Goal: Task Accomplishment & Management: Use online tool/utility

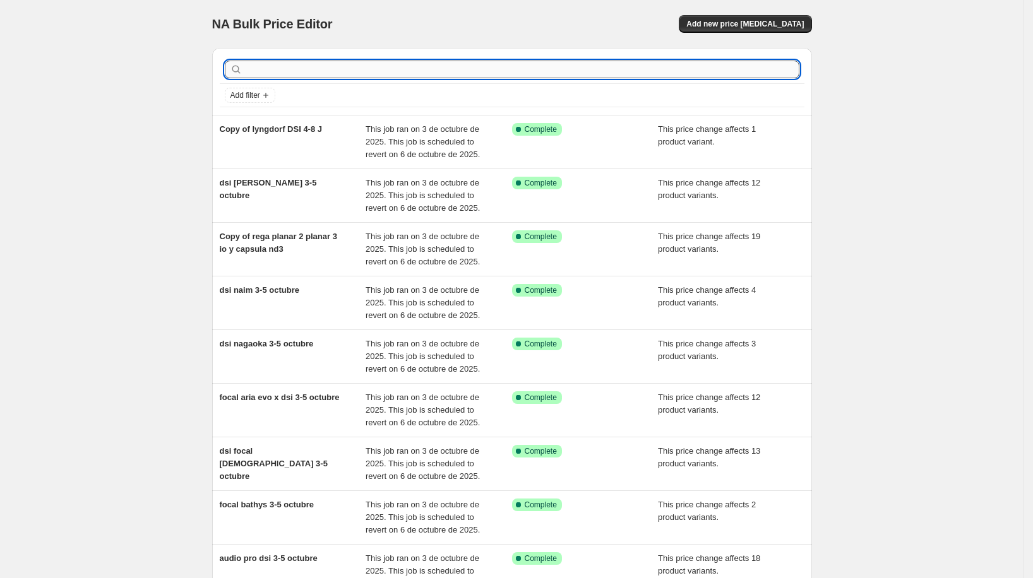
click at [643, 68] on input "text" at bounding box center [522, 70] width 554 height 18
type input "bluesound"
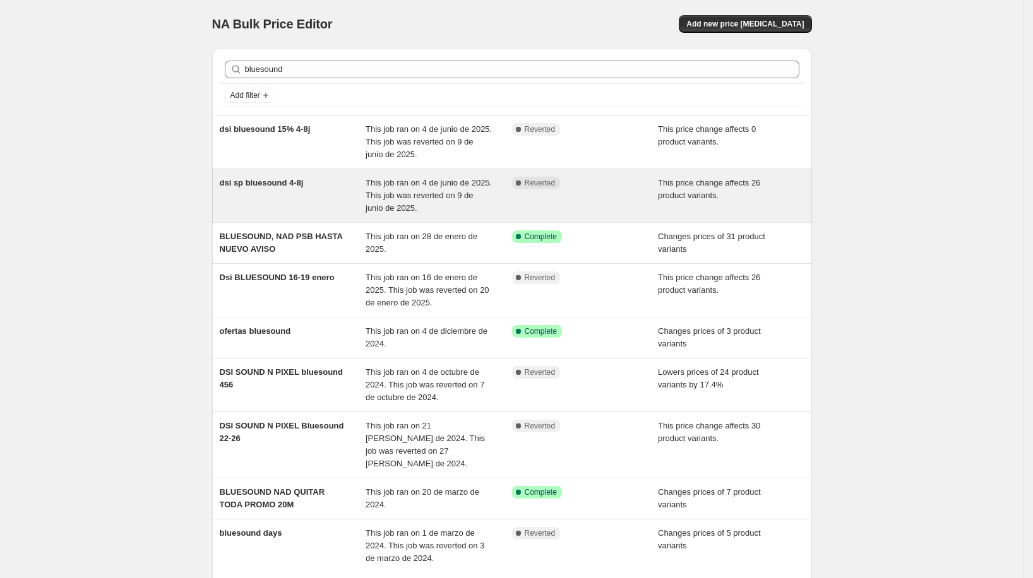
click at [315, 184] on div "dsi sp bluesound 4-8j" at bounding box center [293, 196] width 146 height 38
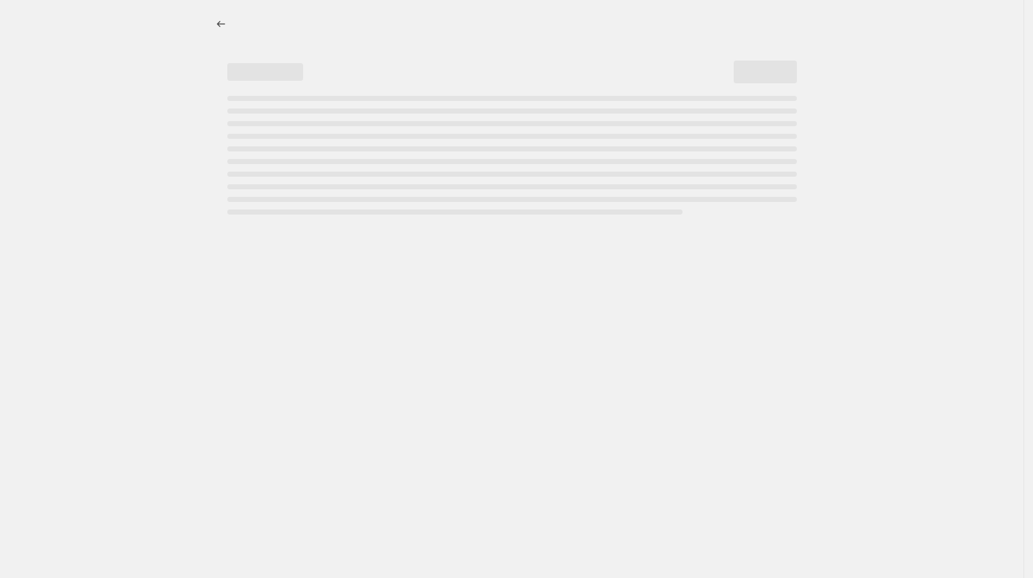
select select "pcap"
select select "no_change"
select select "not_equal"
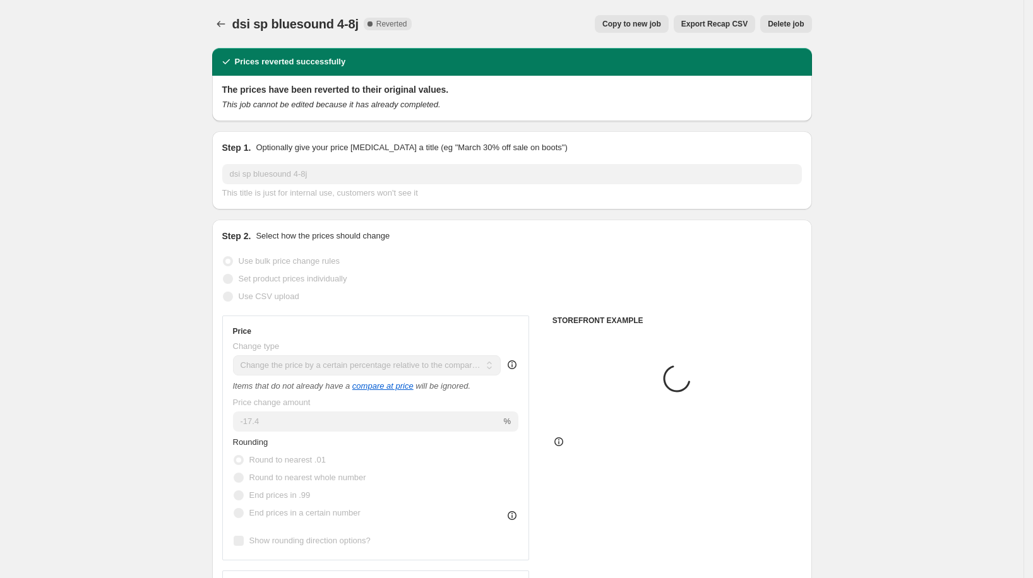
select select "vendor"
select select "tag"
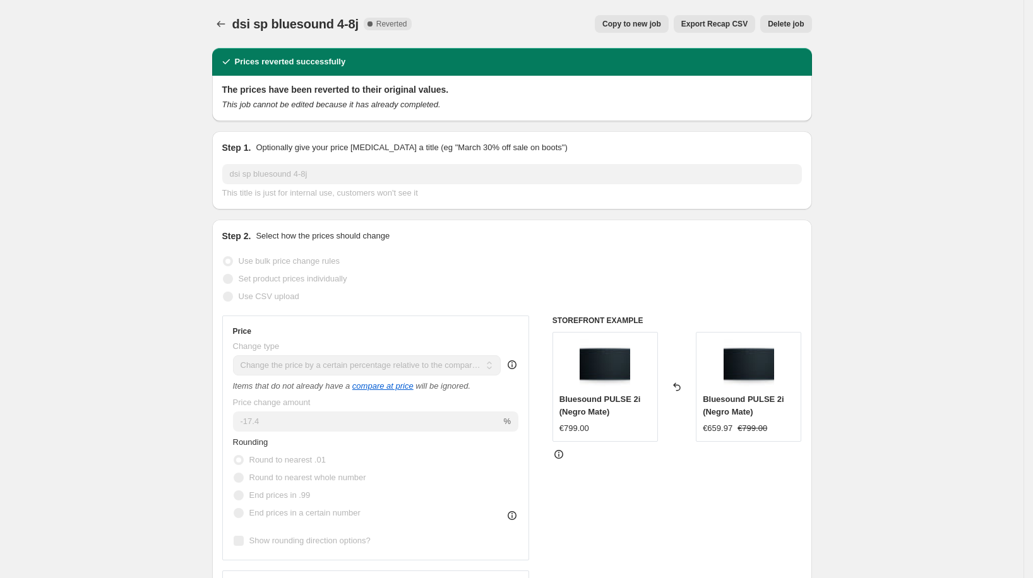
click at [626, 32] on button "Copy to new job" at bounding box center [632, 24] width 74 height 18
select select "pcap"
select select "no_change"
select select "vendor"
select select "not_equal"
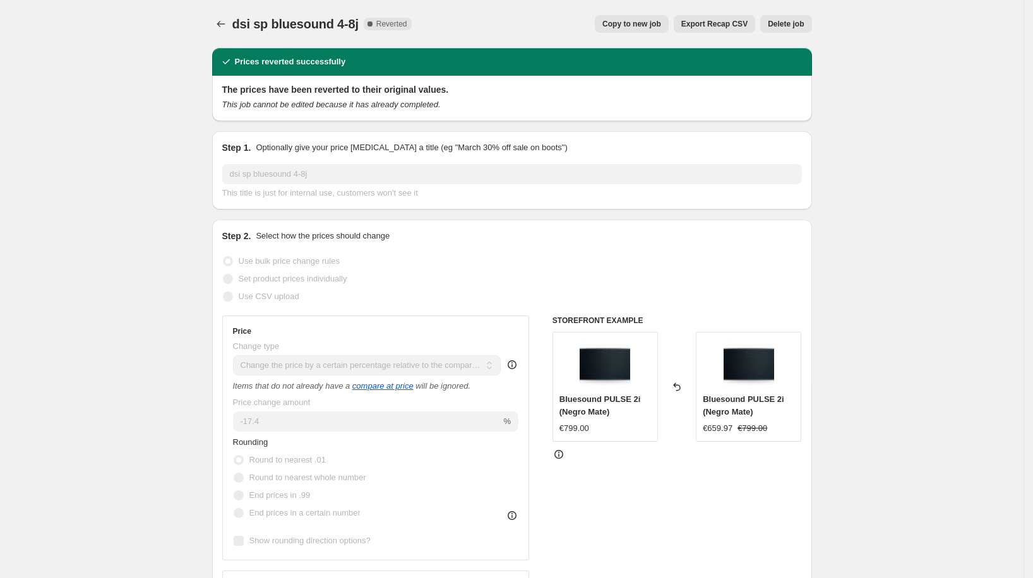
select select "not_equal"
select select "tag"
select select "not_equal"
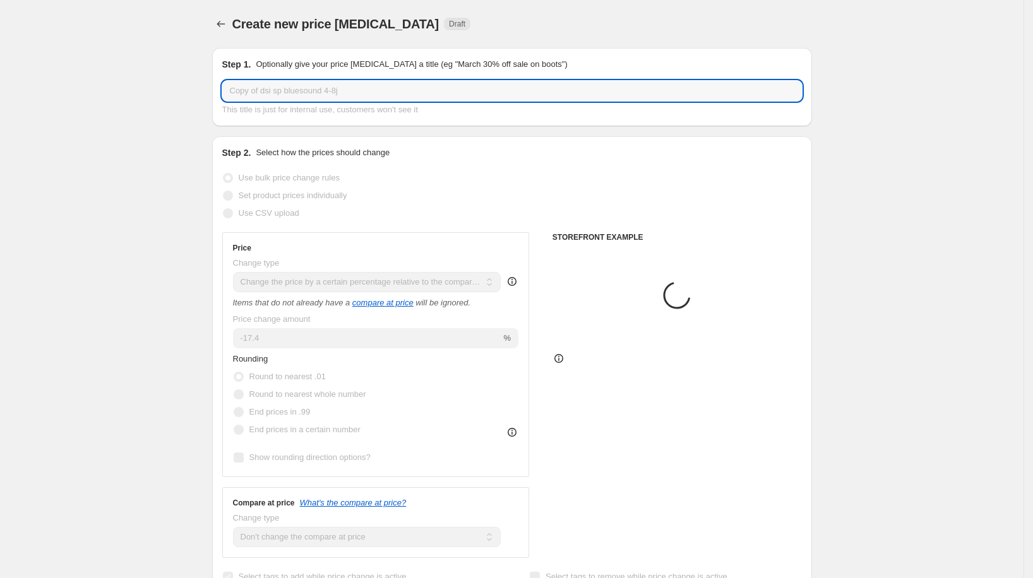
click at [323, 93] on input "Copy of dsi sp bluesound 4-8j" at bounding box center [512, 91] width 580 height 20
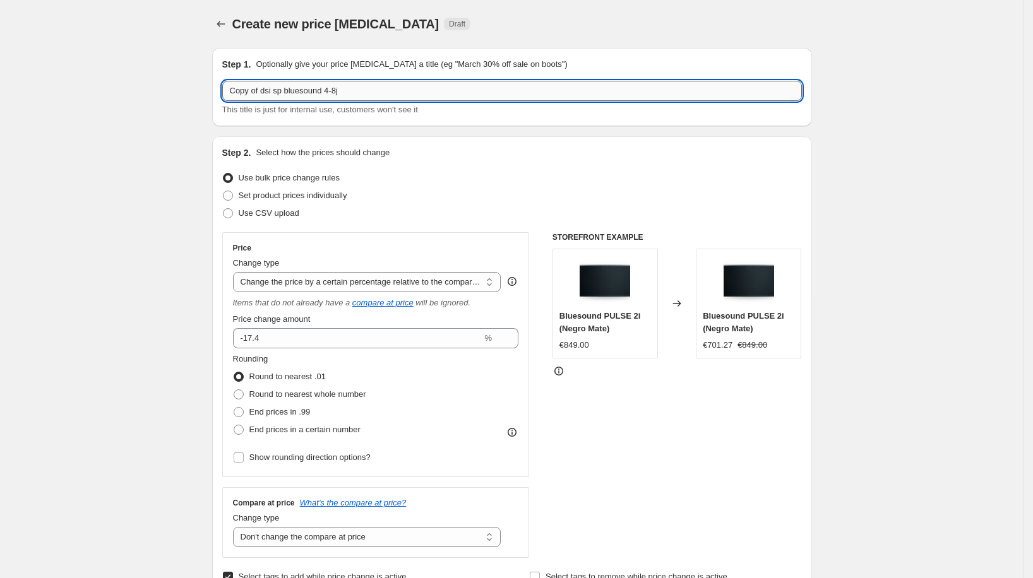
click at [323, 93] on input "Copy of dsi sp bluesound 4-8j" at bounding box center [512, 91] width 580 height 20
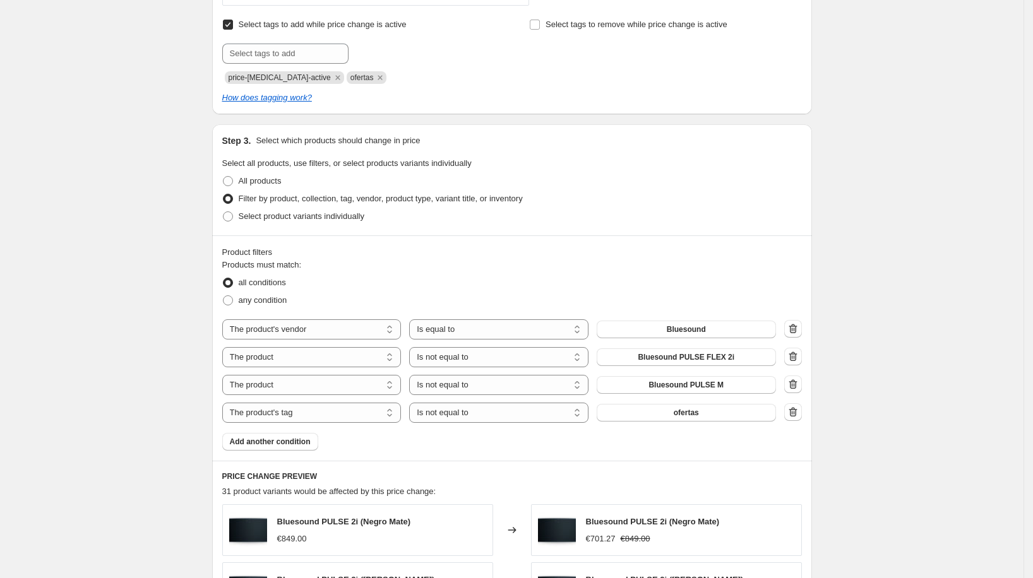
scroll to position [640, 0]
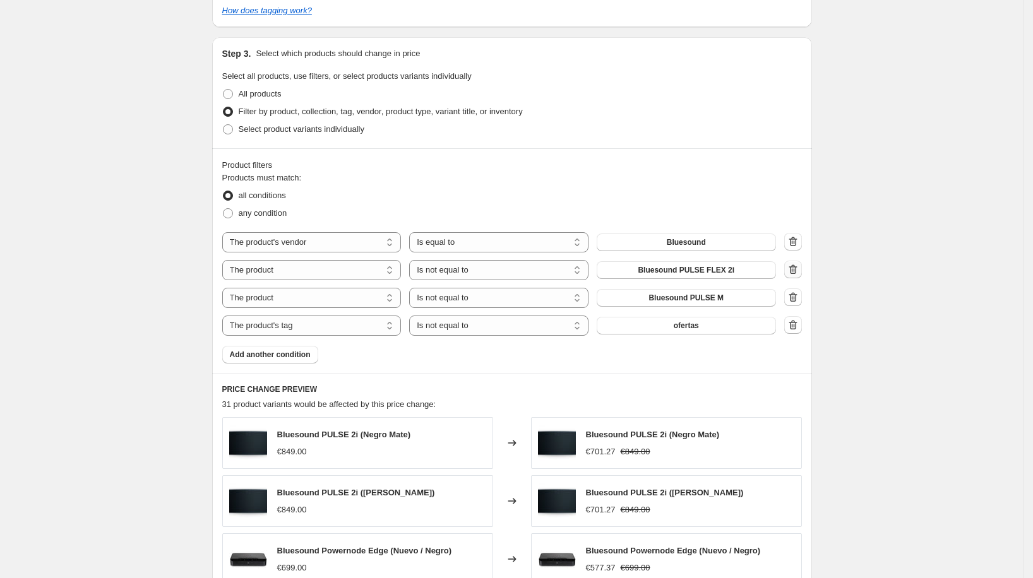
type input "bluesound 3-7 octubre"
click at [797, 268] on icon "button" at bounding box center [793, 269] width 13 height 13
select select "tag"
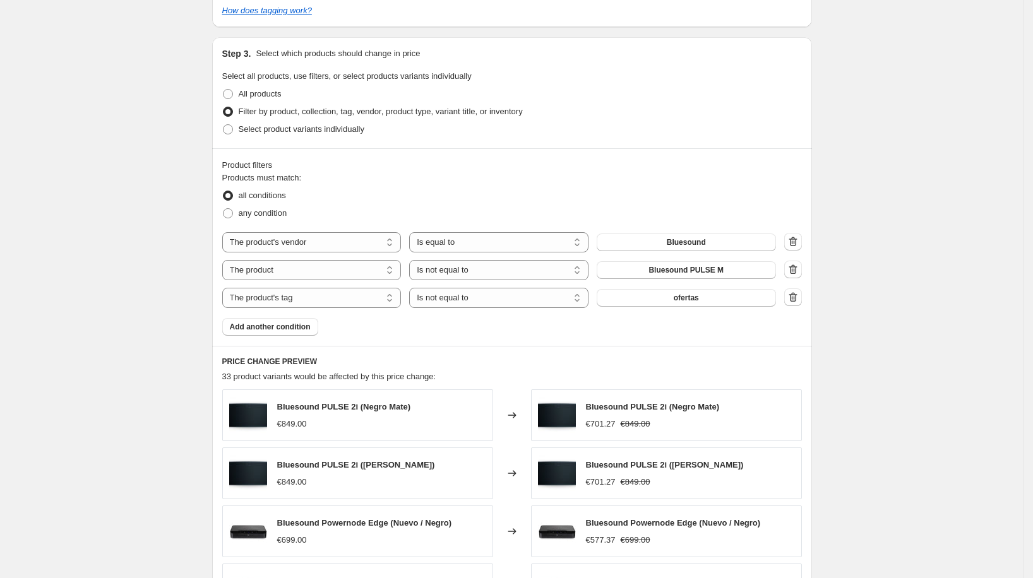
click at [796, 267] on icon "button" at bounding box center [793, 269] width 13 height 13
select select "tag"
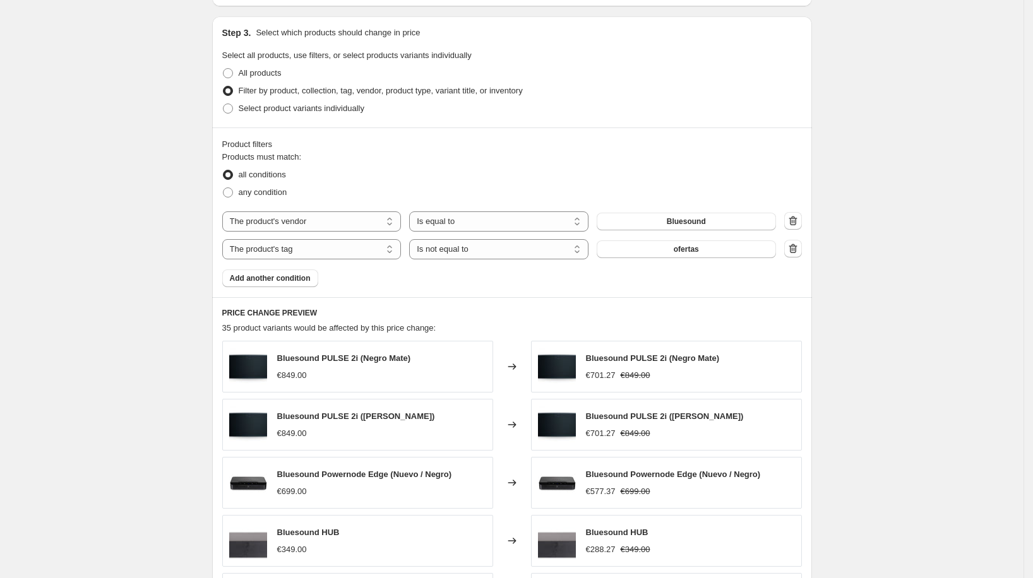
scroll to position [936, 0]
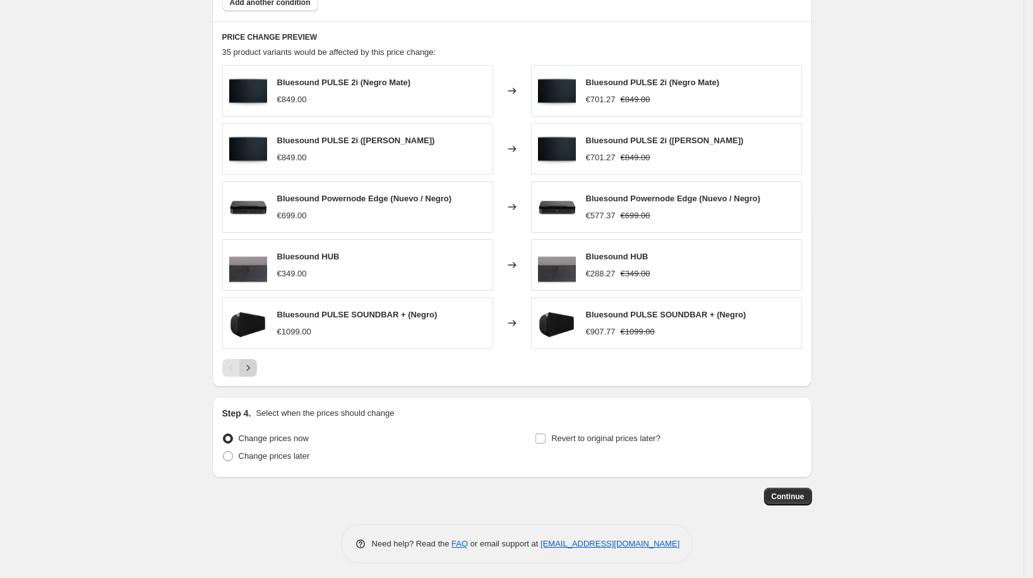
click at [251, 362] on icon "Next" at bounding box center [248, 368] width 13 height 13
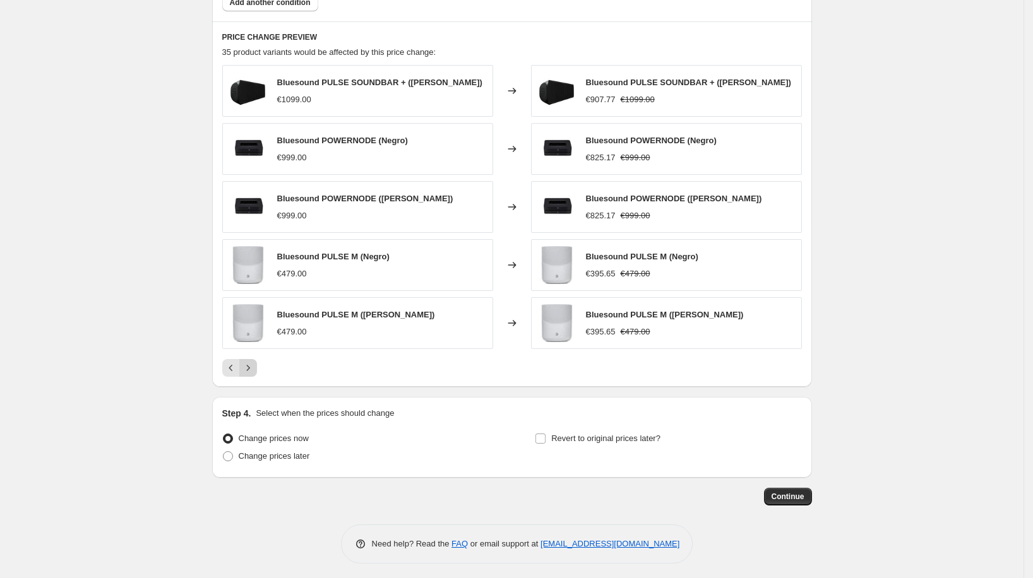
click at [253, 362] on icon "Next" at bounding box center [248, 368] width 13 height 13
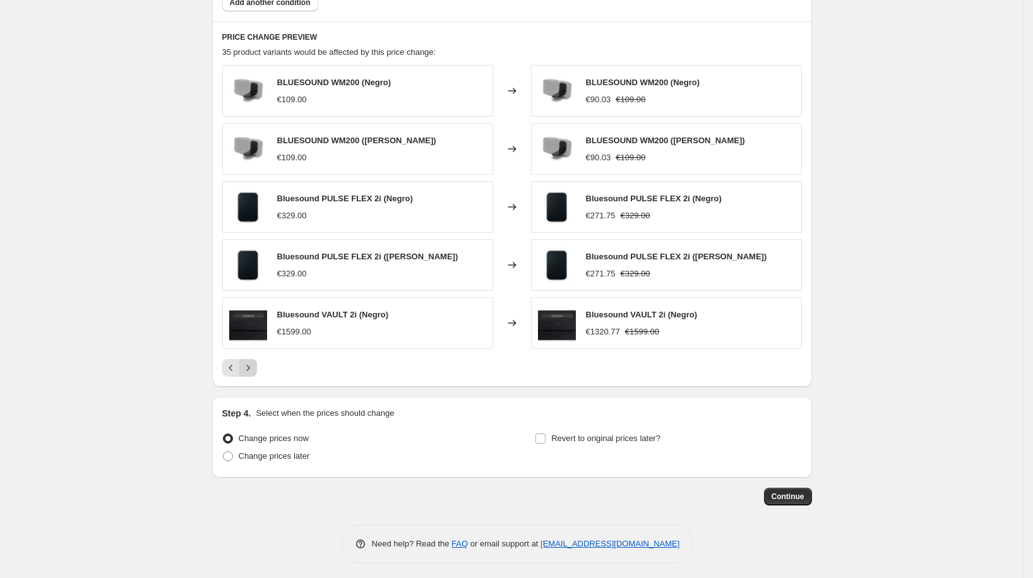
click at [253, 362] on icon "Next" at bounding box center [248, 368] width 13 height 13
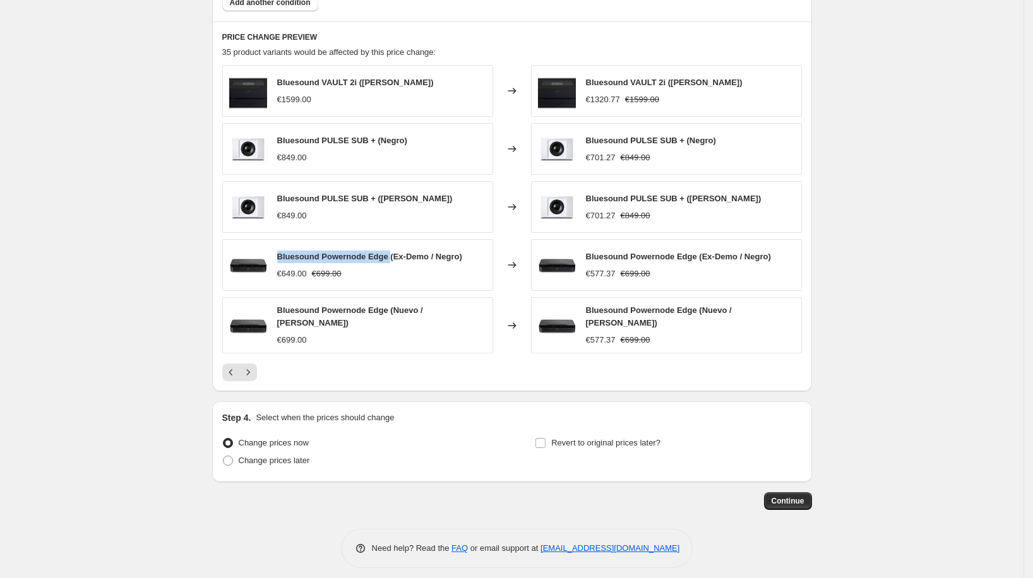
drag, startPoint x: 395, startPoint y: 253, endPoint x: 282, endPoint y: 251, distance: 112.4
click at [280, 251] on div "Bluesound Powernode Edge (Ex-Demo / Negro) €649.00 €699.00" at bounding box center [357, 265] width 271 height 52
copy span "Bluesound Powernode Edge"
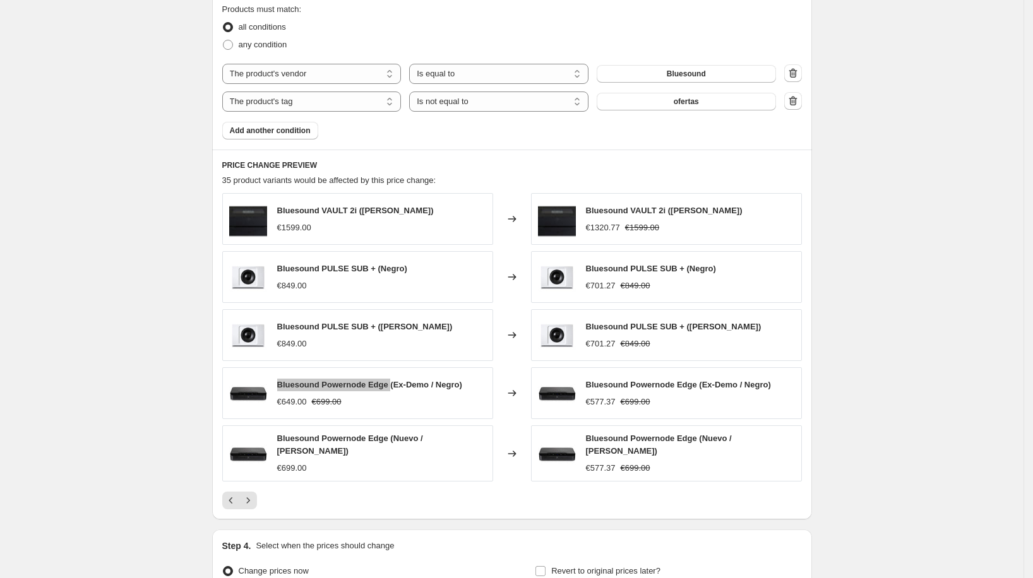
scroll to position [648, 0]
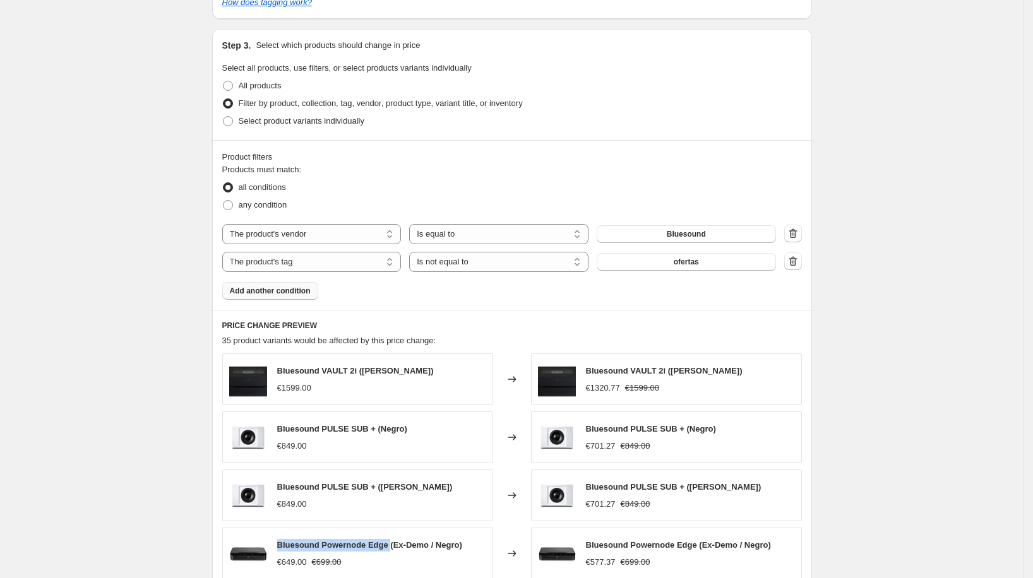
click at [289, 292] on span "Add another condition" at bounding box center [270, 291] width 81 height 10
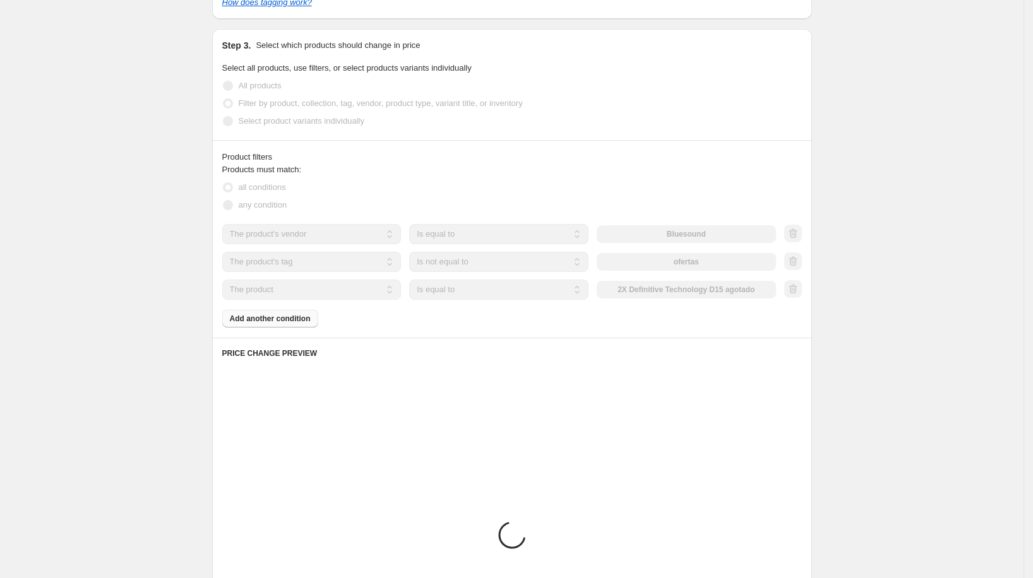
click at [326, 289] on select "The product The product's collection The product's tag The product's vendor The…" at bounding box center [311, 290] width 179 height 20
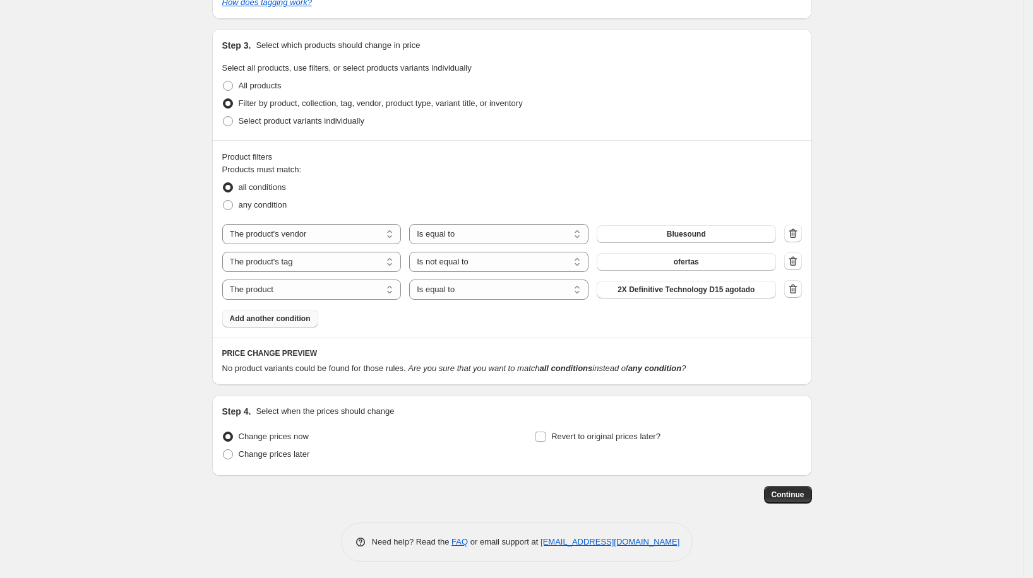
click at [352, 491] on div "Continue" at bounding box center [512, 495] width 600 height 18
click at [362, 289] on select "The product The product's collection The product's tag The product's vendor The…" at bounding box center [311, 290] width 179 height 20
select select "tag"
click at [475, 290] on select "Is equal to Is not equal to" at bounding box center [498, 290] width 179 height 20
select select "not_equal"
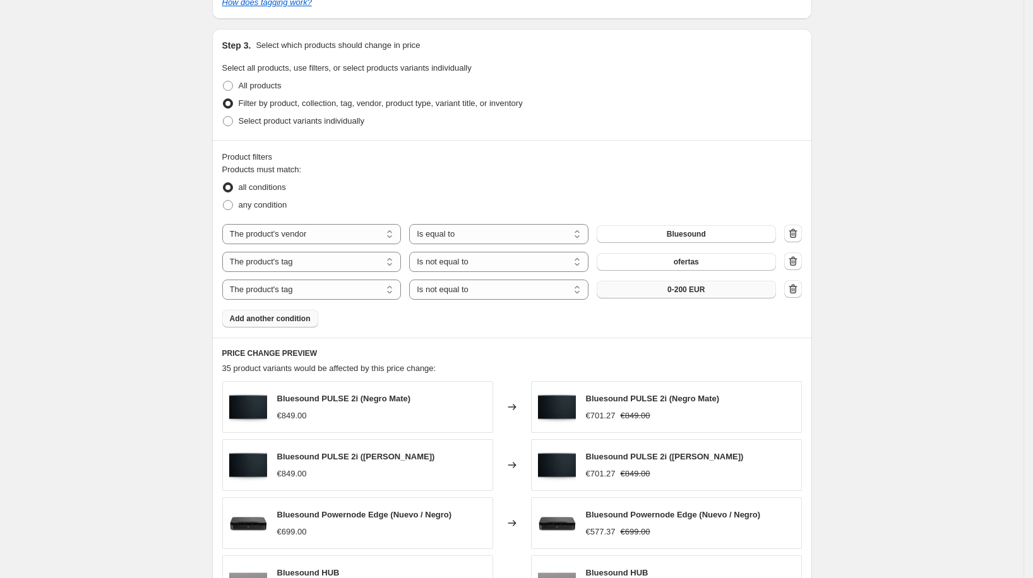
click at [691, 290] on span "0-200 EUR" at bounding box center [685, 290] width 37 height 10
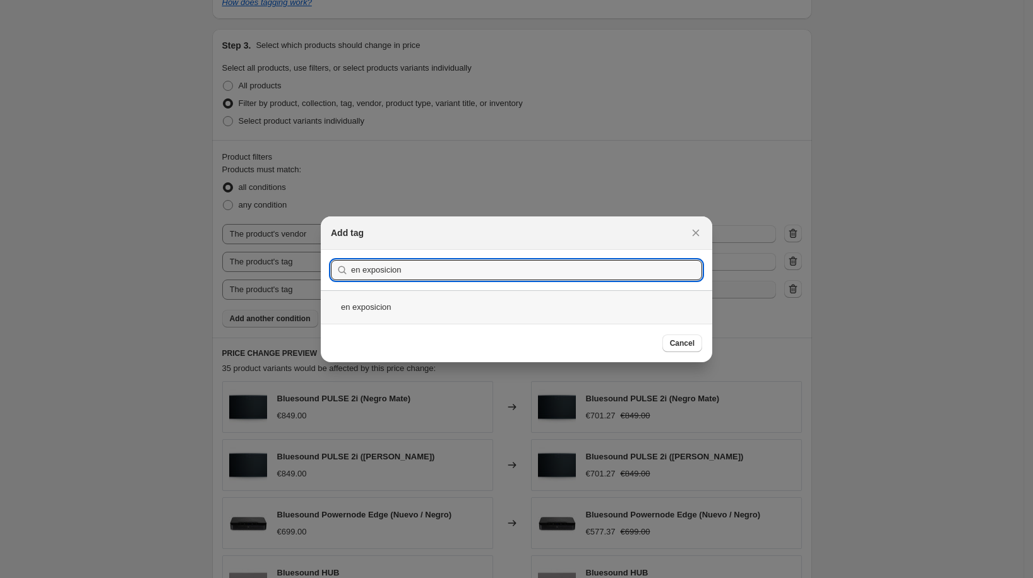
type input "en exposicion"
click at [433, 303] on div "en exposicion" at bounding box center [516, 306] width 391 height 33
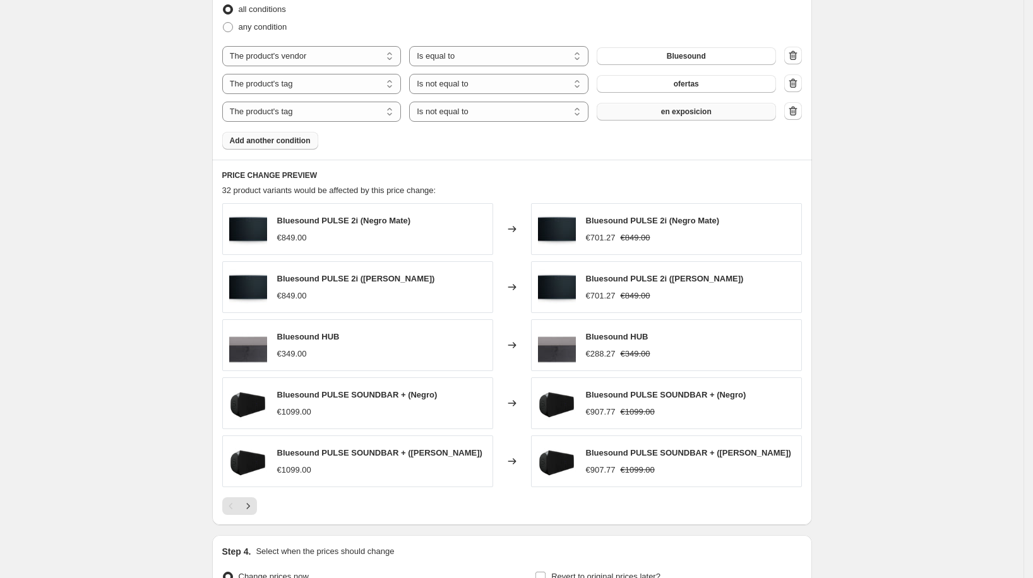
scroll to position [836, 0]
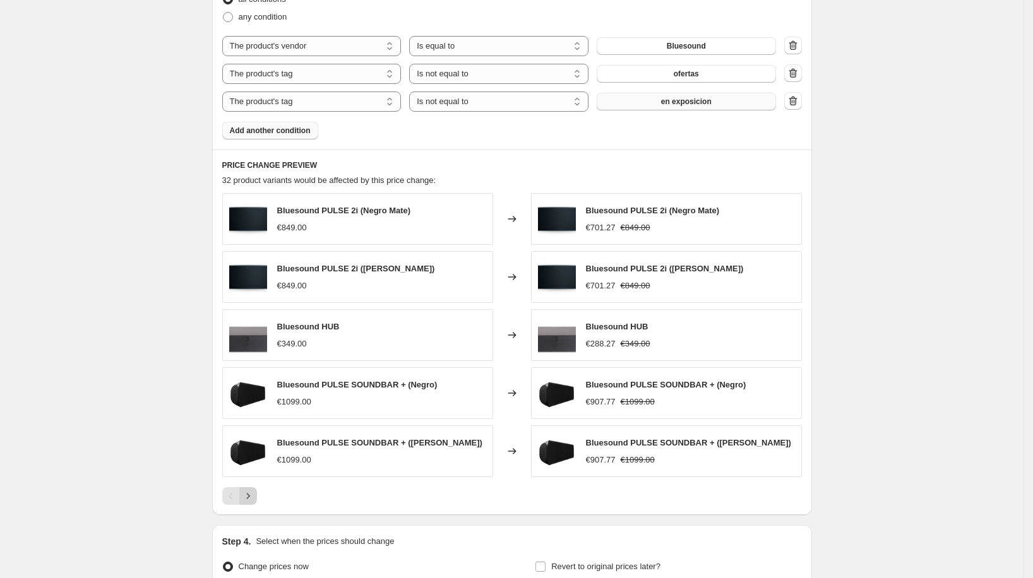
click at [254, 496] on icon "Next" at bounding box center [248, 496] width 13 height 13
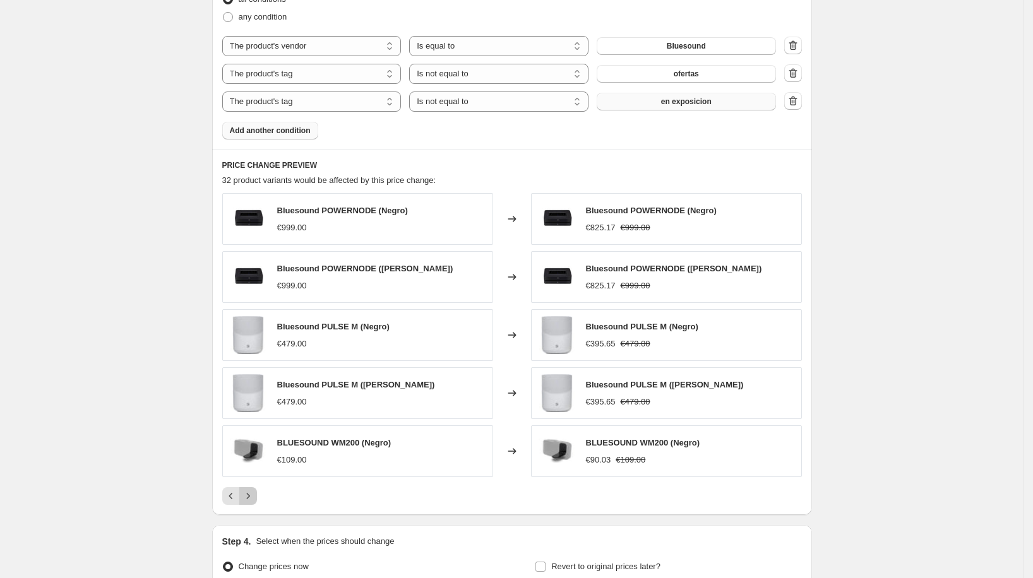
click at [257, 491] on button "Next" at bounding box center [248, 496] width 18 height 18
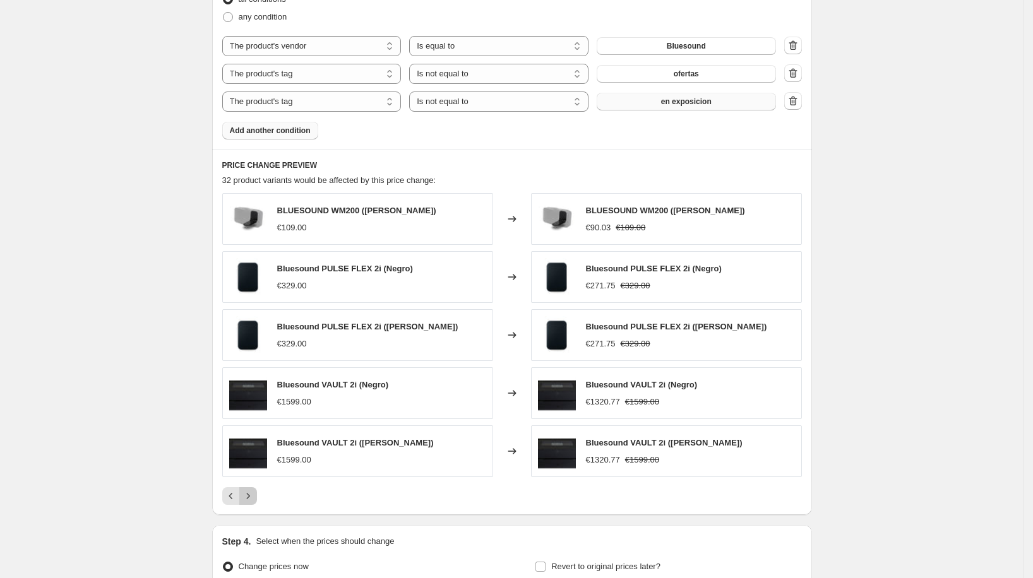
click at [257, 494] on button "Next" at bounding box center [248, 496] width 18 height 18
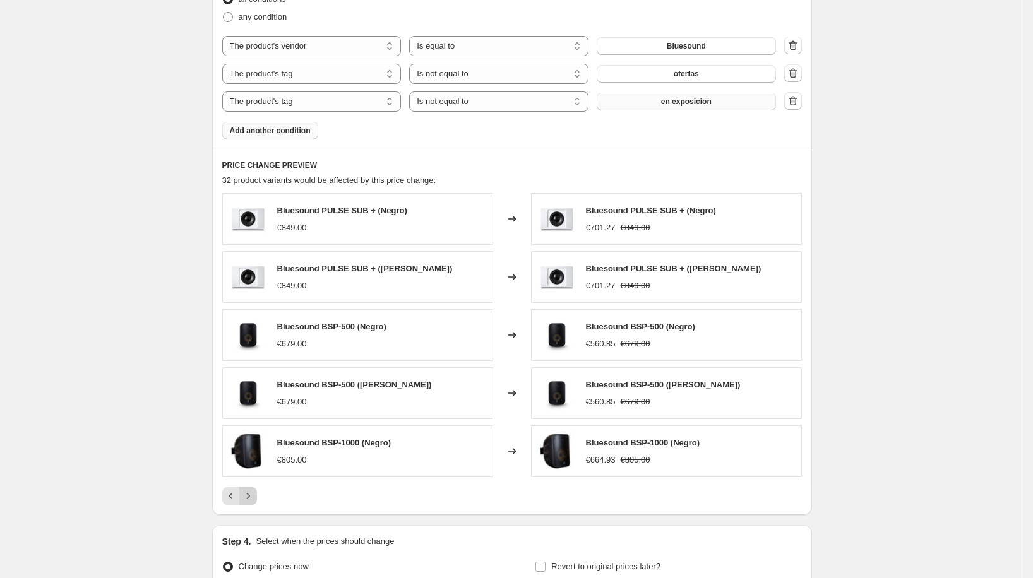
click at [257, 492] on button "Next" at bounding box center [248, 496] width 18 height 18
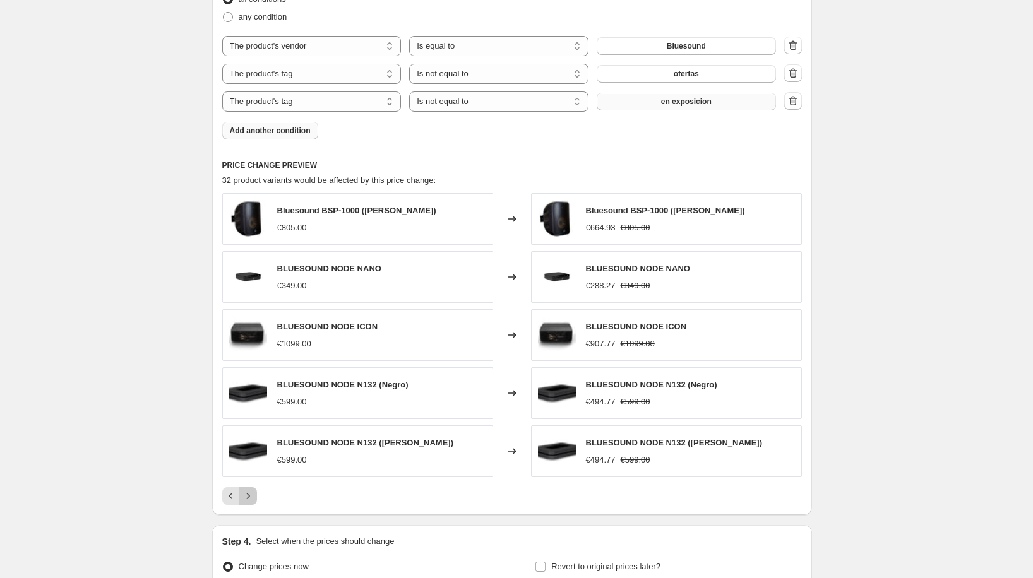
click at [257, 492] on button "Next" at bounding box center [248, 496] width 18 height 18
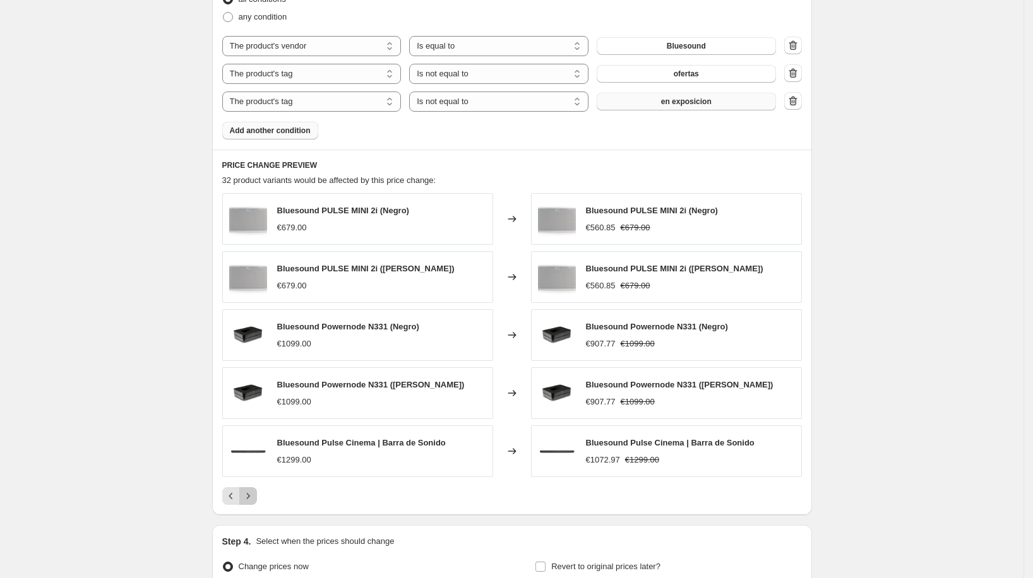
click at [257, 492] on button "Next" at bounding box center [248, 496] width 18 height 18
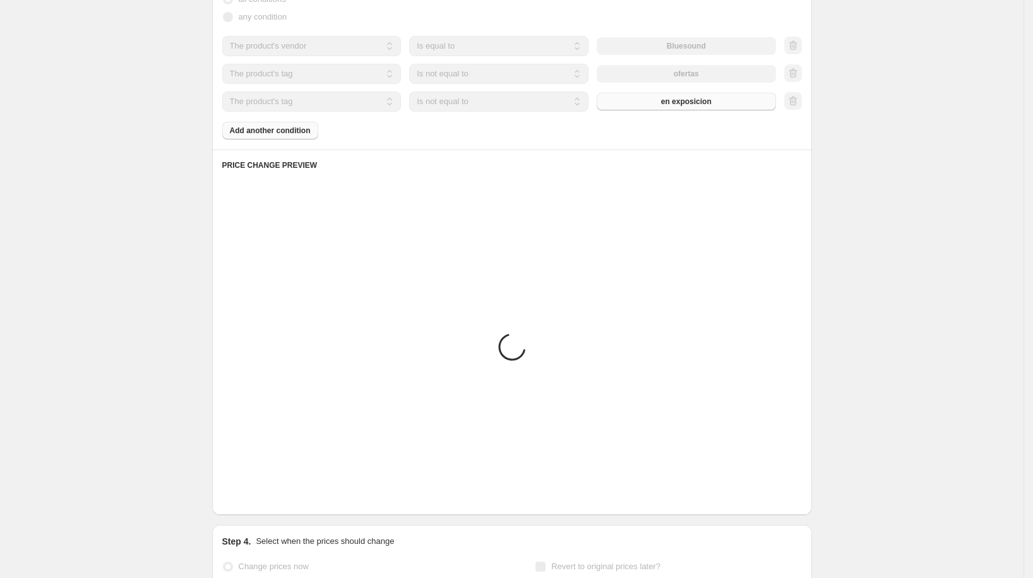
scroll to position [799, 0]
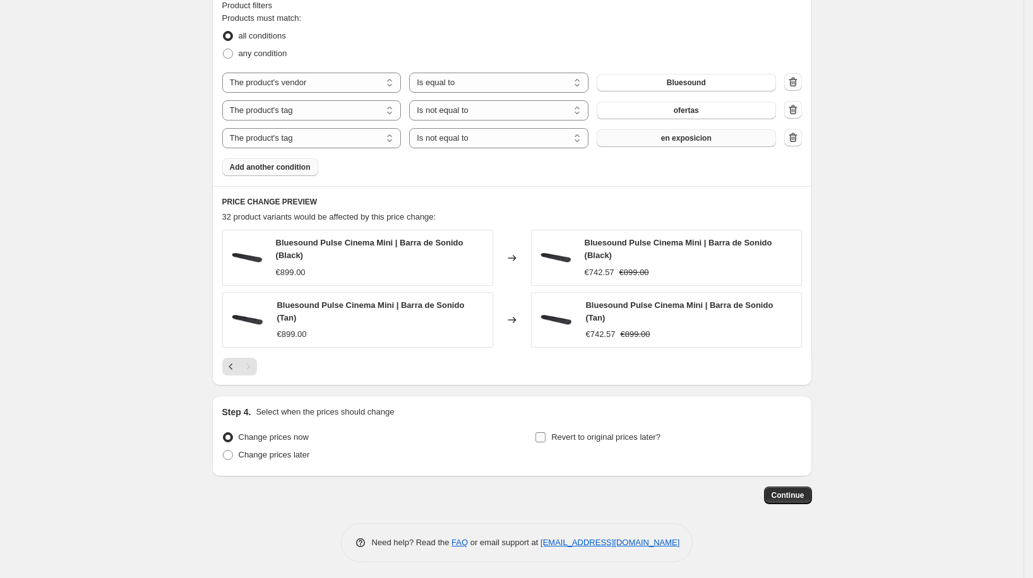
click at [554, 429] on label "Revert to original prices later?" at bounding box center [598, 438] width 126 height 18
click at [546, 433] on input "Revert to original prices later?" at bounding box center [540, 438] width 10 height 10
checkbox input "true"
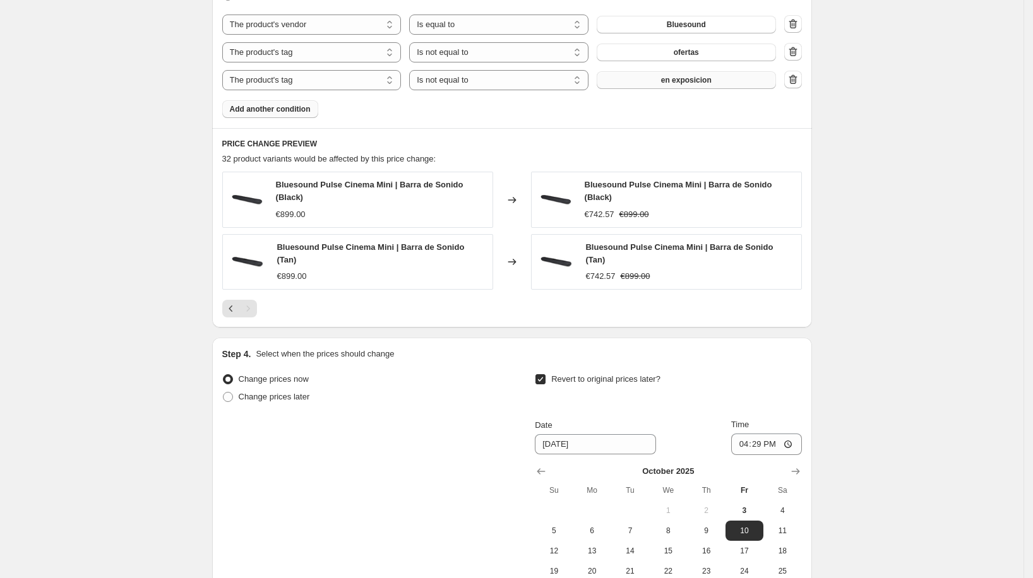
scroll to position [1015, 0]
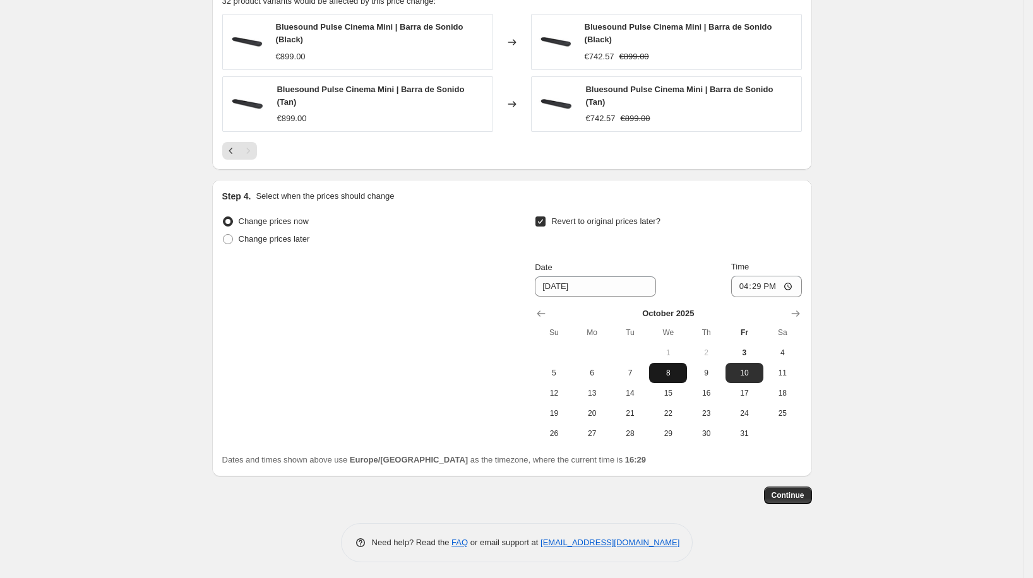
click at [661, 369] on span "8" at bounding box center [668, 373] width 28 height 10
type input "[DATE]"
click at [756, 285] on input "16:29" at bounding box center [766, 286] width 71 height 21
type input "00:00"
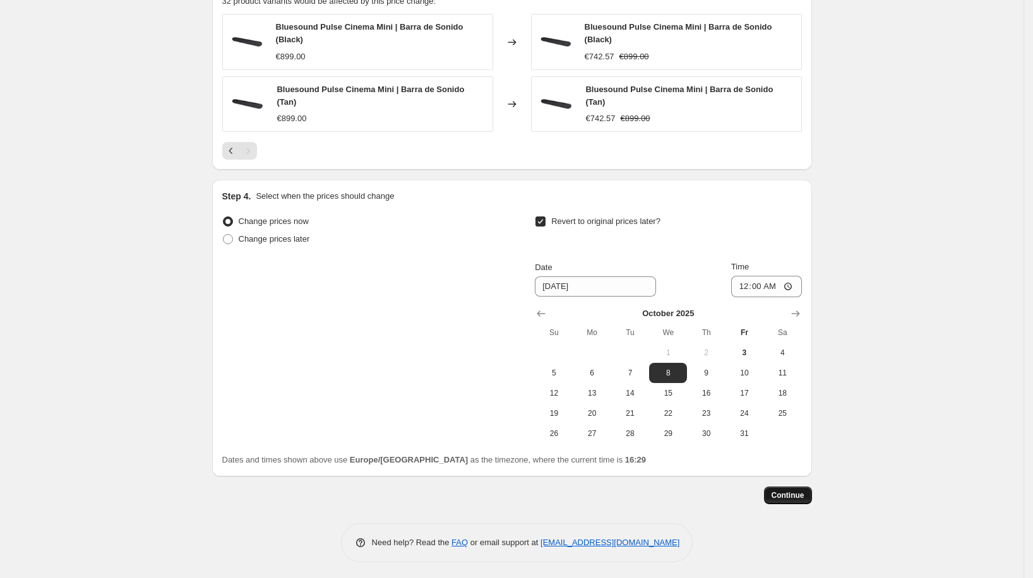
click at [791, 496] on span "Continue" at bounding box center [788, 496] width 33 height 10
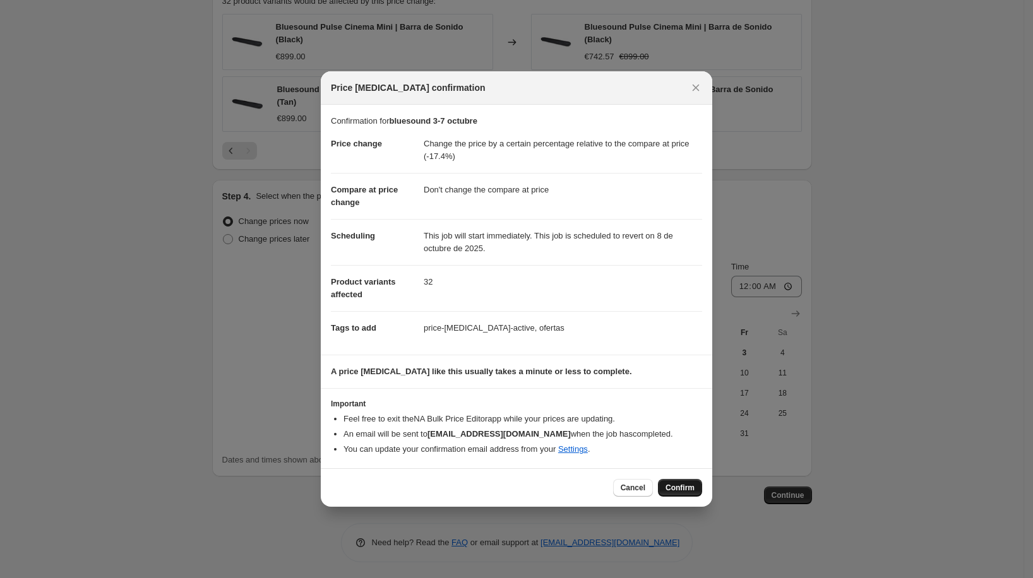
click at [667, 486] on span "Confirm" at bounding box center [680, 488] width 29 height 10
type input "bluesound 3-7 octubre"
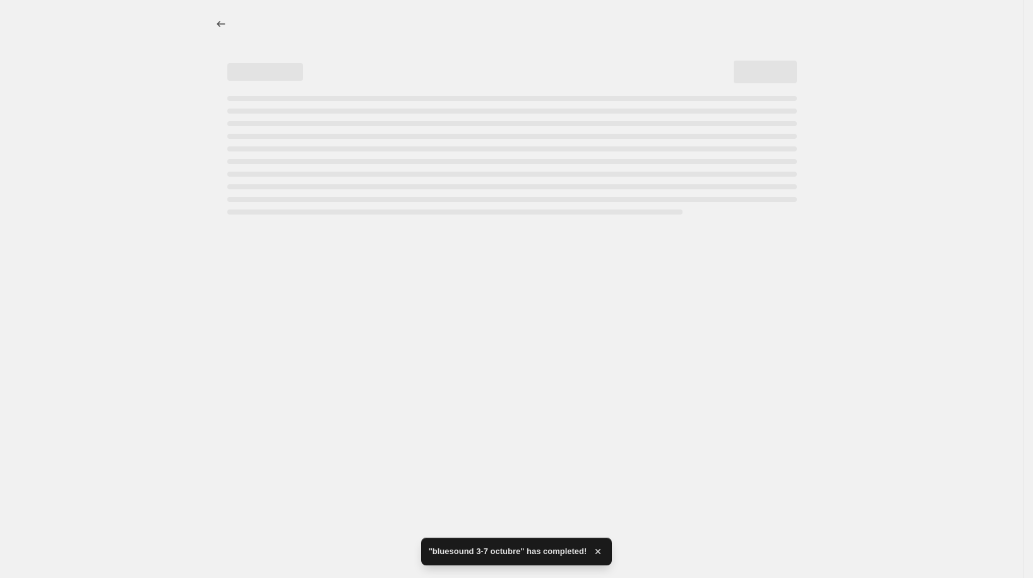
select select "pcap"
select select "no_change"
select select "vendor"
select select "tag"
select select "not_equal"
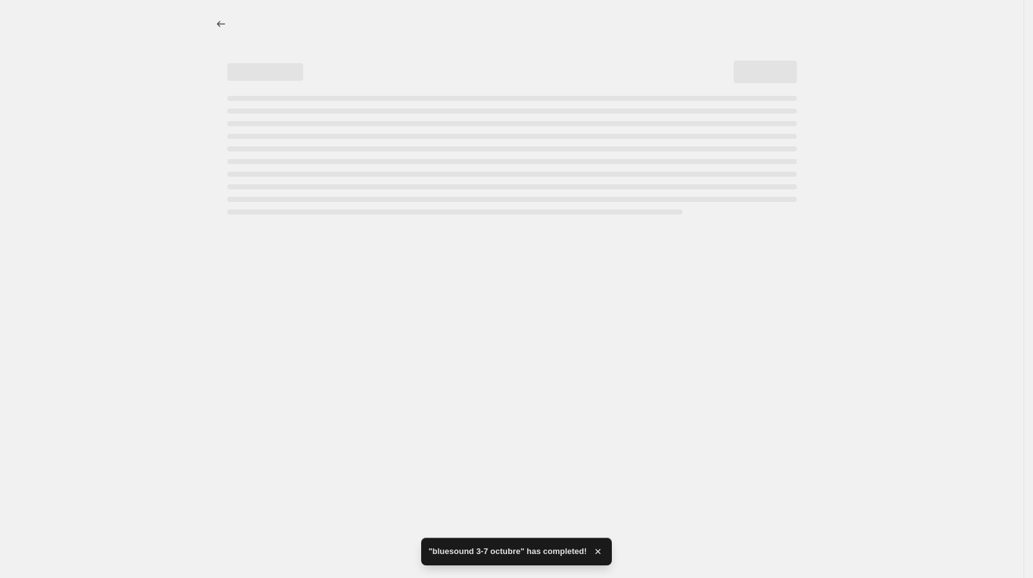
select select "tag"
select select "not_equal"
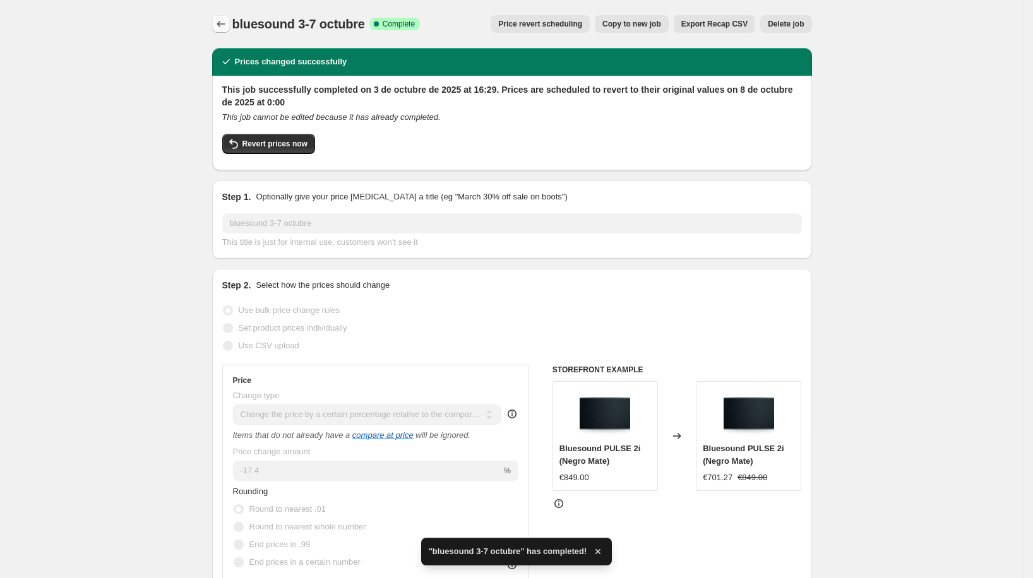
click at [225, 25] on icon "Price change jobs" at bounding box center [221, 24] width 13 height 13
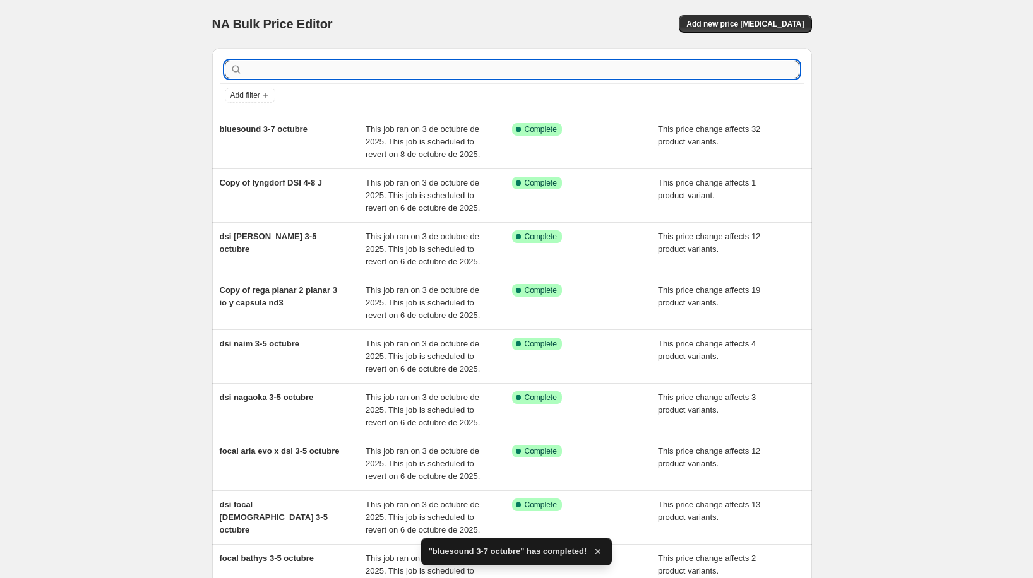
click at [403, 72] on input "text" at bounding box center [522, 70] width 554 height 18
type input "dali"
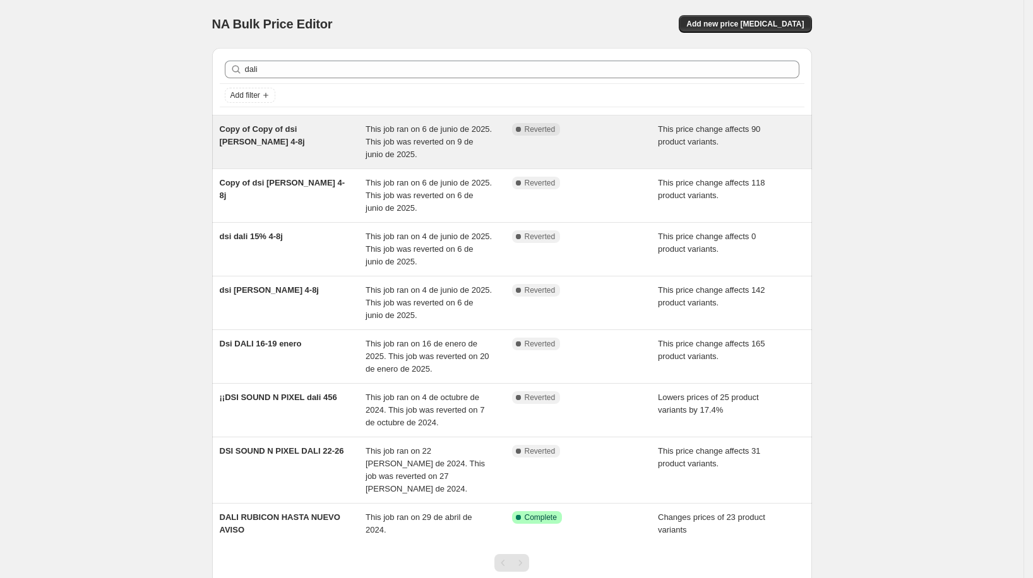
click at [333, 146] on div "Copy of Copy of dsi [PERSON_NAME] 4-8j" at bounding box center [293, 142] width 146 height 38
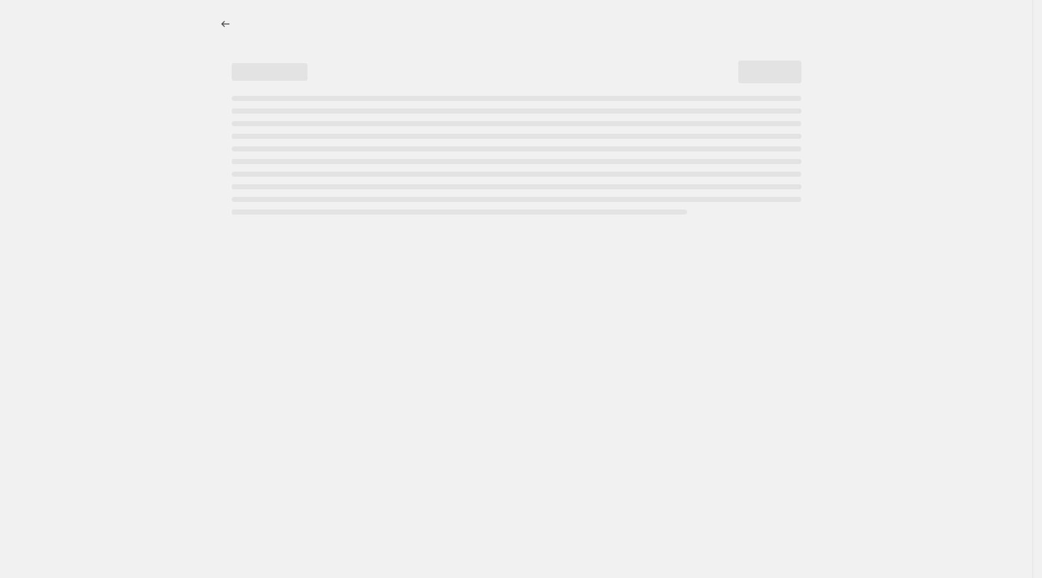
select select "pcap"
select select "no_change"
select select "vendor"
select select "tag"
select select "not_equal"
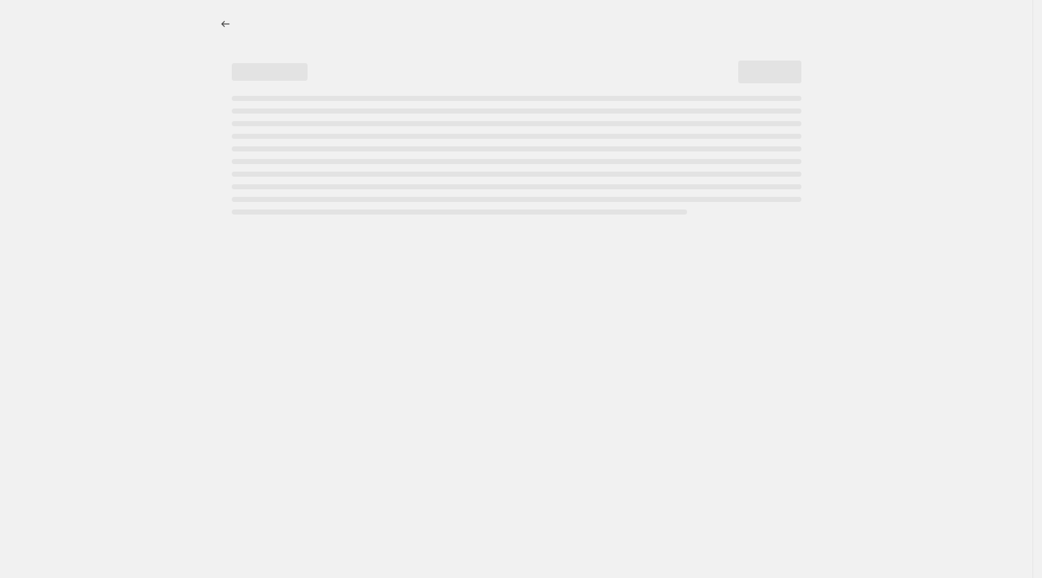
select select "tag"
select select "not_equal"
select select "tag"
select select "not_equal"
select select "tag"
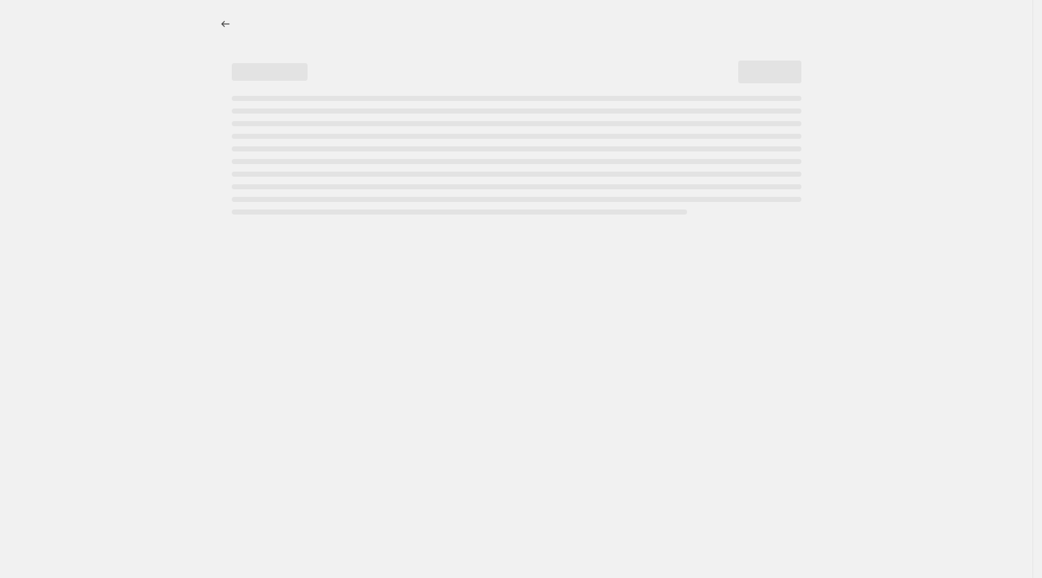
select select "not_equal"
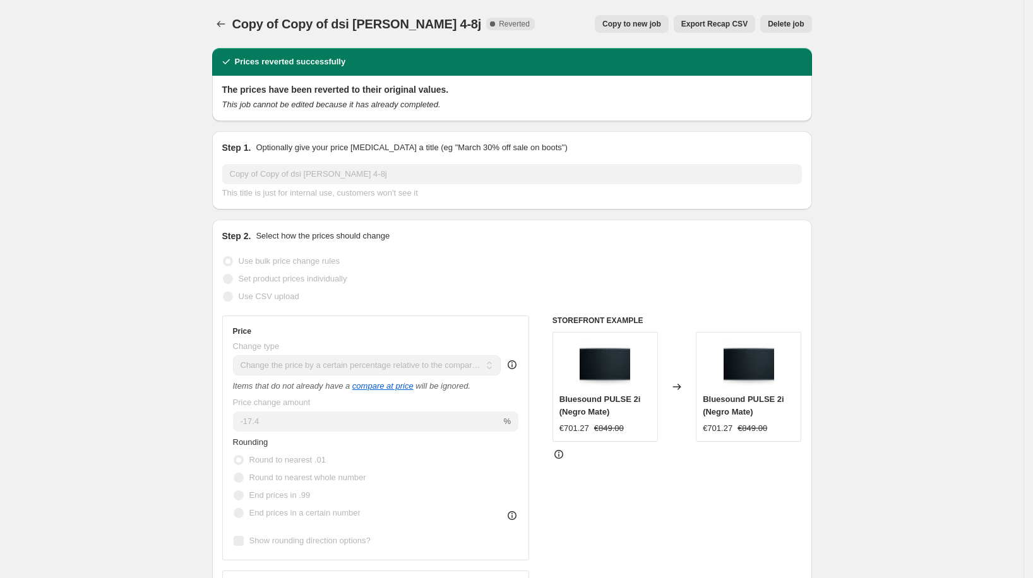
click at [642, 13] on div "Copy of Copy of dsi [PERSON_NAME] 4-8j. This page is ready Copy of Copy of dsi …" at bounding box center [512, 24] width 600 height 48
click at [641, 21] on span "Copy to new job" at bounding box center [631, 24] width 59 height 10
select select "pcap"
select select "no_change"
select select "vendor"
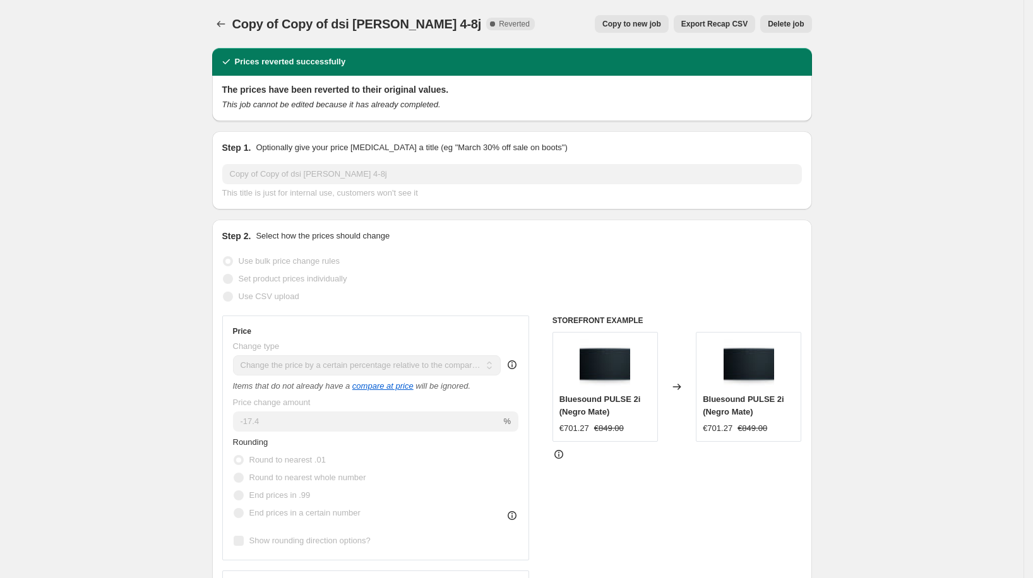
select select "tag"
select select "not_equal"
select select "tag"
select select "not_equal"
select select "tag"
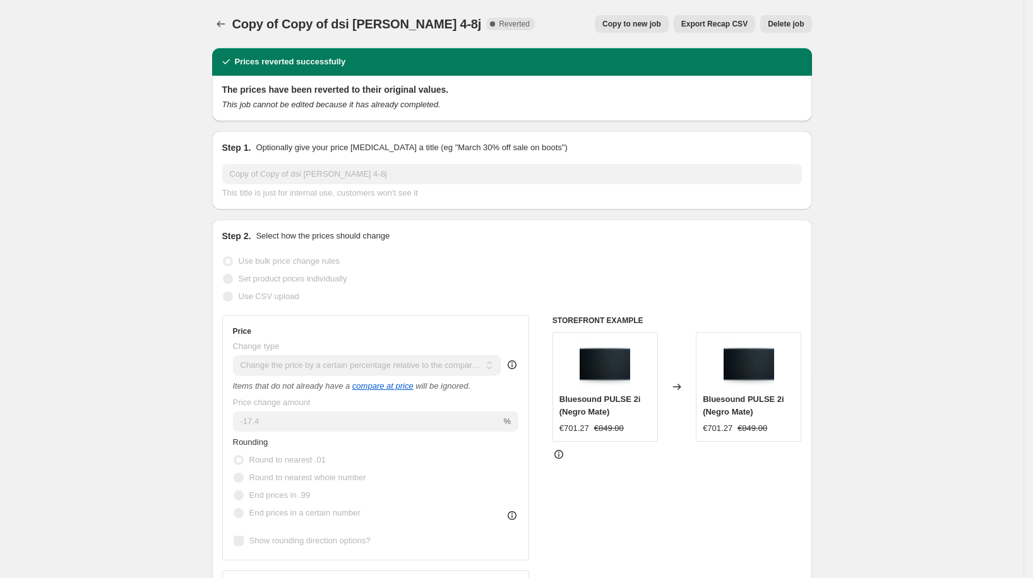
select select "not_equal"
select select "tag"
select select "not_equal"
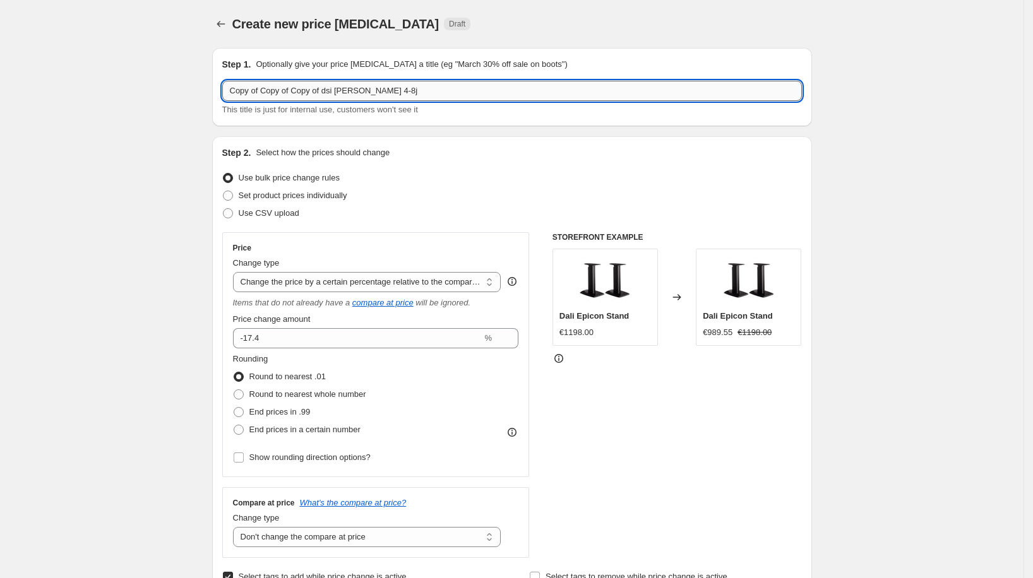
click at [361, 95] on input "Copy of Copy of Copy of dsi [PERSON_NAME] 4-8j" at bounding box center [512, 91] width 580 height 20
click at [361, 94] on input "Copy of Copy of Copy of dsi [PERSON_NAME] 4-8j" at bounding box center [512, 91] width 580 height 20
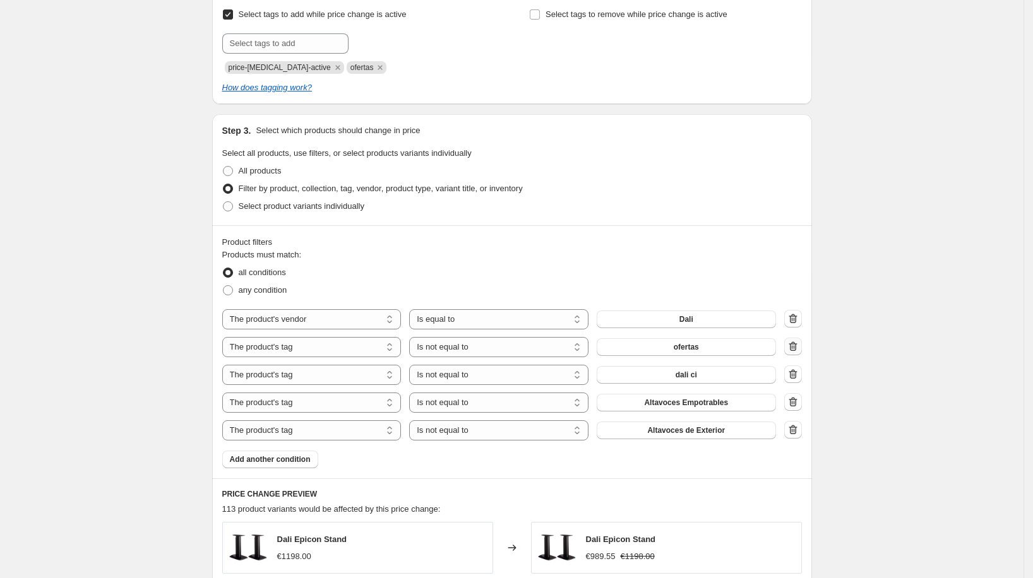
scroll to position [573, 0]
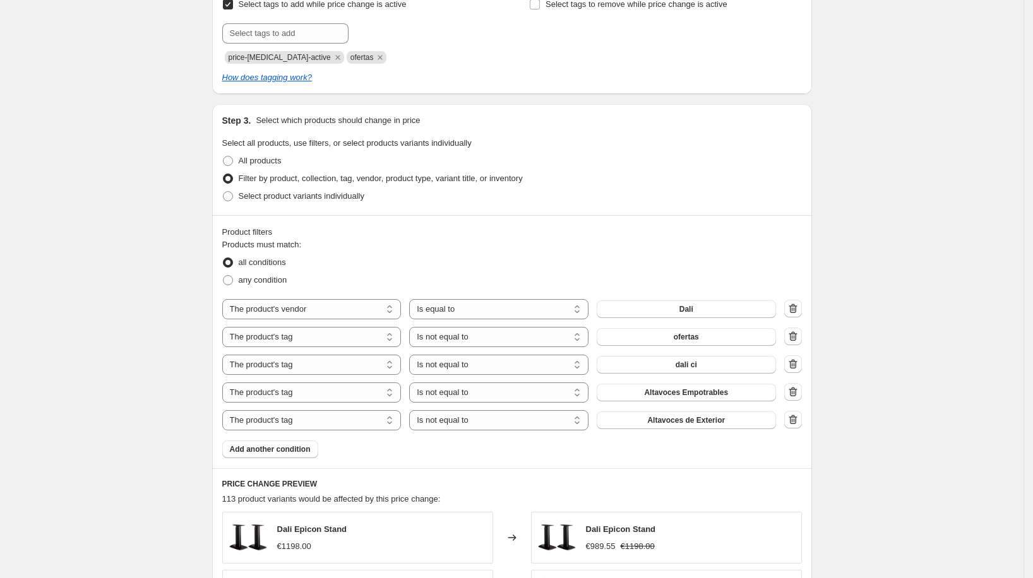
type input "dsi sp 3-7 octubre"
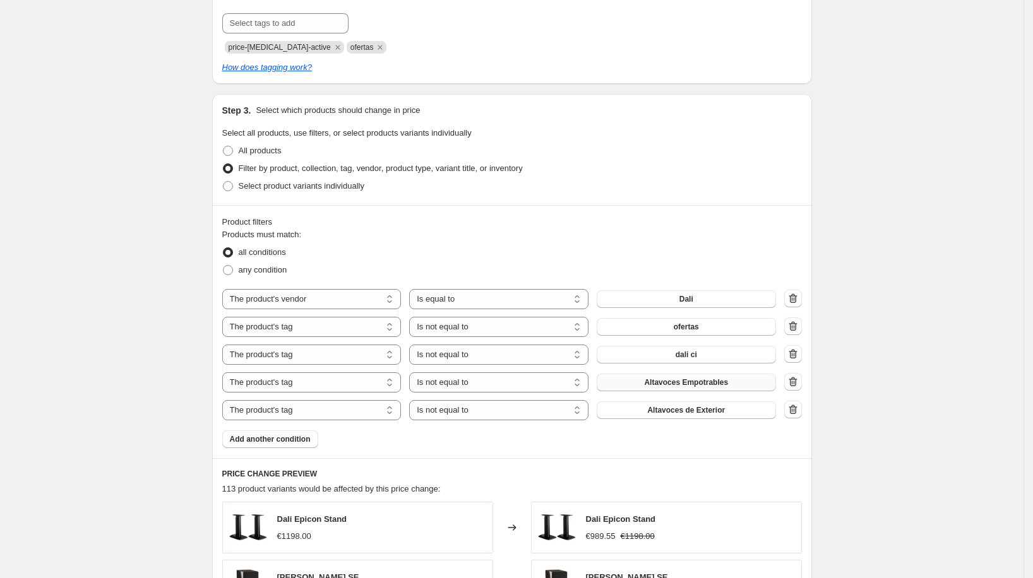
click at [691, 383] on span "Altavoces Empotrables" at bounding box center [686, 383] width 84 height 10
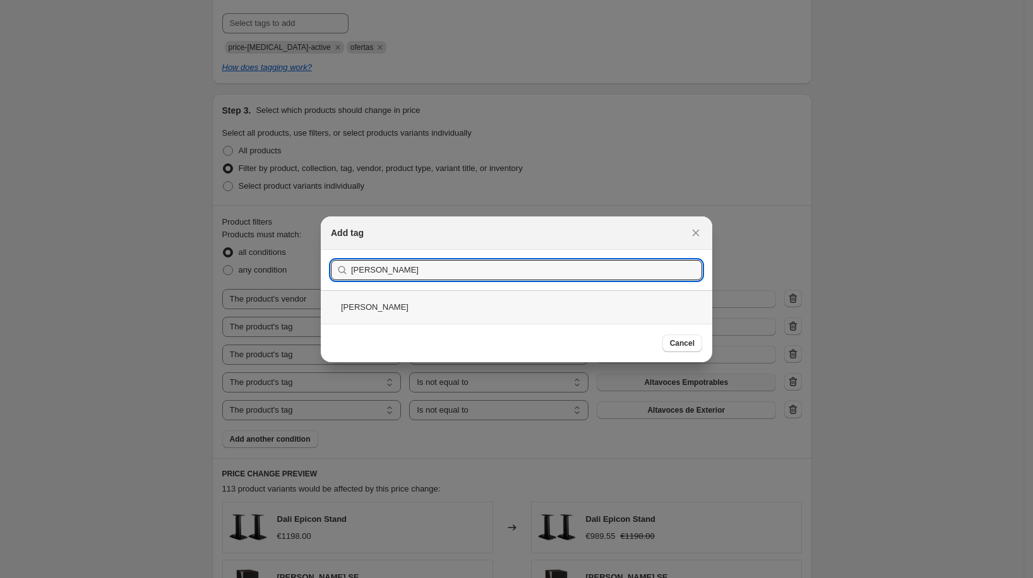
type input "[PERSON_NAME]"
click at [427, 313] on div "[PERSON_NAME]" at bounding box center [516, 306] width 391 height 33
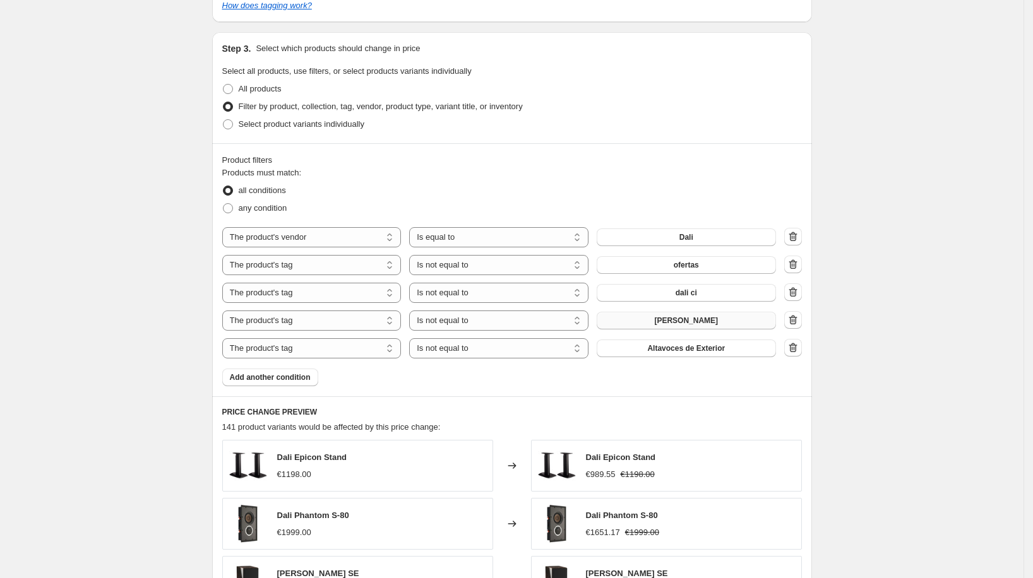
scroll to position [676, 0]
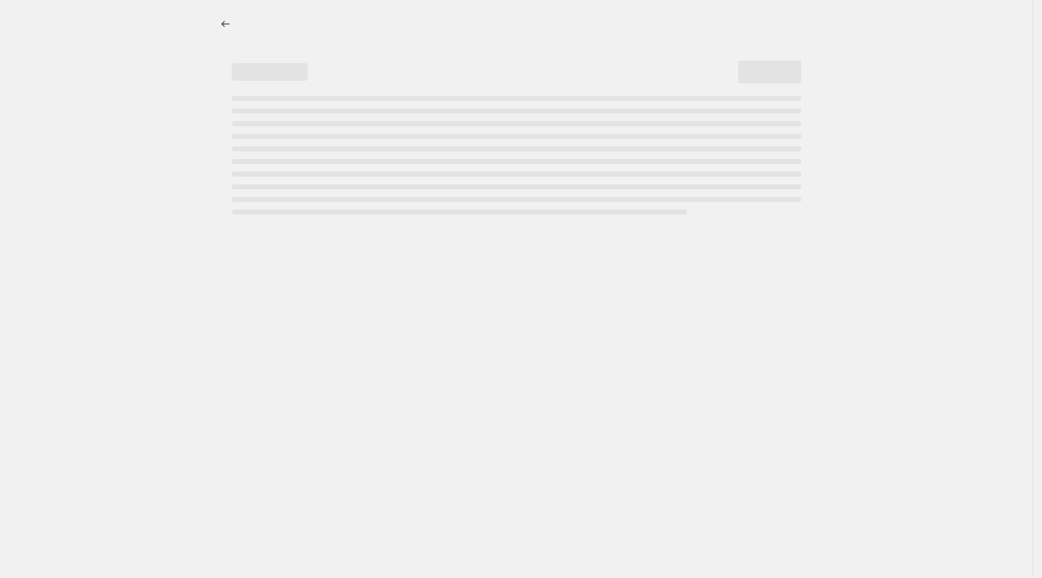
select select "percentage"
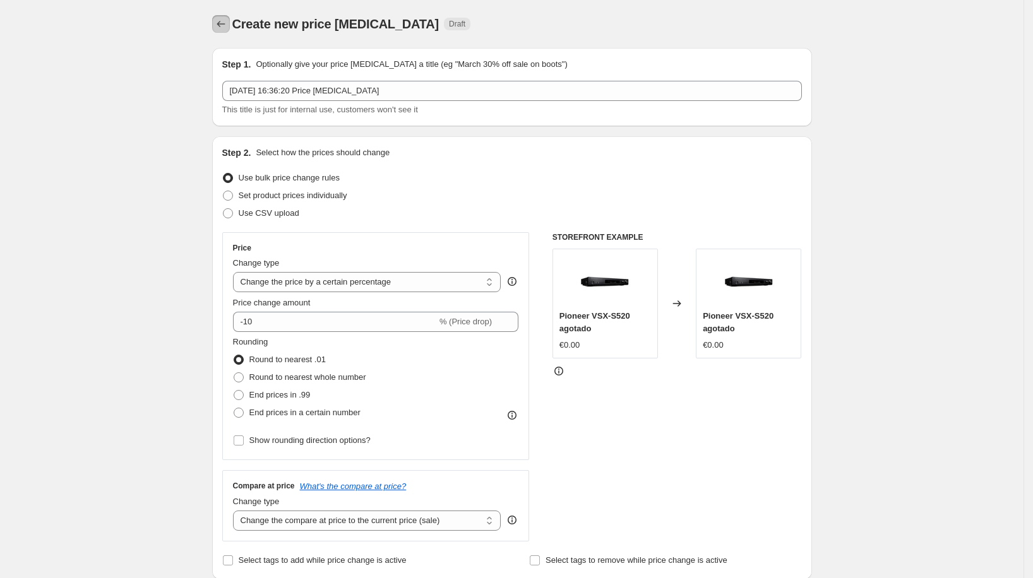
click at [226, 27] on icon "Price change jobs" at bounding box center [221, 24] width 13 height 13
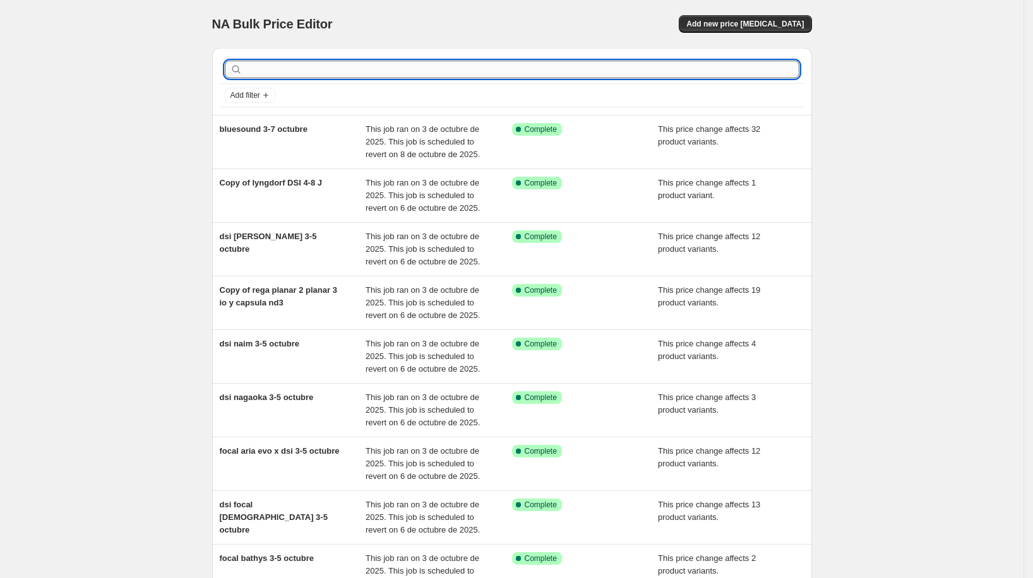
click at [343, 66] on input "text" at bounding box center [522, 70] width 554 height 18
type input "dali"
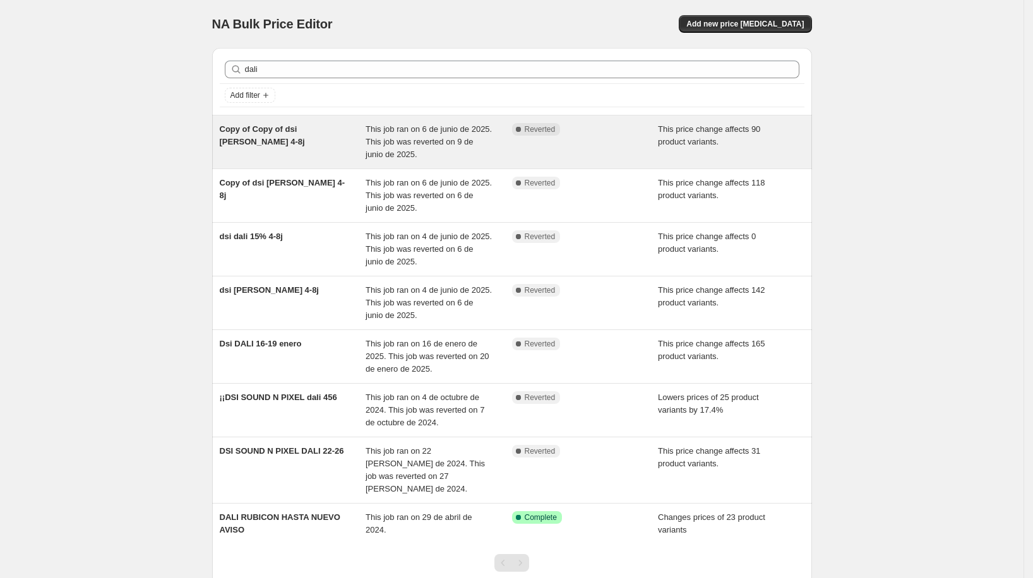
click at [320, 137] on div "Copy of Copy of dsi [PERSON_NAME] 4-8j" at bounding box center [293, 142] width 146 height 38
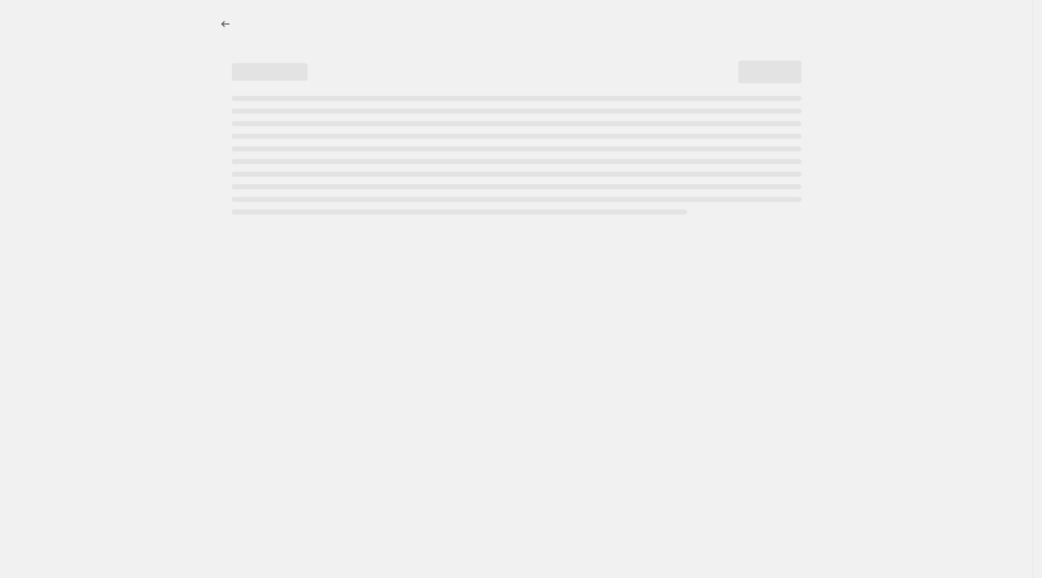
select select "pcap"
select select "no_change"
select select "vendor"
select select "tag"
select select "not_equal"
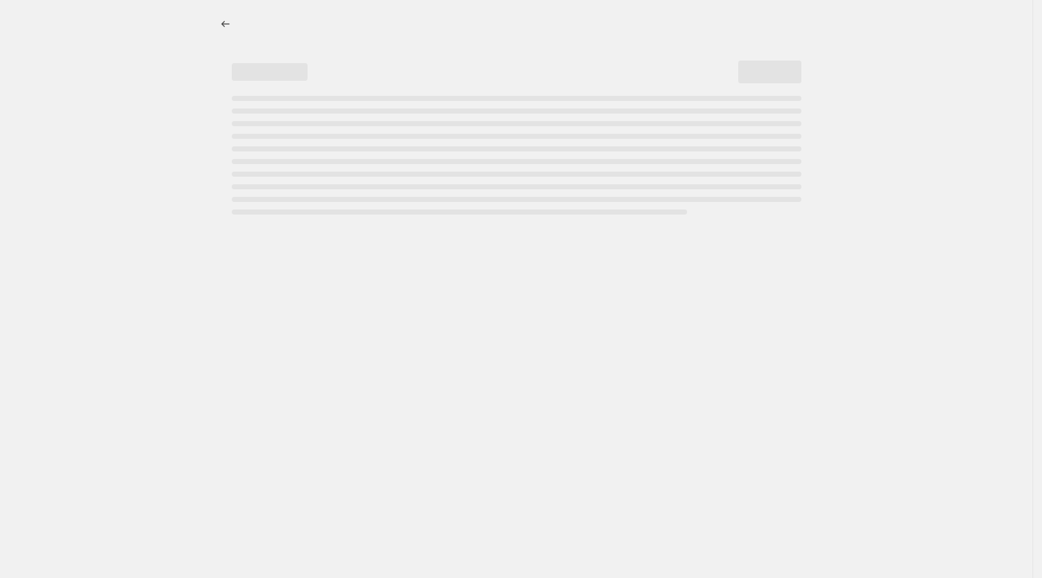
select select "tag"
select select "not_equal"
select select "tag"
select select "not_equal"
select select "tag"
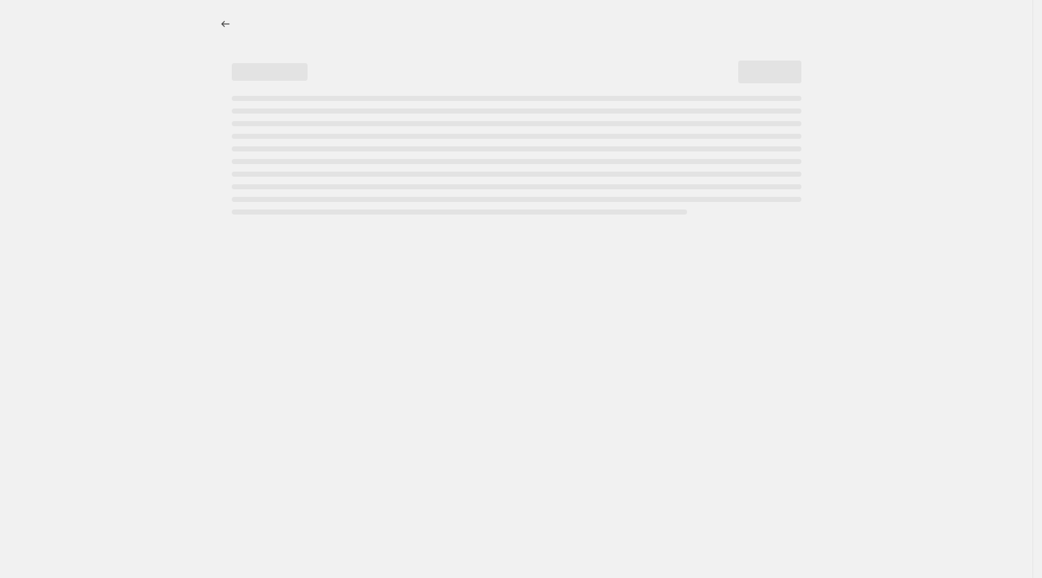
select select "not_equal"
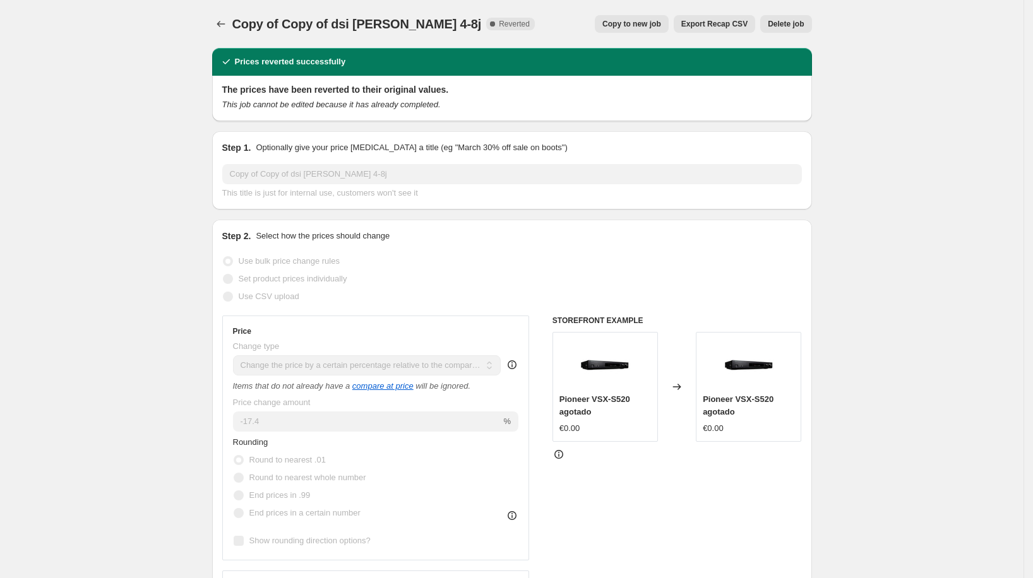
click at [618, 24] on span "Copy to new job" at bounding box center [631, 24] width 59 height 10
select select "pcap"
select select "no_change"
select select "vendor"
select select "tag"
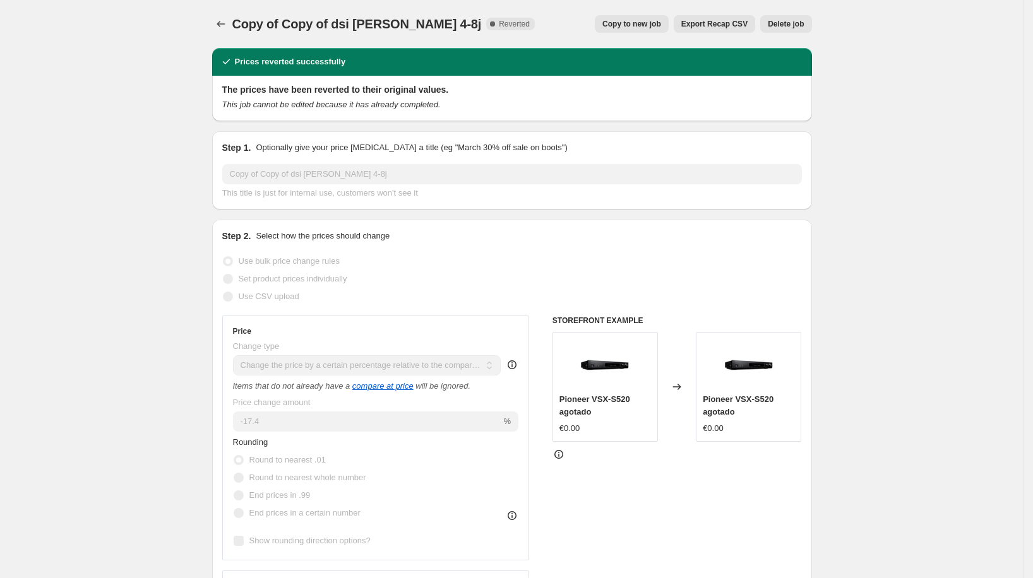
select select "not_equal"
select select "tag"
select select "not_equal"
select select "tag"
select select "not_equal"
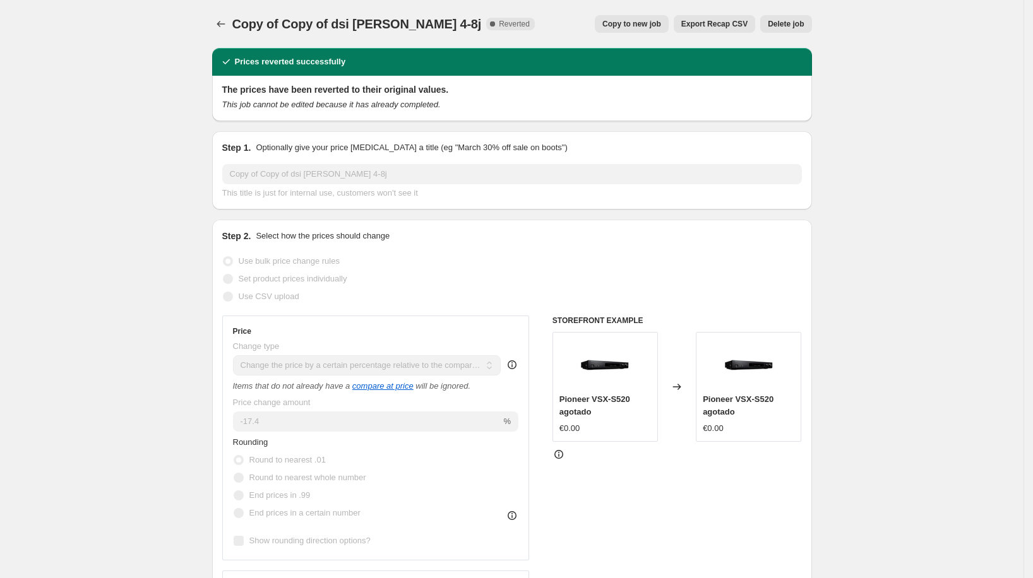
select select "tag"
select select "not_equal"
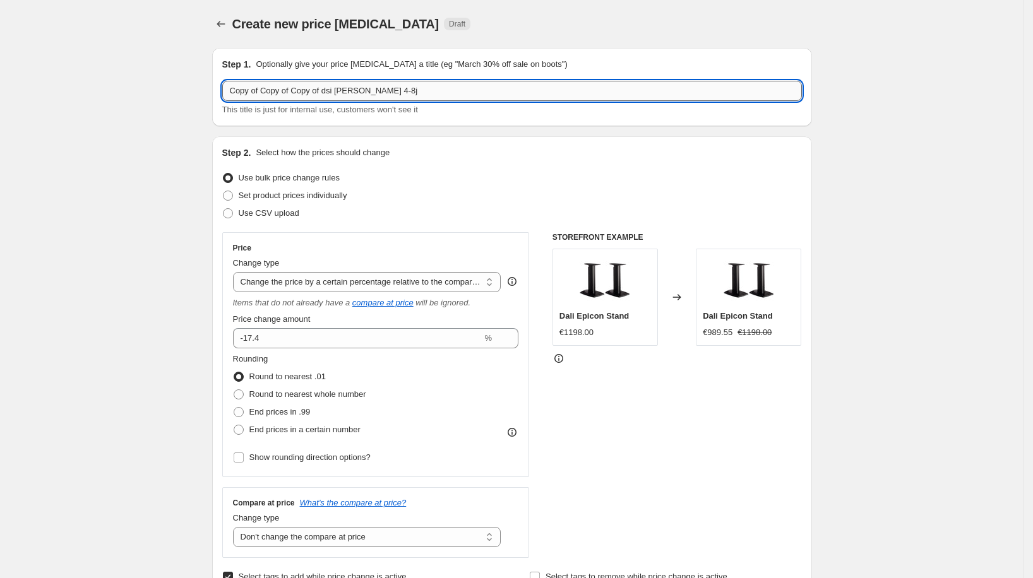
click at [415, 97] on input "Copy of Copy of Copy of dsi [PERSON_NAME] 4-8j" at bounding box center [512, 91] width 580 height 20
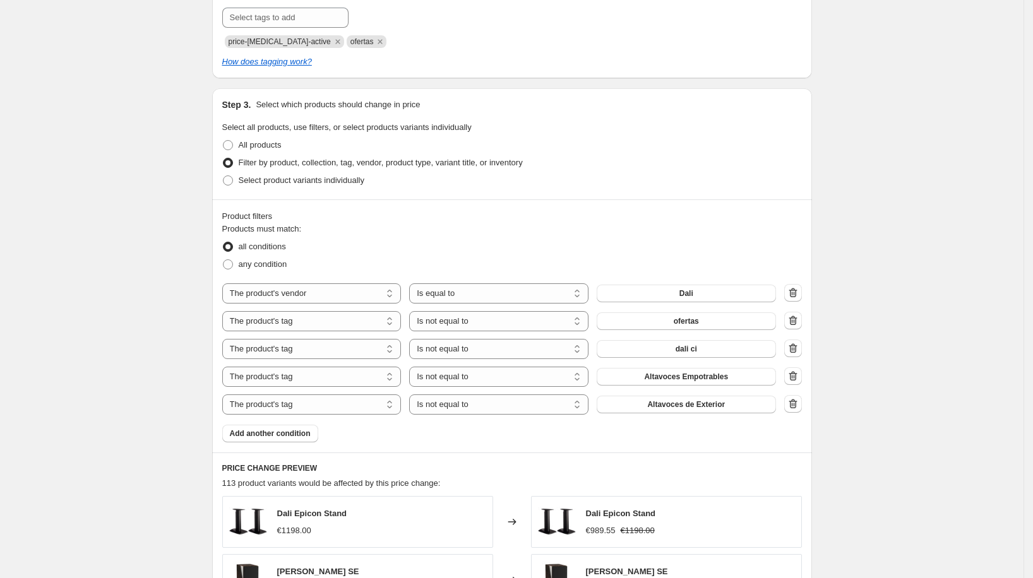
scroll to position [816, 0]
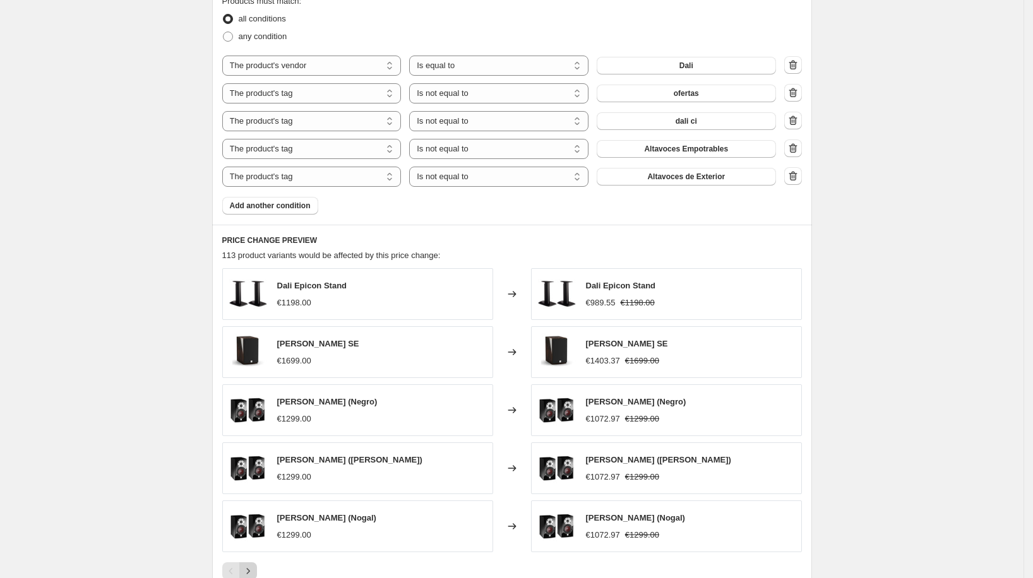
type input "dali sp 3-7 excepto ci, kupid"
click at [254, 566] on icon "Next" at bounding box center [248, 571] width 13 height 13
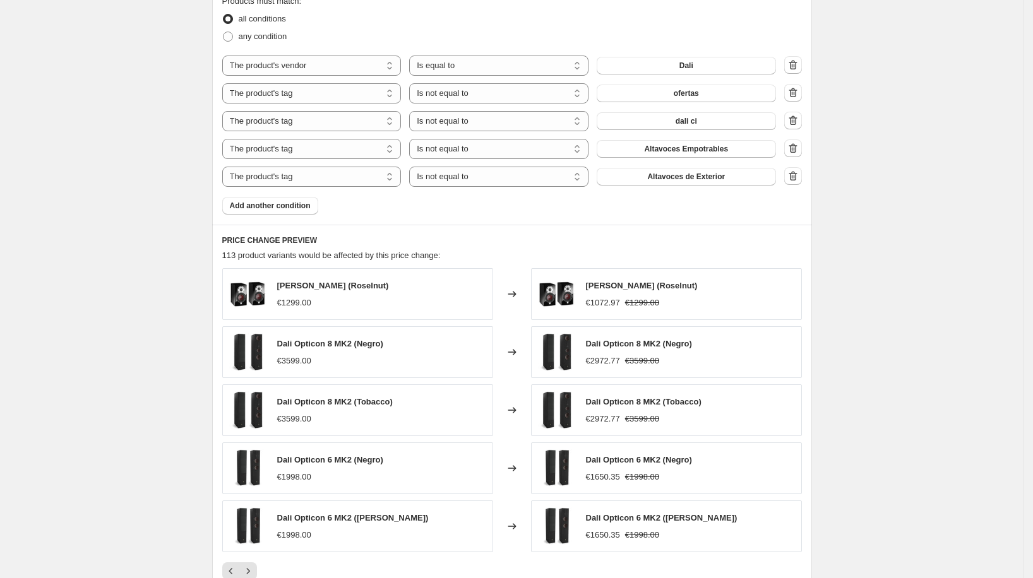
scroll to position [847, 0]
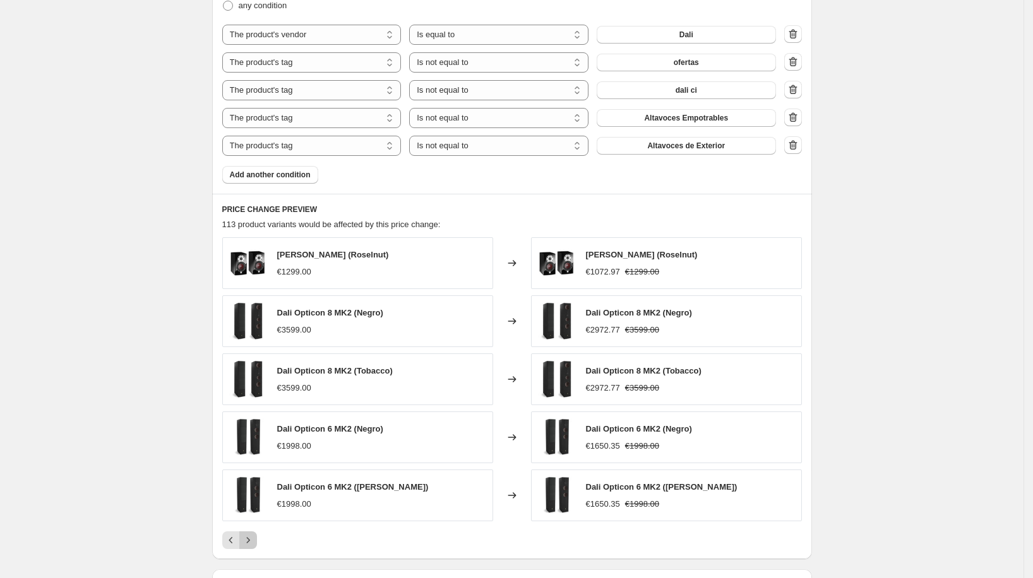
click at [249, 538] on icon "Next" at bounding box center [247, 541] width 3 height 6
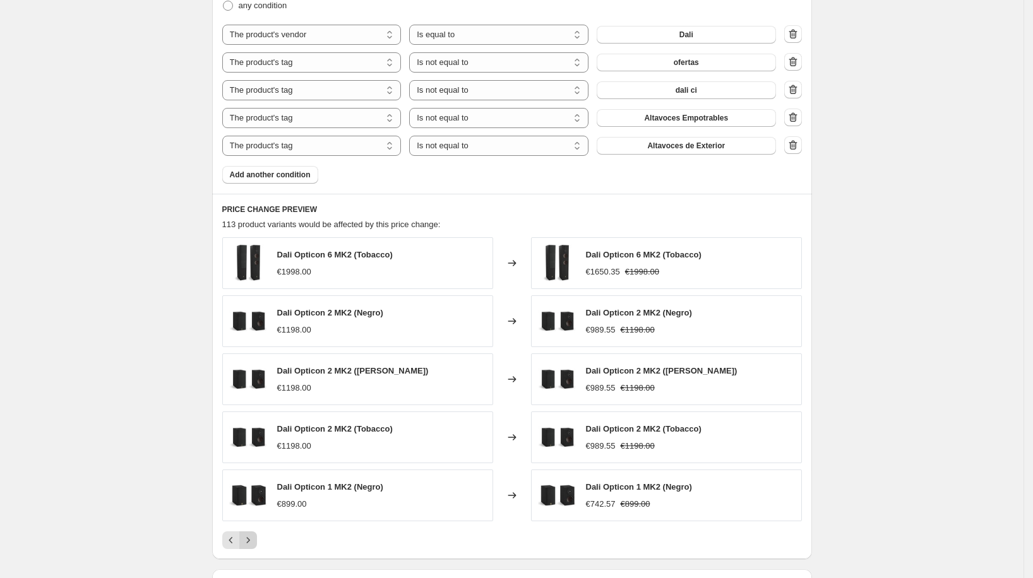
click at [254, 535] on icon "Next" at bounding box center [248, 540] width 13 height 13
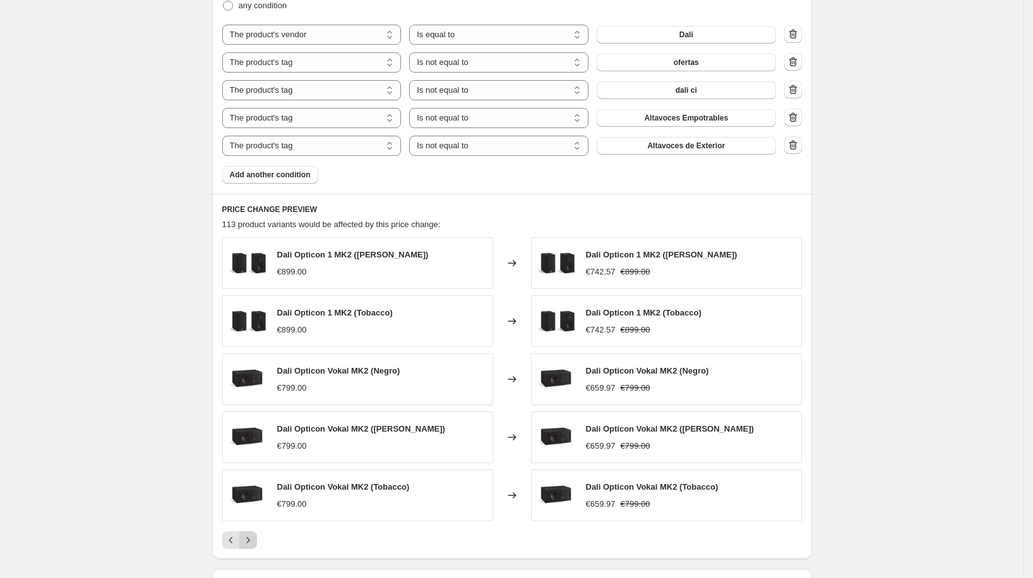
click at [254, 535] on icon "Next" at bounding box center [248, 540] width 13 height 13
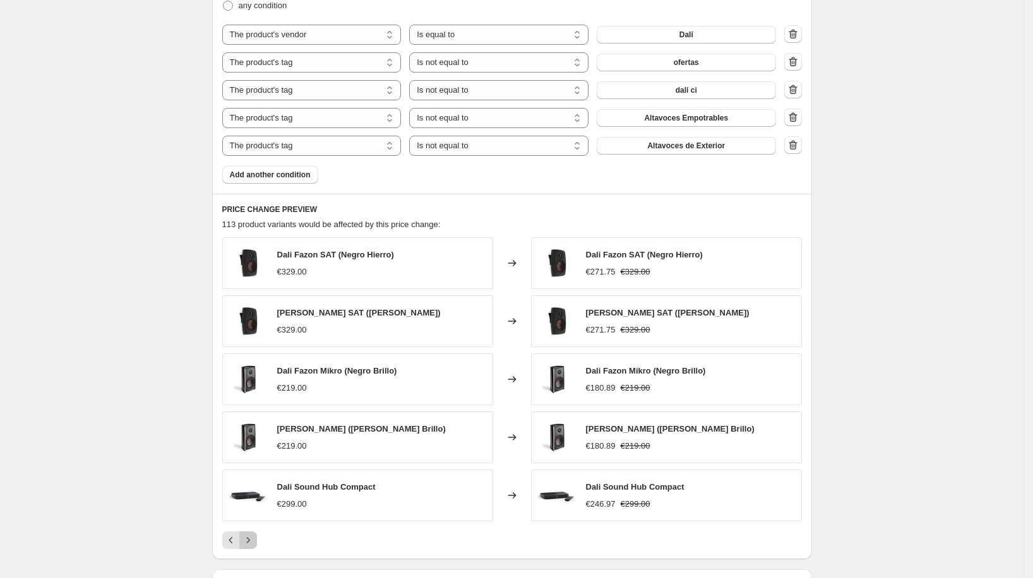
click at [254, 535] on icon "Next" at bounding box center [248, 540] width 13 height 13
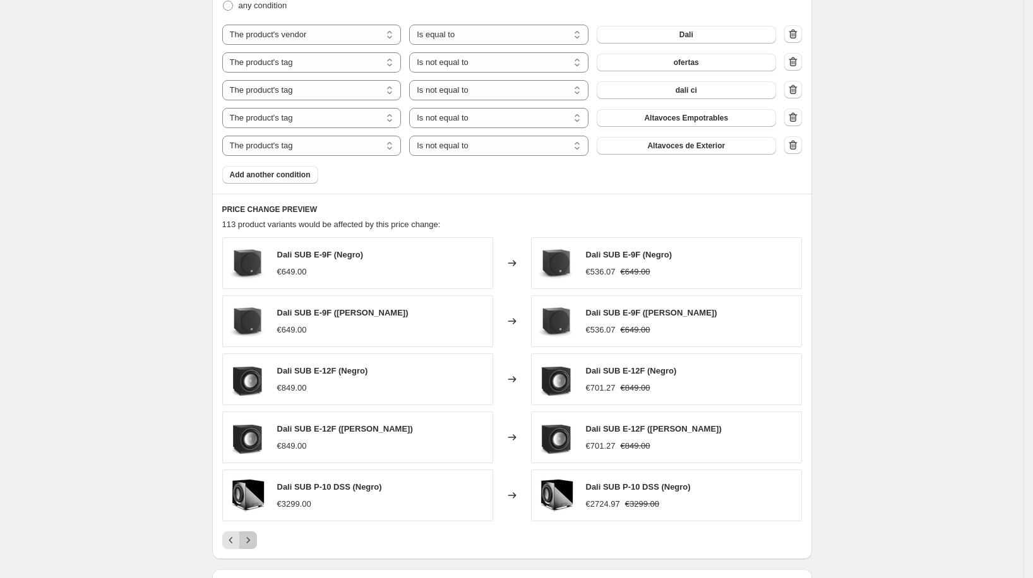
click at [254, 538] on icon "Next" at bounding box center [248, 540] width 13 height 13
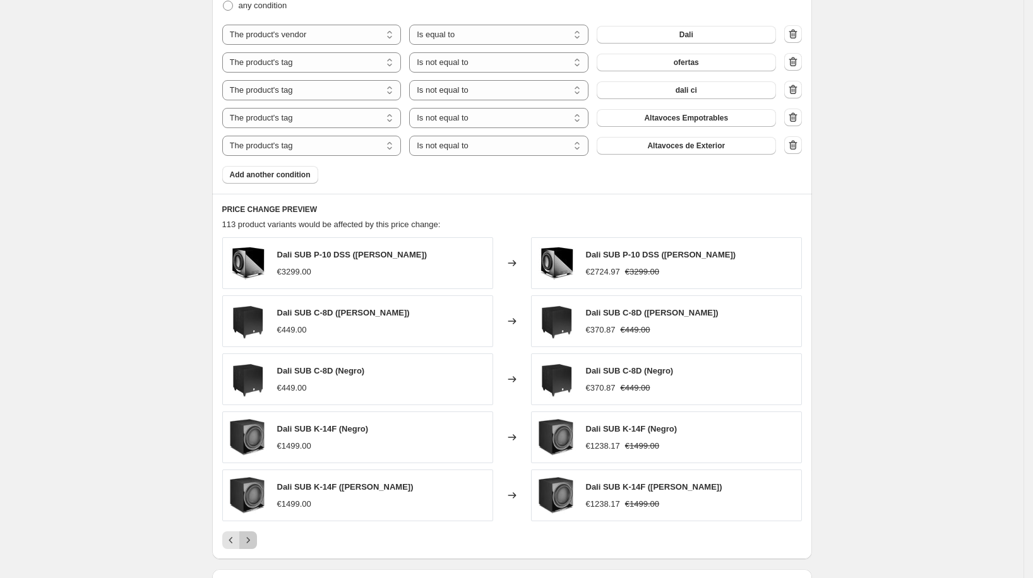
click at [254, 538] on icon "Next" at bounding box center [248, 540] width 13 height 13
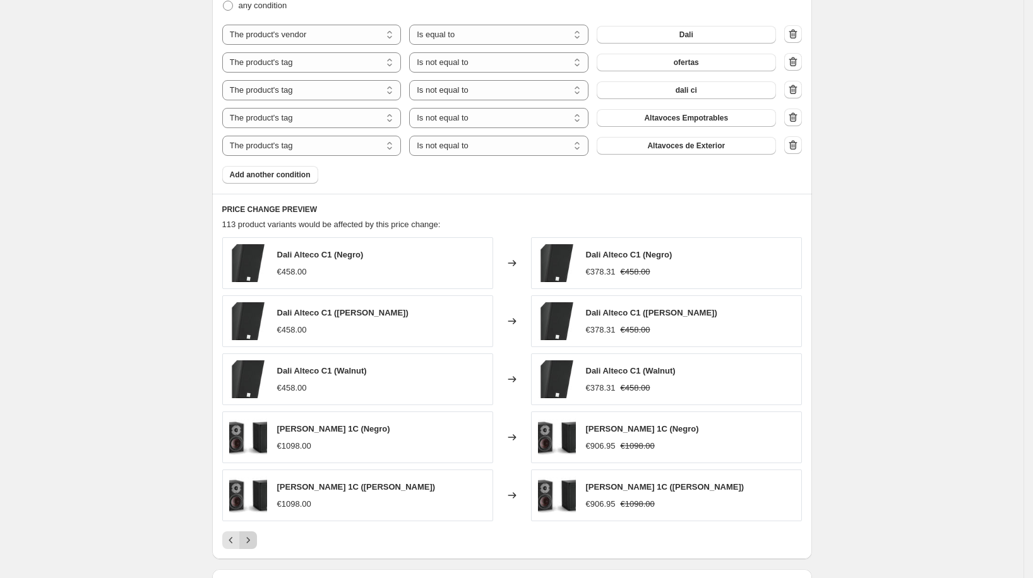
click at [254, 538] on icon "Next" at bounding box center [248, 540] width 13 height 13
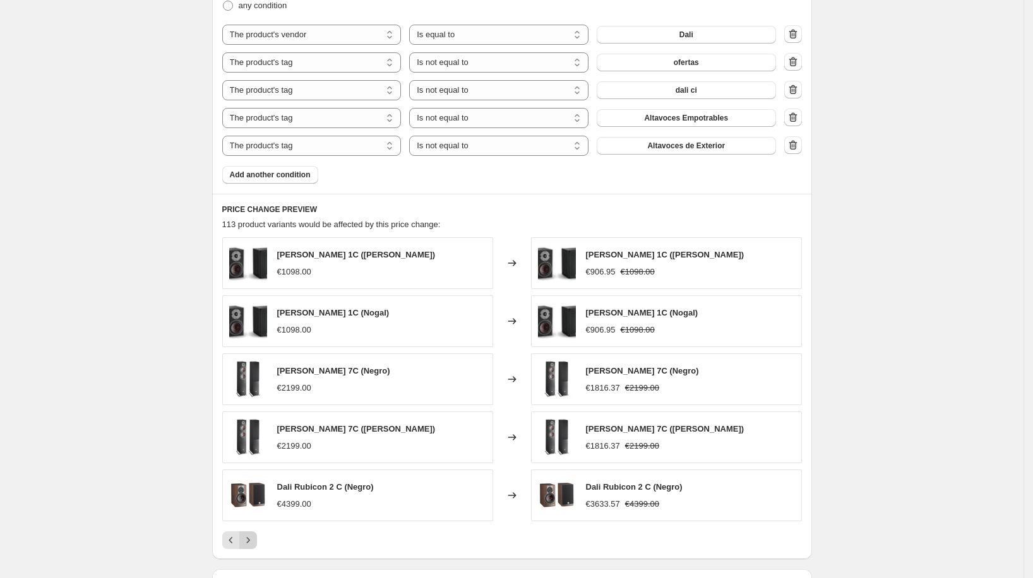
click at [254, 538] on icon "Next" at bounding box center [248, 540] width 13 height 13
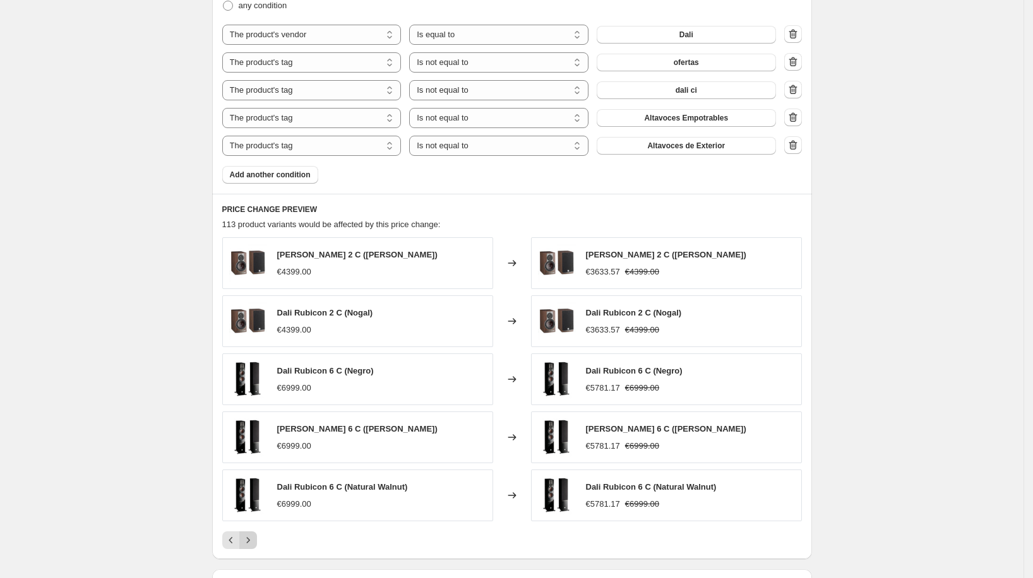
click at [254, 538] on icon "Next" at bounding box center [248, 540] width 13 height 13
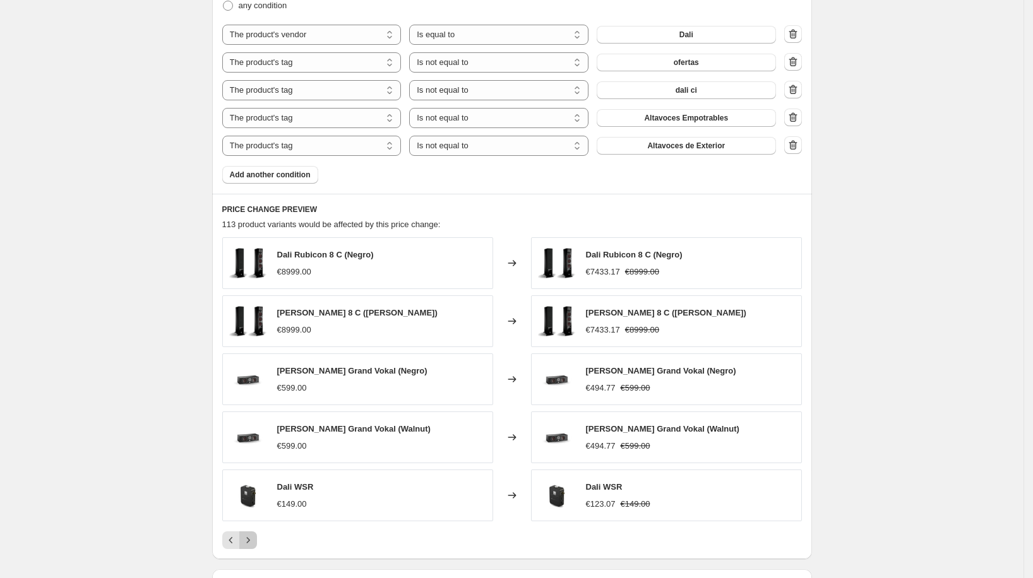
click at [254, 538] on icon "Next" at bounding box center [248, 540] width 13 height 13
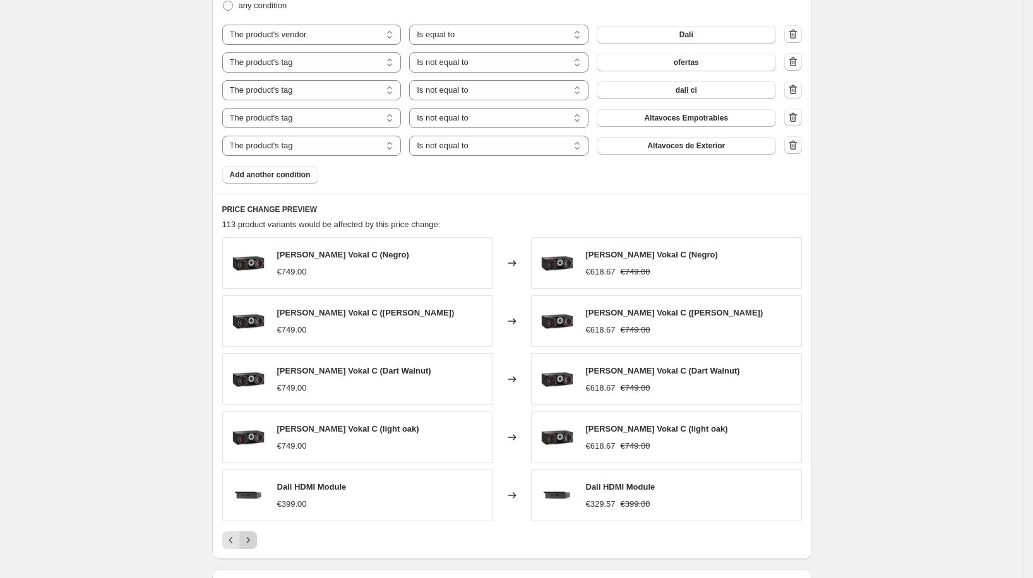
click at [254, 538] on icon "Next" at bounding box center [248, 540] width 13 height 13
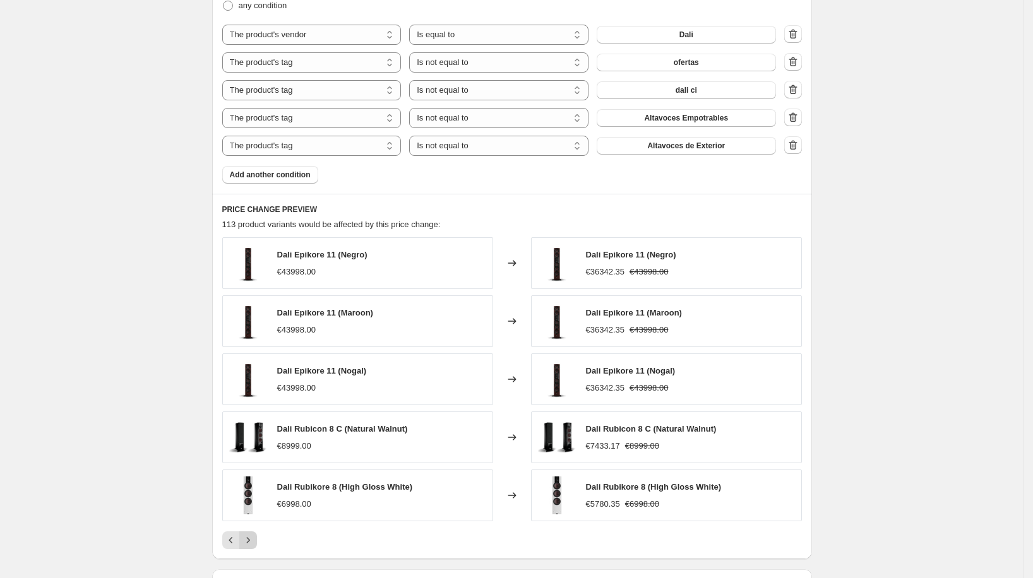
click at [254, 538] on icon "Next" at bounding box center [248, 540] width 13 height 13
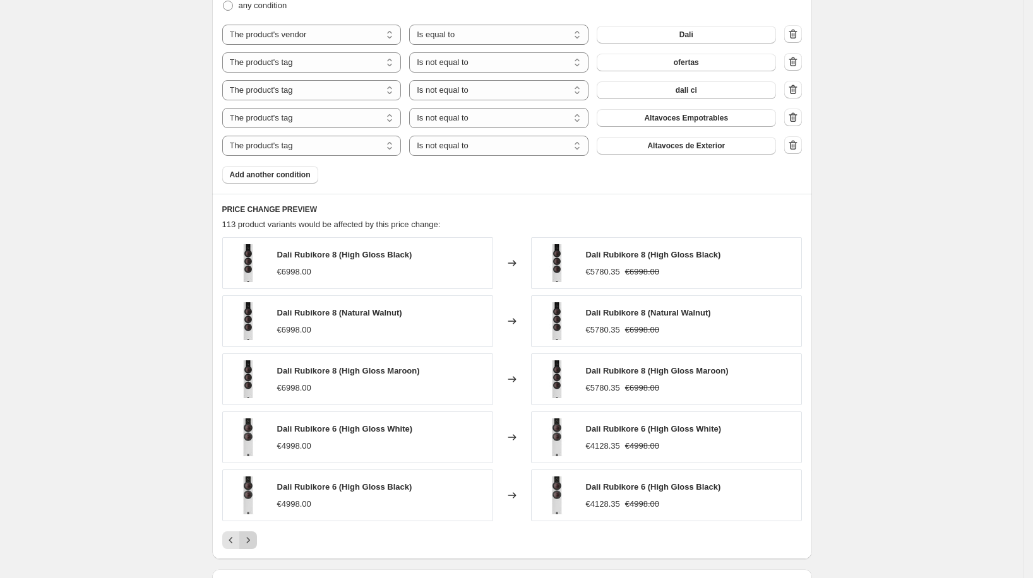
click at [254, 538] on icon "Next" at bounding box center [248, 540] width 13 height 13
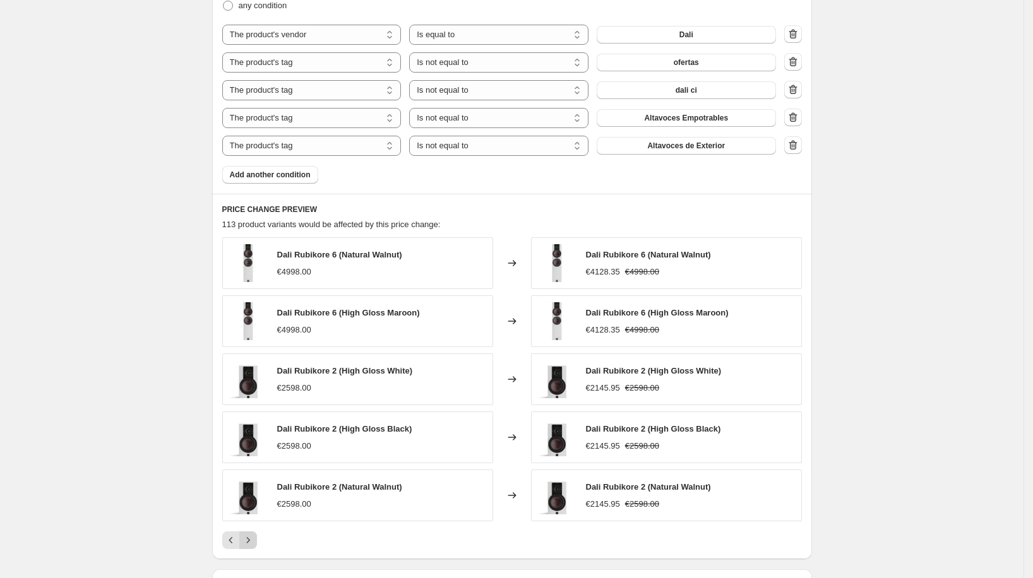
click at [254, 538] on icon "Next" at bounding box center [248, 540] width 13 height 13
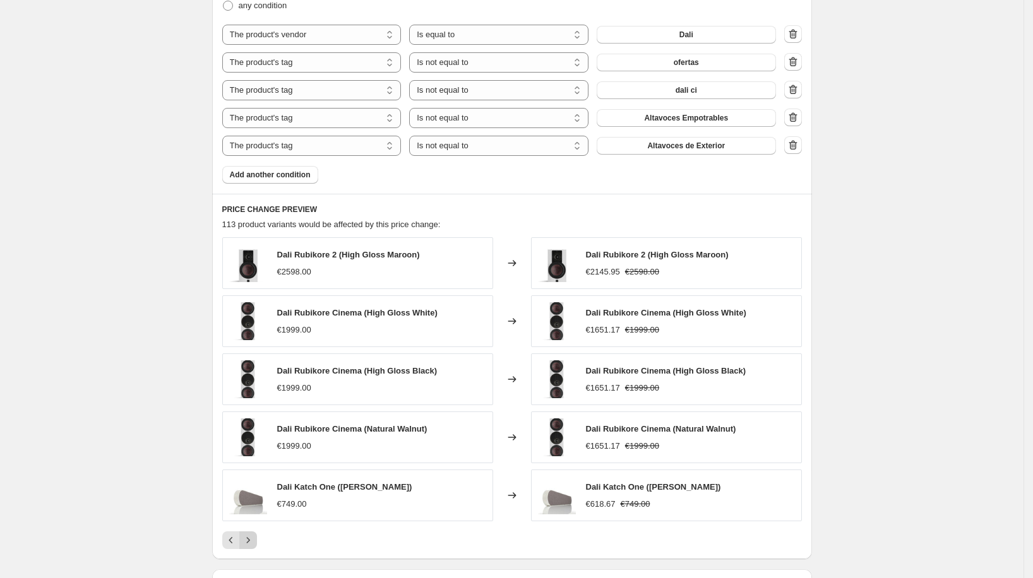
click at [254, 538] on icon "Next" at bounding box center [248, 540] width 13 height 13
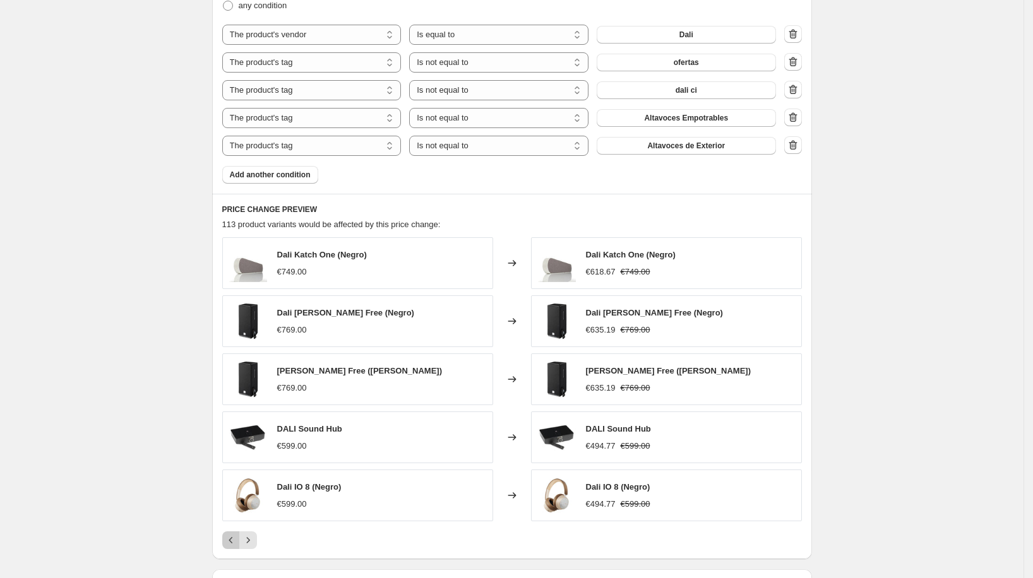
click at [237, 535] on icon "Previous" at bounding box center [231, 540] width 13 height 13
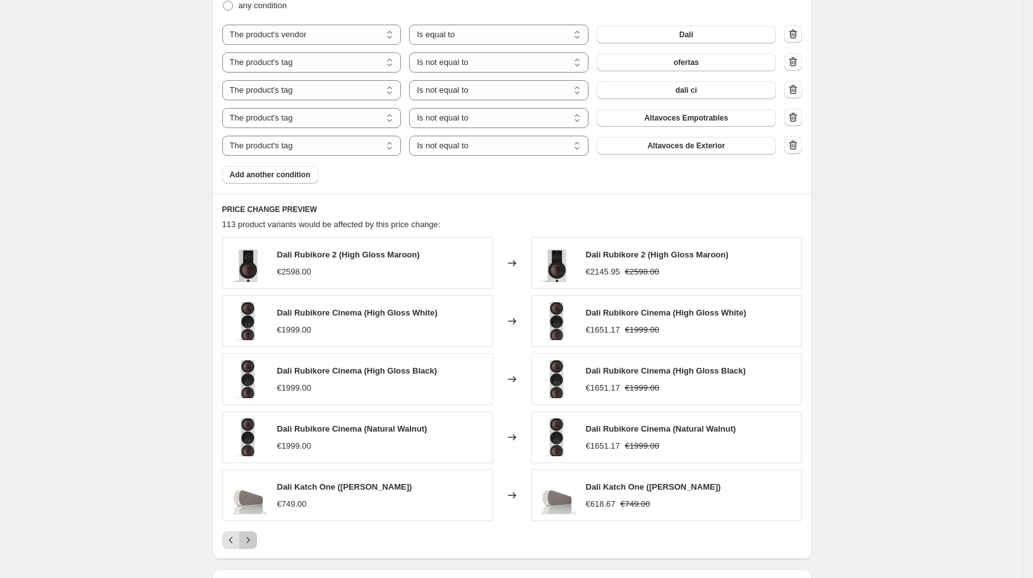
click at [254, 537] on icon "Next" at bounding box center [248, 540] width 13 height 13
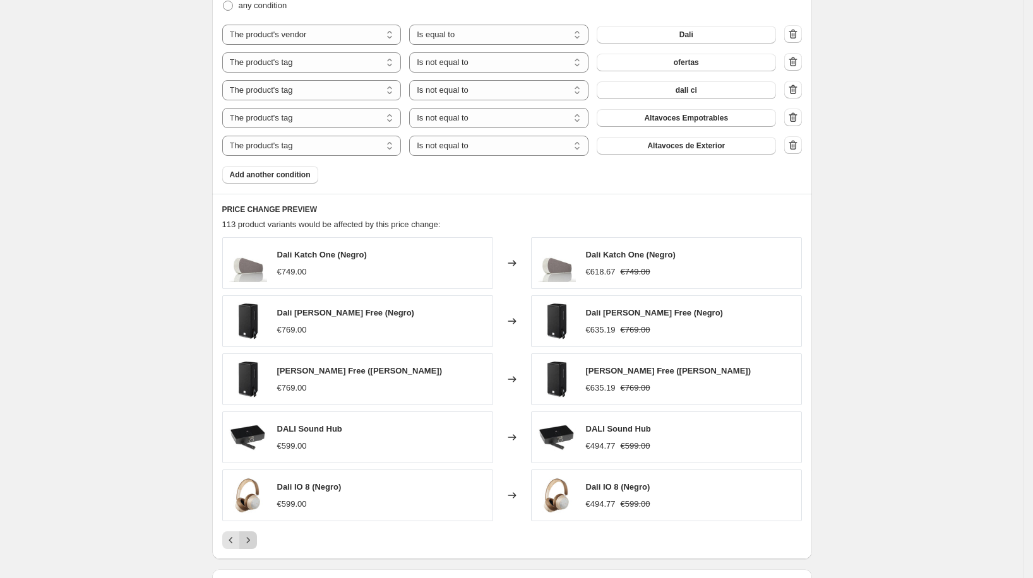
click at [254, 534] on icon "Next" at bounding box center [248, 540] width 13 height 13
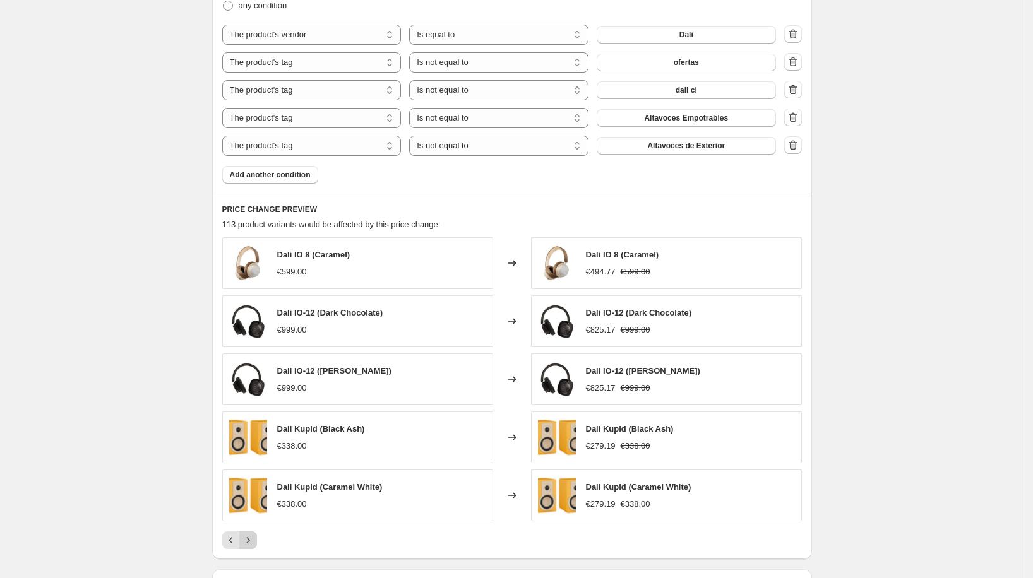
click at [254, 534] on icon "Next" at bounding box center [248, 540] width 13 height 13
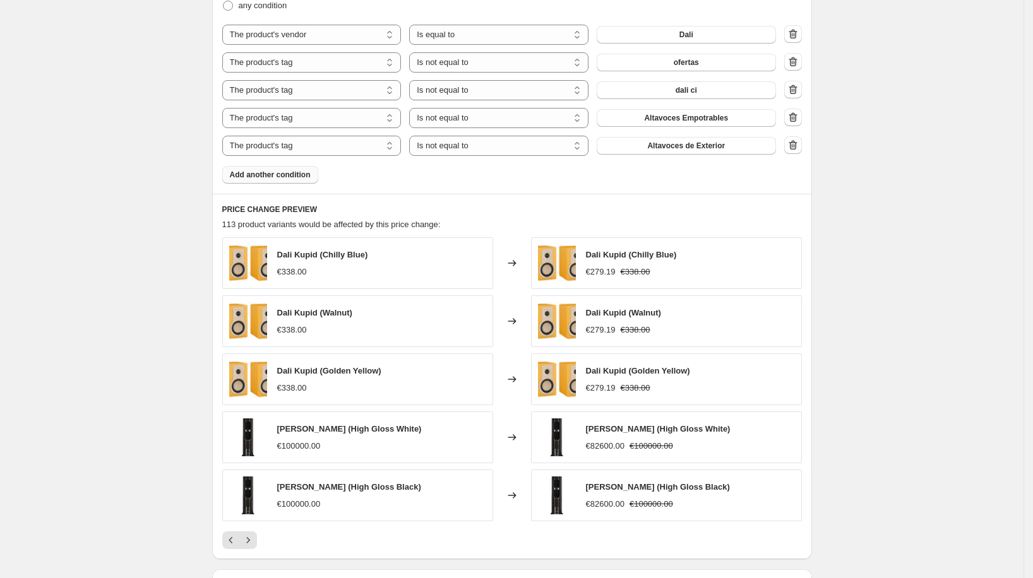
click at [299, 172] on span "Add another condition" at bounding box center [270, 175] width 81 height 10
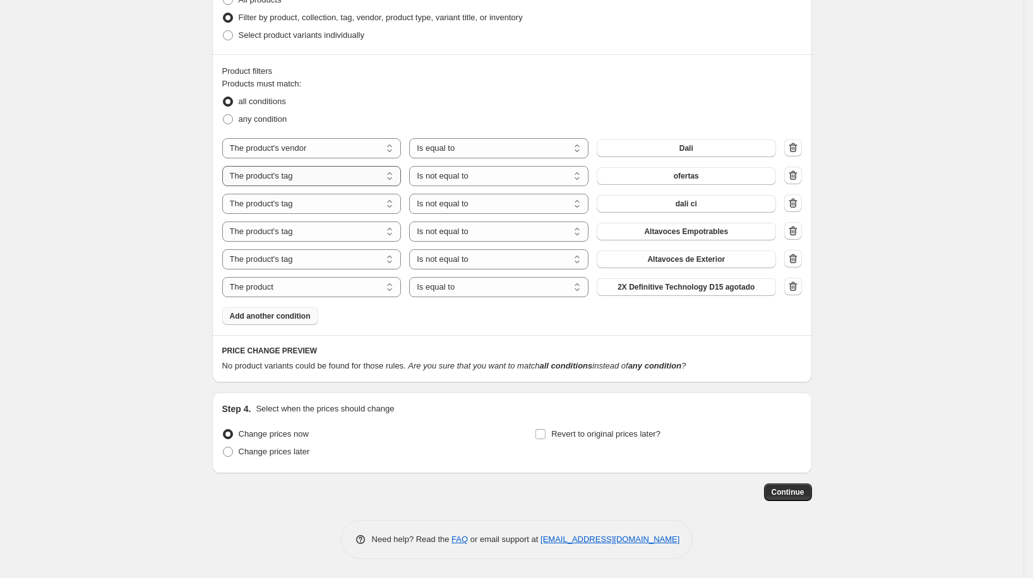
scroll to position [731, 0]
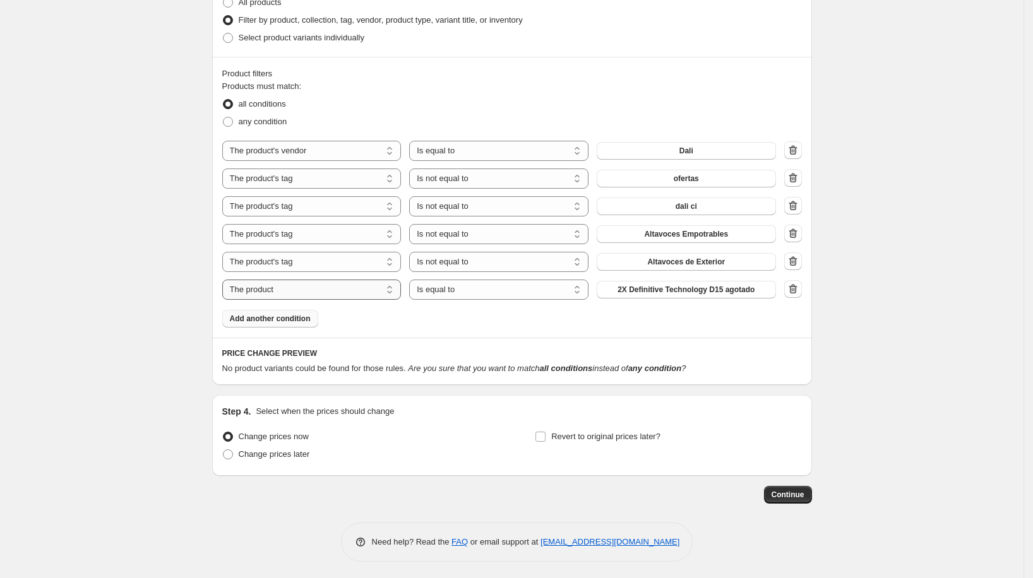
click at [363, 292] on select "The product The product's collection The product's tag The product's vendor The…" at bounding box center [311, 290] width 179 height 20
select select "tag"
click at [569, 292] on select "Is equal to Is not equal to" at bounding box center [498, 290] width 179 height 20
select select "not_equal"
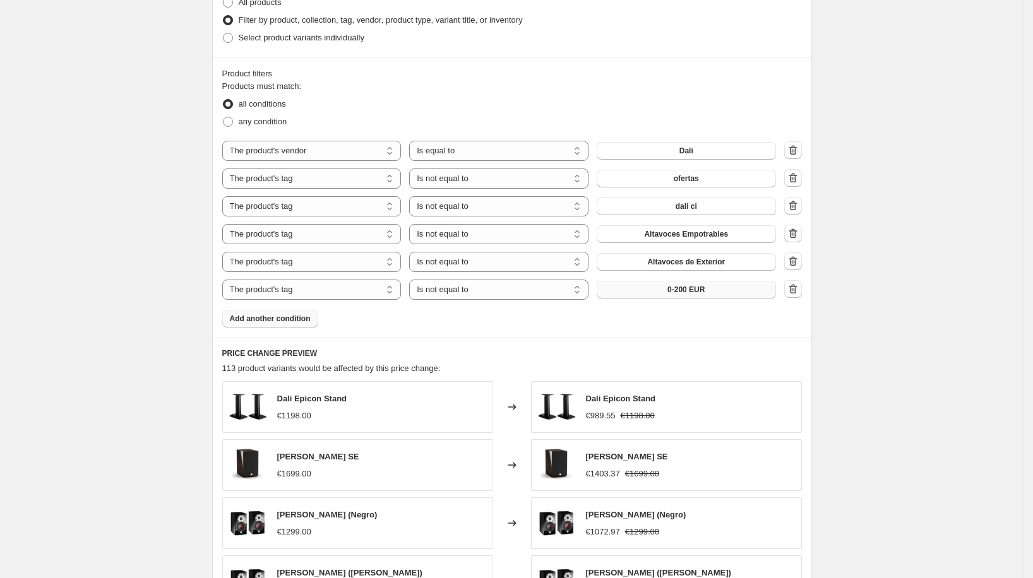
click at [679, 290] on span "0-200 EUR" at bounding box center [685, 290] width 37 height 10
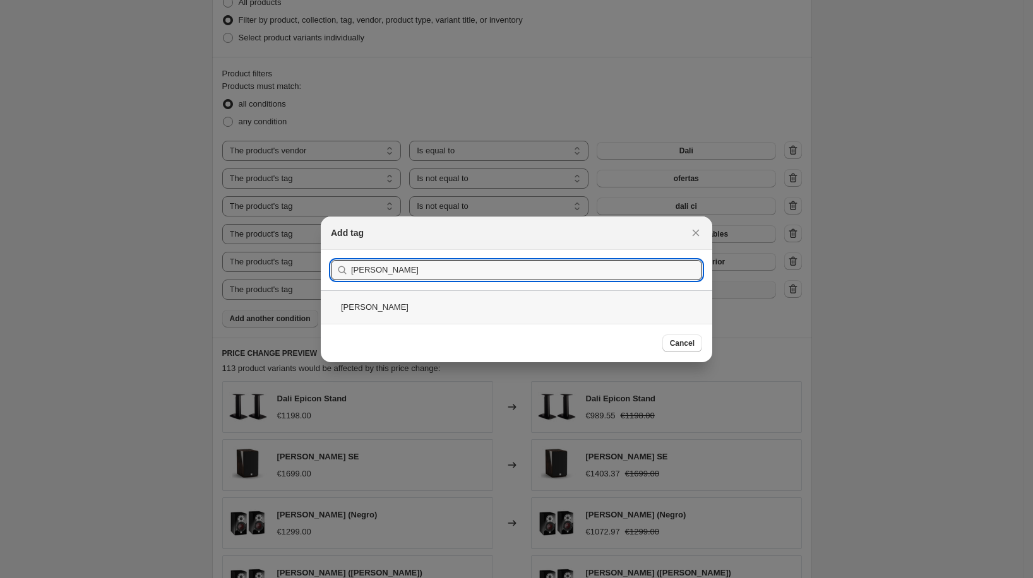
type input "[PERSON_NAME]"
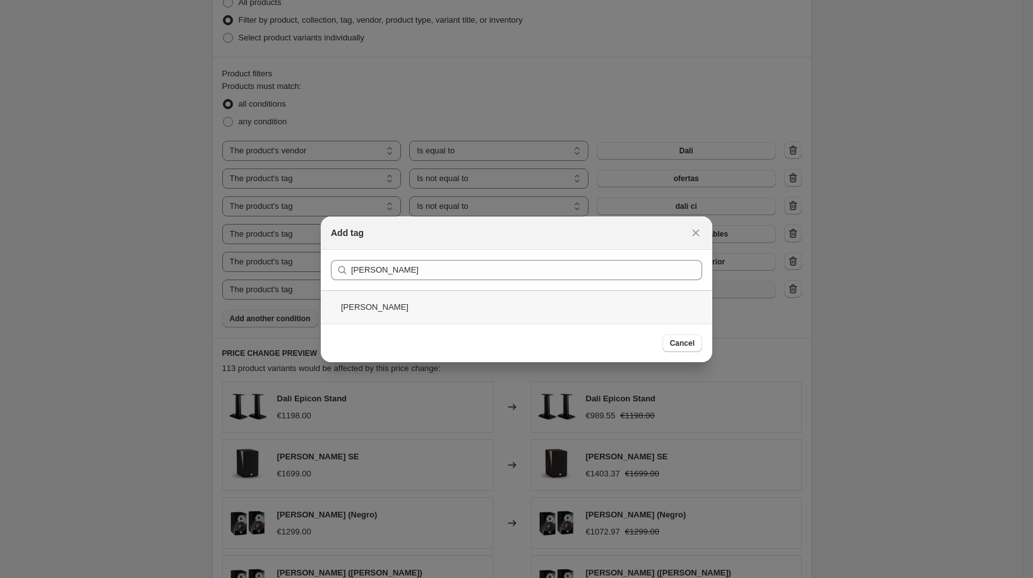
click at [439, 311] on div "[PERSON_NAME]" at bounding box center [516, 306] width 391 height 33
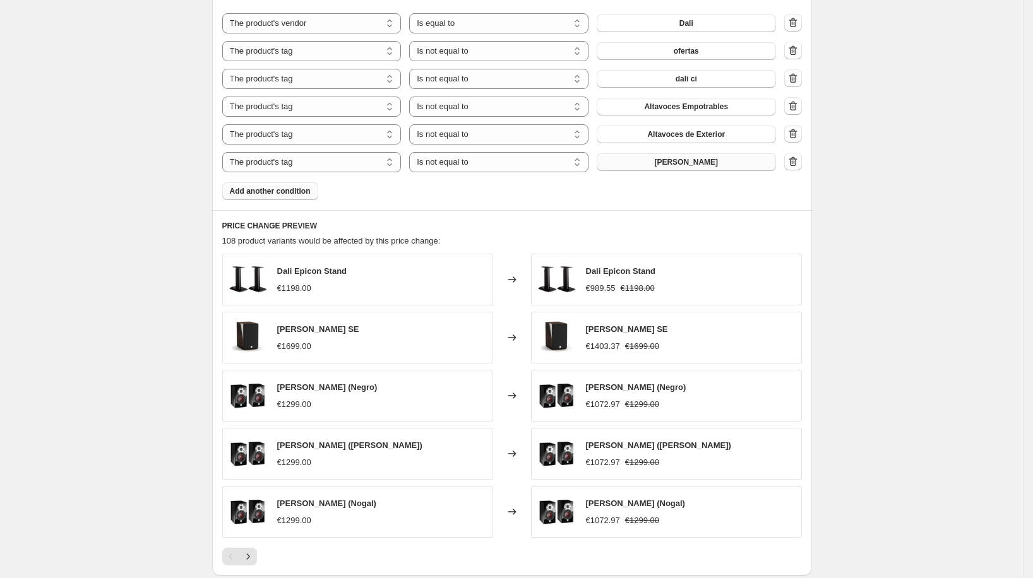
scroll to position [869, 0]
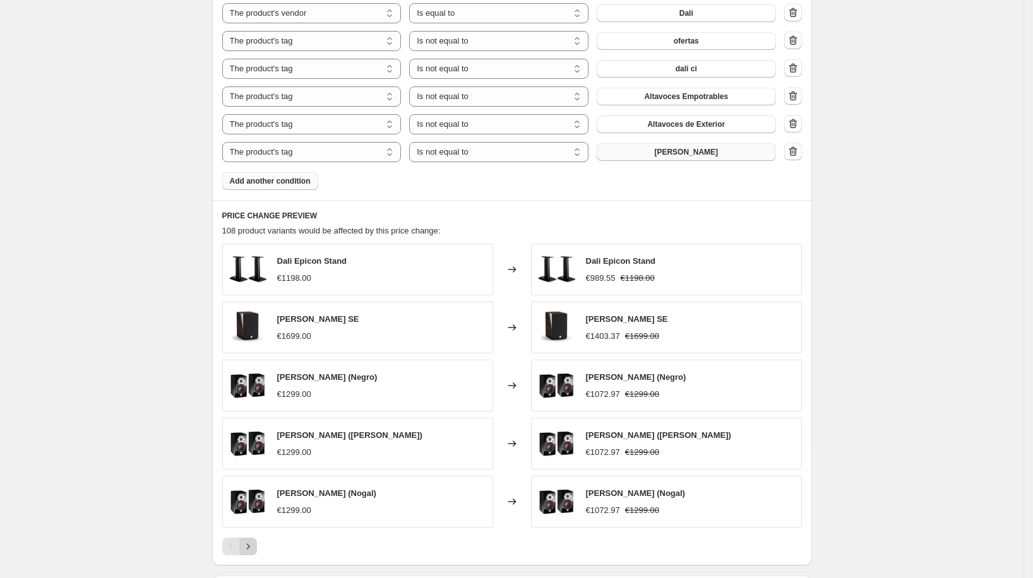
click at [251, 544] on icon "Next" at bounding box center [248, 547] width 13 height 13
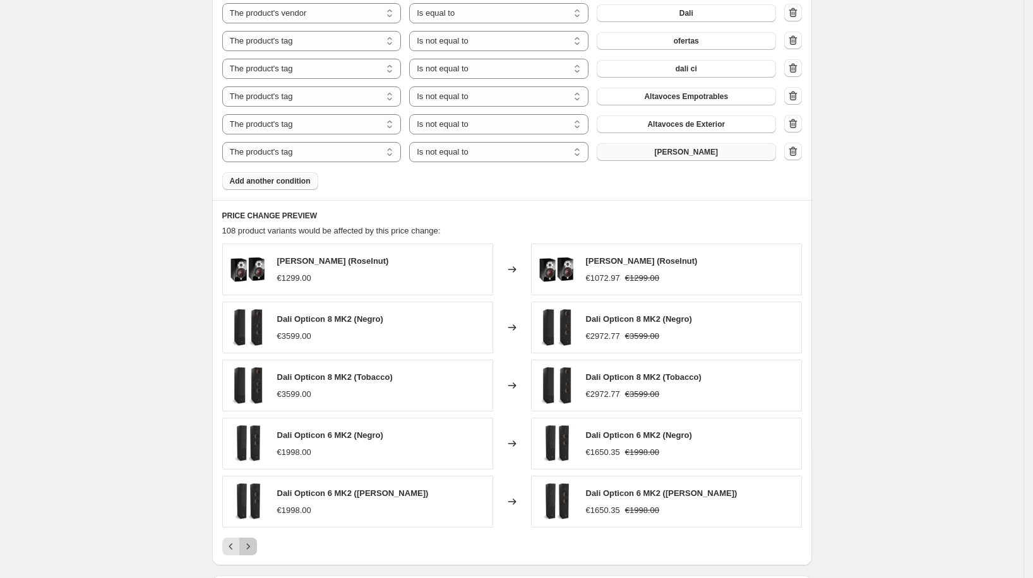
click at [251, 544] on icon "Next" at bounding box center [248, 547] width 13 height 13
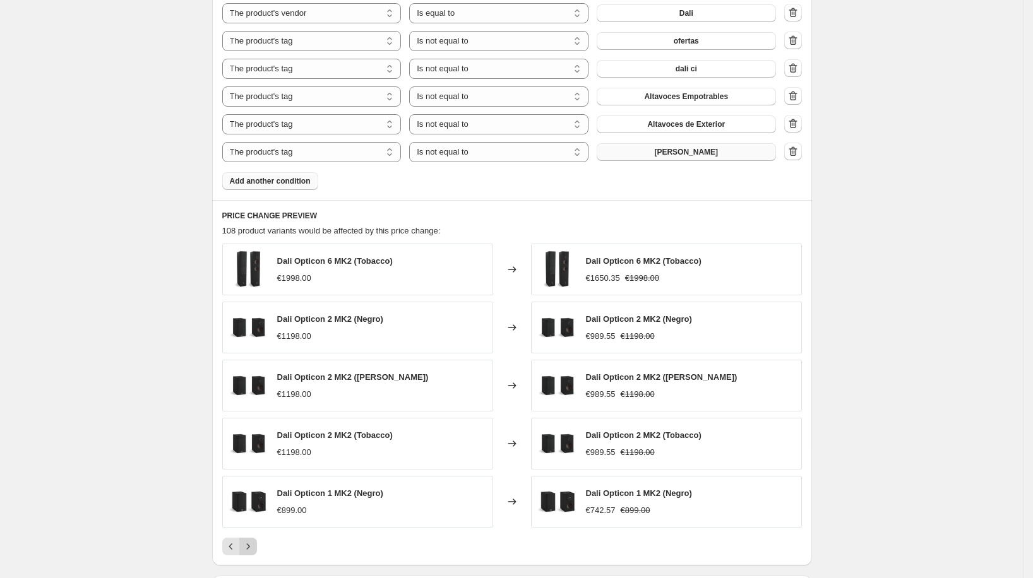
click at [250, 544] on icon "Next" at bounding box center [248, 547] width 13 height 13
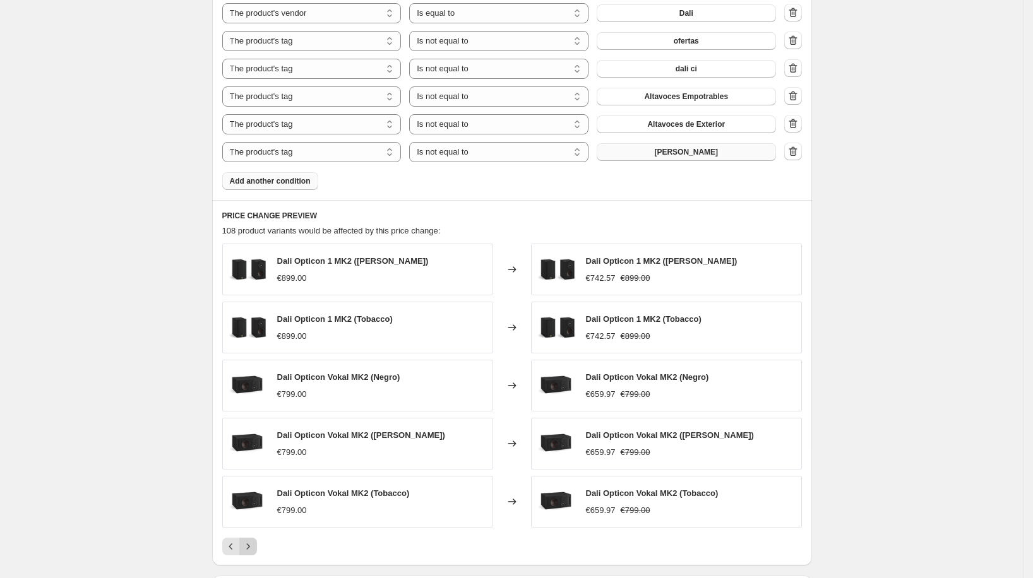
click at [249, 544] on icon "Next" at bounding box center [247, 547] width 3 height 6
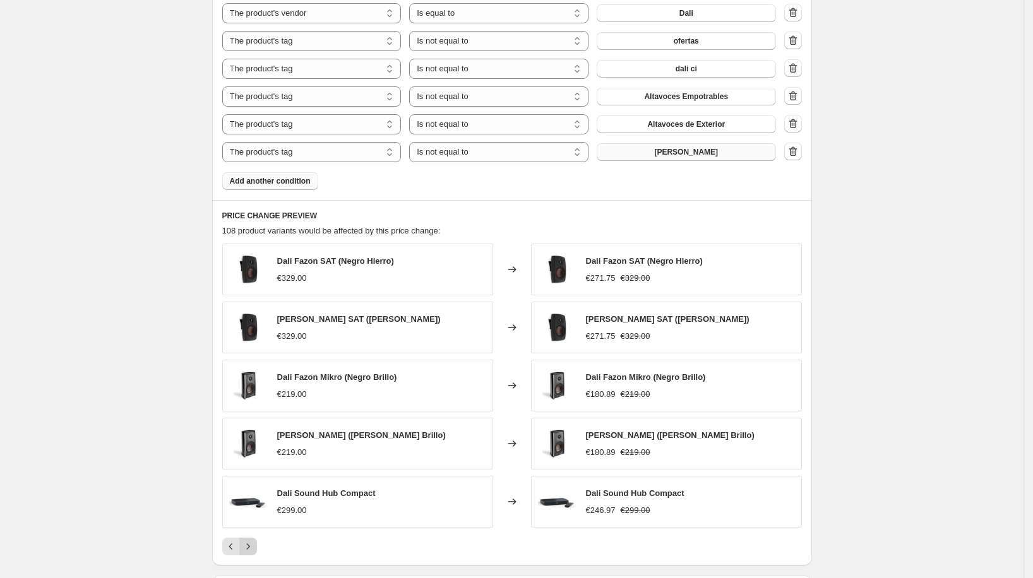
click at [249, 544] on icon "Next" at bounding box center [247, 547] width 3 height 6
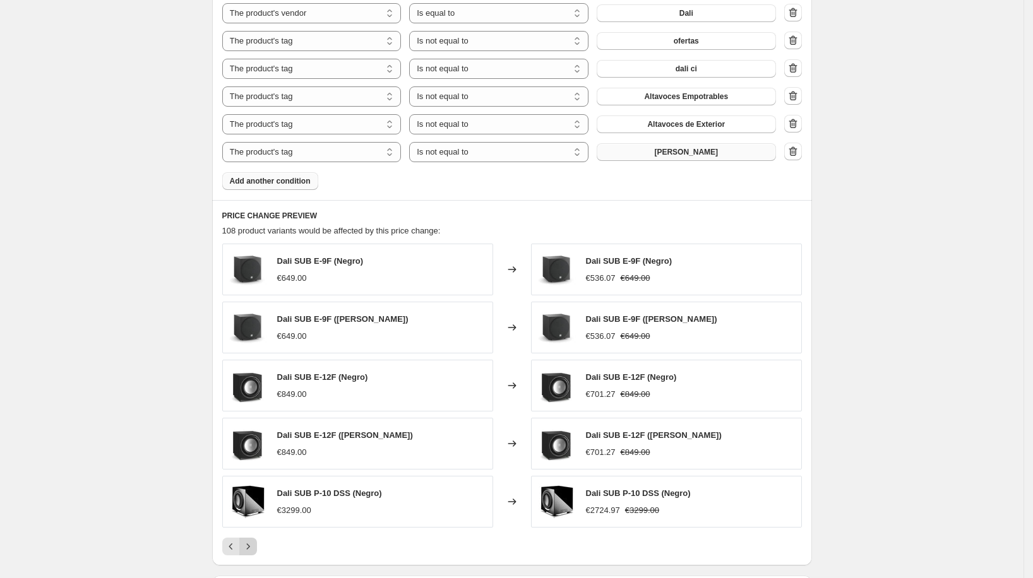
click at [249, 544] on icon "Next" at bounding box center [247, 547] width 3 height 6
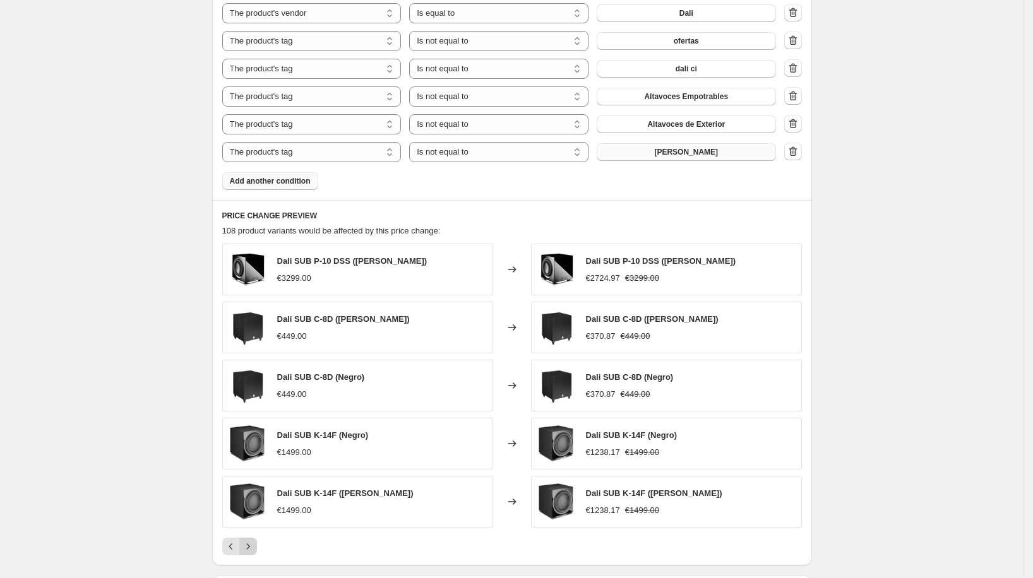
click at [249, 544] on icon "Next" at bounding box center [247, 547] width 3 height 6
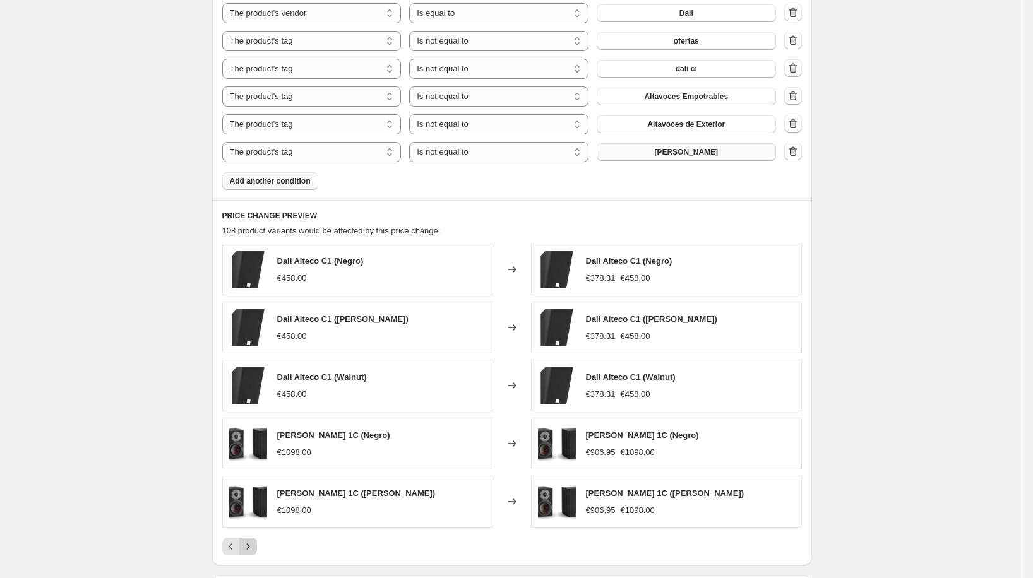
click at [249, 544] on icon "Next" at bounding box center [247, 547] width 3 height 6
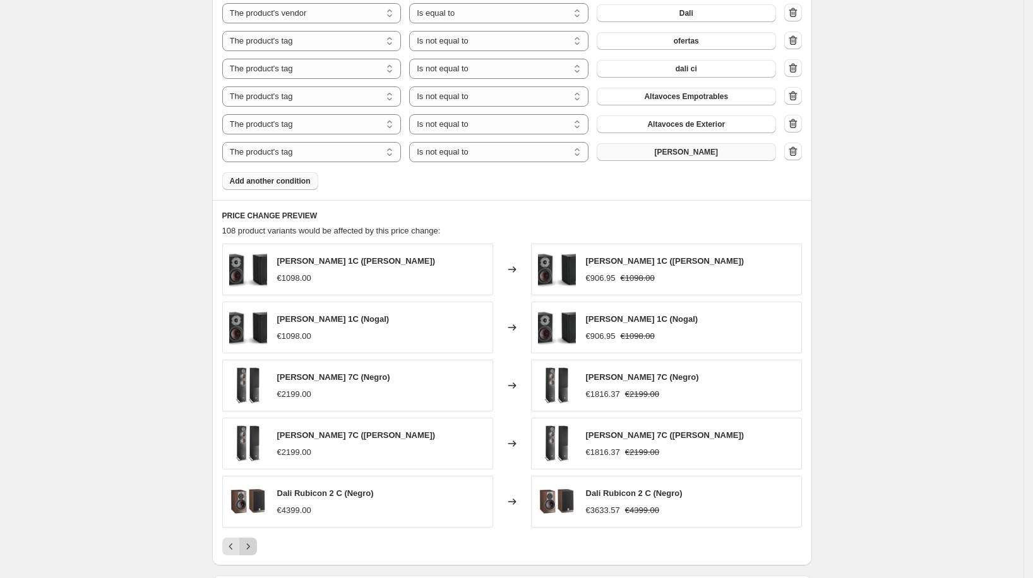
click at [249, 544] on icon "Next" at bounding box center [247, 547] width 3 height 6
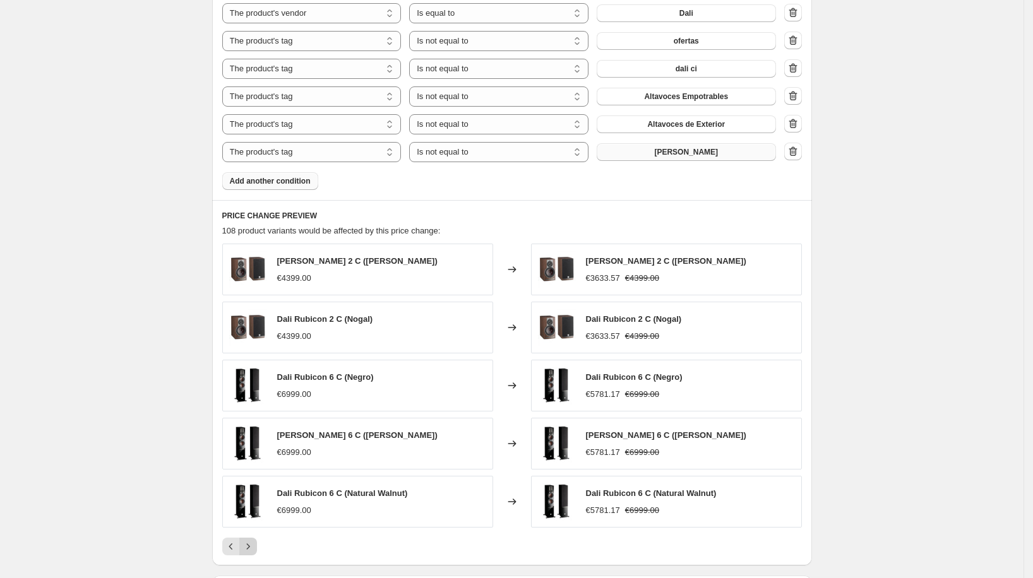
click at [249, 544] on icon "Next" at bounding box center [247, 547] width 3 height 6
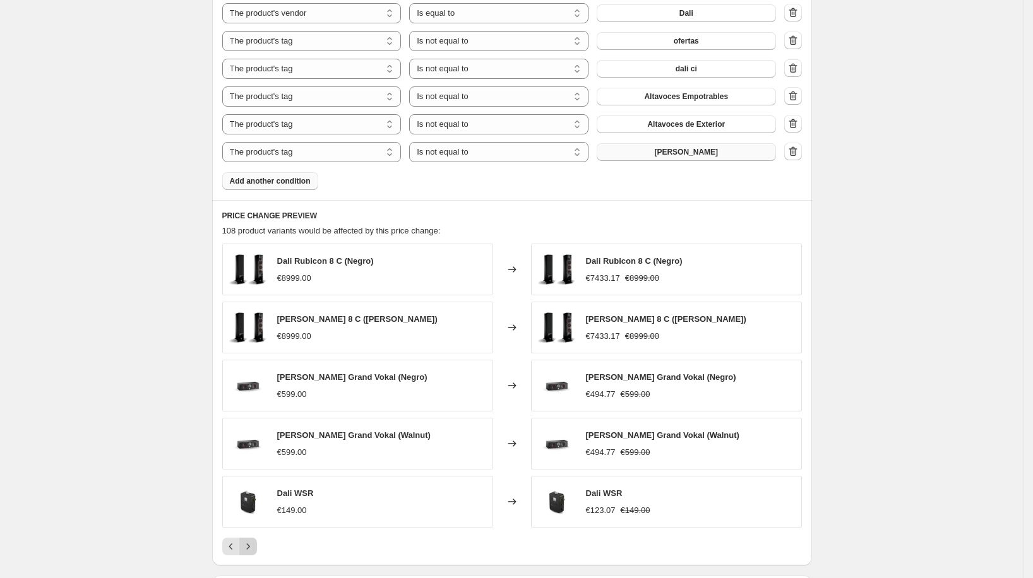
click at [249, 544] on icon "Next" at bounding box center [247, 547] width 3 height 6
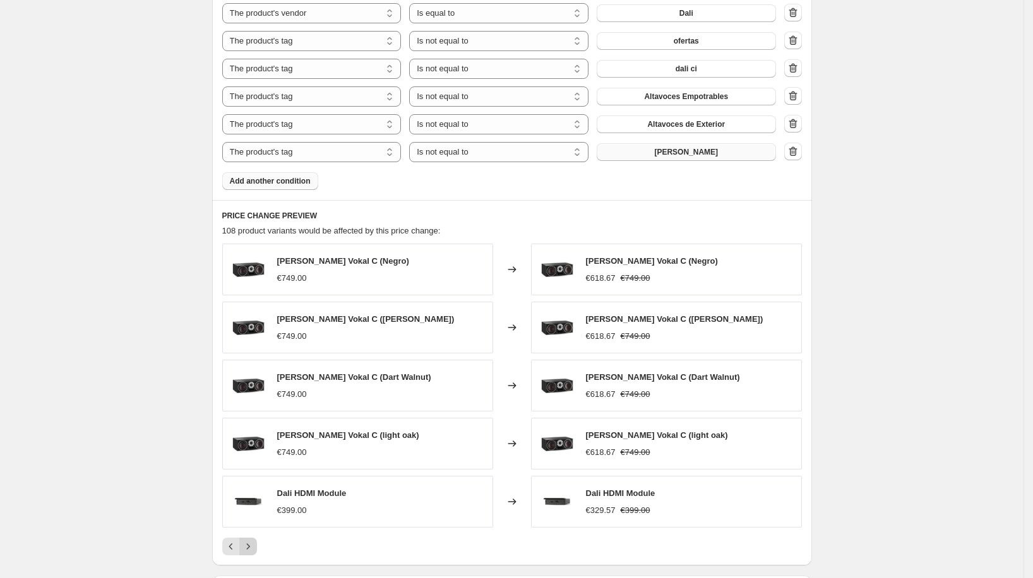
click at [249, 544] on icon "Next" at bounding box center [247, 547] width 3 height 6
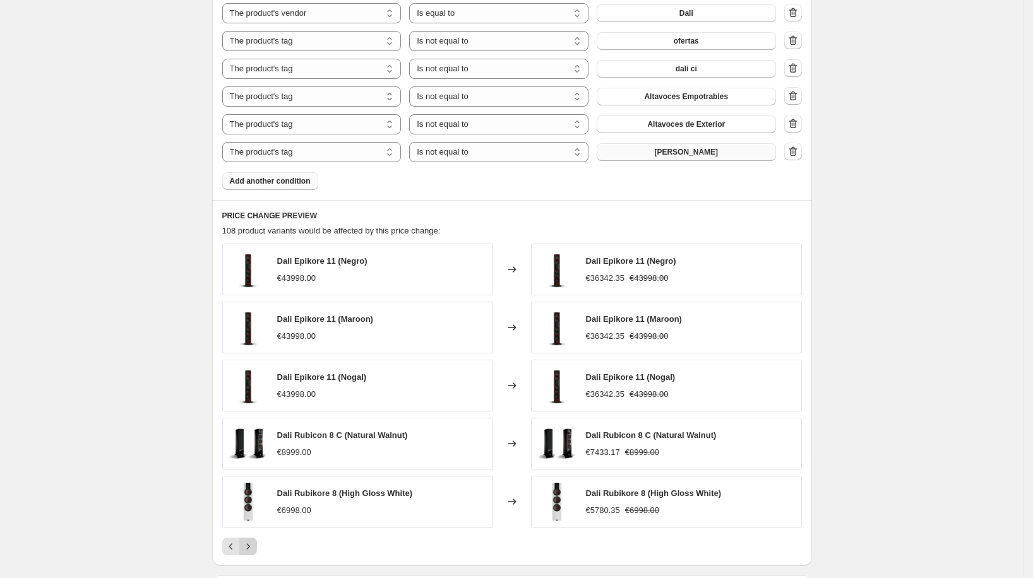
click at [249, 544] on icon "Next" at bounding box center [247, 547] width 3 height 6
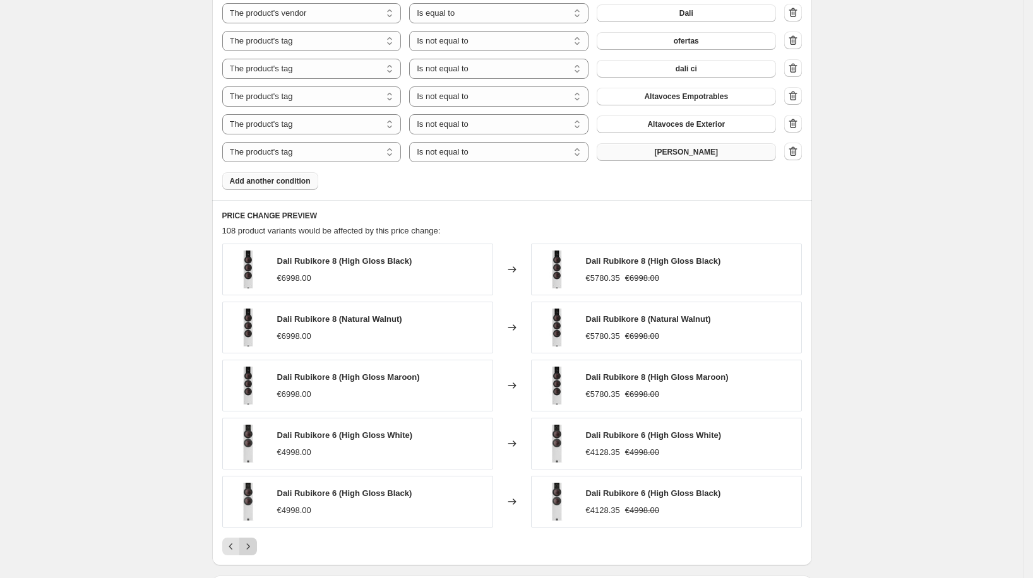
click at [249, 544] on icon "Next" at bounding box center [247, 547] width 3 height 6
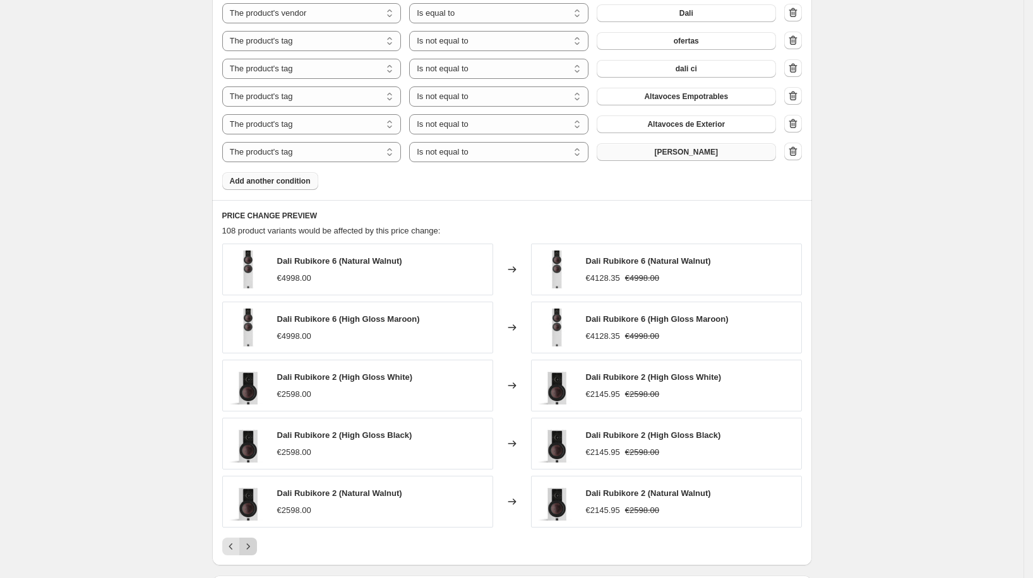
click at [249, 544] on icon "Next" at bounding box center [247, 547] width 3 height 6
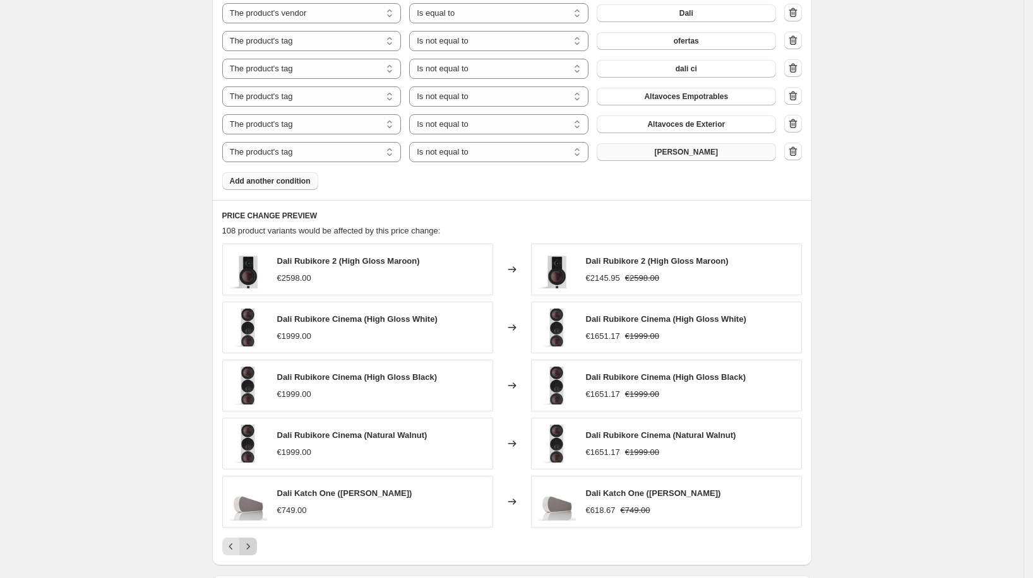
click at [249, 544] on icon "Next" at bounding box center [247, 547] width 3 height 6
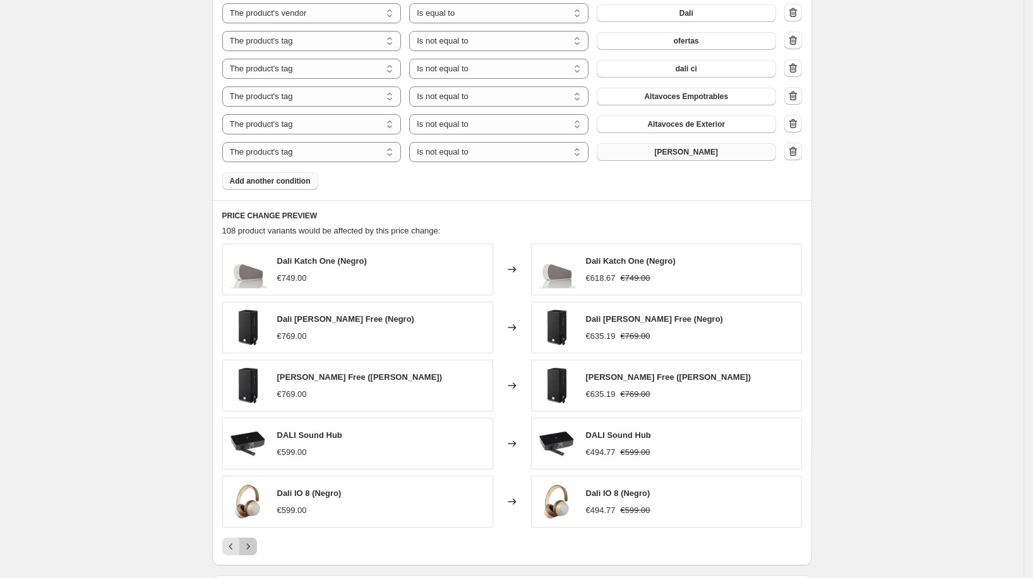
click at [249, 544] on icon "Next" at bounding box center [247, 547] width 3 height 6
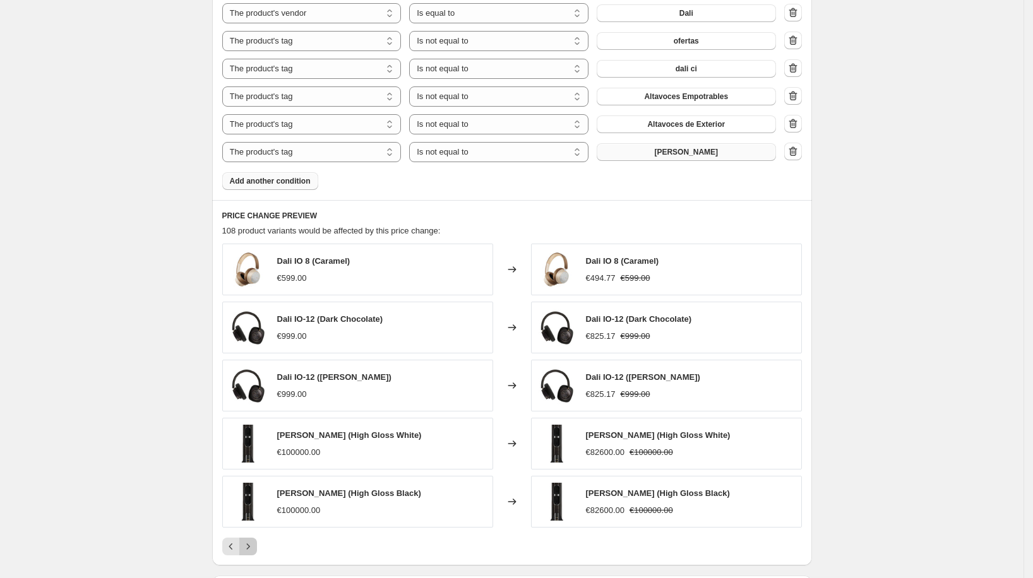
click at [249, 544] on icon "Next" at bounding box center [247, 547] width 3 height 6
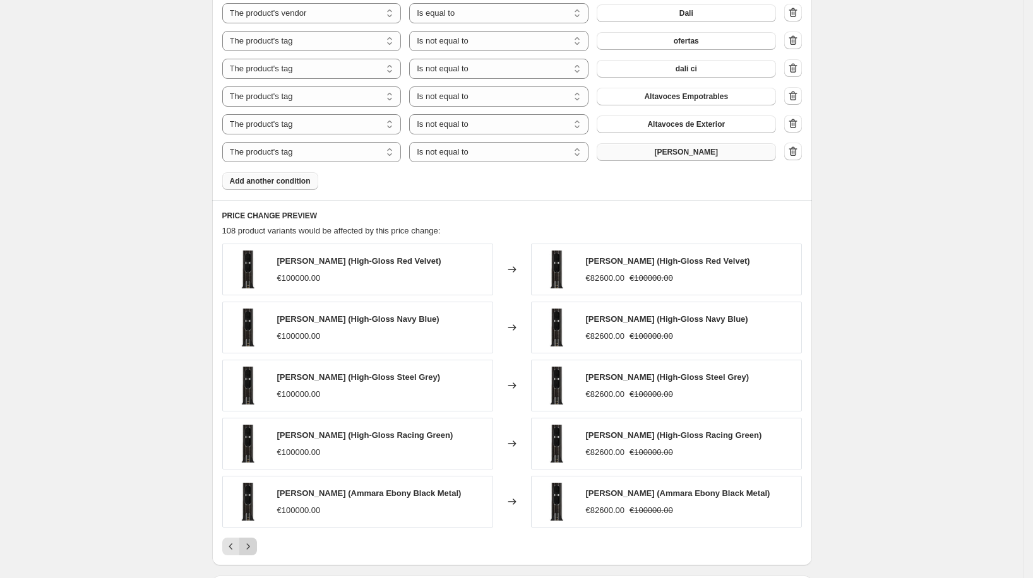
click at [249, 544] on icon "Next" at bounding box center [247, 547] width 3 height 6
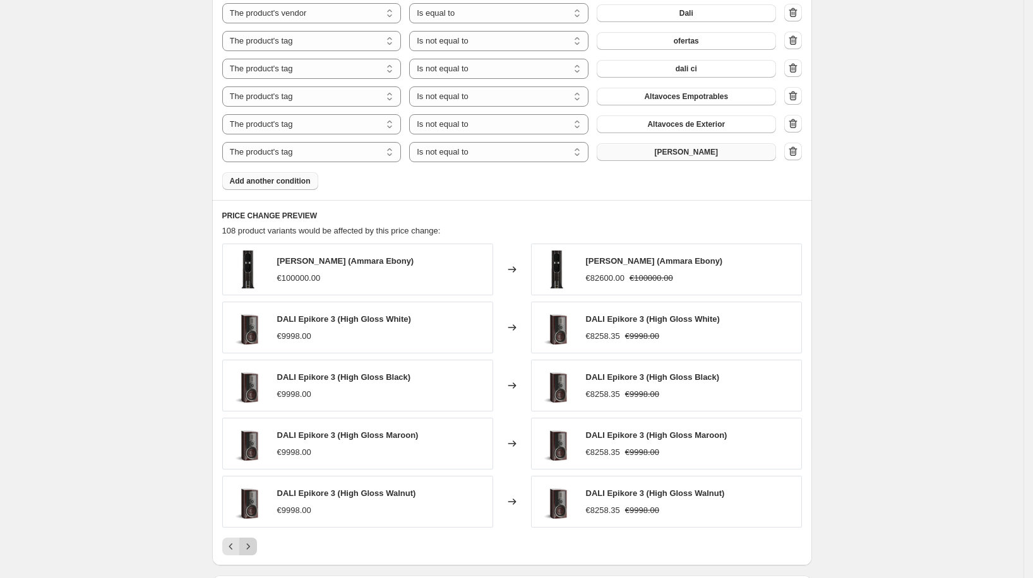
click at [249, 544] on icon "Next" at bounding box center [247, 547] width 3 height 6
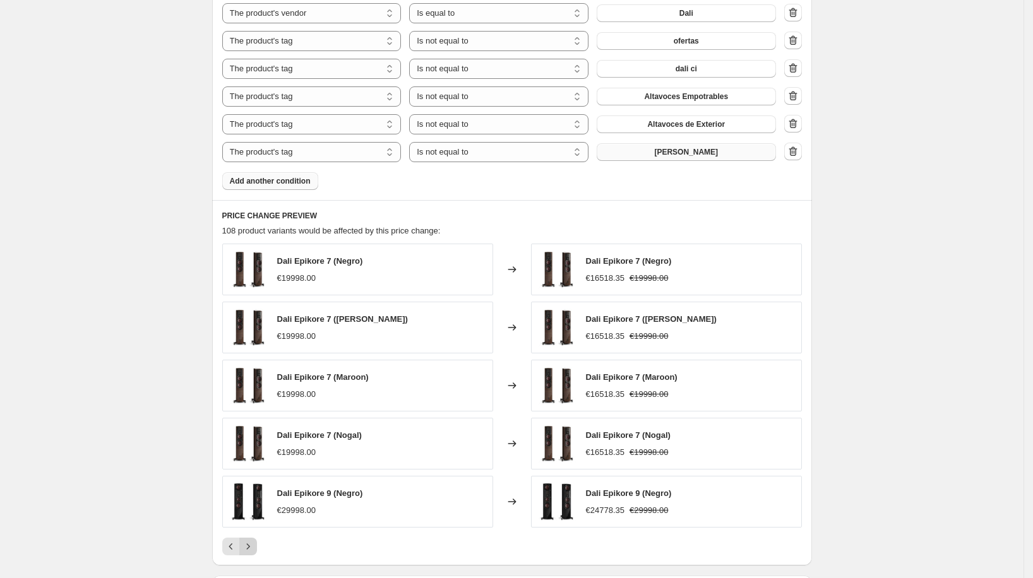
click at [249, 544] on icon "Next" at bounding box center [247, 547] width 3 height 6
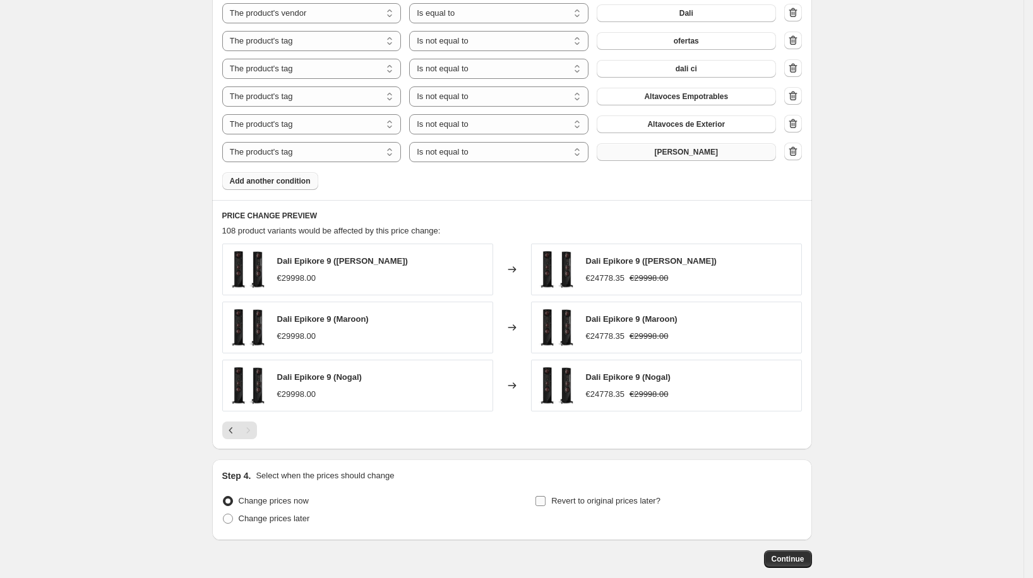
click at [618, 504] on span "Revert to original prices later?" at bounding box center [605, 501] width 109 height 13
click at [546, 504] on input "Revert to original prices later?" at bounding box center [540, 501] width 10 height 10
checkbox input "true"
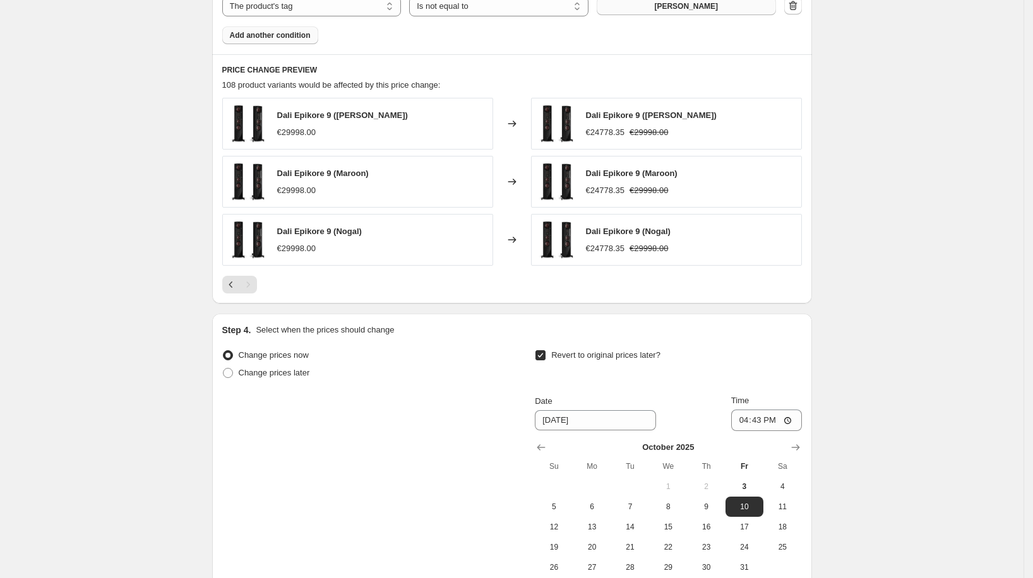
scroll to position [1025, 0]
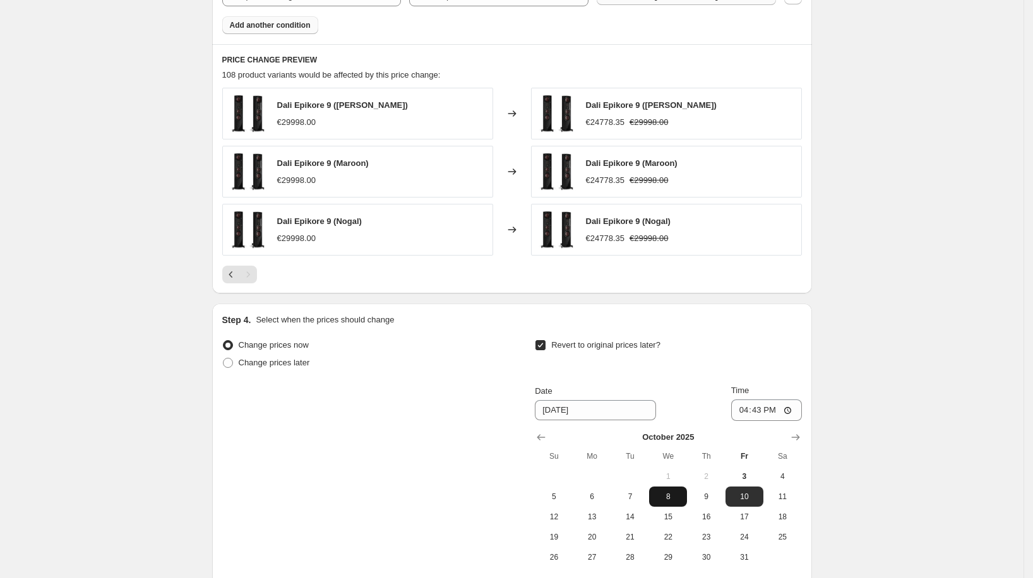
click at [682, 496] on span "8" at bounding box center [668, 497] width 28 height 10
type input "[DATE]"
click at [756, 405] on input "16:43" at bounding box center [766, 410] width 71 height 21
type input "00:00"
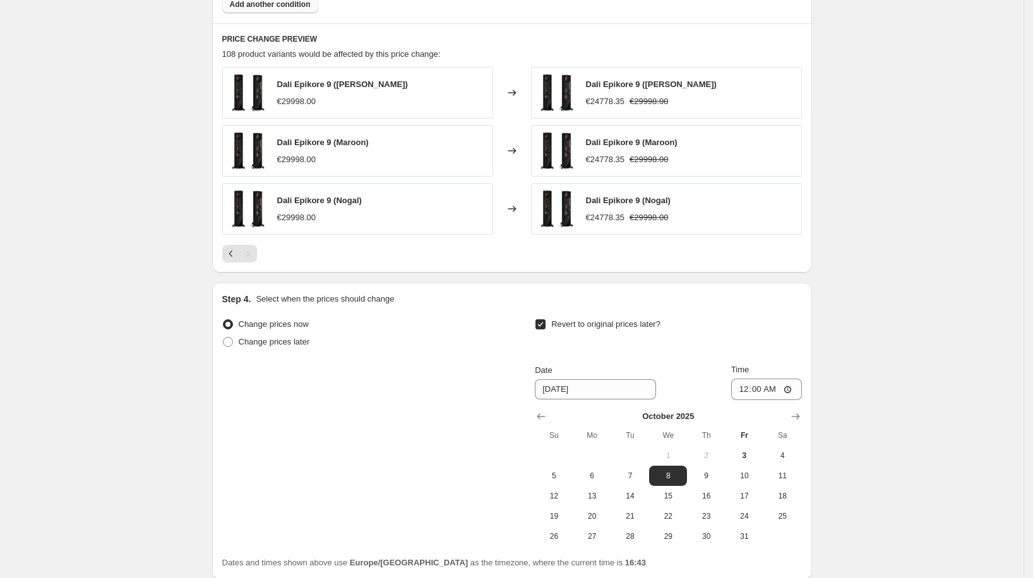
scroll to position [1148, 0]
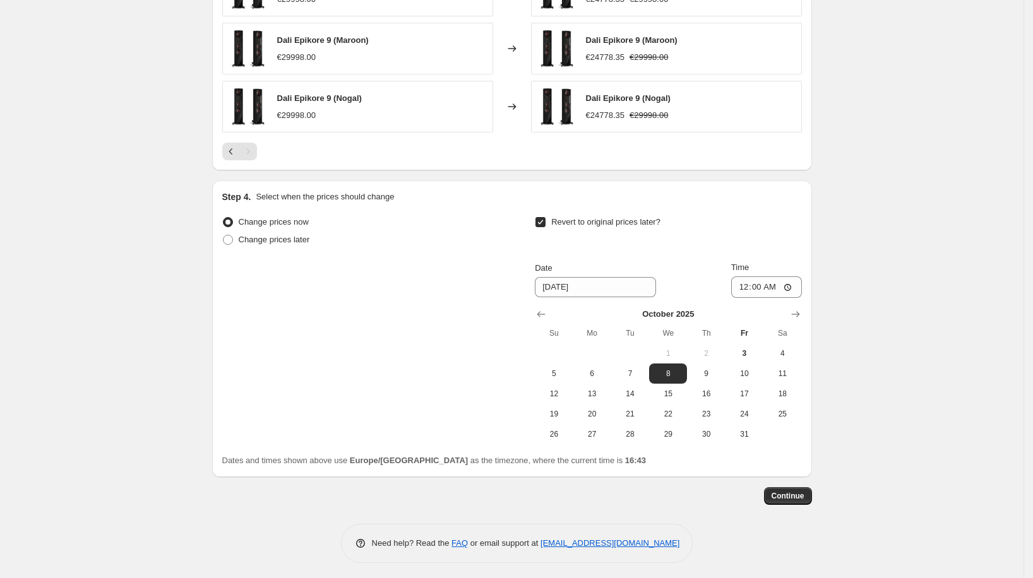
click at [794, 491] on span "Continue" at bounding box center [788, 496] width 33 height 10
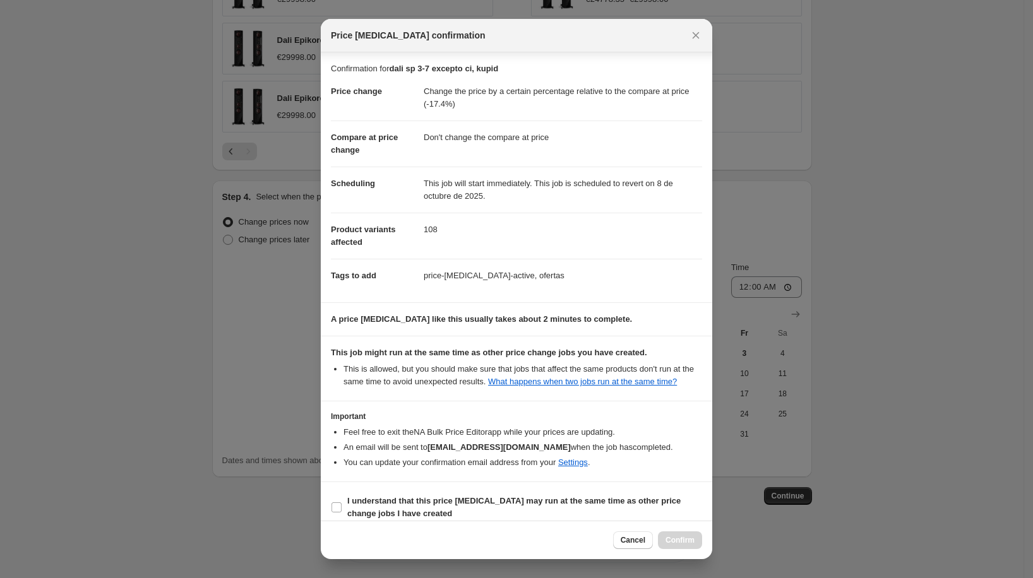
scroll to position [21, 0]
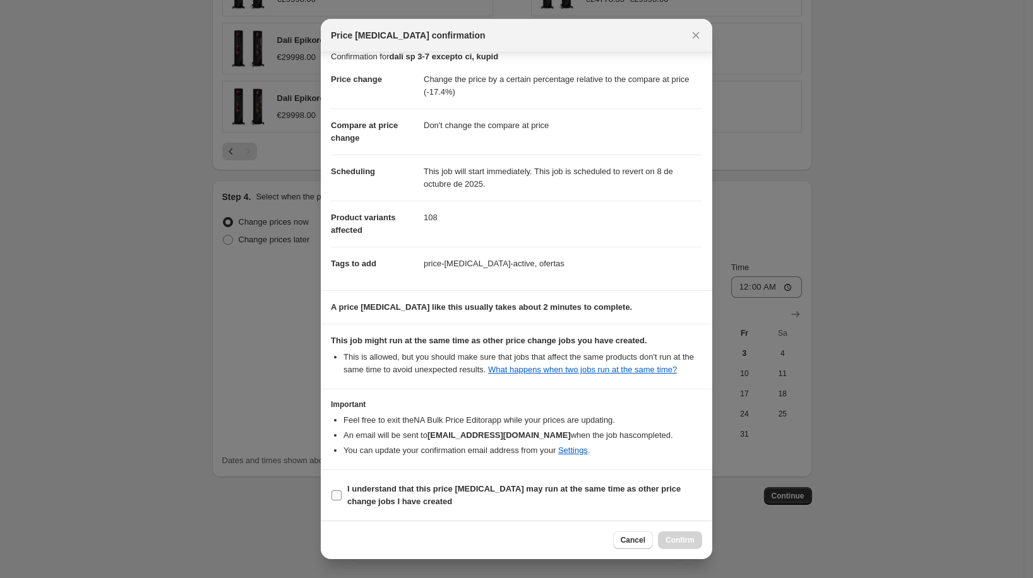
click at [592, 488] on b "I understand that this price change job may run at the same time as other price…" at bounding box center [513, 495] width 333 height 22
click at [342, 491] on input "I understand that this price change job may run at the same time as other price…" at bounding box center [337, 496] width 10 height 10
checkbox input "true"
click at [674, 536] on span "Confirm" at bounding box center [680, 540] width 29 height 10
type input "dali sp 3-7 excepto ci, kupid"
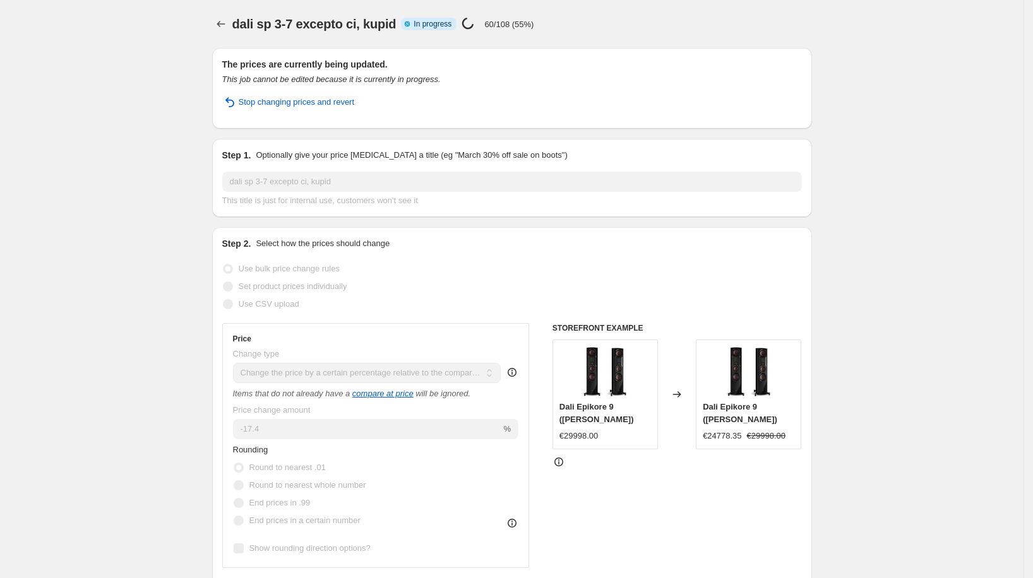
select select "pcap"
select select "no_change"
select select "vendor"
select select "tag"
select select "not_equal"
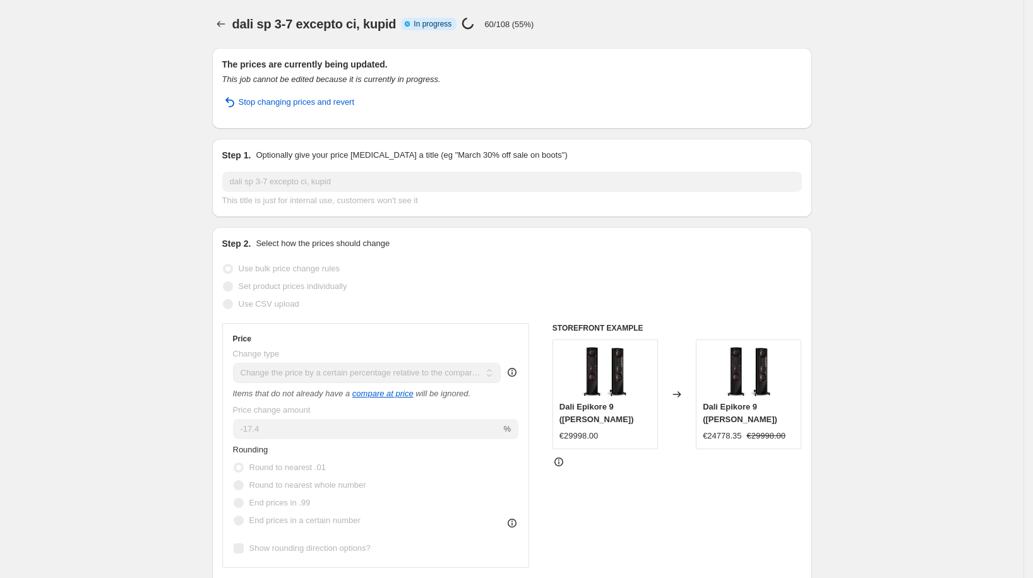
select select "tag"
select select "not_equal"
select select "tag"
select select "not_equal"
select select "tag"
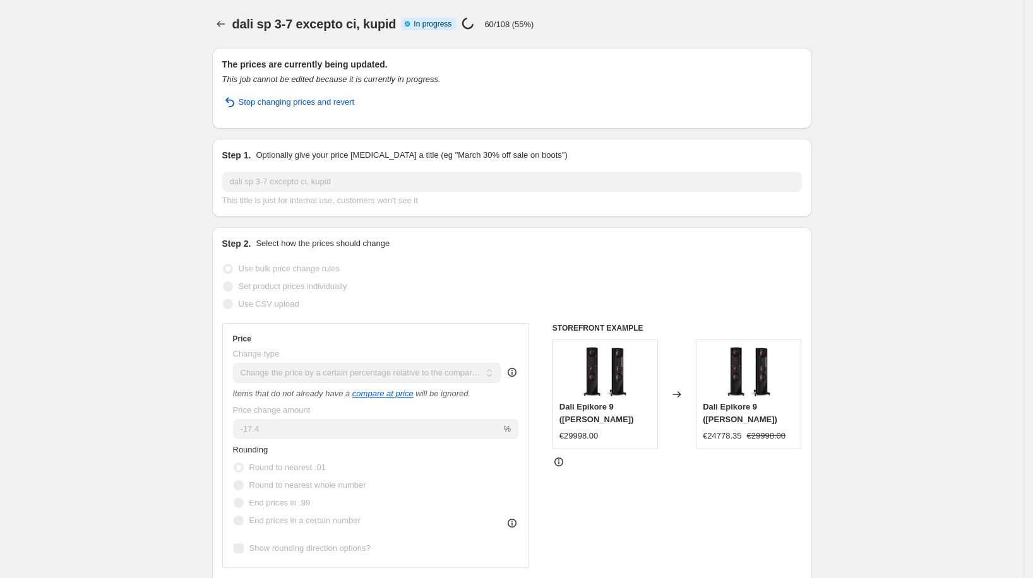
select select "not_equal"
select select "tag"
select select "not_equal"
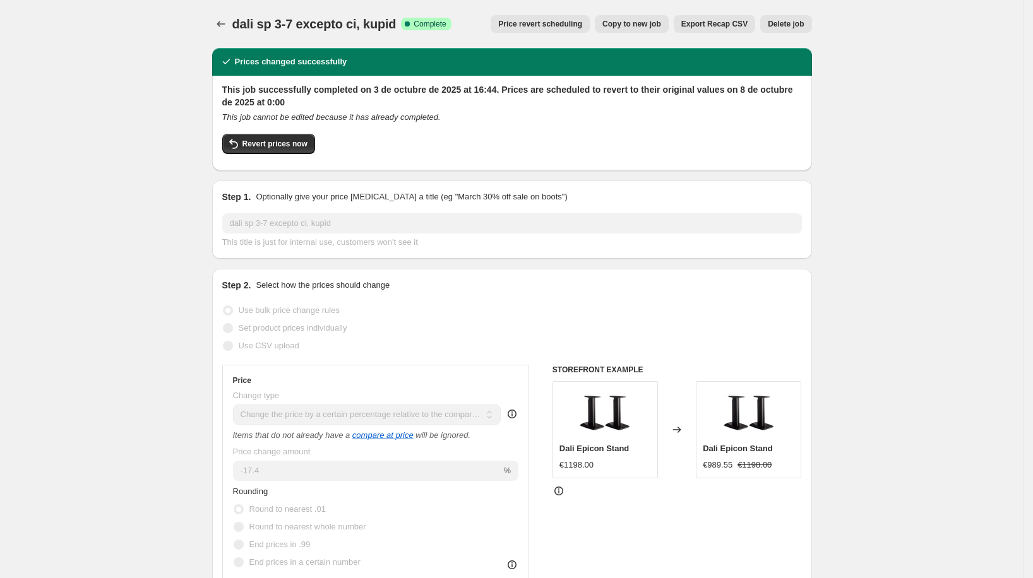
click at [565, 23] on span "Price revert scheduling" at bounding box center [540, 24] width 84 height 10
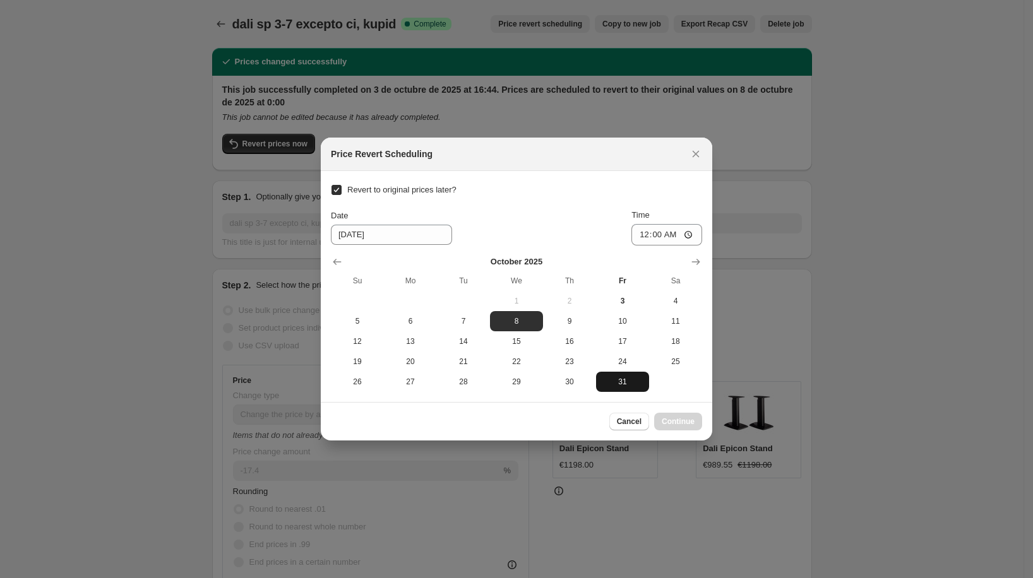
drag, startPoint x: 622, startPoint y: 422, endPoint x: 624, endPoint y: 414, distance: 8.4
click at [622, 422] on span "Cancel" at bounding box center [629, 422] width 25 height 10
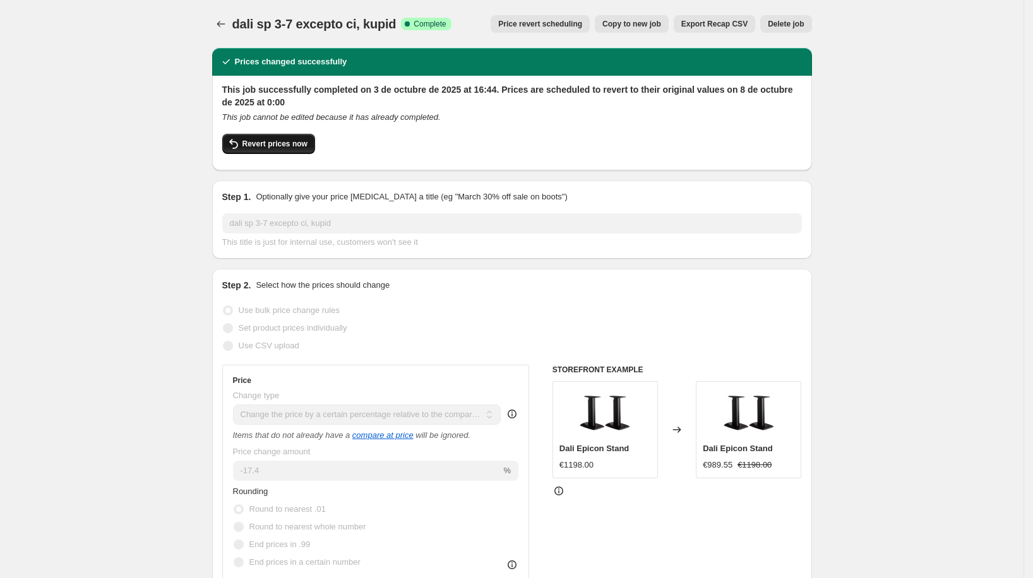
click at [315, 140] on button "Revert prices now" at bounding box center [268, 144] width 93 height 20
checkbox input "false"
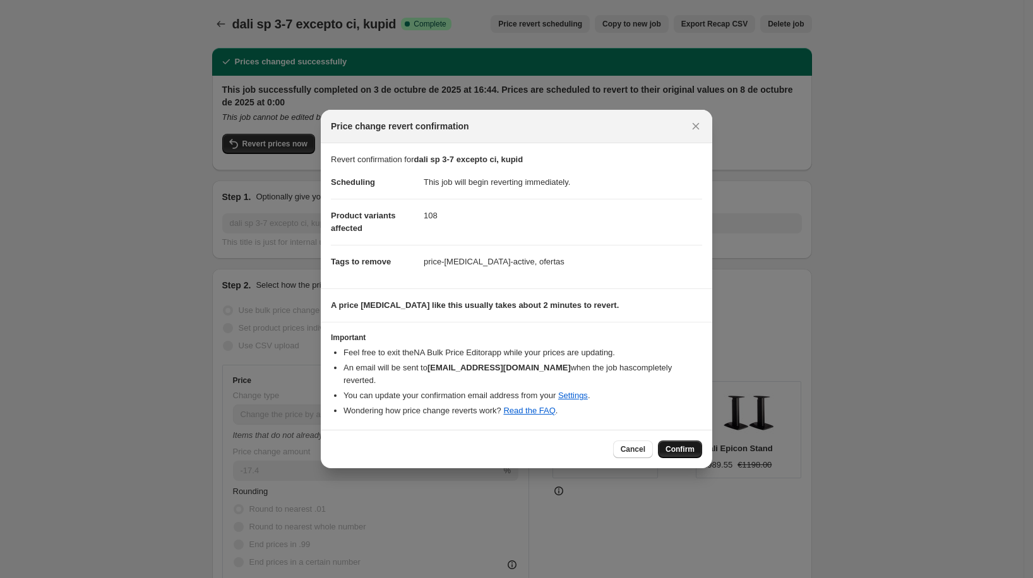
click at [676, 446] on span "Confirm" at bounding box center [680, 450] width 29 height 10
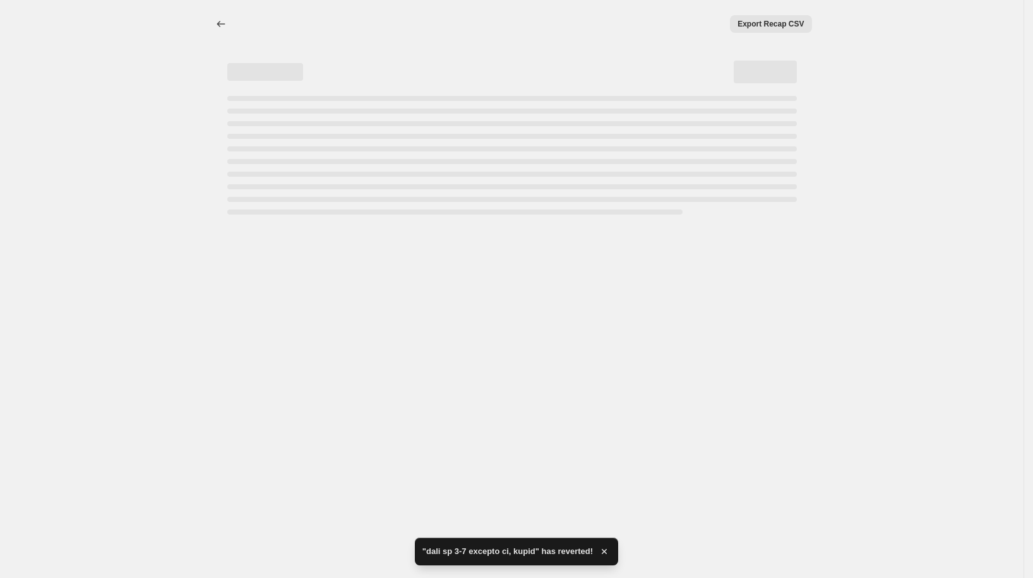
select select "pcap"
select select "no_change"
select select "vendor"
select select "tag"
select select "not_equal"
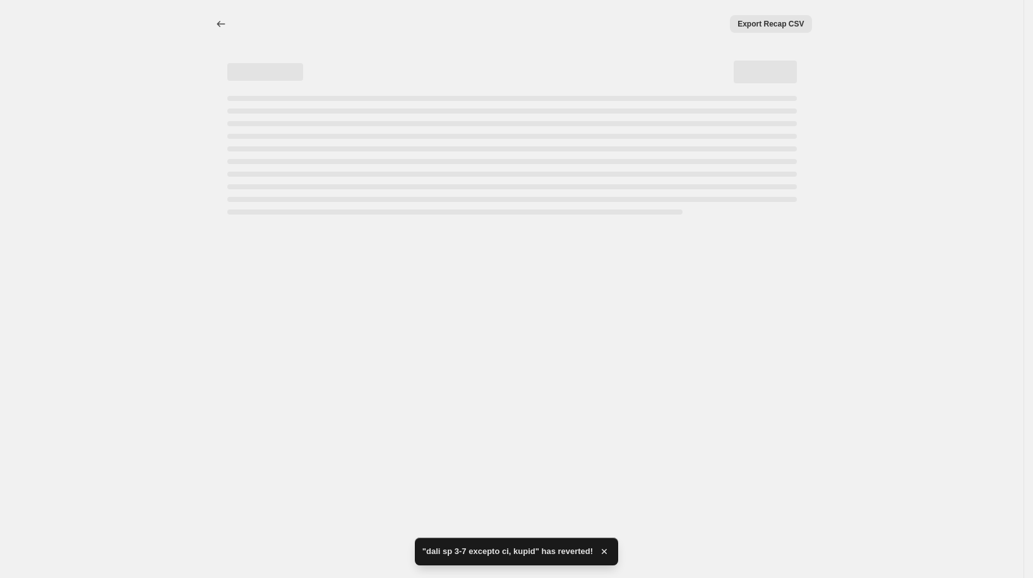
select select "tag"
select select "not_equal"
select select "tag"
select select "not_equal"
select select "tag"
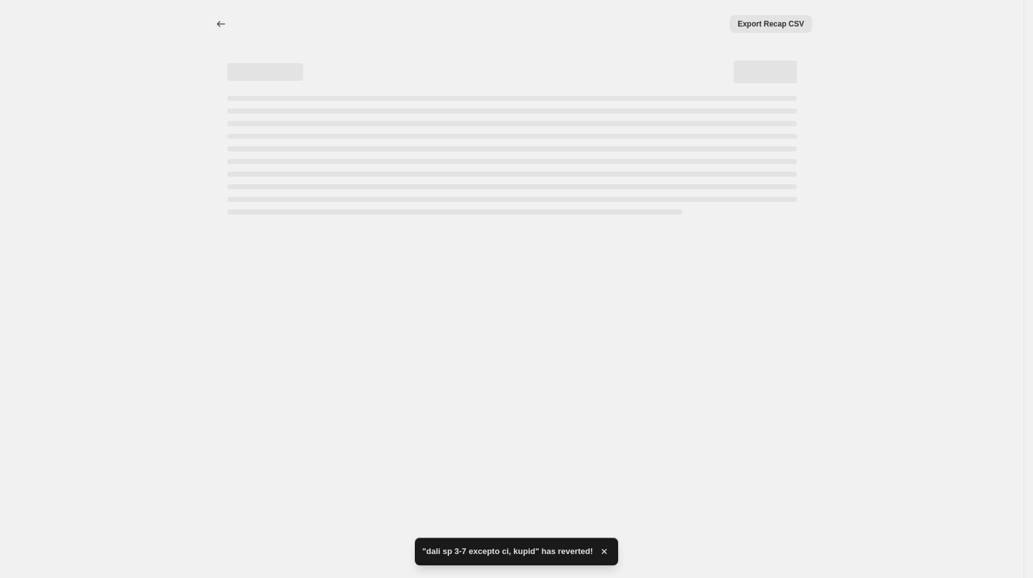
select select "not_equal"
select select "tag"
select select "not_equal"
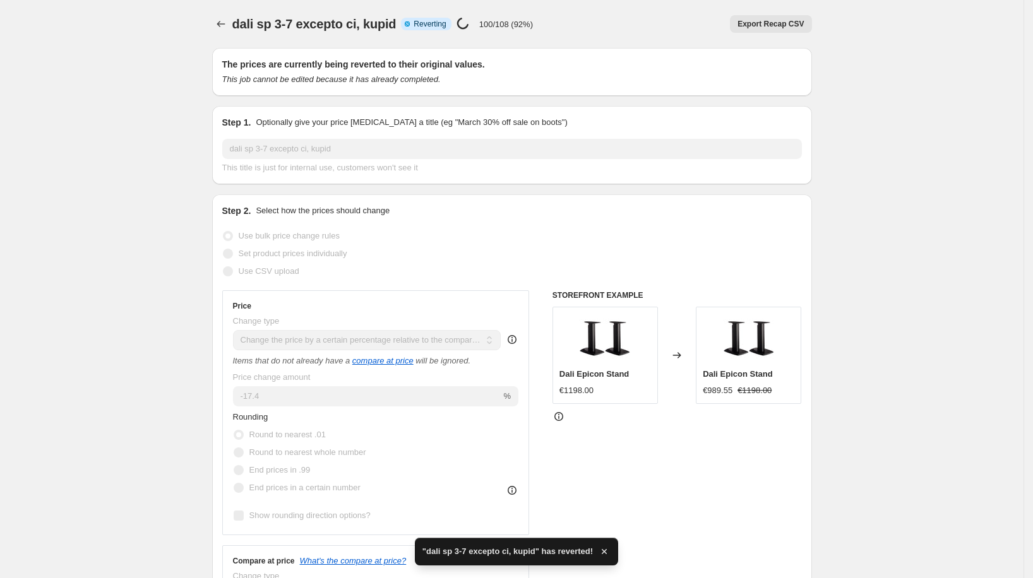
checkbox input "true"
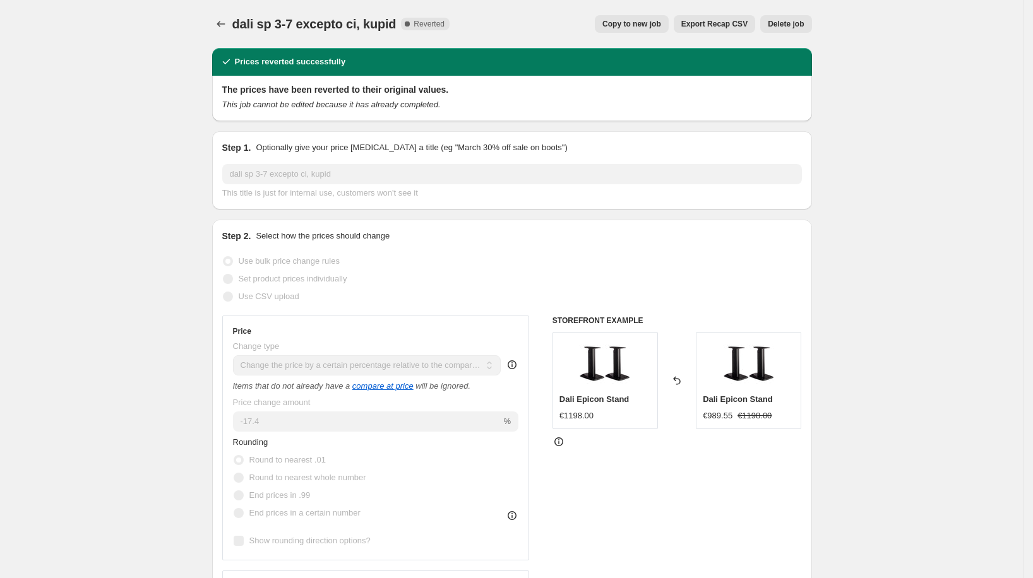
click at [643, 19] on span "Copy to new job" at bounding box center [631, 24] width 59 height 10
select select "pcap"
select select "no_change"
select select "vendor"
select select "tag"
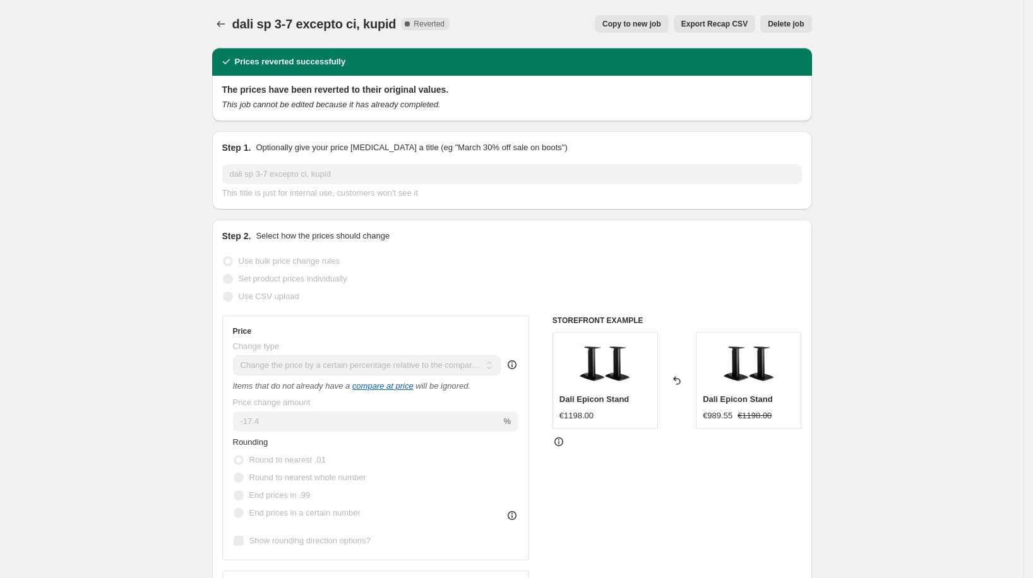
select select "not_equal"
select select "tag"
select select "not_equal"
select select "tag"
select select "not_equal"
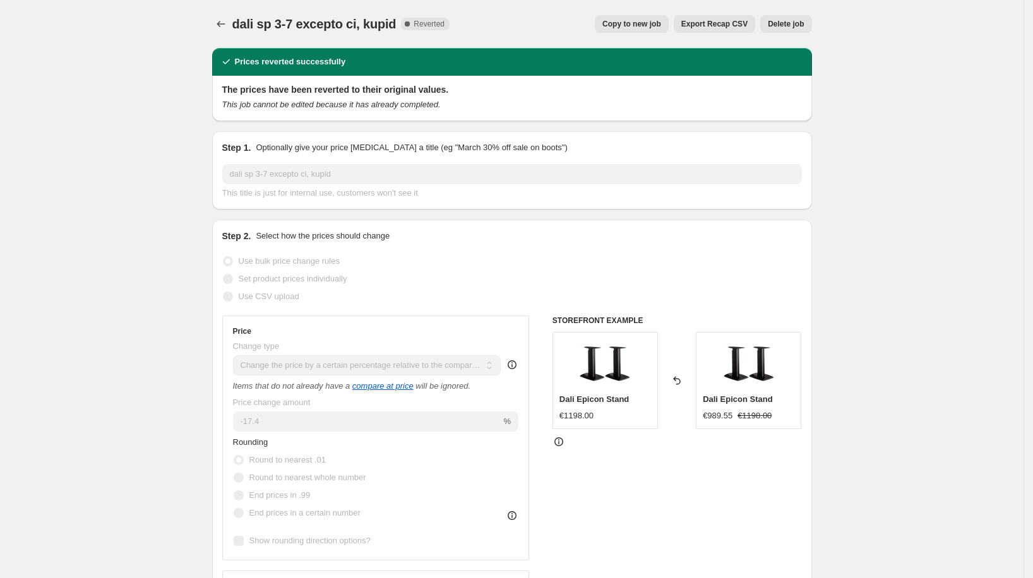
select select "tag"
select select "not_equal"
select select "tag"
select select "not_equal"
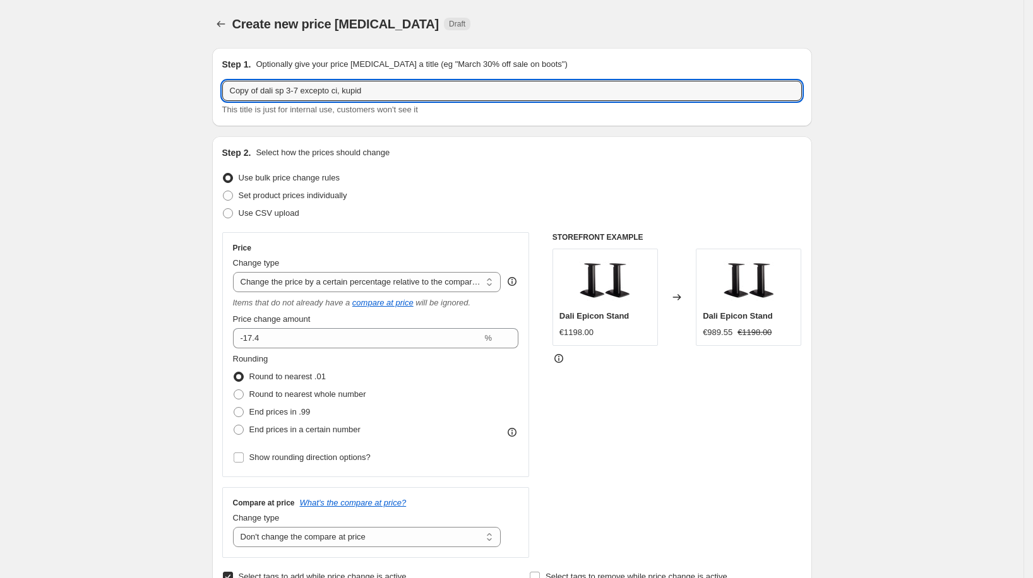
drag, startPoint x: 260, startPoint y: 92, endPoint x: 206, endPoint y: 81, distance: 54.9
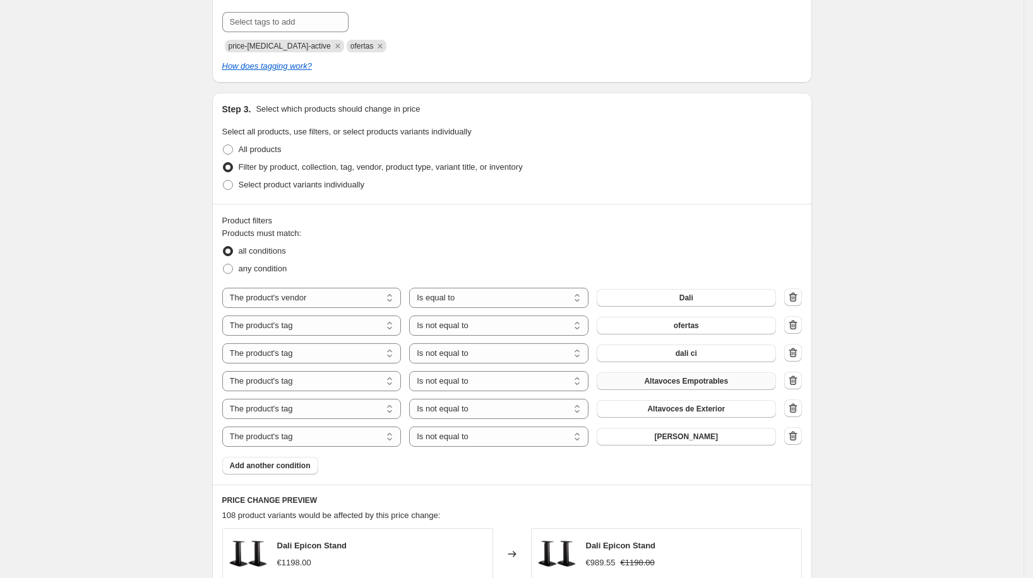
scroll to position [641, 0]
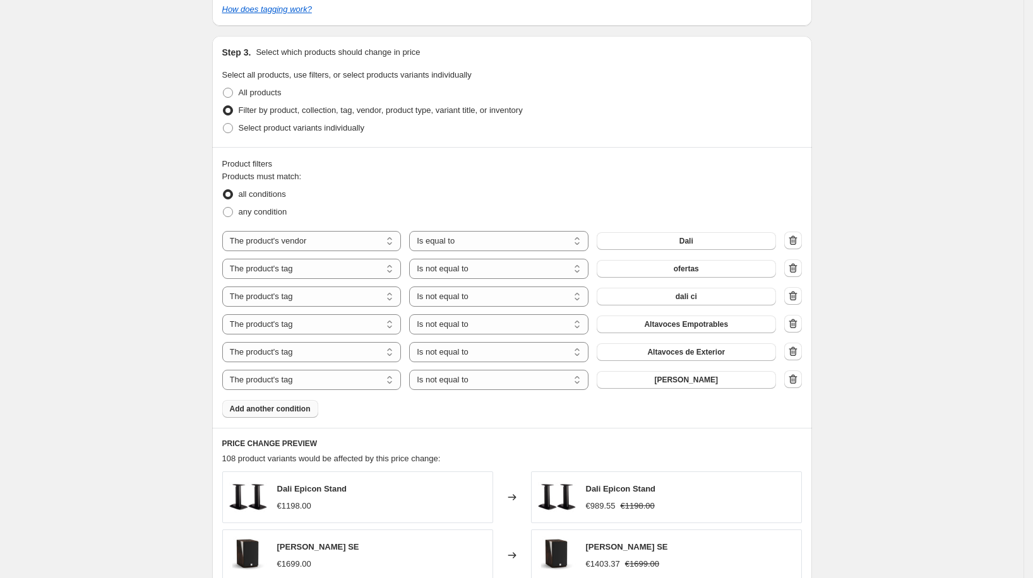
type input "dali sp 3-7 excepto ci, kupid"
click at [318, 403] on button "Add another condition" at bounding box center [270, 409] width 96 height 18
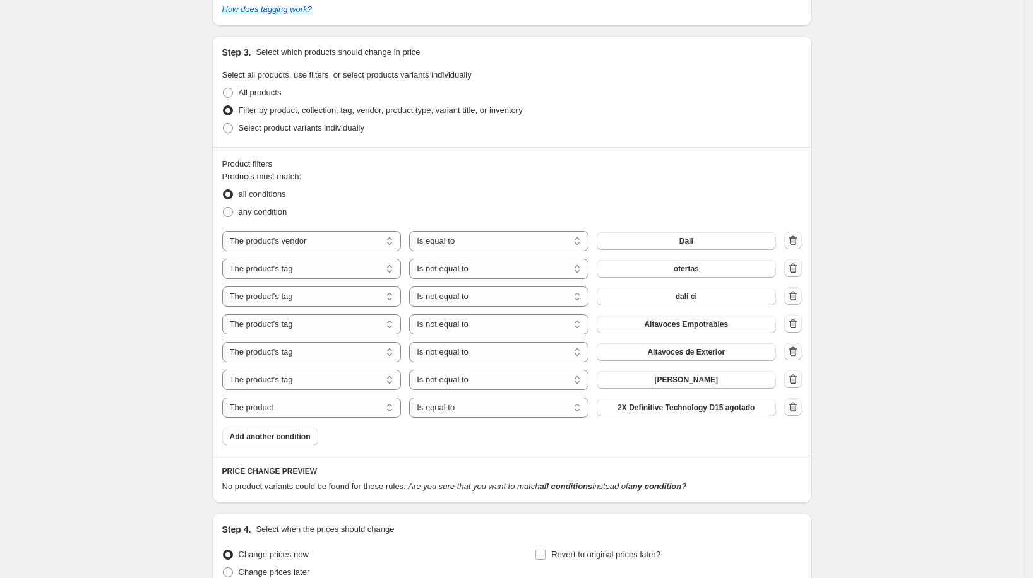
click at [679, 408] on span "2X Definitive Technology D15 agotado" at bounding box center [686, 408] width 137 height 10
click at [382, 409] on select "The product The product's collection The product's tag The product's vendor The…" at bounding box center [311, 408] width 179 height 20
select select "tag"
click at [501, 407] on select "Is equal to Is not equal to" at bounding box center [498, 408] width 179 height 20
select select "not_equal"
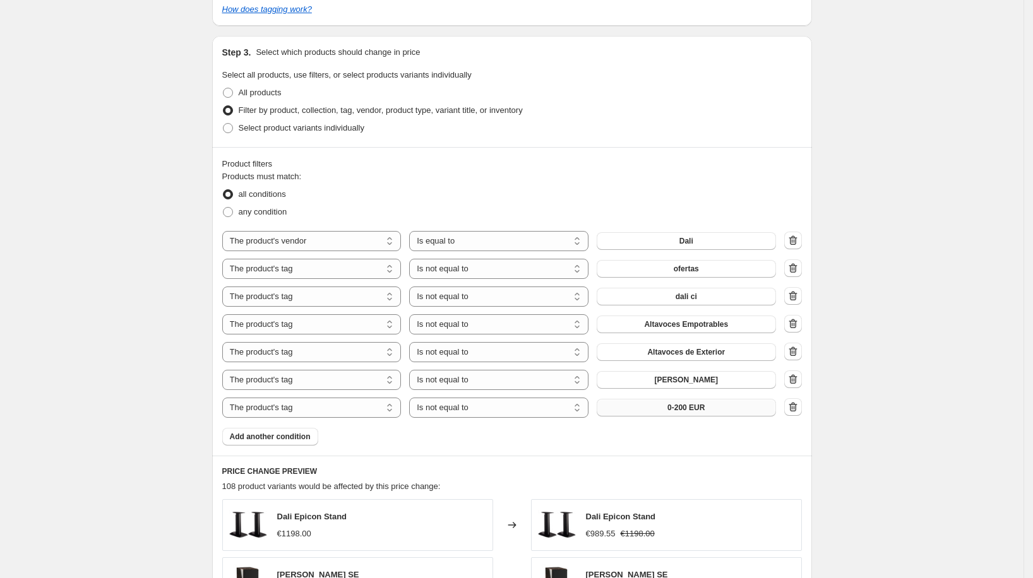
click at [664, 409] on button "0-200 EUR" at bounding box center [686, 408] width 179 height 18
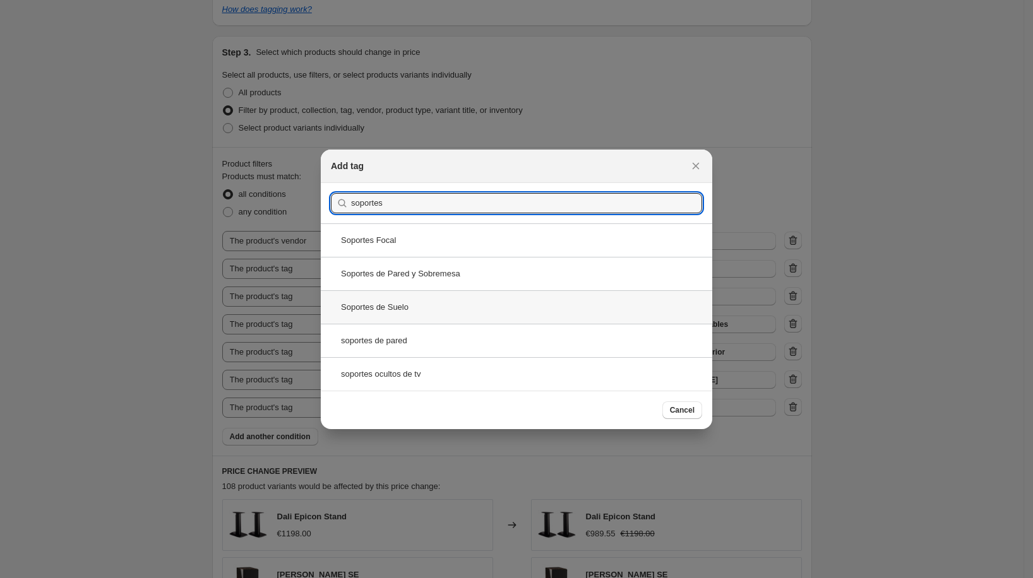
type input "soportes"
click at [446, 302] on div "Soportes de Suelo" at bounding box center [516, 306] width 391 height 33
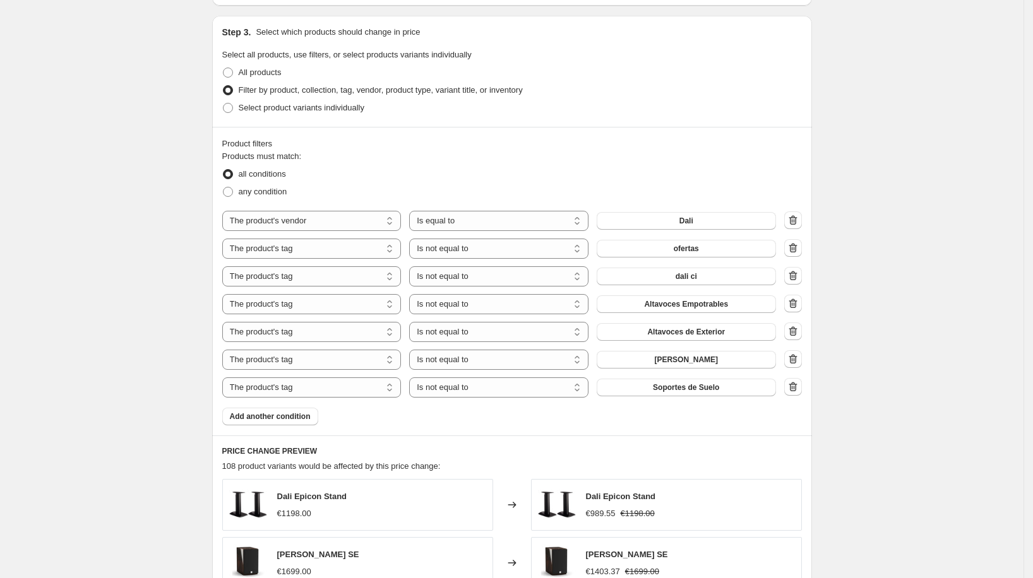
scroll to position [699, 0]
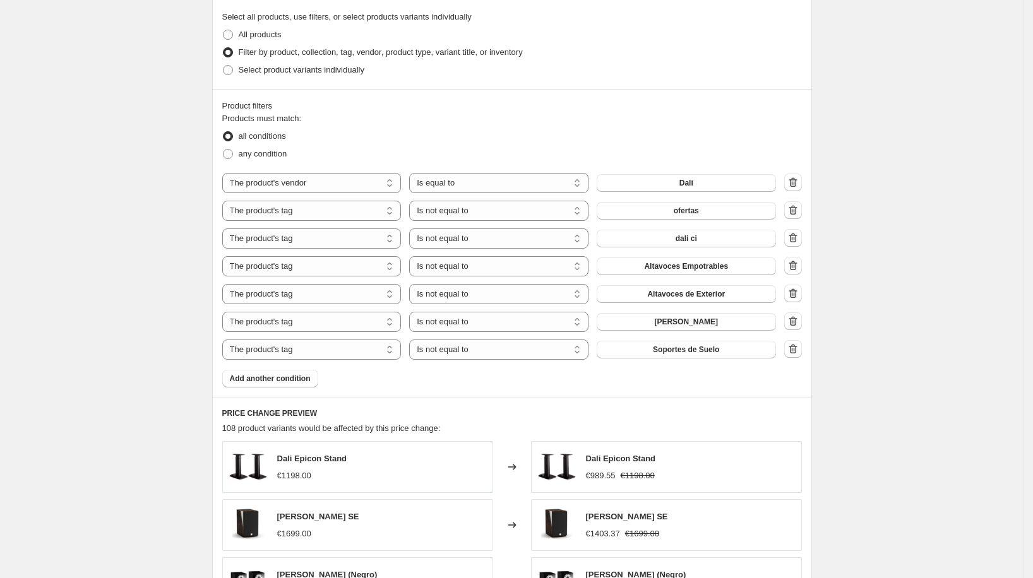
click at [422, 380] on div "Products must match: all conditions any condition The product The product's col…" at bounding box center [512, 249] width 580 height 275
drag, startPoint x: 362, startPoint y: 455, endPoint x: 281, endPoint y: 454, distance: 81.5
click at [282, 455] on div "Dali Epicon Stand €1198.00" at bounding box center [357, 467] width 271 height 52
copy span "Dali Epicon Stand"
click at [677, 349] on span "Soportes de Suelo" at bounding box center [686, 350] width 66 height 10
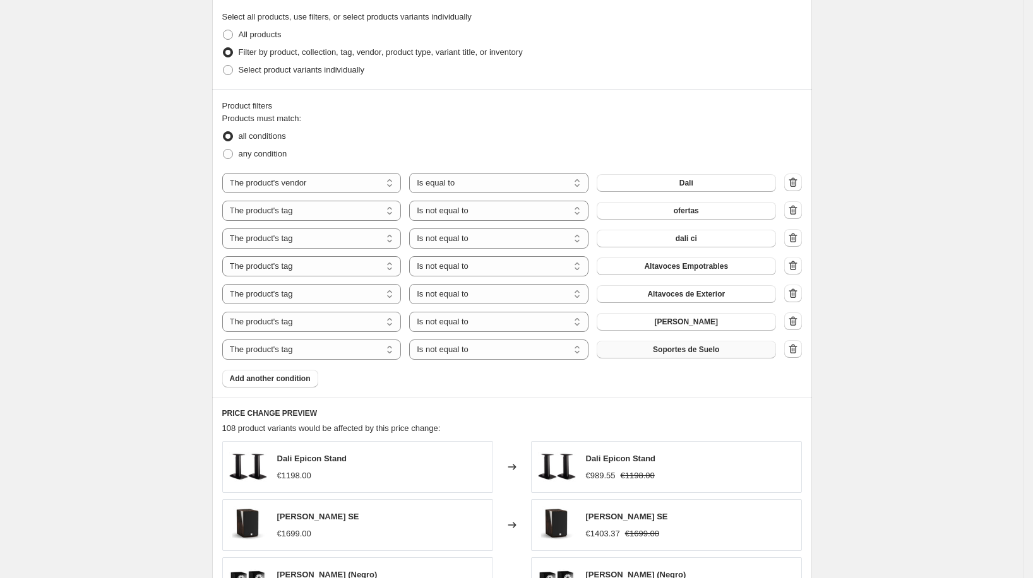
scroll to position [0, 0]
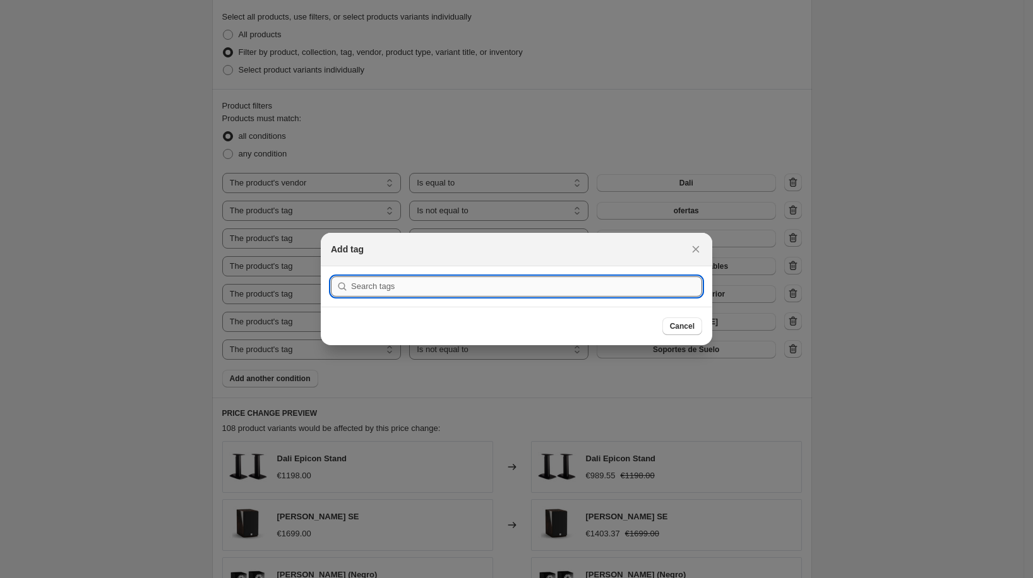
click at [546, 285] on input ":rdo:" at bounding box center [526, 287] width 351 height 20
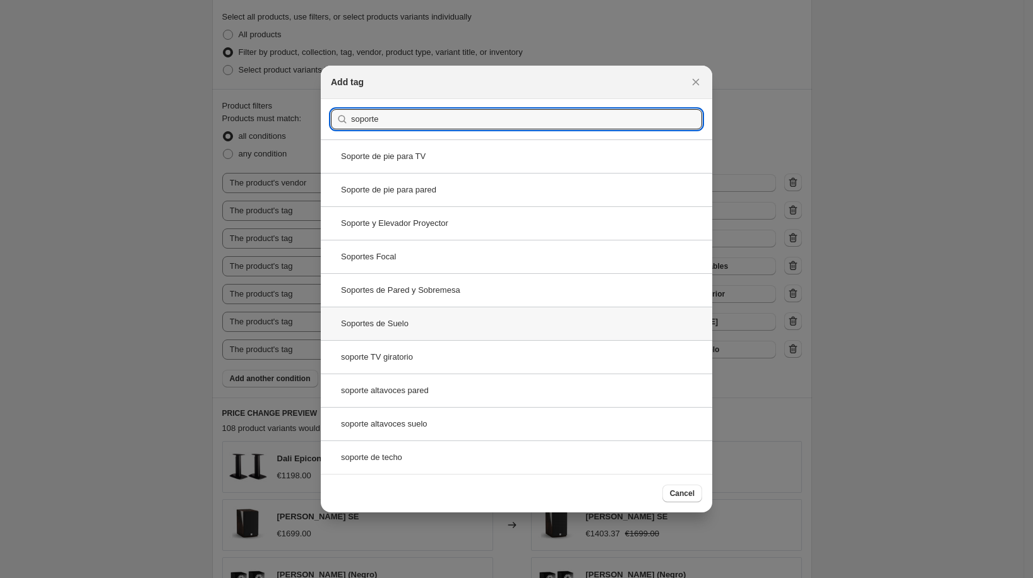
type input "soporte"
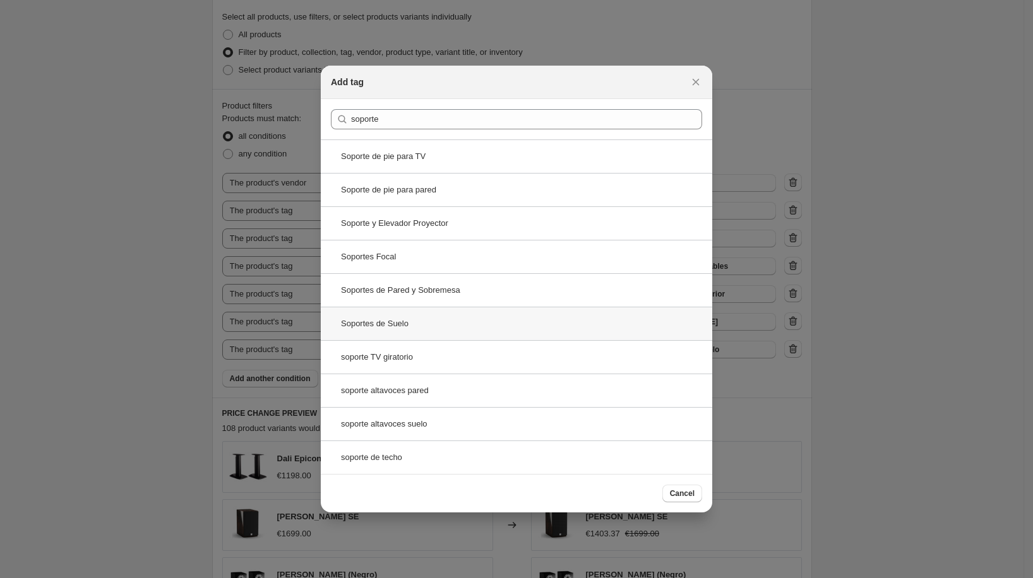
click at [421, 332] on div "Soportes de Suelo" at bounding box center [516, 323] width 391 height 33
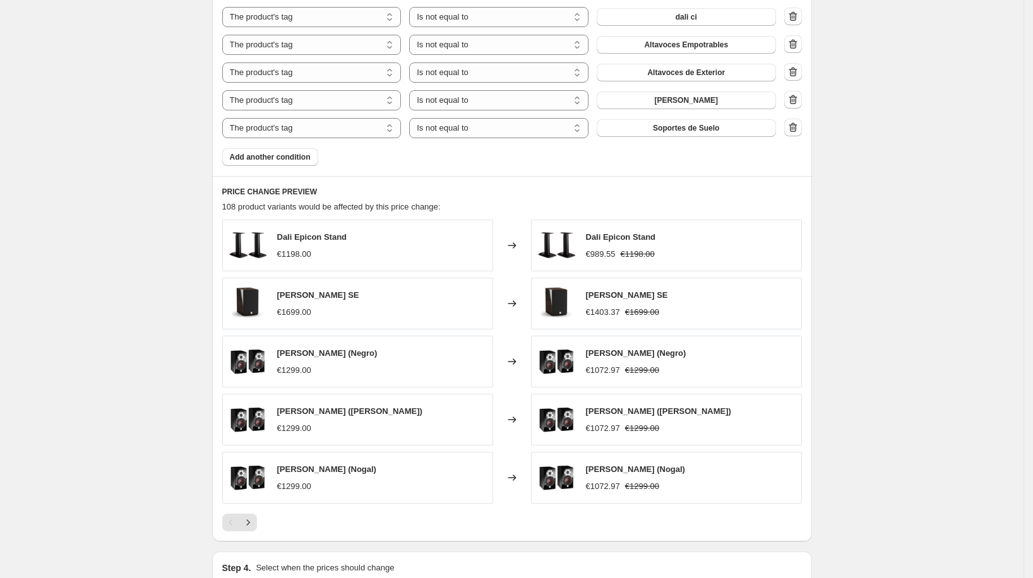
scroll to position [1008, 0]
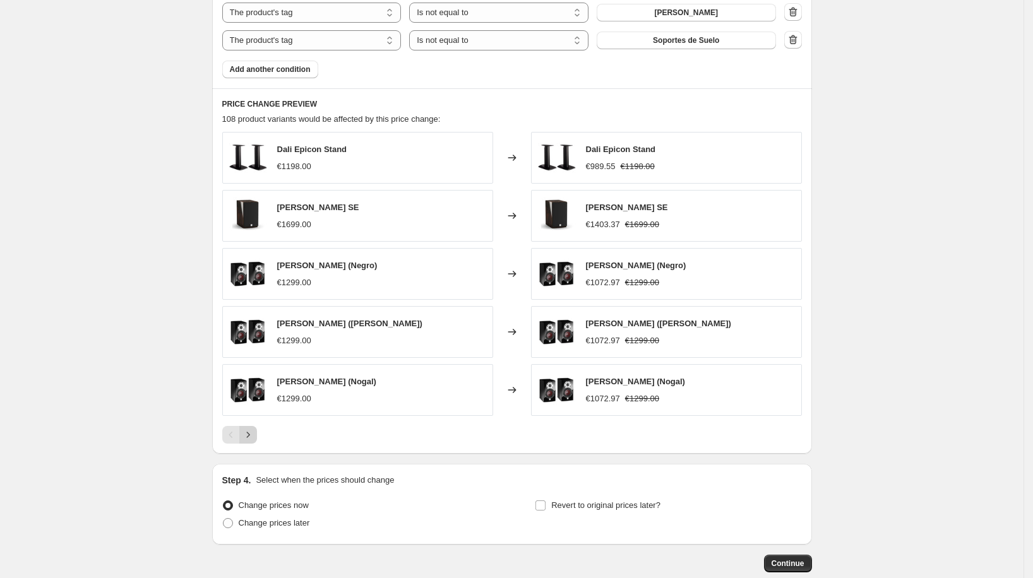
click at [249, 433] on icon "Next" at bounding box center [247, 436] width 3 height 6
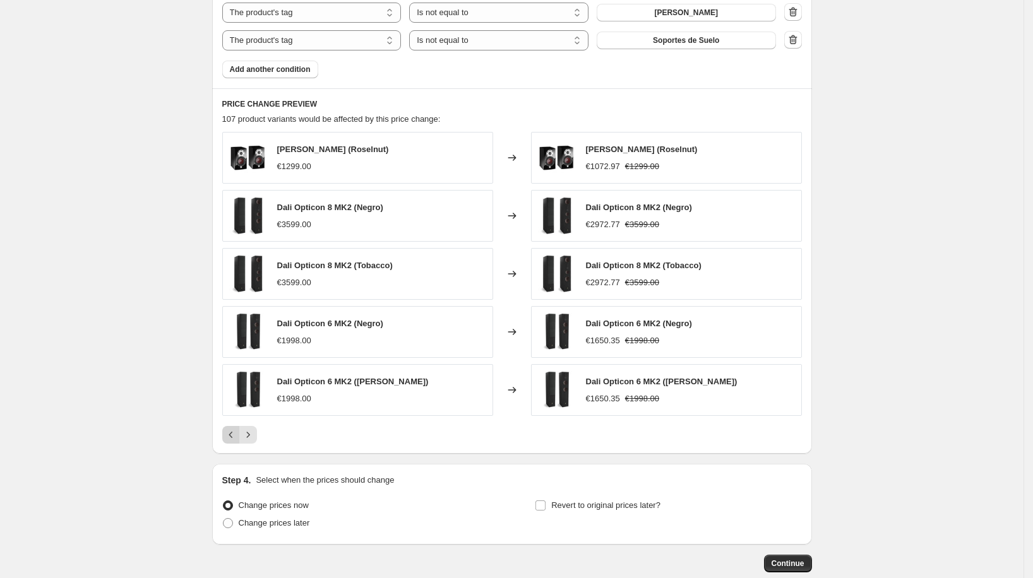
click at [237, 431] on icon "Previous" at bounding box center [231, 435] width 13 height 13
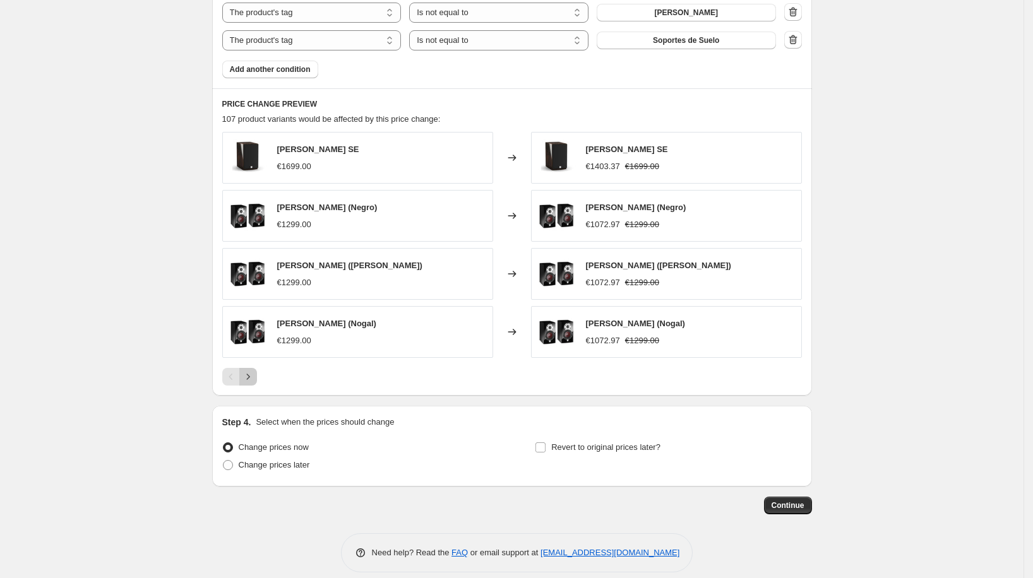
click at [254, 373] on icon "Next" at bounding box center [248, 377] width 13 height 13
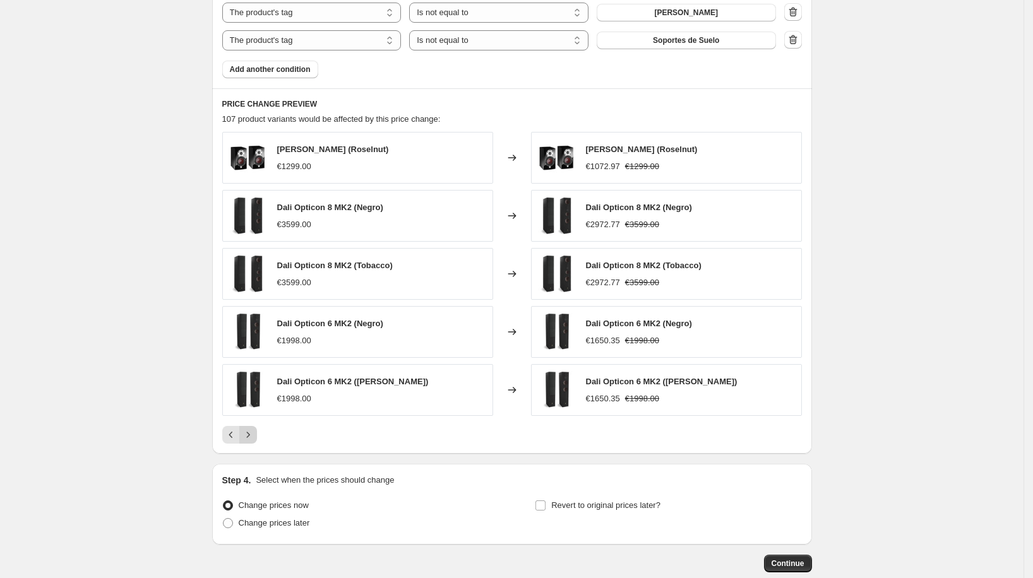
click at [253, 429] on icon "Next" at bounding box center [248, 435] width 13 height 13
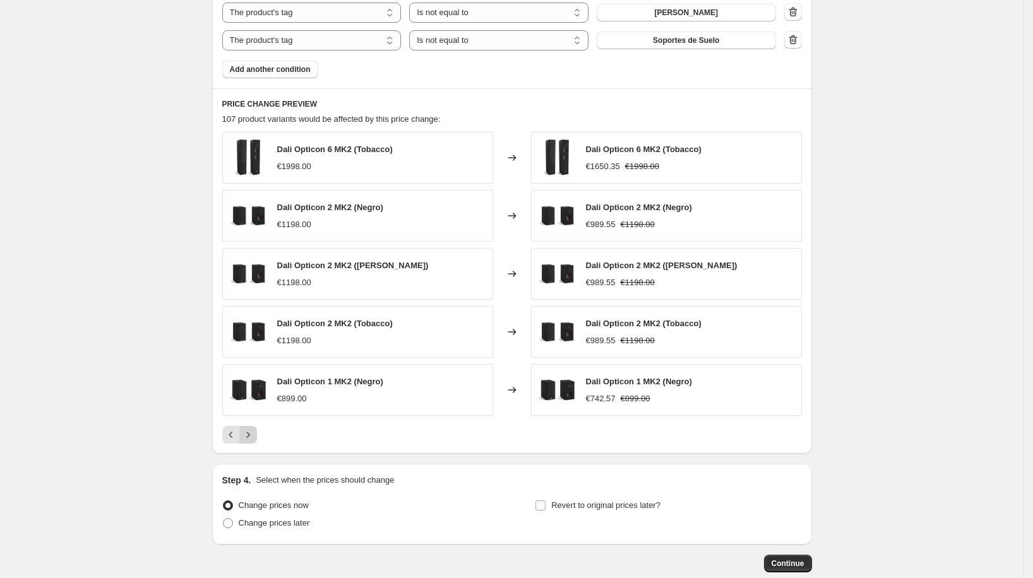
click at [254, 430] on icon "Next" at bounding box center [248, 435] width 13 height 13
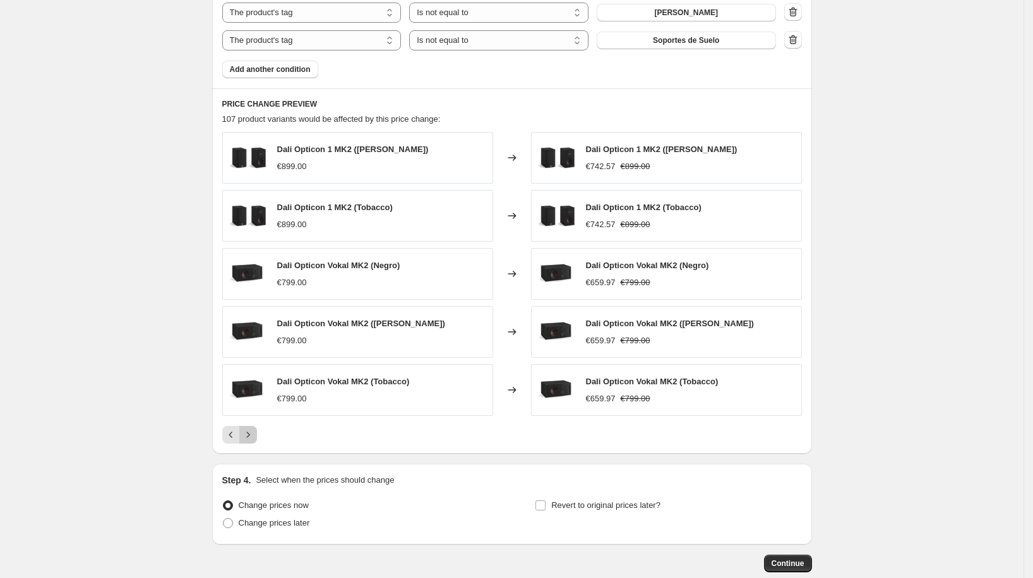
click at [254, 430] on icon "Next" at bounding box center [248, 435] width 13 height 13
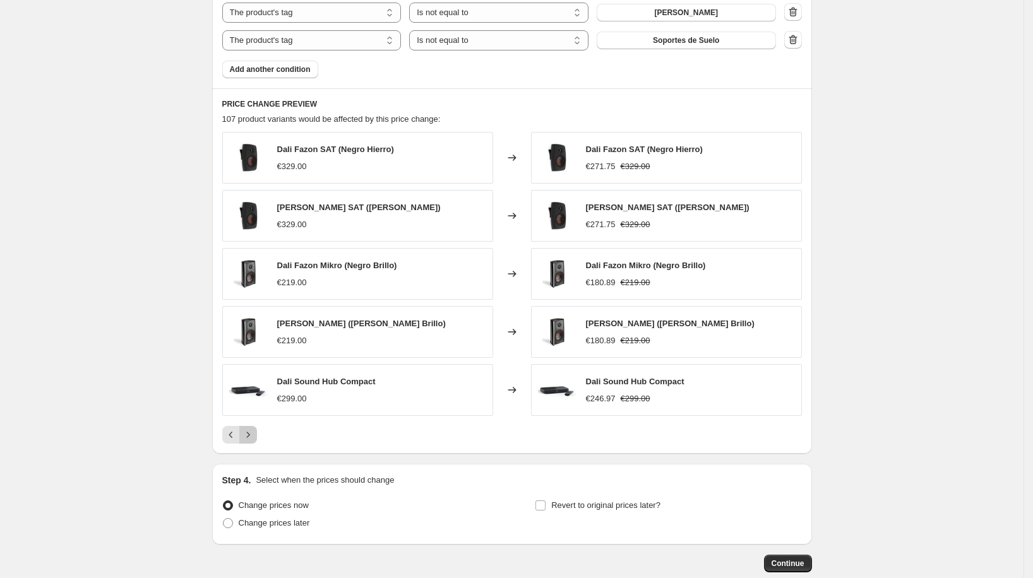
click at [254, 430] on icon "Next" at bounding box center [248, 435] width 13 height 13
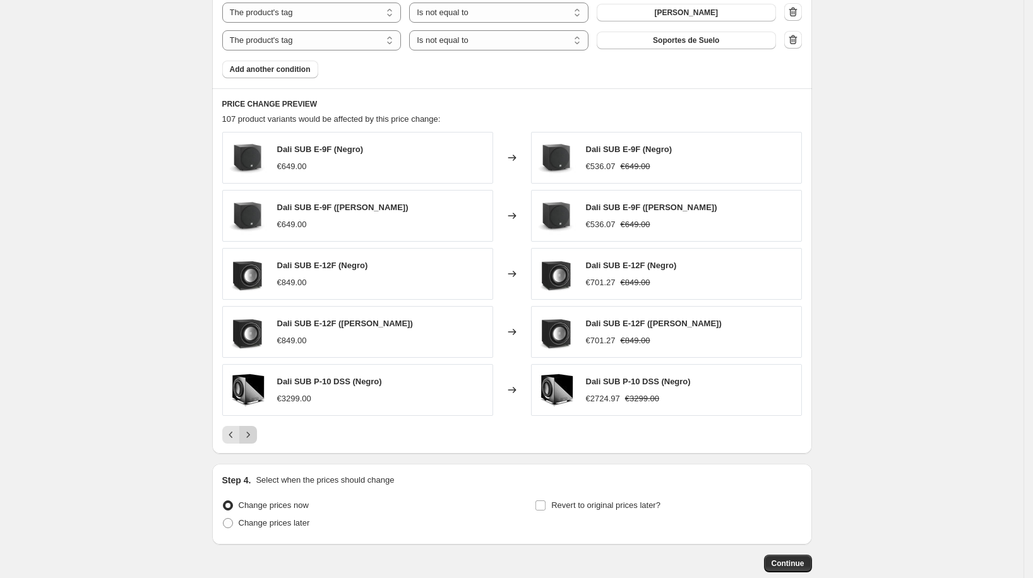
click at [254, 430] on icon "Next" at bounding box center [248, 435] width 13 height 13
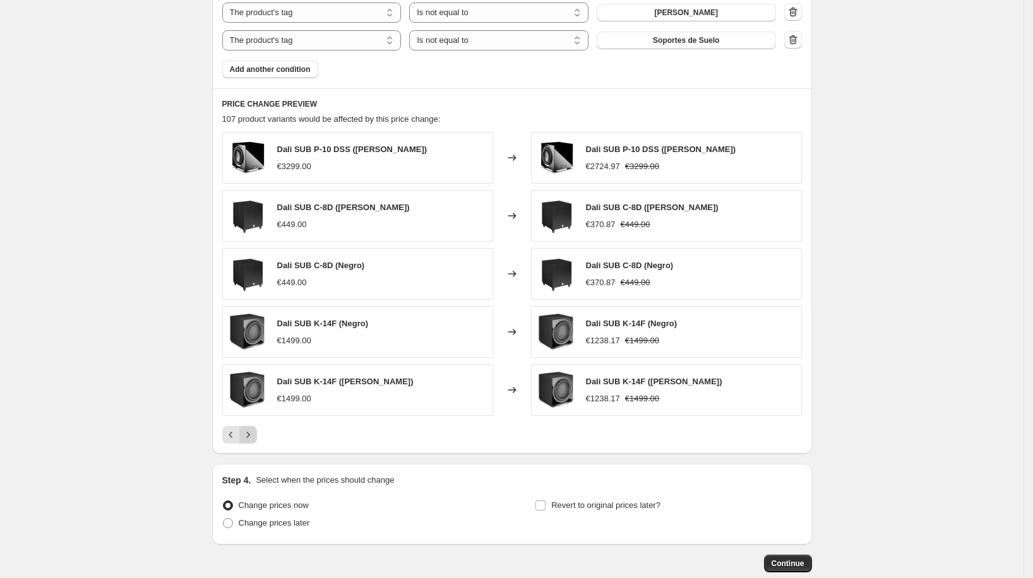
click at [254, 430] on icon "Next" at bounding box center [248, 435] width 13 height 13
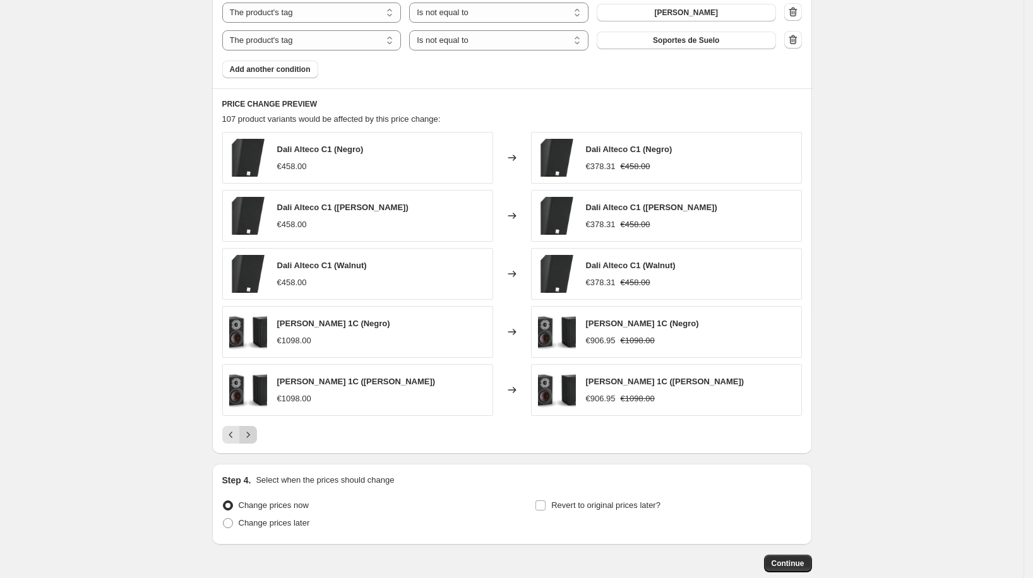
click at [254, 430] on icon "Next" at bounding box center [248, 435] width 13 height 13
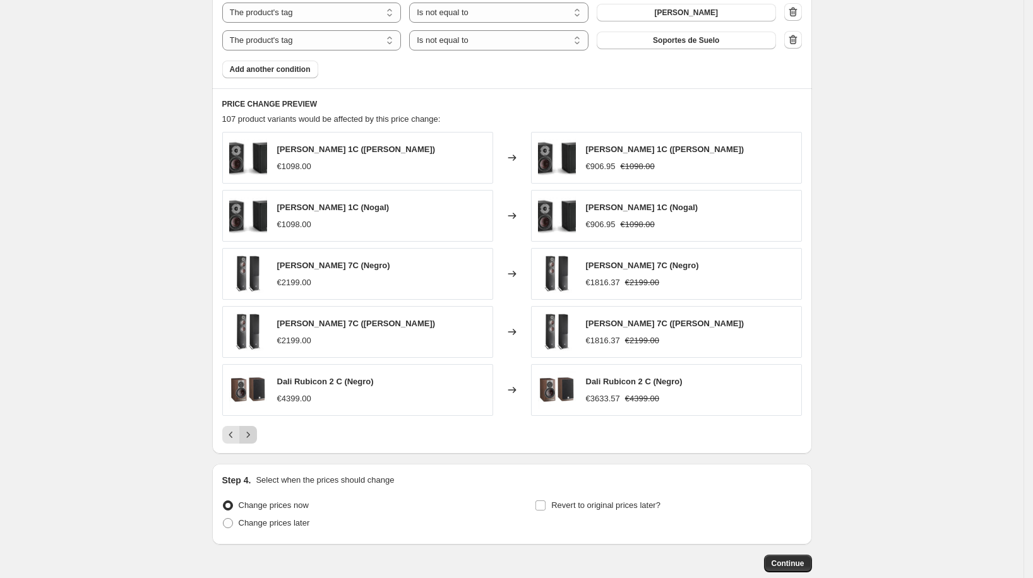
click at [254, 430] on icon "Next" at bounding box center [248, 435] width 13 height 13
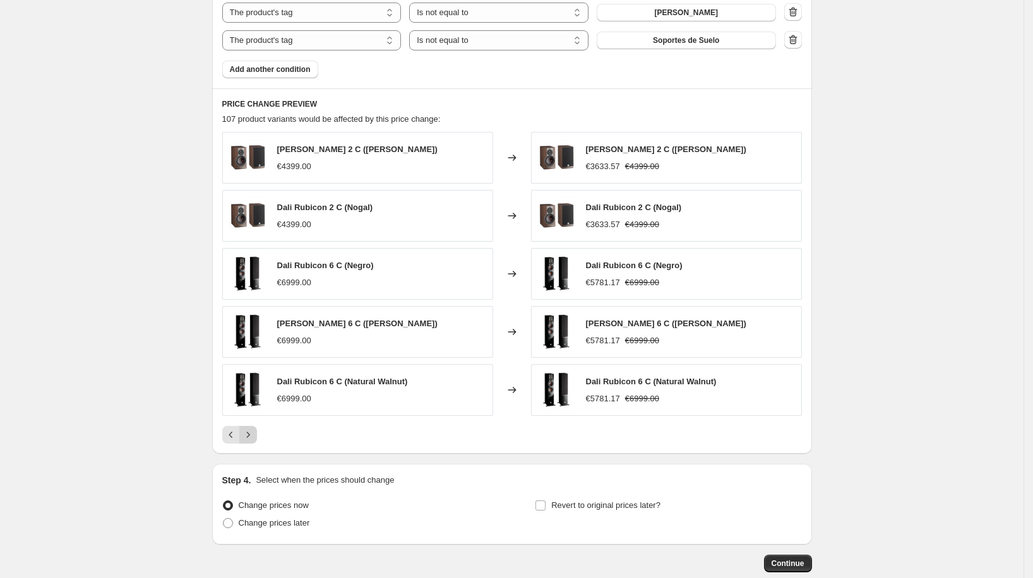
click at [254, 430] on icon "Next" at bounding box center [248, 435] width 13 height 13
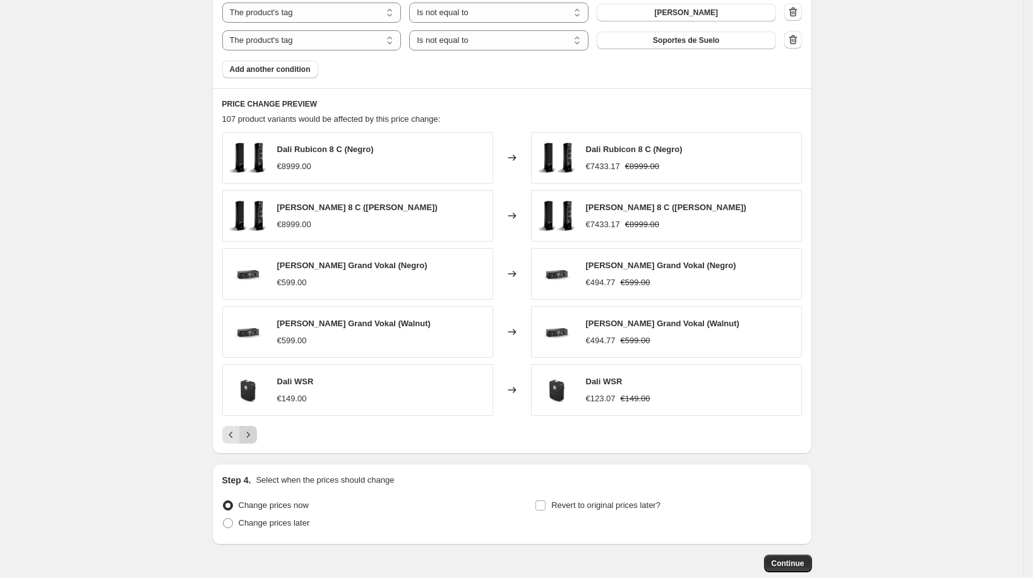
click at [254, 430] on icon "Next" at bounding box center [248, 435] width 13 height 13
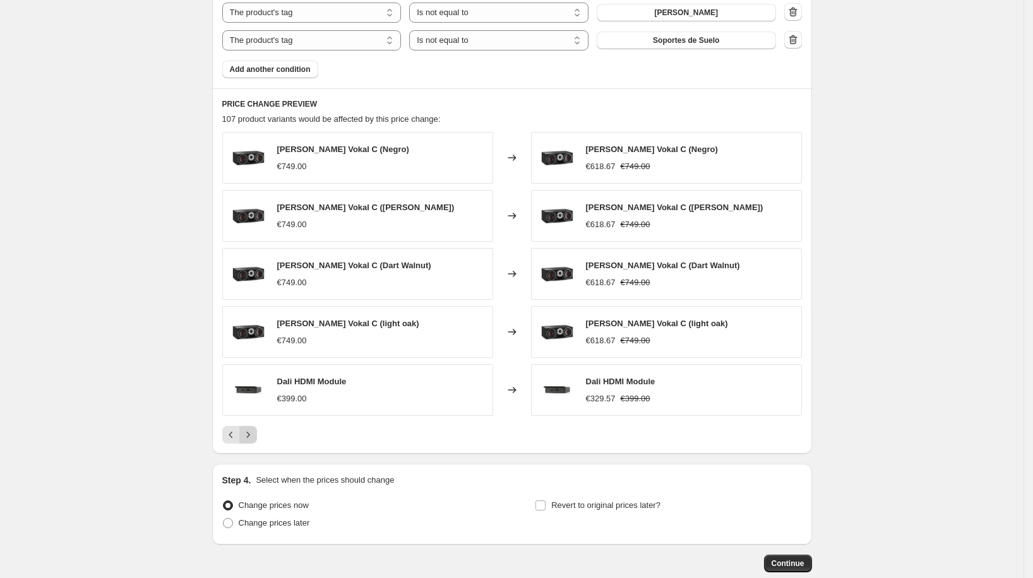
click at [254, 430] on icon "Next" at bounding box center [248, 435] width 13 height 13
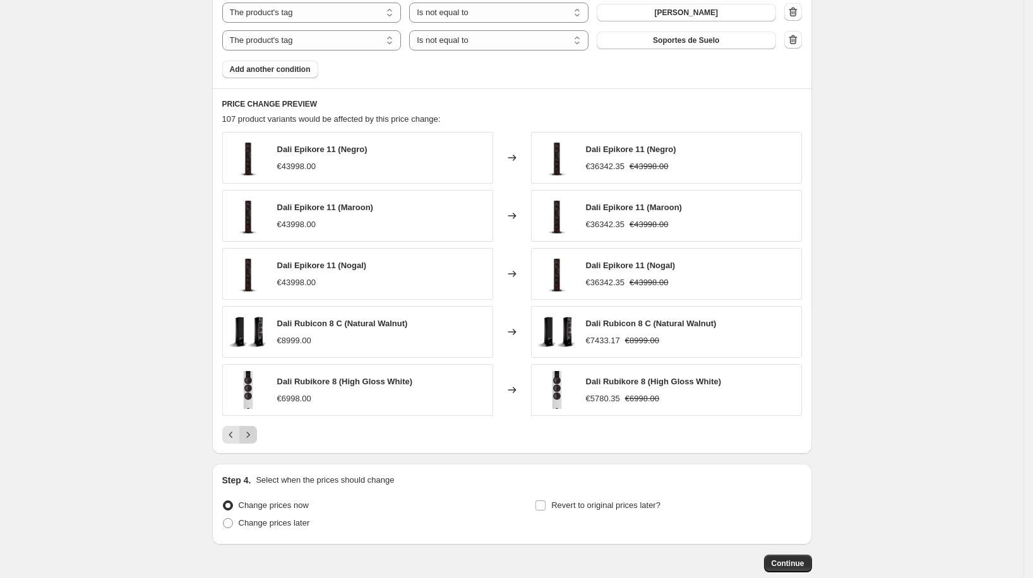
click at [254, 430] on icon "Next" at bounding box center [248, 435] width 13 height 13
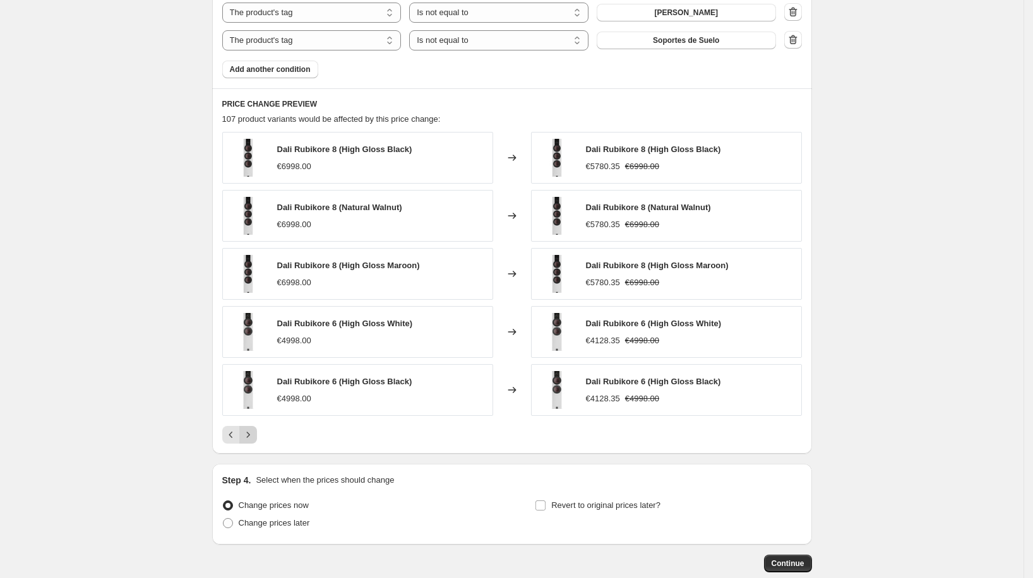
click at [254, 430] on icon "Next" at bounding box center [248, 435] width 13 height 13
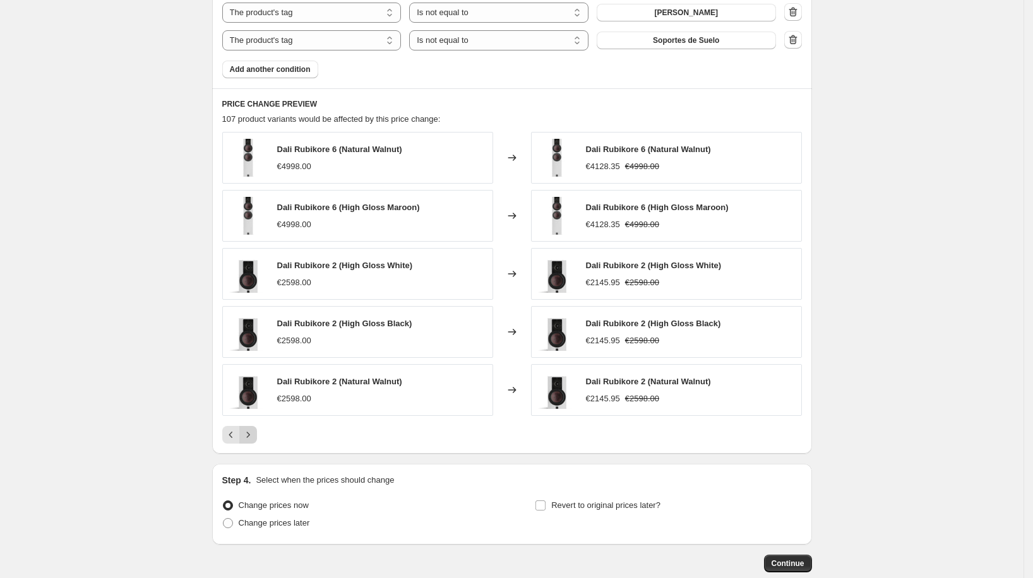
click at [254, 430] on icon "Next" at bounding box center [248, 435] width 13 height 13
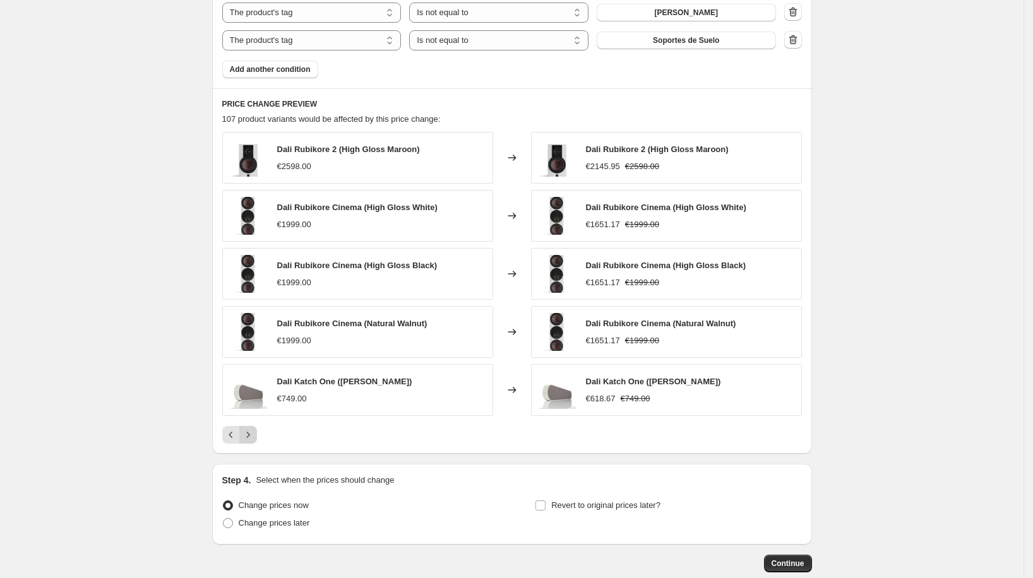
click at [254, 430] on icon "Next" at bounding box center [248, 435] width 13 height 13
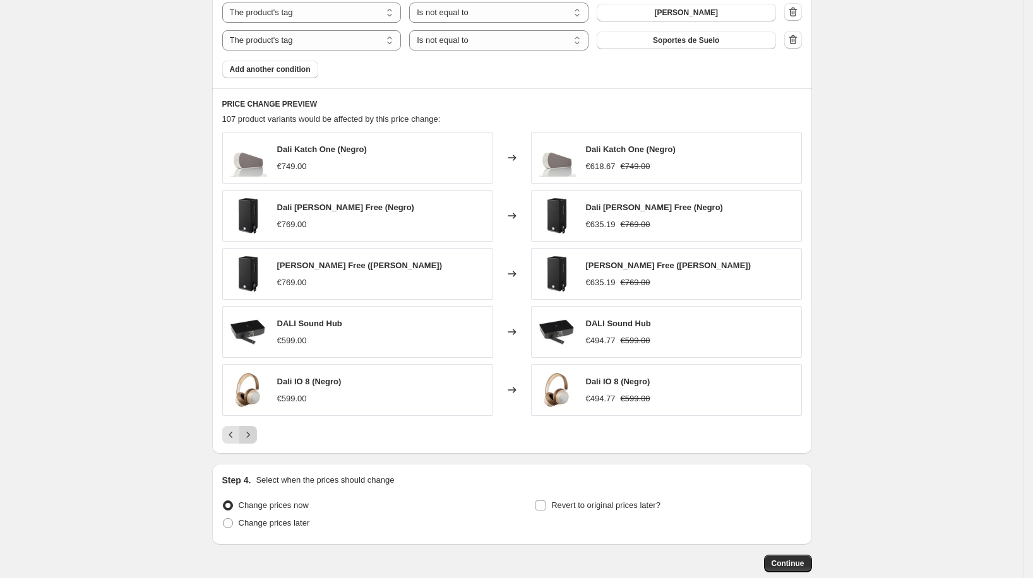
click at [254, 430] on icon "Next" at bounding box center [248, 435] width 13 height 13
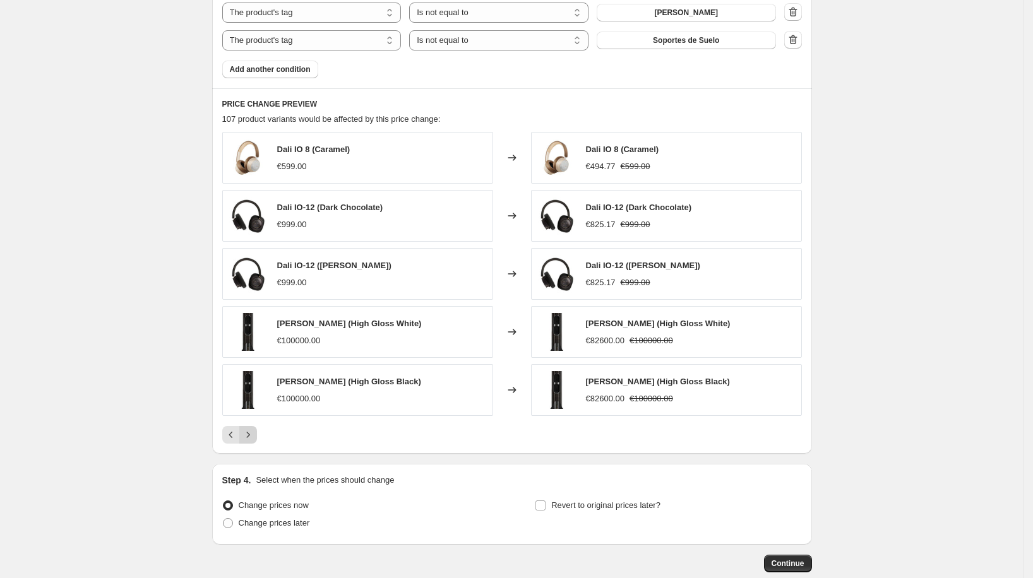
click at [254, 430] on icon "Next" at bounding box center [248, 435] width 13 height 13
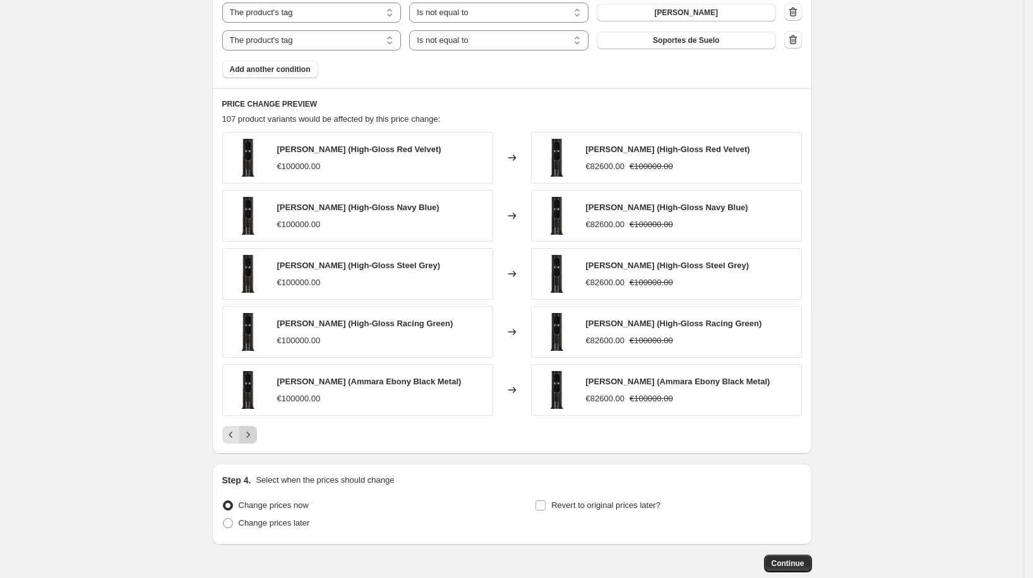
click at [254, 430] on icon "Next" at bounding box center [248, 435] width 13 height 13
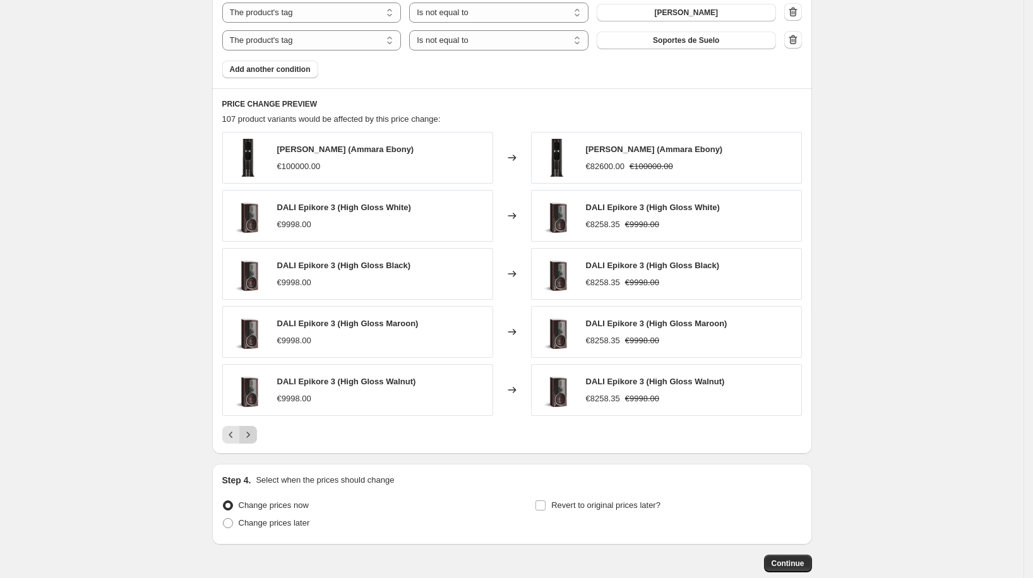
click at [254, 430] on icon "Next" at bounding box center [248, 435] width 13 height 13
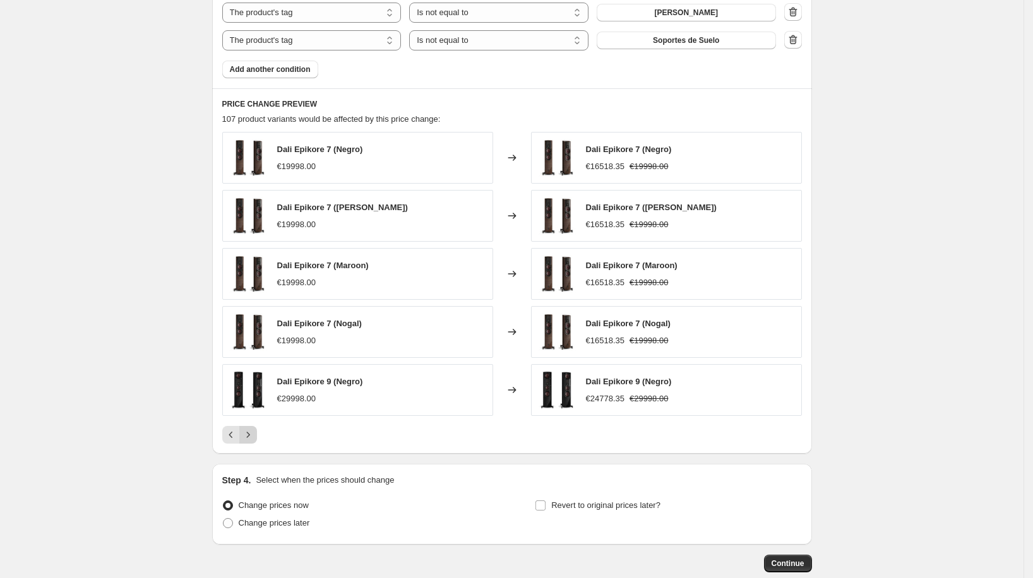
click at [254, 430] on icon "Next" at bounding box center [248, 435] width 13 height 13
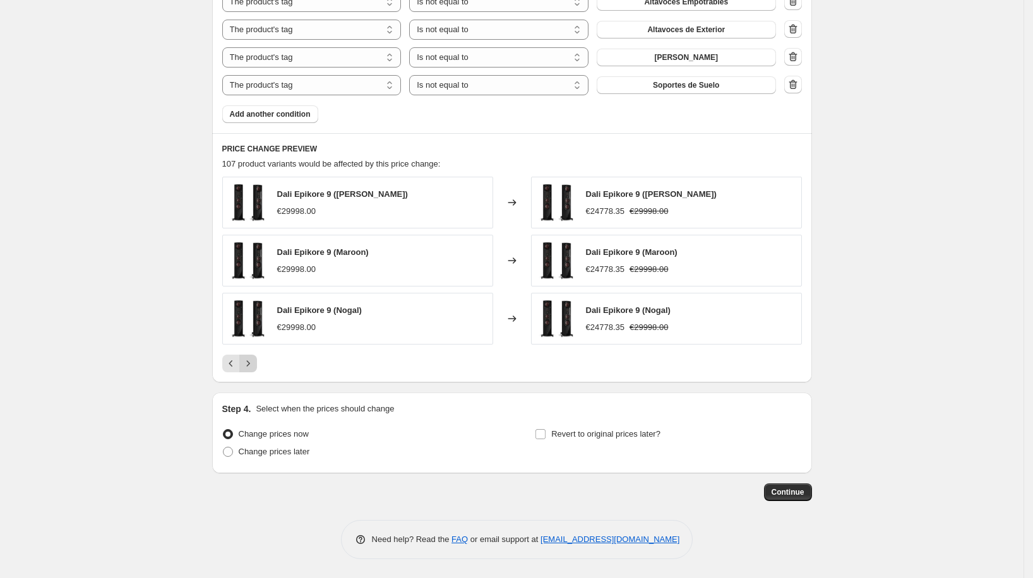
scroll to position [960, 0]
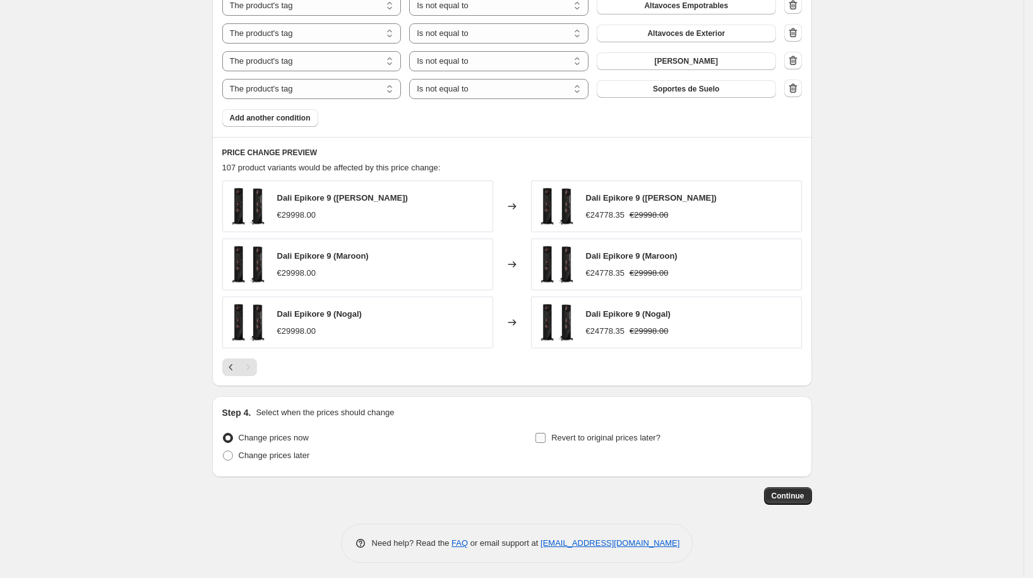
click at [563, 439] on span "Revert to original prices later?" at bounding box center [605, 438] width 109 height 13
click at [546, 439] on input "Revert to original prices later?" at bounding box center [540, 438] width 10 height 10
checkbox input "true"
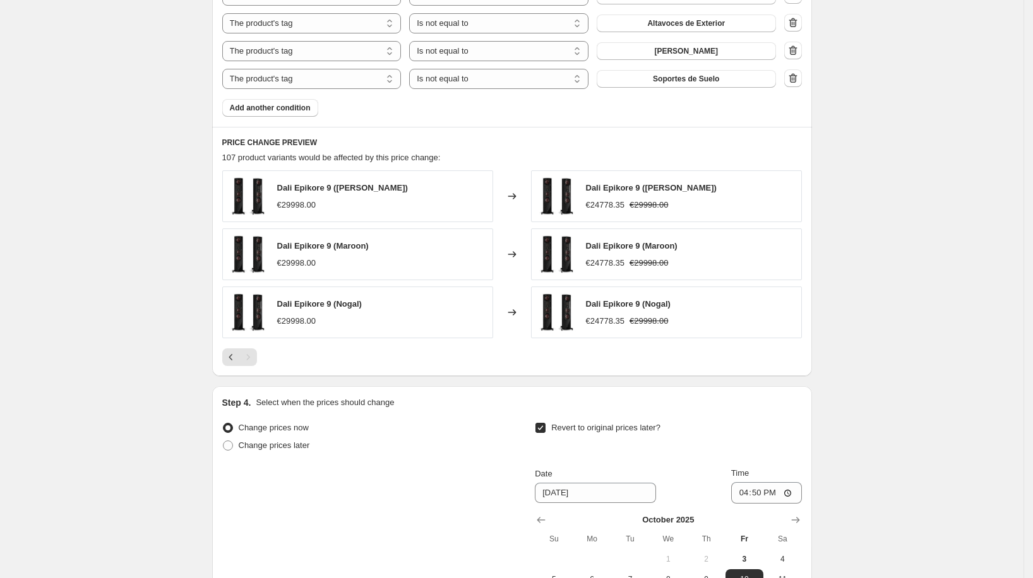
scroll to position [991, 0]
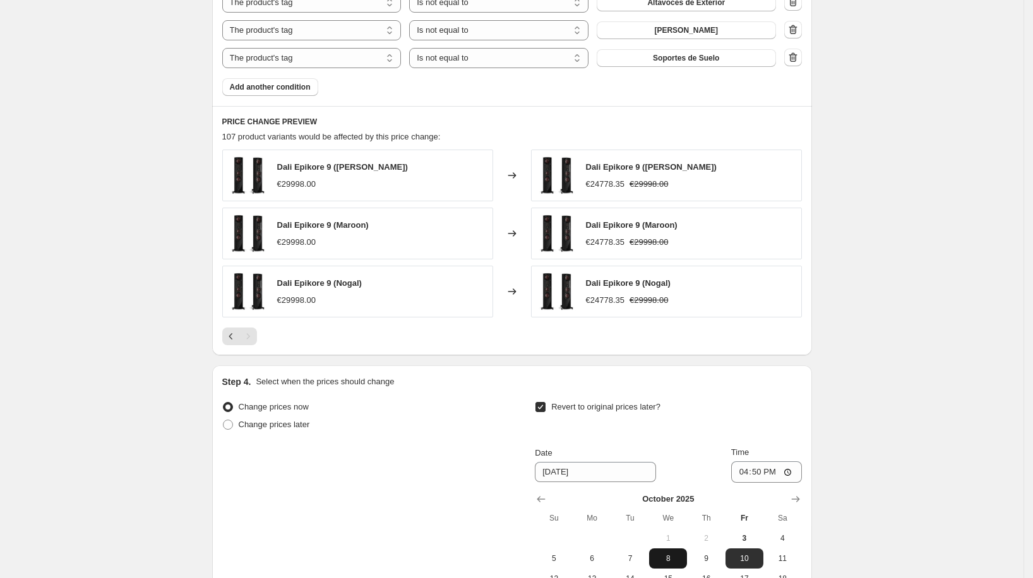
click at [682, 555] on span "8" at bounding box center [668, 559] width 28 height 10
type input "[DATE]"
click at [764, 468] on input "16:50" at bounding box center [766, 472] width 71 height 21
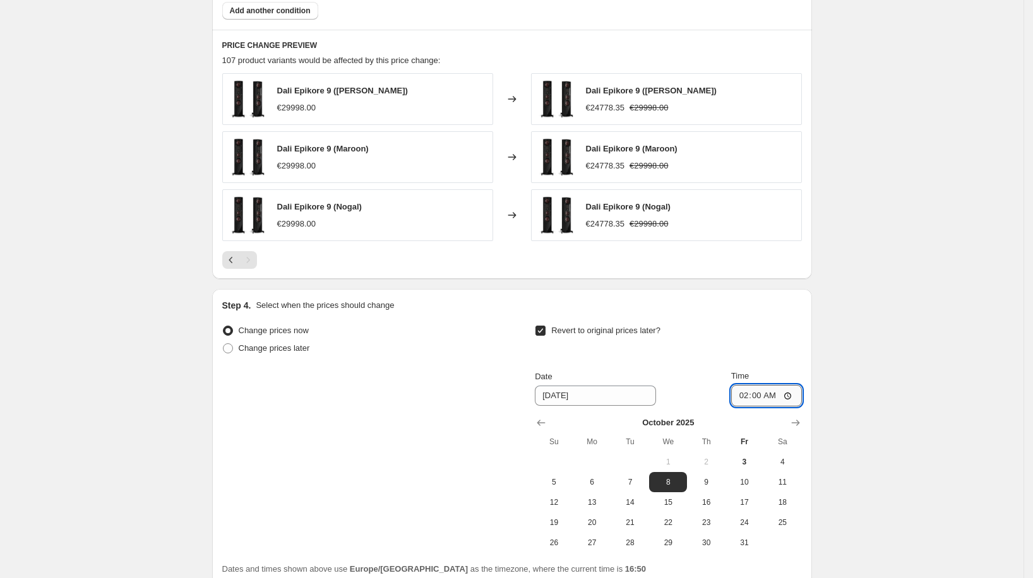
scroll to position [1155, 0]
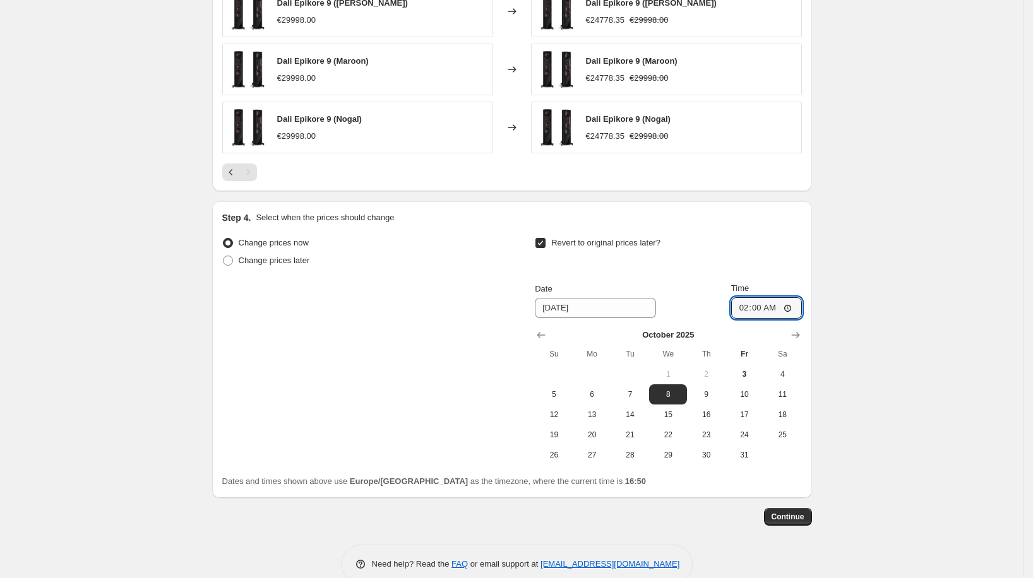
drag, startPoint x: 836, startPoint y: 464, endPoint x: 816, endPoint y: 494, distance: 36.1
click at [805, 508] on button "Continue" at bounding box center [788, 517] width 48 height 18
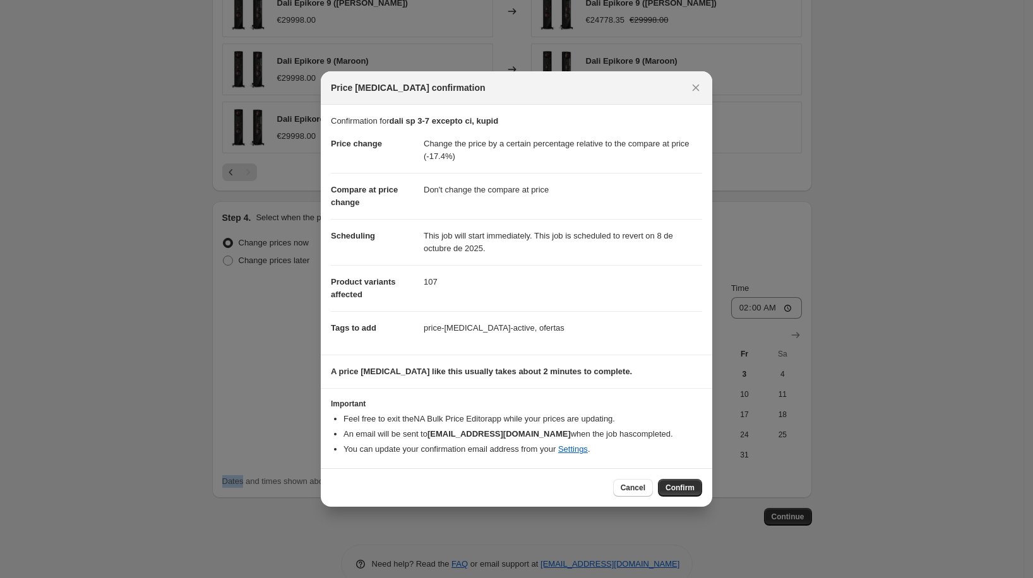
drag, startPoint x: 632, startPoint y: 491, endPoint x: 645, endPoint y: 474, distance: 21.2
click at [632, 490] on span "Cancel" at bounding box center [633, 488] width 25 height 10
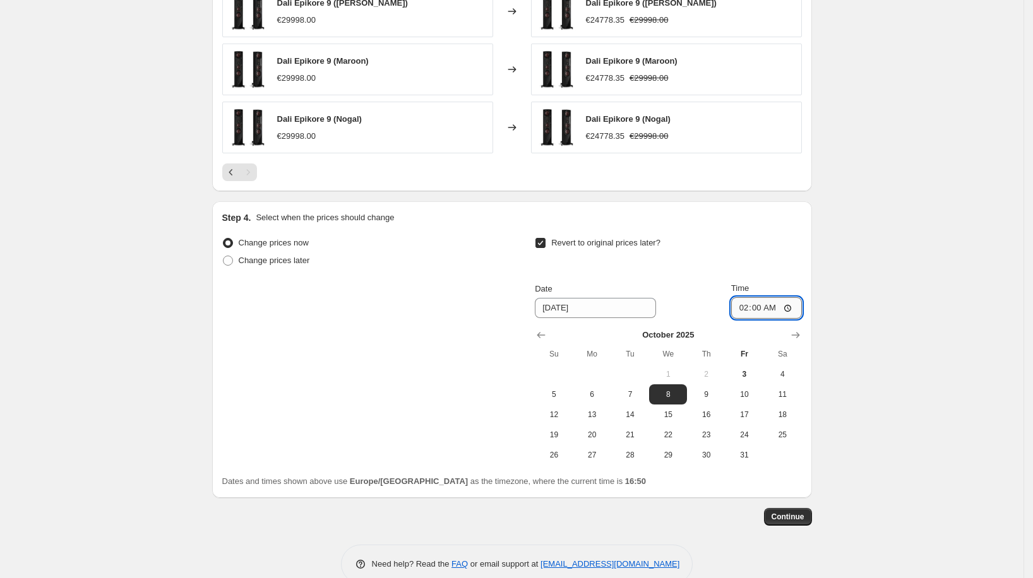
click at [755, 304] on input "02:00" at bounding box center [766, 307] width 71 height 21
type input "00:00"
click at [798, 513] on span "Continue" at bounding box center [788, 517] width 33 height 10
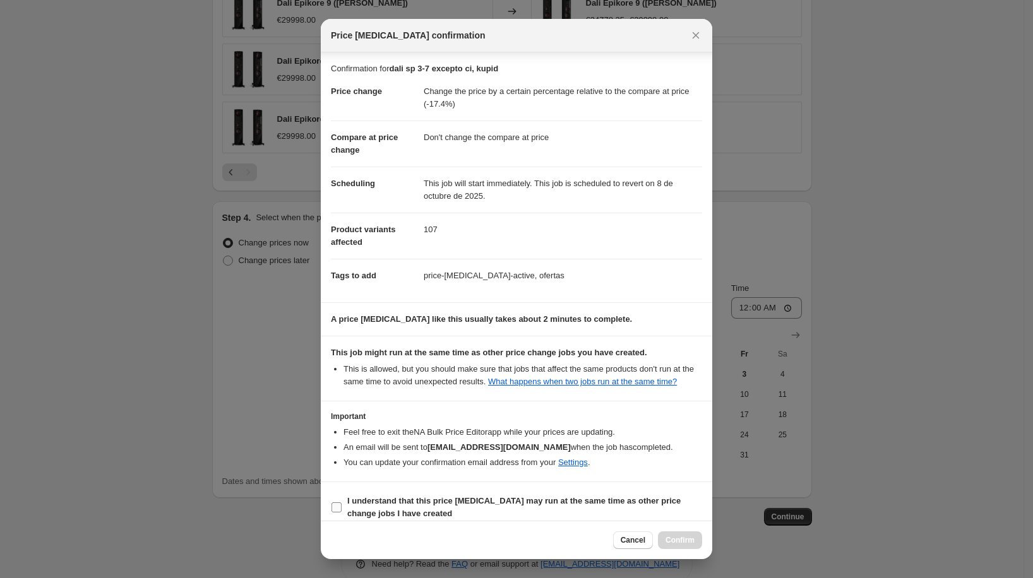
scroll to position [21, 0]
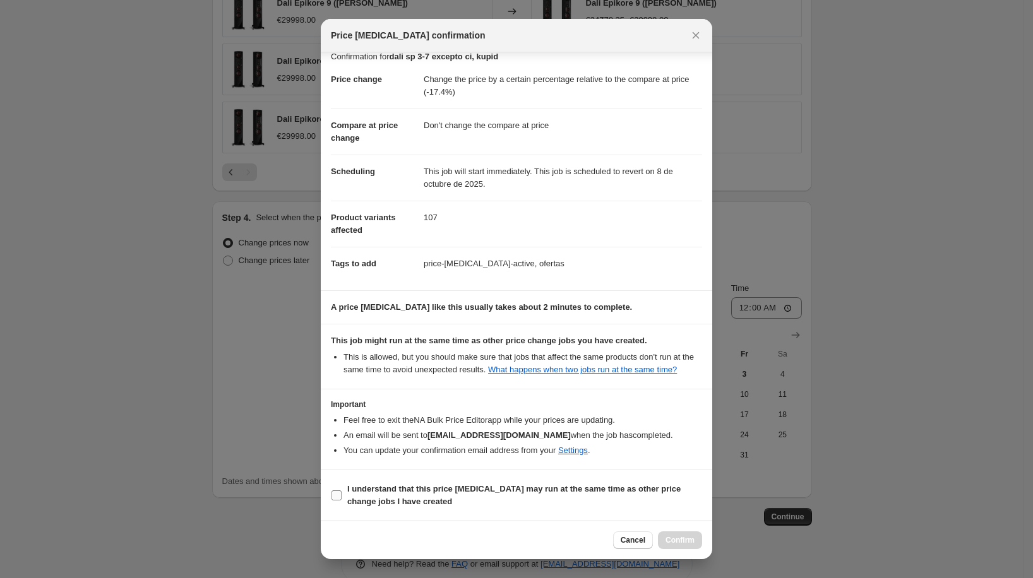
click at [544, 491] on b "I understand that this price change job may run at the same time as other price…" at bounding box center [513, 495] width 333 height 22
click at [342, 491] on input "I understand that this price change job may run at the same time as other price…" at bounding box center [337, 496] width 10 height 10
checkbox input "true"
click at [672, 539] on span "Confirm" at bounding box center [680, 540] width 29 height 10
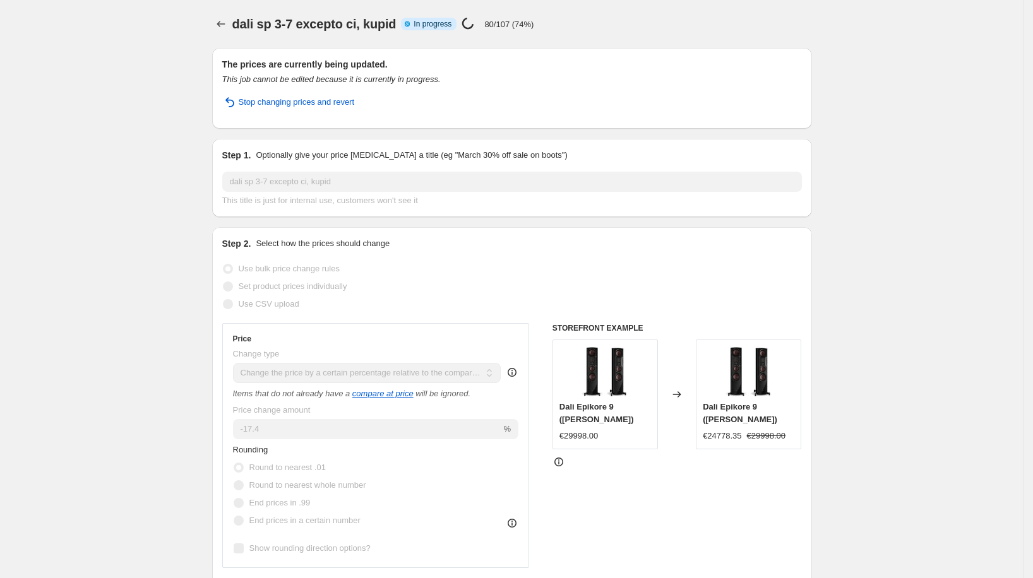
select select "pcap"
select select "no_change"
select select "vendor"
select select "tag"
select select "not_equal"
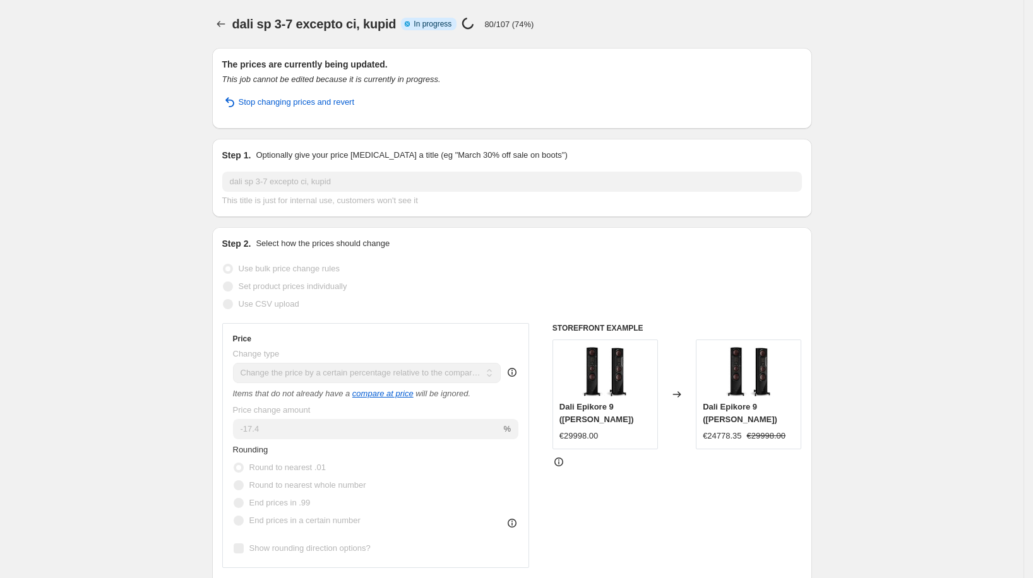
select select "tag"
select select "not_equal"
select select "tag"
select select "not_equal"
select select "tag"
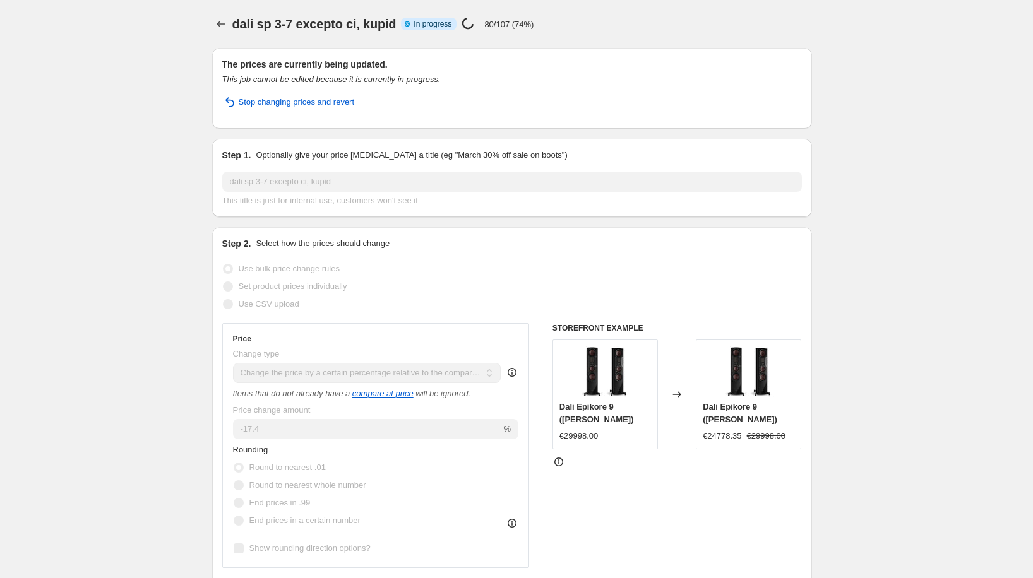
select select "not_equal"
select select "tag"
select select "not_equal"
select select "tag"
select select "not_equal"
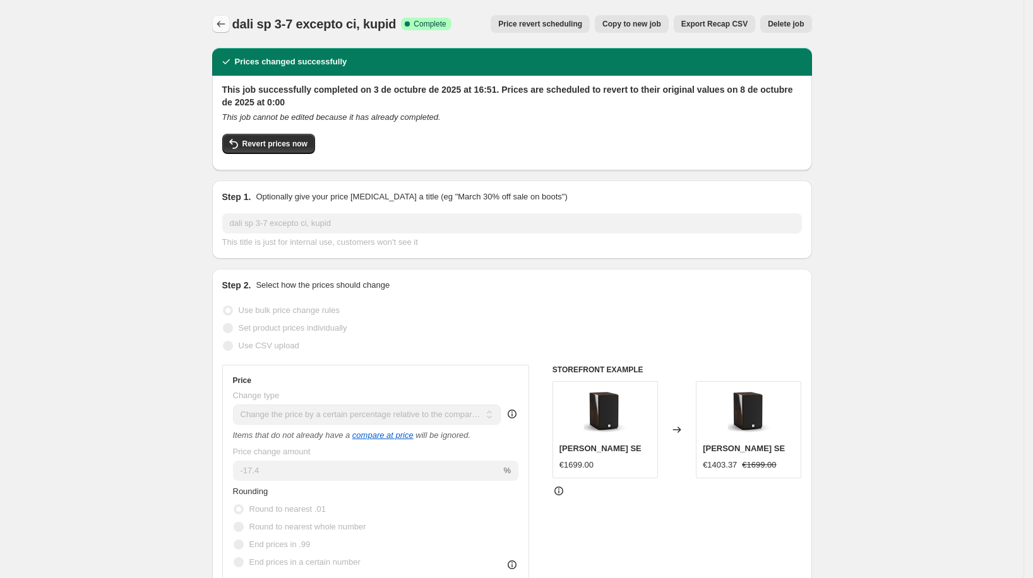
click at [221, 21] on icon "Price change jobs" at bounding box center [221, 24] width 13 height 13
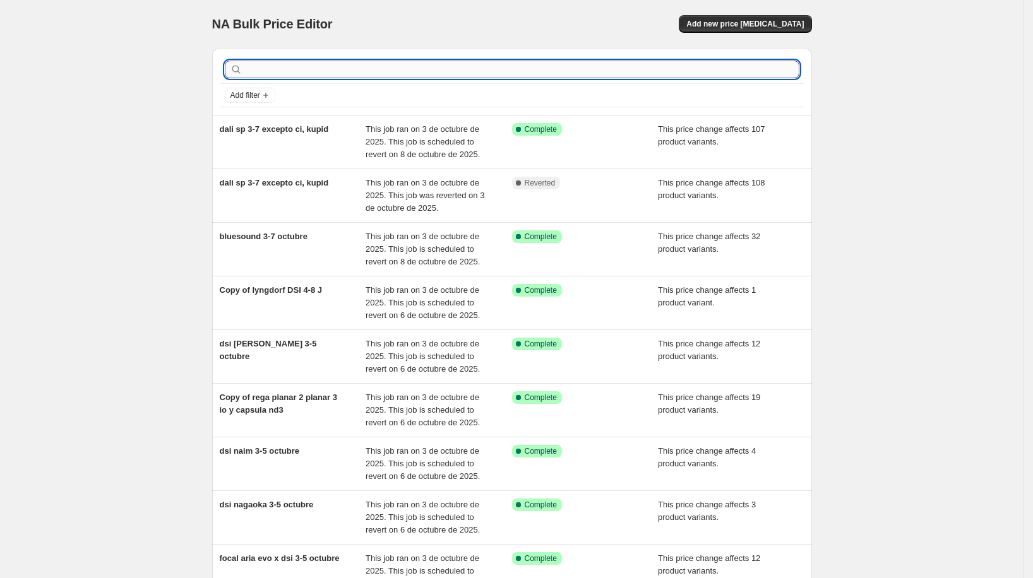
click at [383, 73] on input "text" at bounding box center [522, 70] width 554 height 18
type input "music hall"
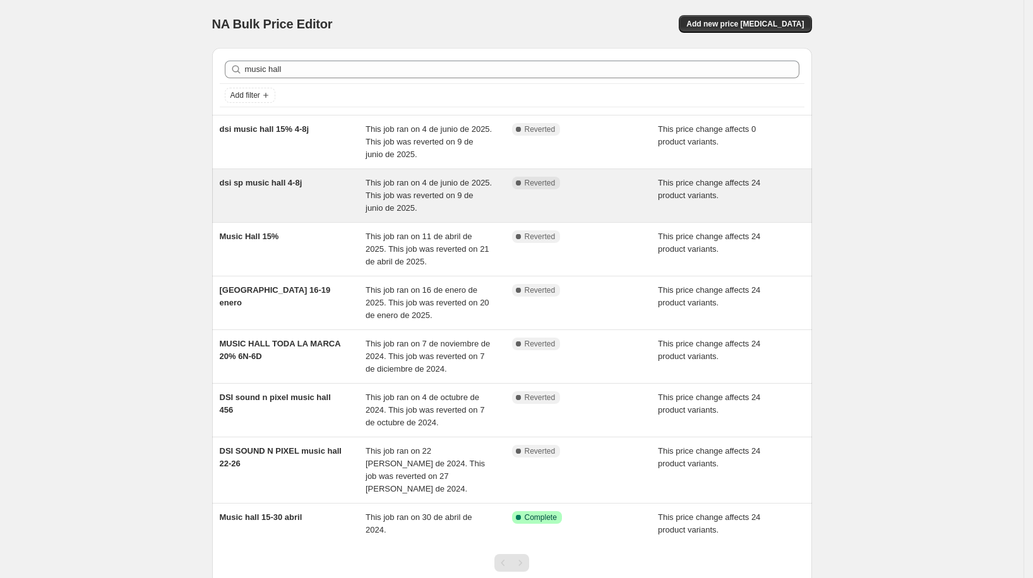
click at [316, 186] on div "dsi sp music hall 4-8j" at bounding box center [293, 196] width 146 height 38
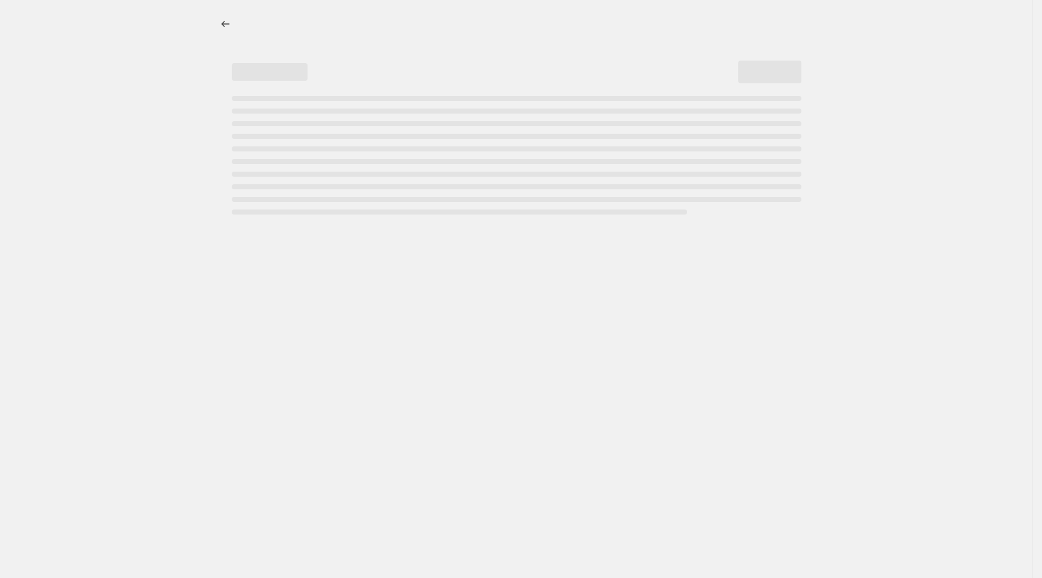
select select "pcap"
select select "no_change"
select select "vendor"
select select "tag"
select select "not_equal"
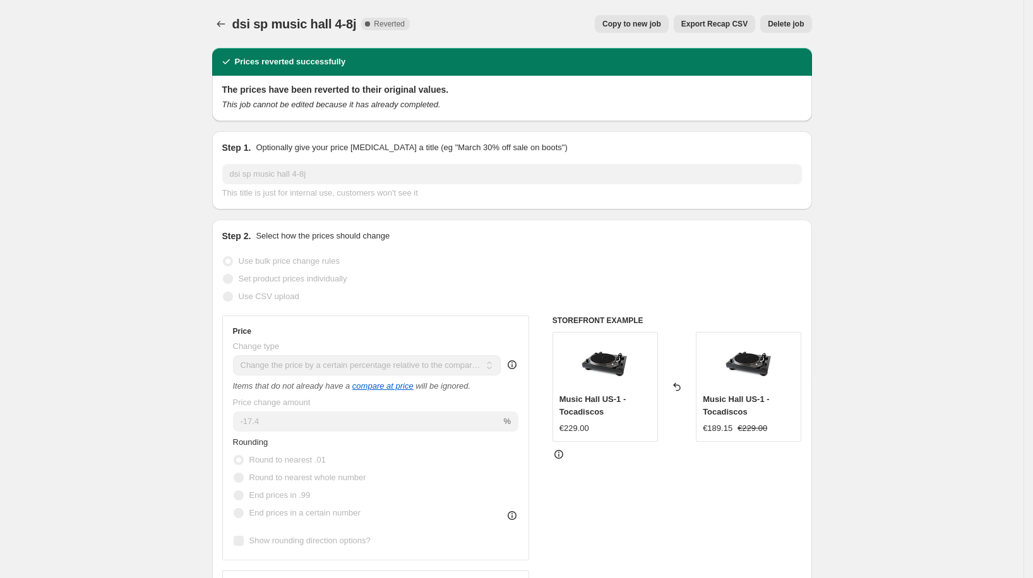
click at [651, 23] on span "Copy to new job" at bounding box center [631, 24] width 59 height 10
select select "pcap"
select select "no_change"
select select "vendor"
select select "tag"
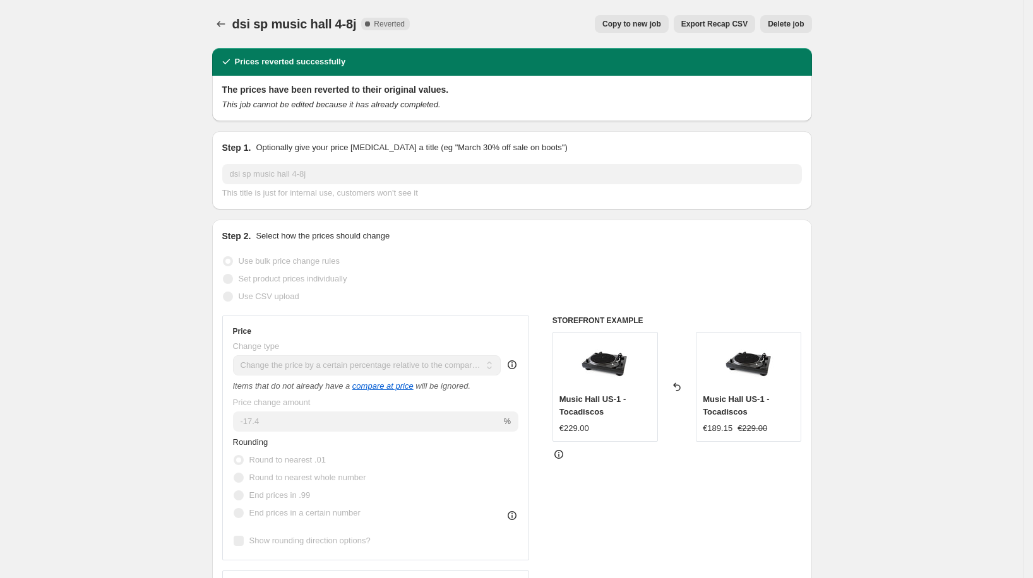
select select "not_equal"
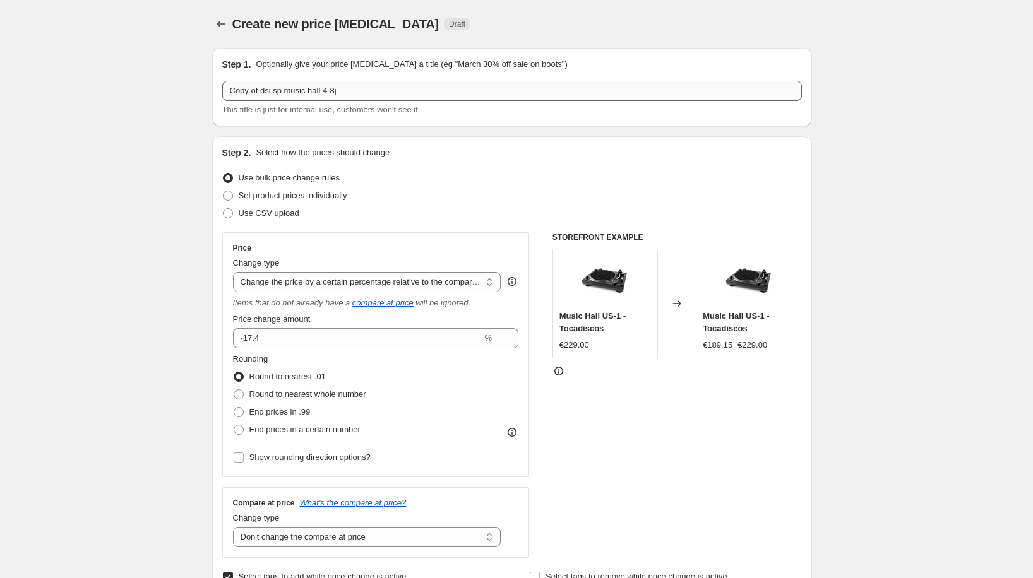
click at [383, 95] on input "Copy of dsi sp music hall 4-8j" at bounding box center [512, 91] width 580 height 20
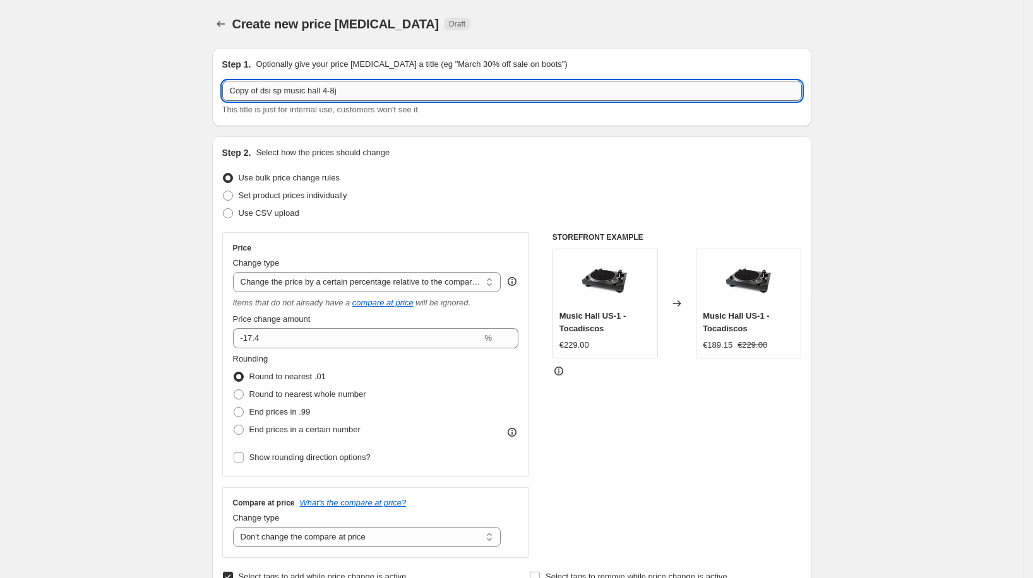
click at [383, 95] on input "Copy of dsi sp music hall 4-8j" at bounding box center [512, 91] width 580 height 20
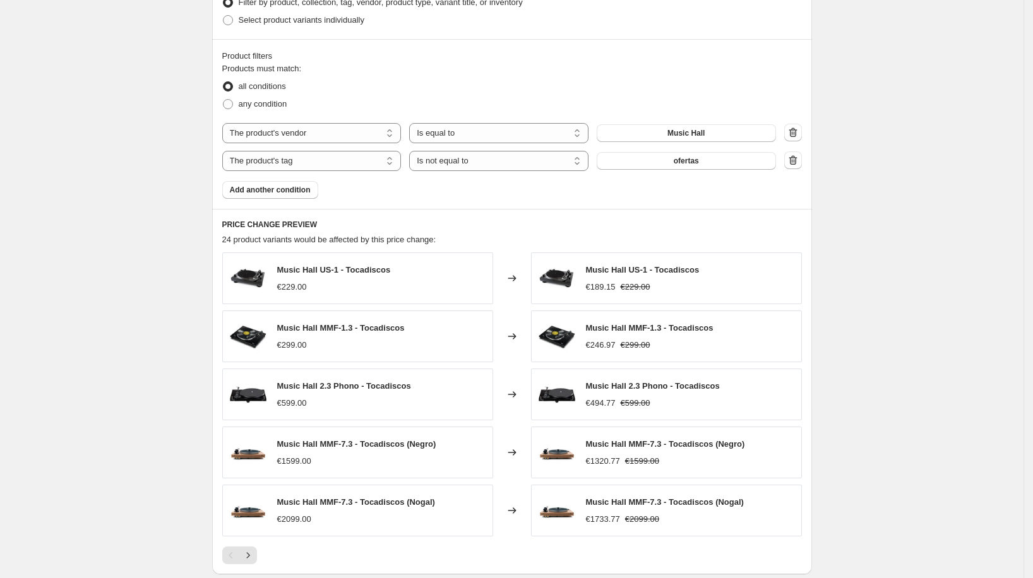
scroll to position [837, 0]
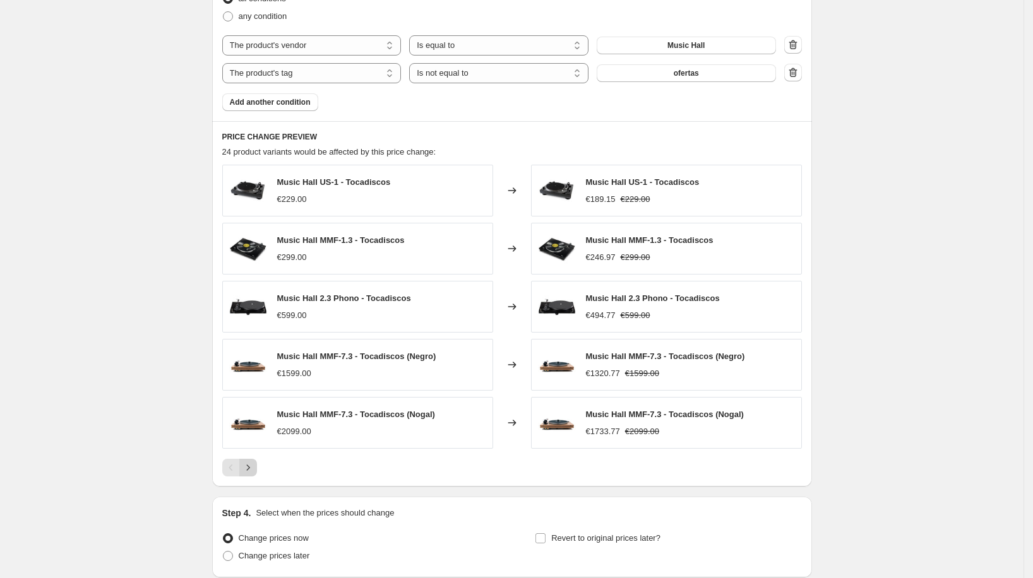
type input "dali music hall 3-7 octubre"
click at [254, 462] on icon "Next" at bounding box center [248, 468] width 13 height 13
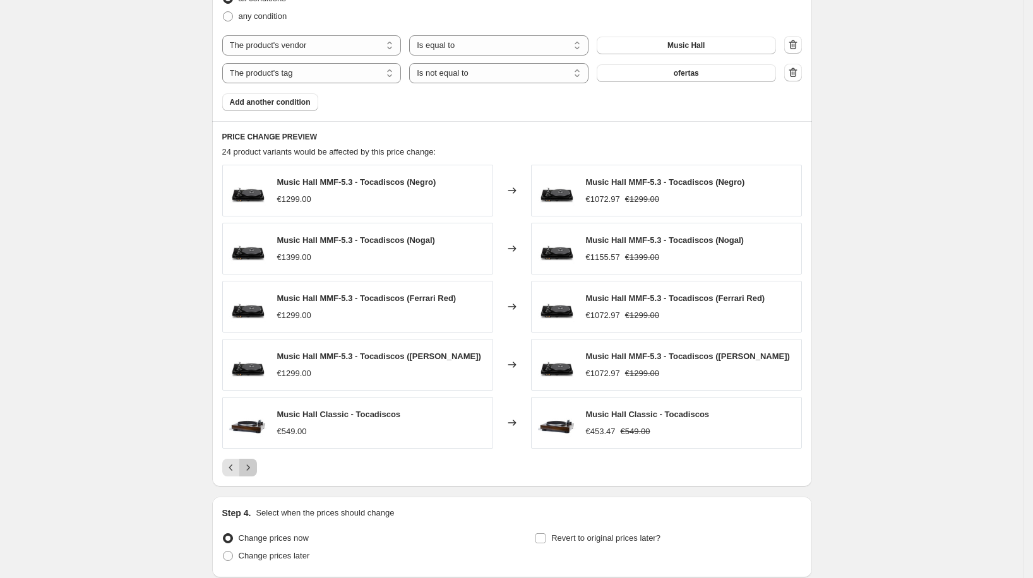
click at [253, 463] on icon "Next" at bounding box center [248, 468] width 13 height 13
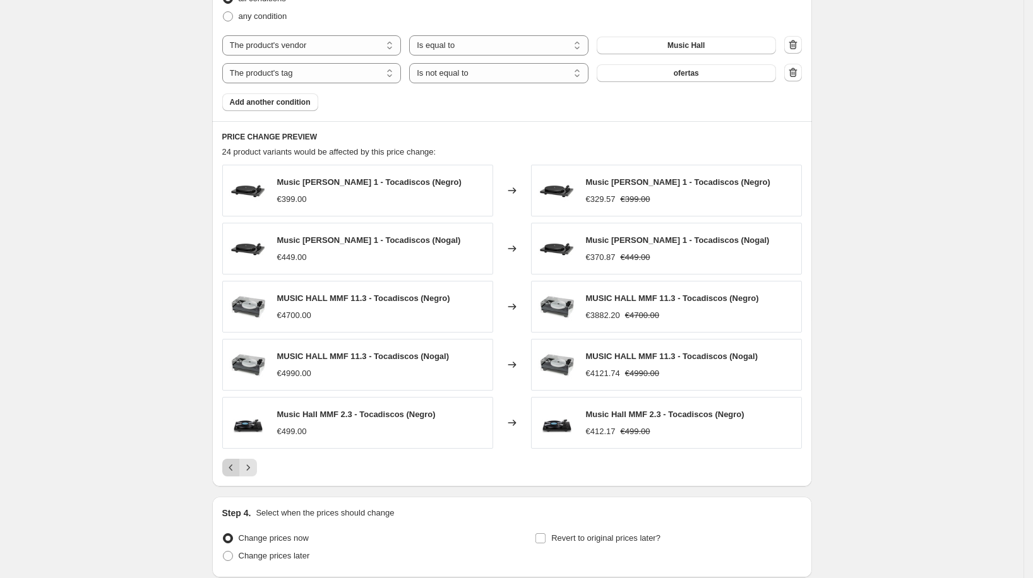
click at [232, 467] on icon "Previous" at bounding box center [231, 468] width 4 height 6
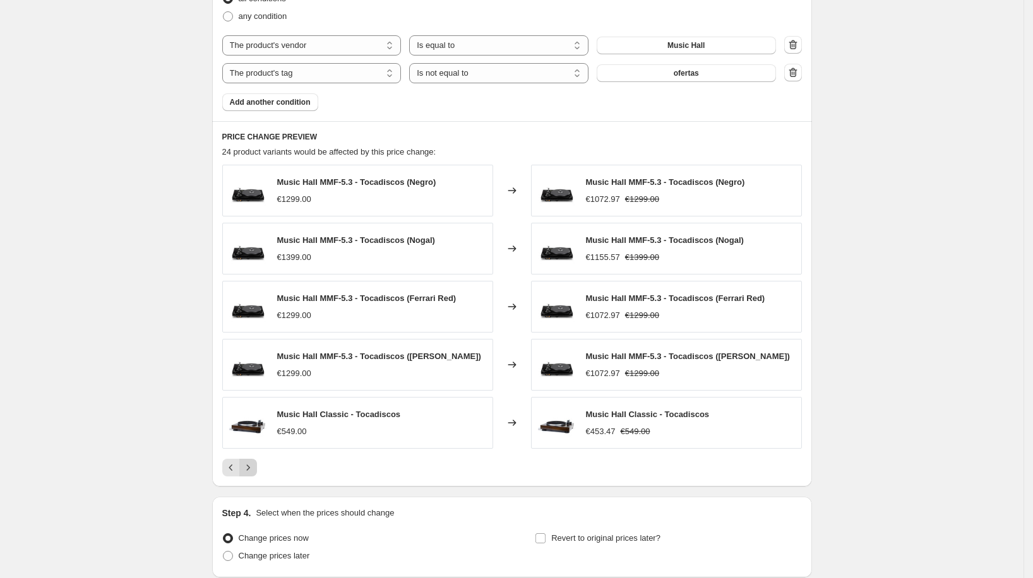
click at [248, 462] on icon "Next" at bounding box center [248, 468] width 13 height 13
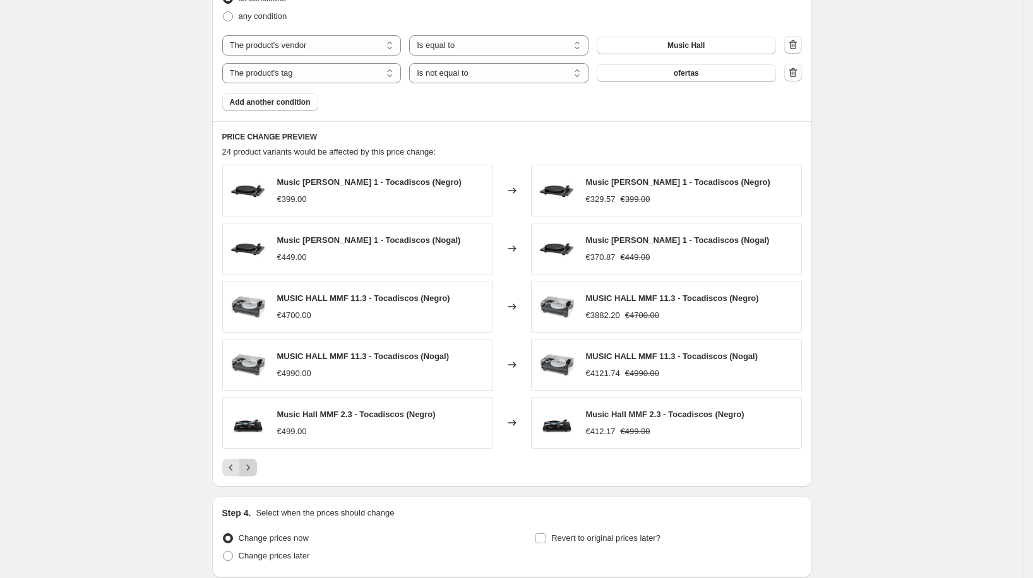
click at [252, 462] on icon "Next" at bounding box center [248, 468] width 13 height 13
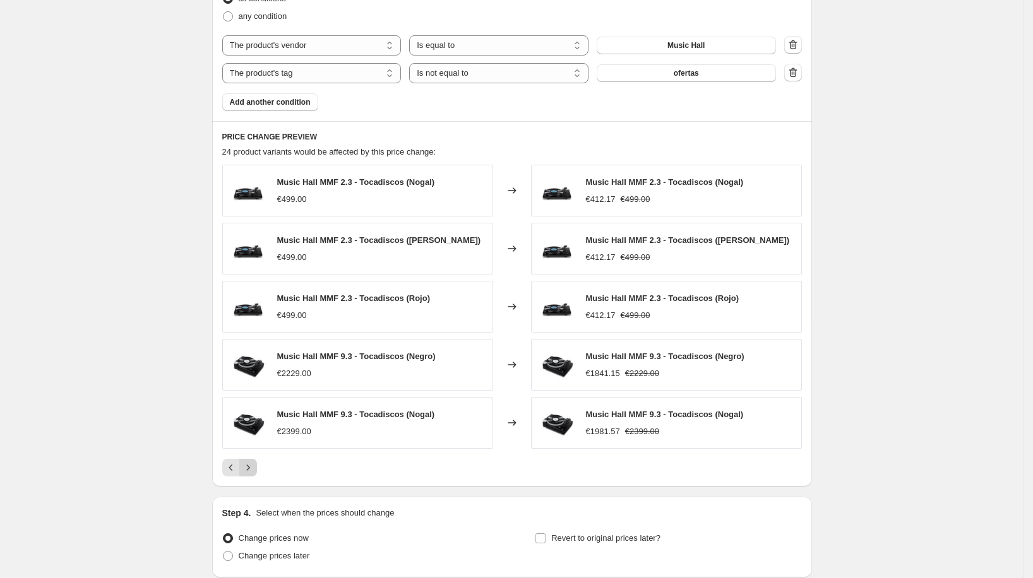
click at [252, 462] on icon "Next" at bounding box center [248, 468] width 13 height 13
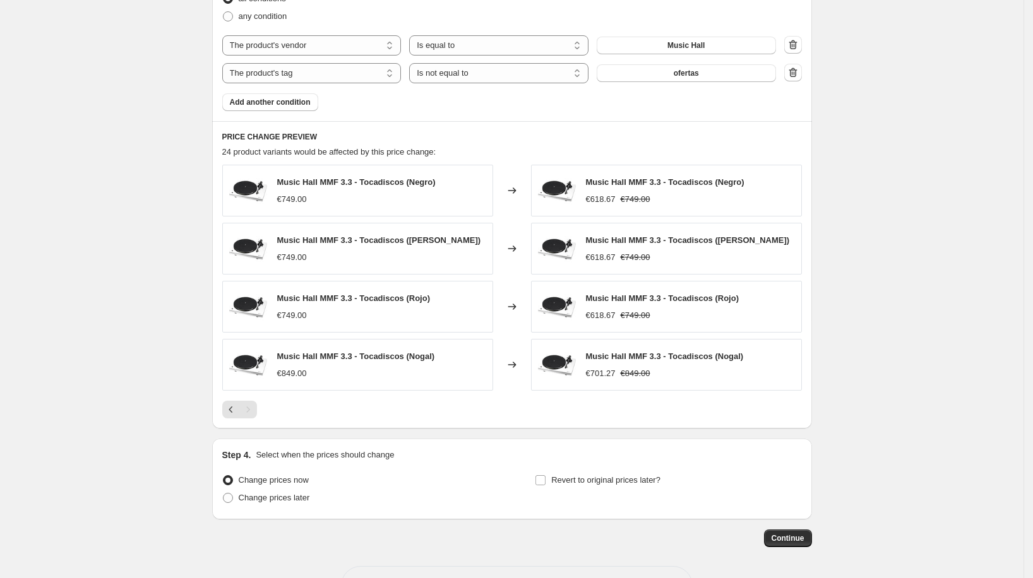
click at [302, 506] on div "Step 4. Select when the prices should change Change prices now Change prices la…" at bounding box center [512, 479] width 600 height 81
click at [635, 477] on span "Revert to original prices later?" at bounding box center [605, 479] width 109 height 9
click at [546, 477] on input "Revert to original prices later?" at bounding box center [540, 480] width 10 height 10
checkbox input "true"
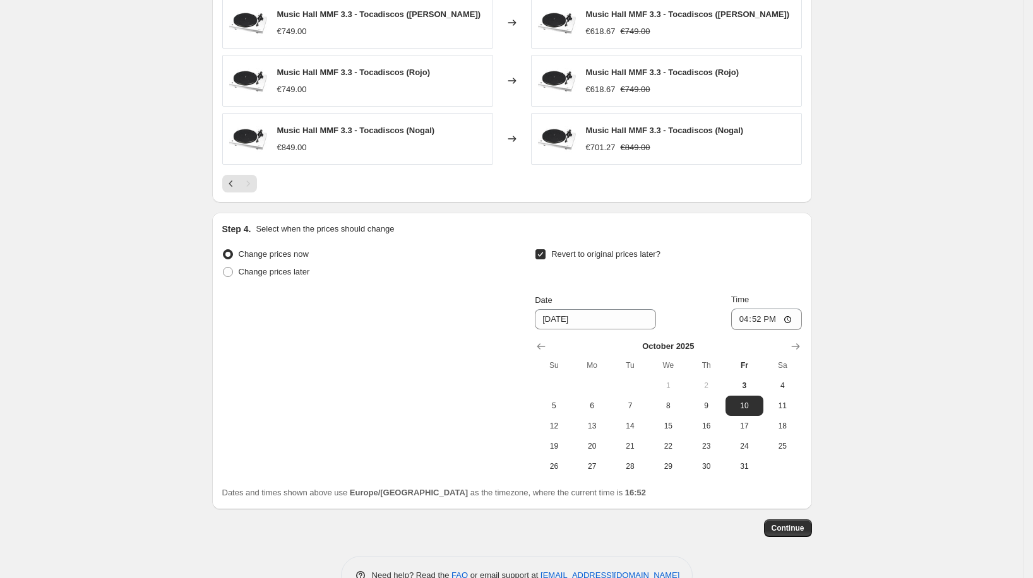
scroll to position [1094, 0]
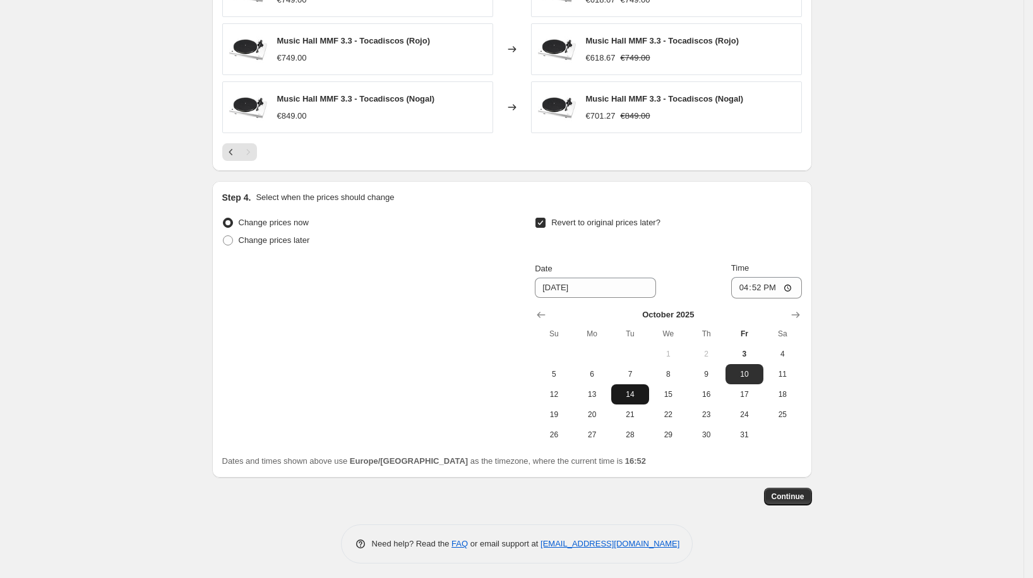
click at [638, 385] on button "14" at bounding box center [630, 395] width 38 height 20
click at [662, 369] on span "8" at bounding box center [668, 374] width 28 height 10
type input "[DATE]"
click at [749, 270] on label "Time" at bounding box center [740, 268] width 18 height 13
click at [764, 277] on input "16:52" at bounding box center [766, 287] width 71 height 21
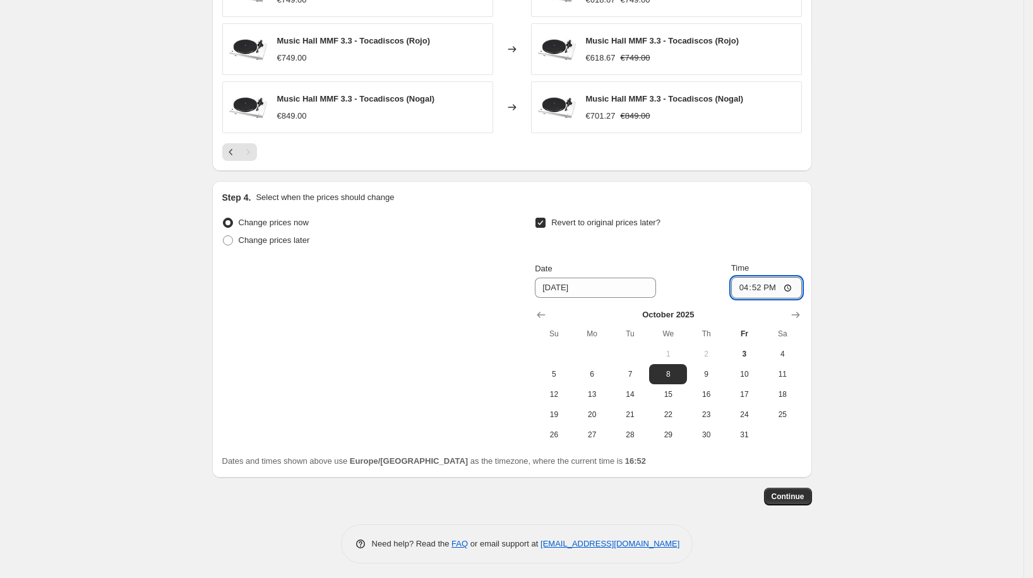
click at [762, 277] on input "16:52" at bounding box center [766, 287] width 71 height 21
type input "00:00"
drag, startPoint x: 813, startPoint y: 247, endPoint x: 864, endPoint y: 212, distance: 62.2
click at [812, 246] on div "Step 4. Select when the prices should change Change prices now Change prices la…" at bounding box center [512, 329] width 600 height 297
click at [793, 492] on span "Continue" at bounding box center [788, 497] width 33 height 10
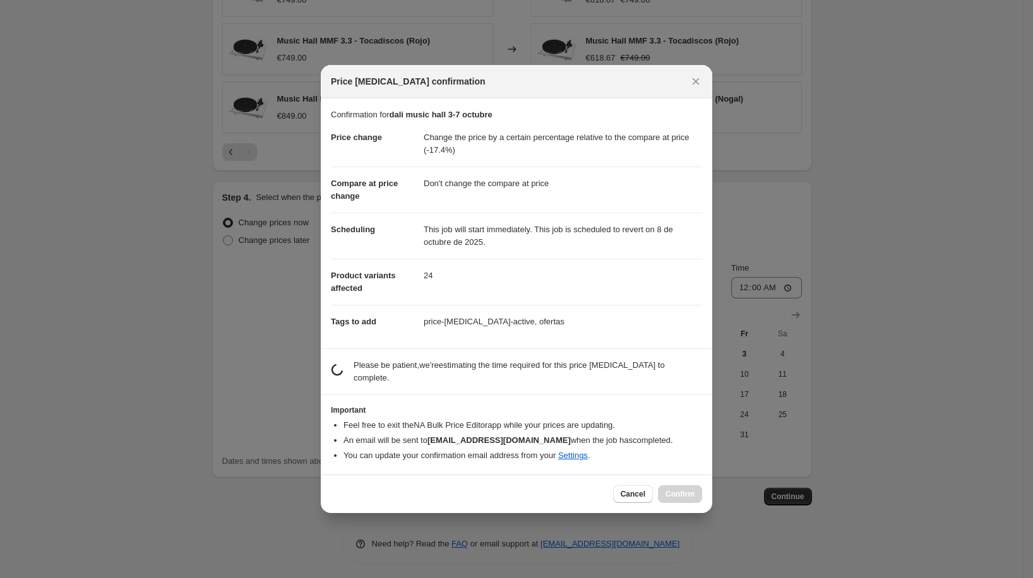
scroll to position [21, 0]
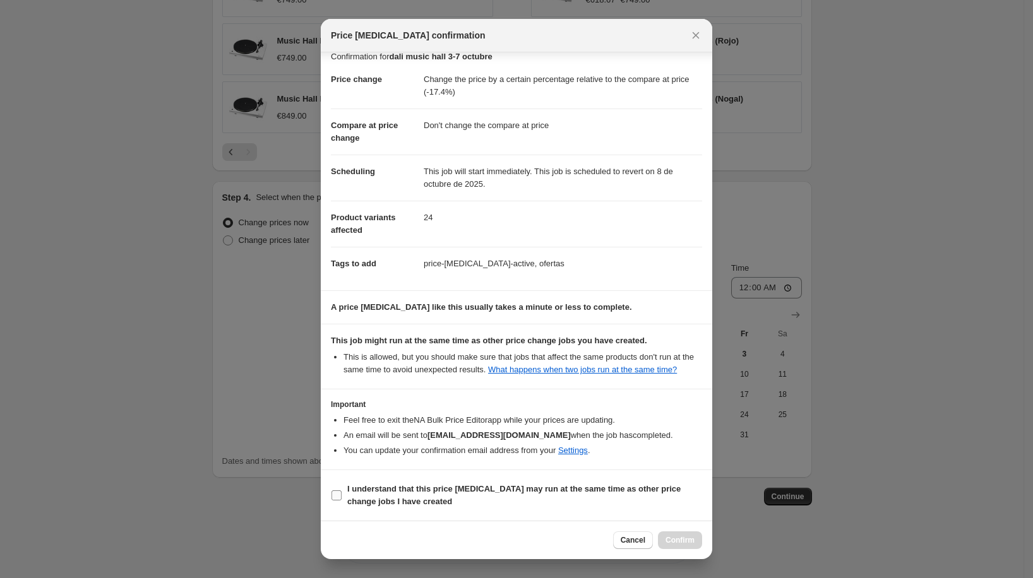
click at [503, 492] on b "I understand that this price change job may run at the same time as other price…" at bounding box center [513, 495] width 333 height 22
click at [342, 492] on input "I understand that this price change job may run at the same time as other price…" at bounding box center [337, 496] width 10 height 10
checkbox input "true"
click at [681, 538] on span "Confirm" at bounding box center [680, 540] width 29 height 10
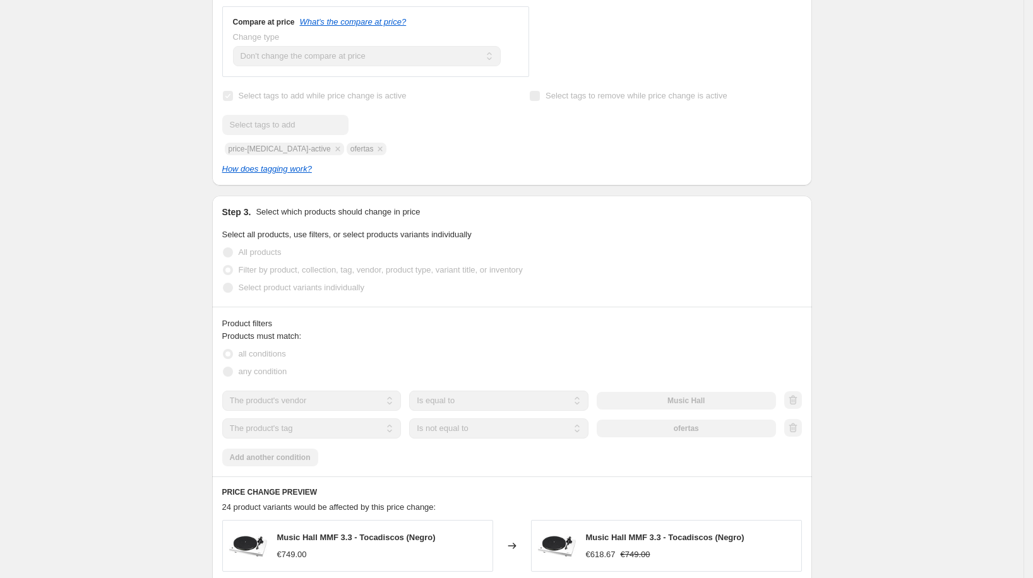
scroll to position [485, 0]
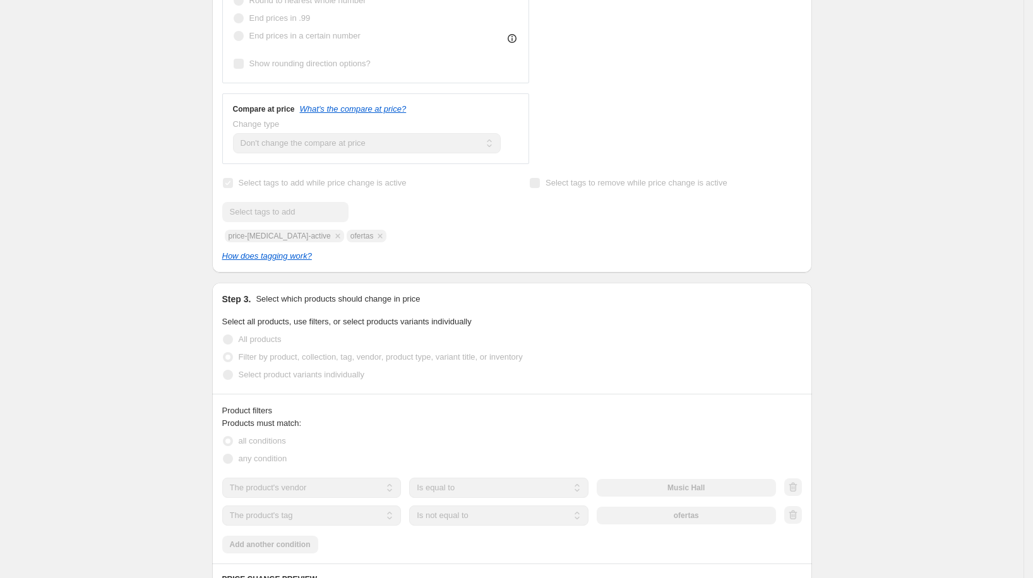
select select "pcap"
select select "no_change"
select select "vendor"
select select "tag"
select select "not_equal"
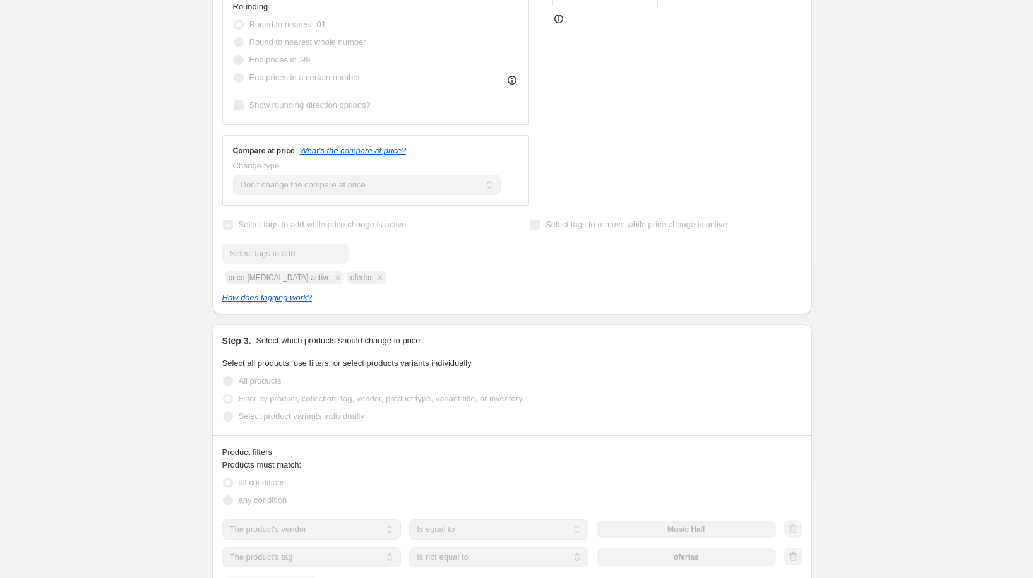
scroll to position [0, 0]
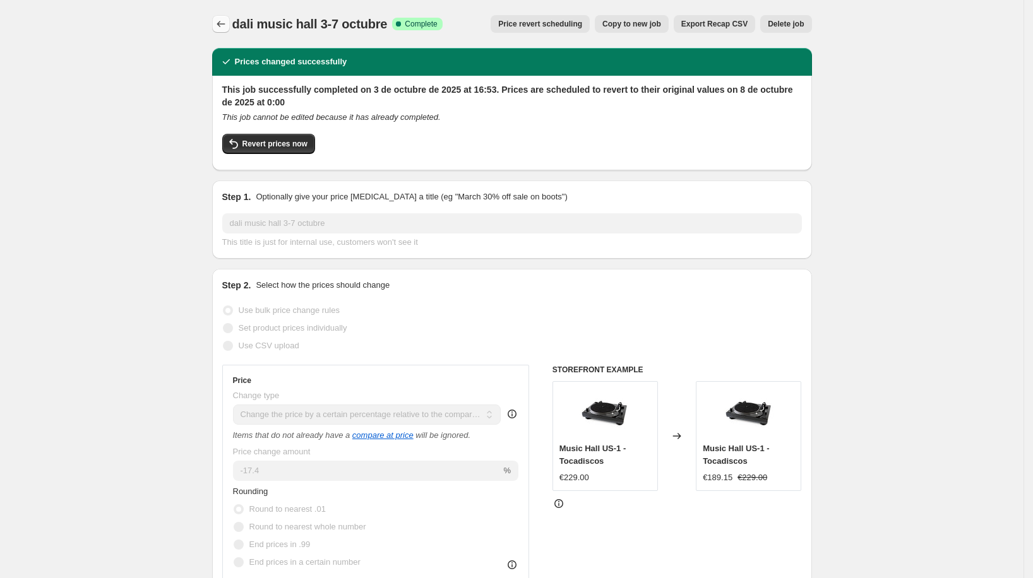
click at [217, 23] on button "Price change jobs" at bounding box center [221, 24] width 18 height 18
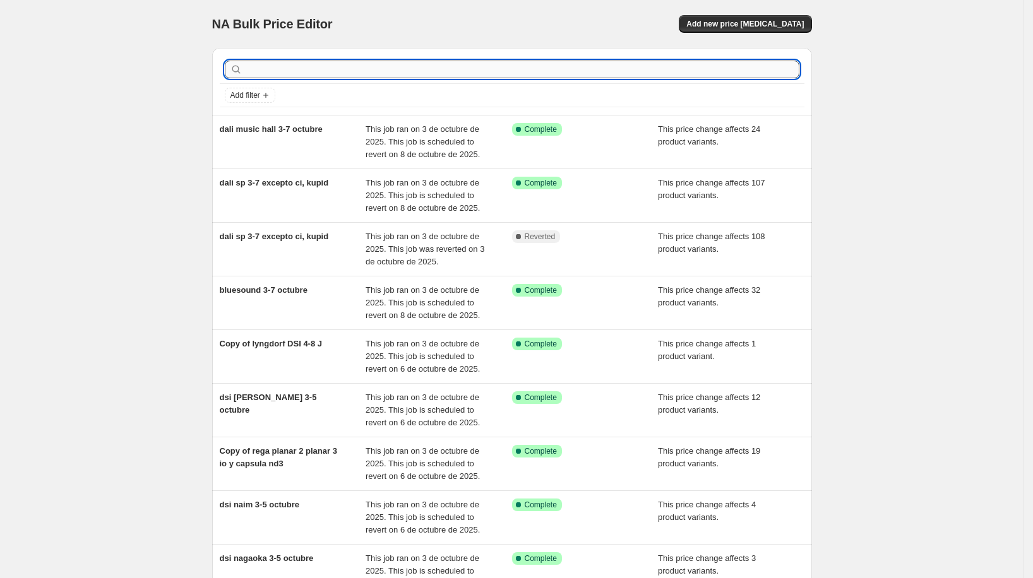
click at [318, 68] on input "text" at bounding box center [522, 70] width 554 height 18
type input "nad"
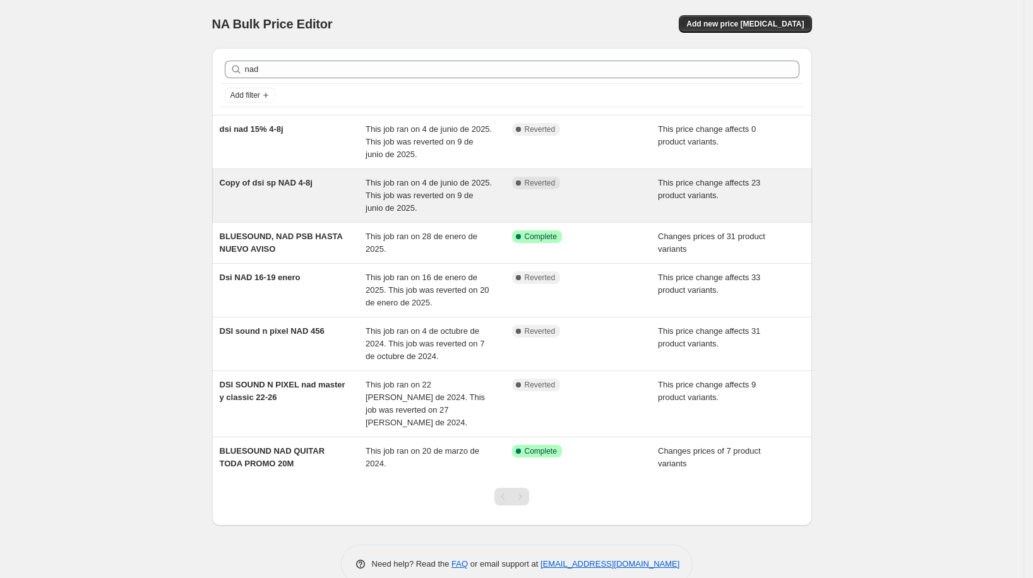
click at [292, 184] on span "Copy of dsi sp NAD 4-8j" at bounding box center [266, 182] width 93 height 9
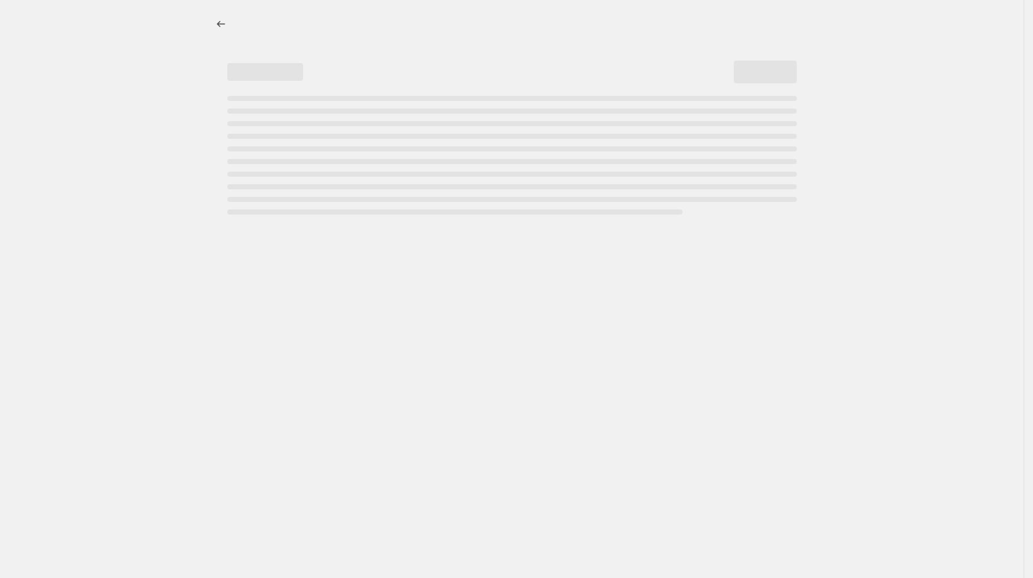
select select "pcap"
select select "no_change"
select select "vendor"
select select "tag"
select select "not_equal"
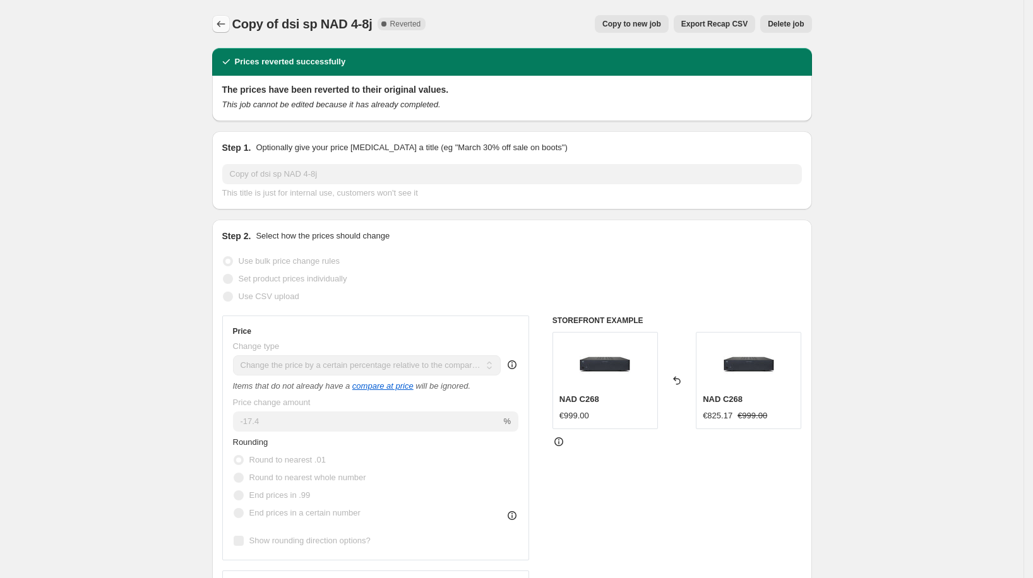
click at [218, 27] on icon "Price change jobs" at bounding box center [221, 24] width 13 height 13
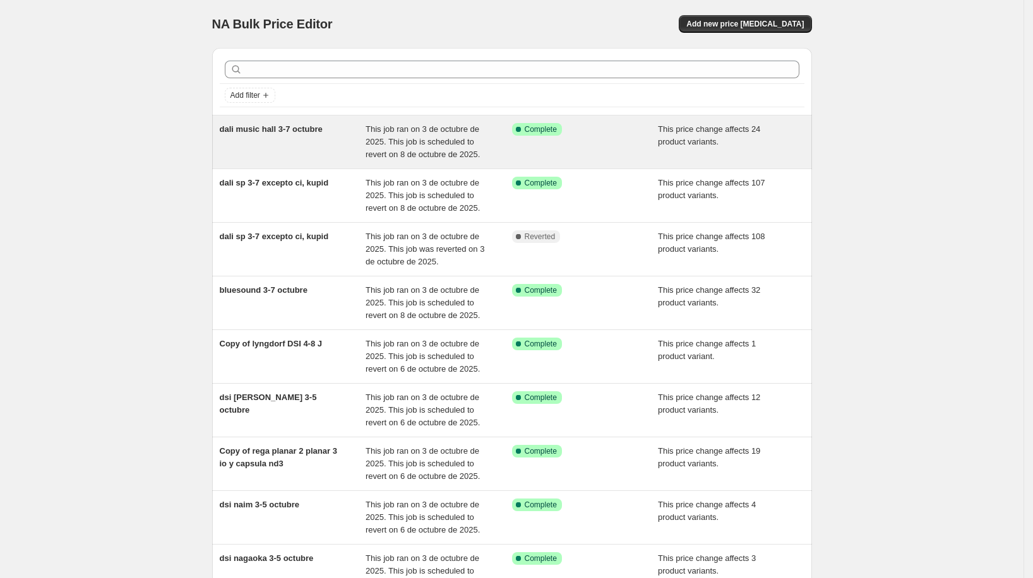
click at [317, 145] on div "dali music hall 3-7 octubre" at bounding box center [293, 142] width 146 height 38
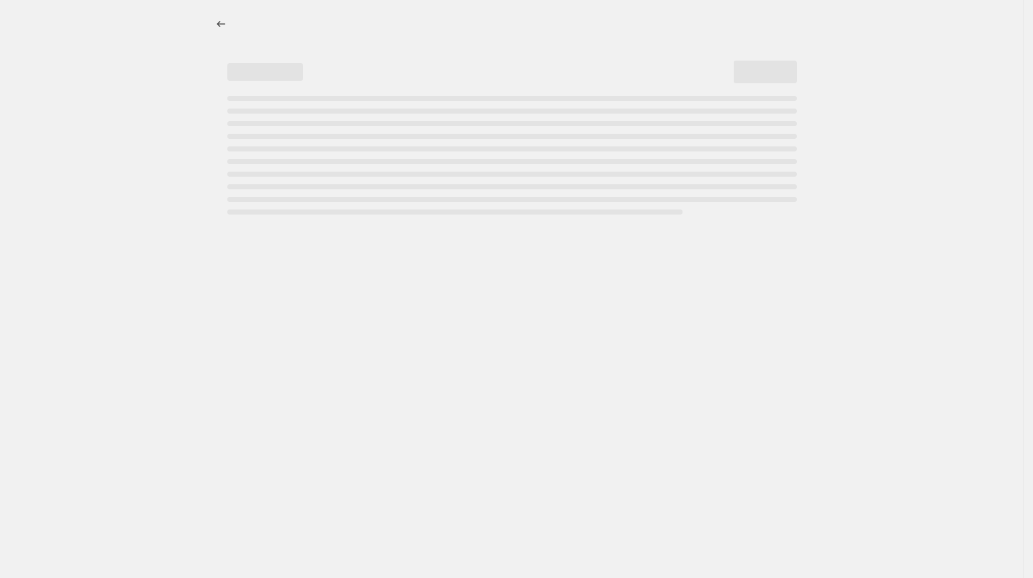
select select "pcap"
select select "no_change"
select select "vendor"
select select "tag"
select select "not_equal"
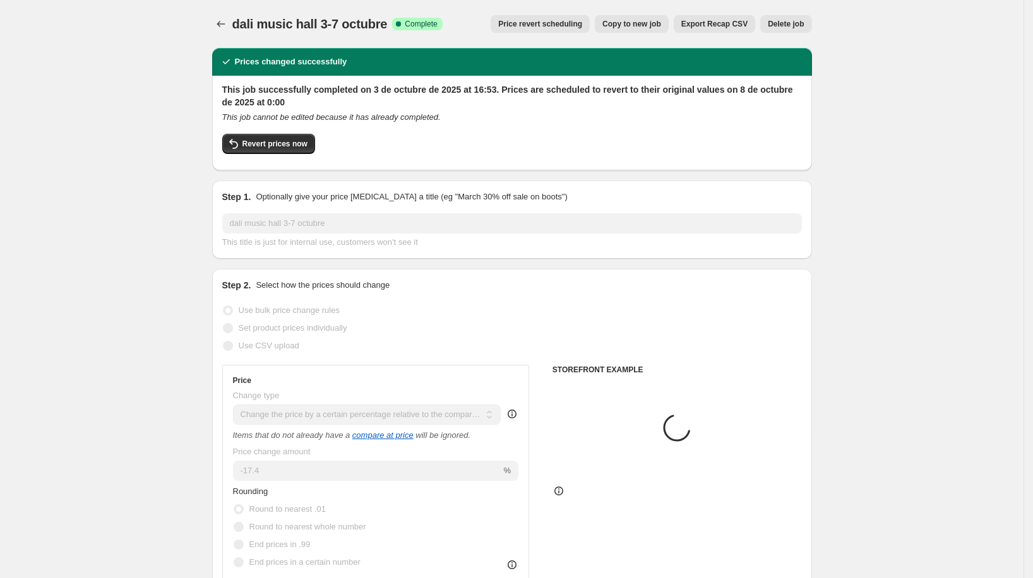
click at [223, 24] on icon "Price change jobs" at bounding box center [221, 24] width 8 height 6
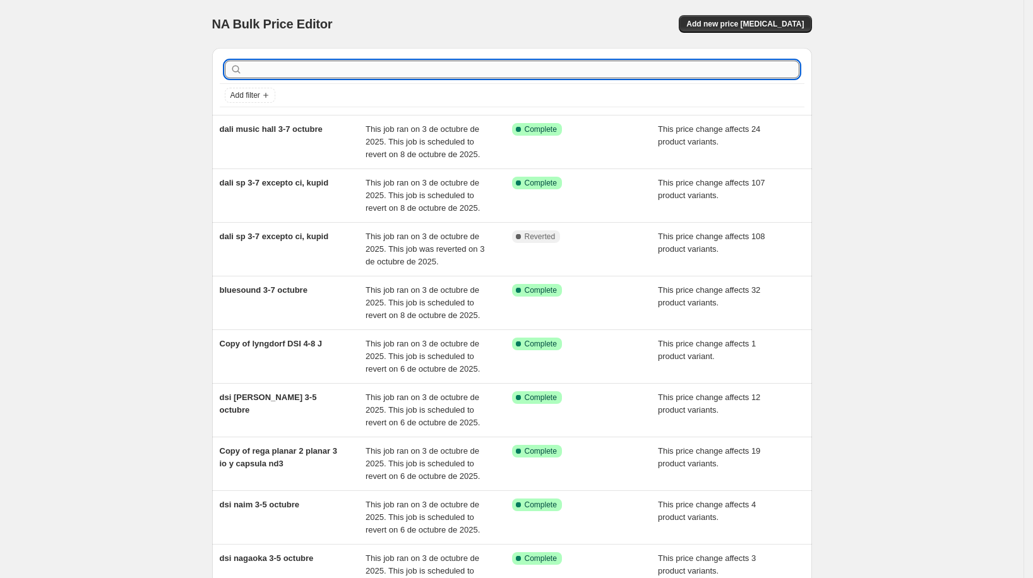
click at [277, 76] on input "text" at bounding box center [522, 70] width 554 height 18
type input "nad"
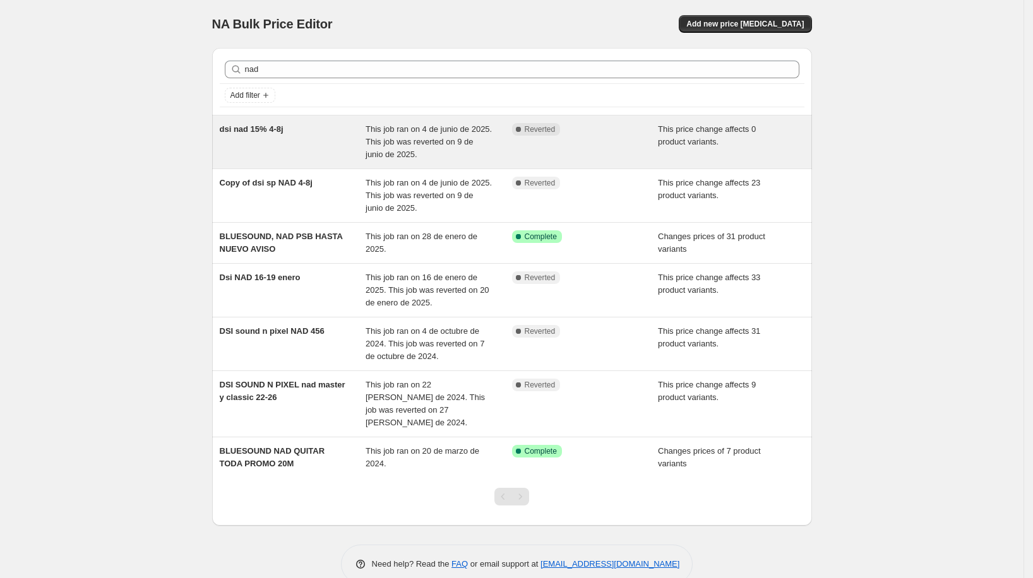
click at [322, 136] on div "dsi nad 15% 4-8j" at bounding box center [293, 142] width 146 height 38
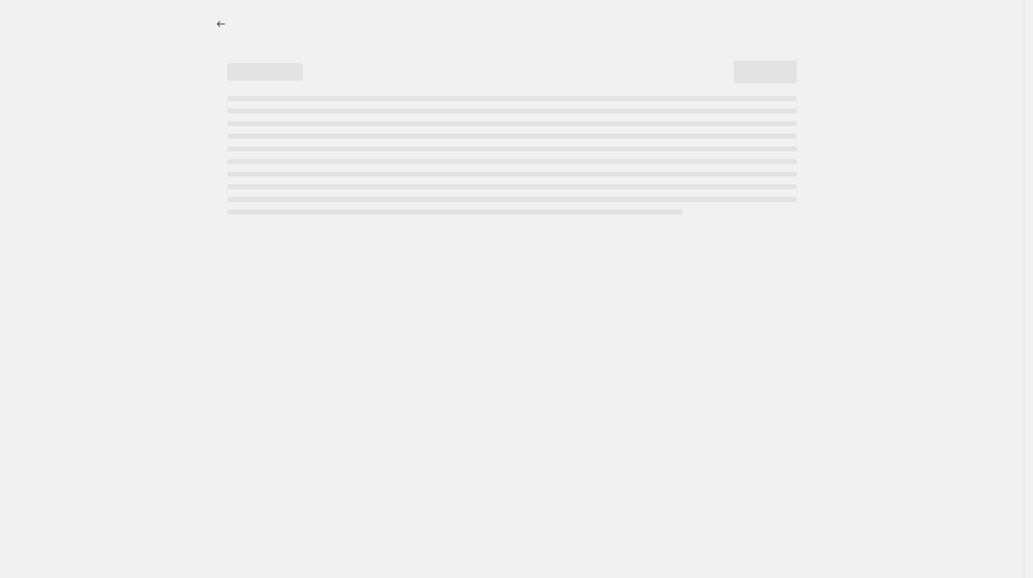
select select "pcap"
select select "no_change"
select select "vendor"
select select "tag"
select select "not_equal"
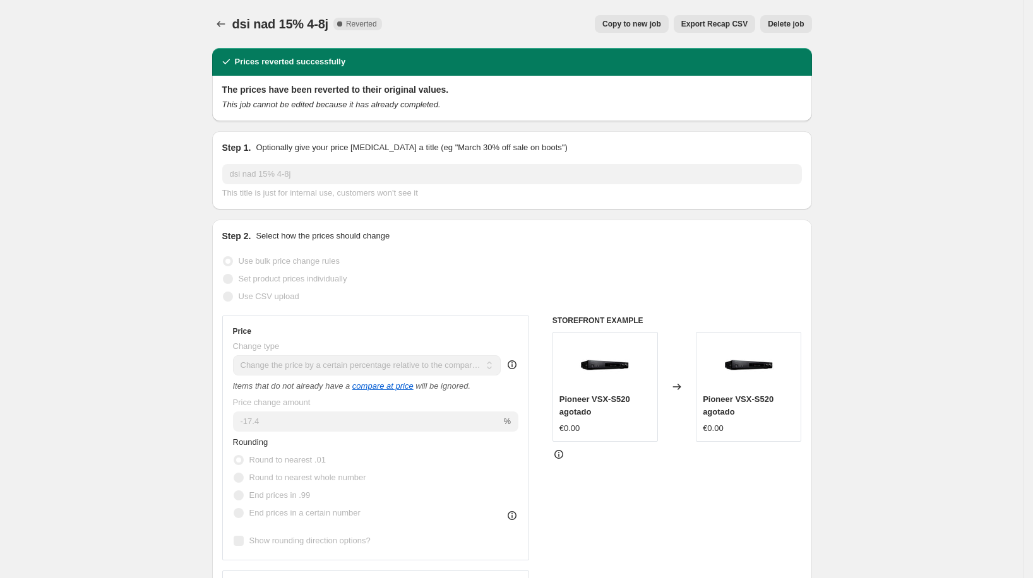
click at [646, 19] on button "Copy to new job" at bounding box center [632, 24] width 74 height 18
select select "pcap"
select select "no_change"
select select "vendor"
select select "tag"
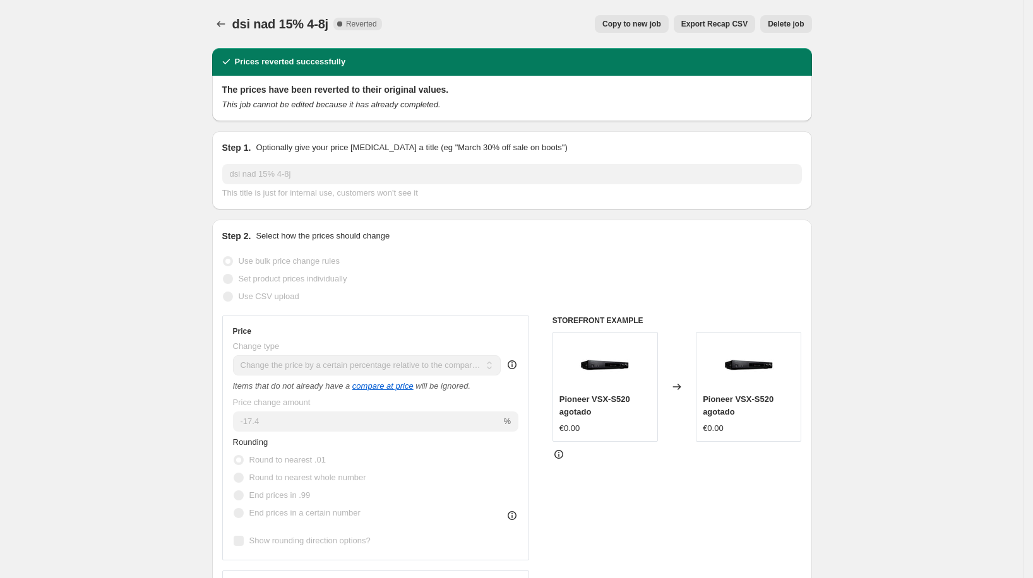
select select "not_equal"
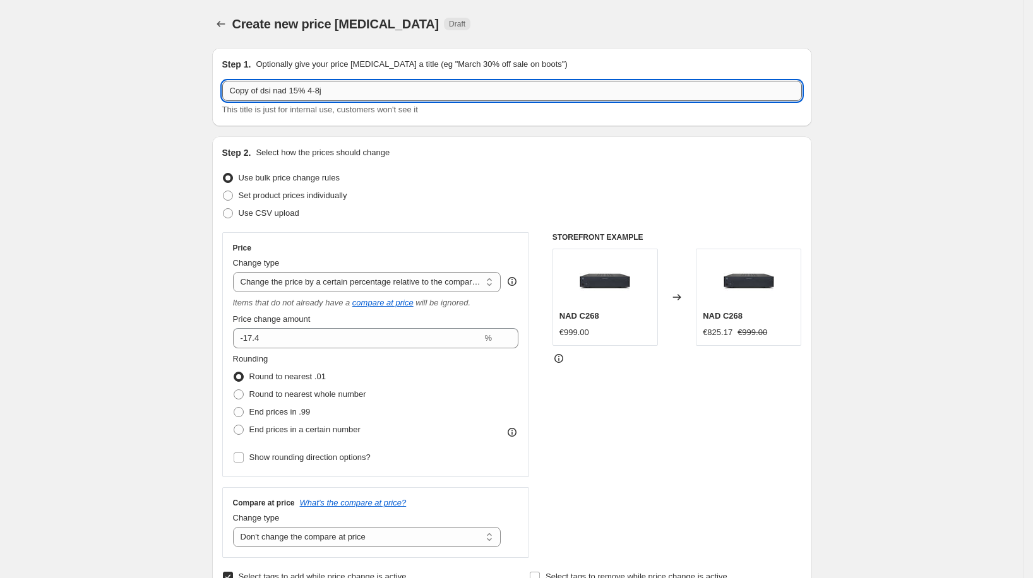
click at [332, 92] on input "Copy of dsi nad 15% 4-8j" at bounding box center [512, 91] width 580 height 20
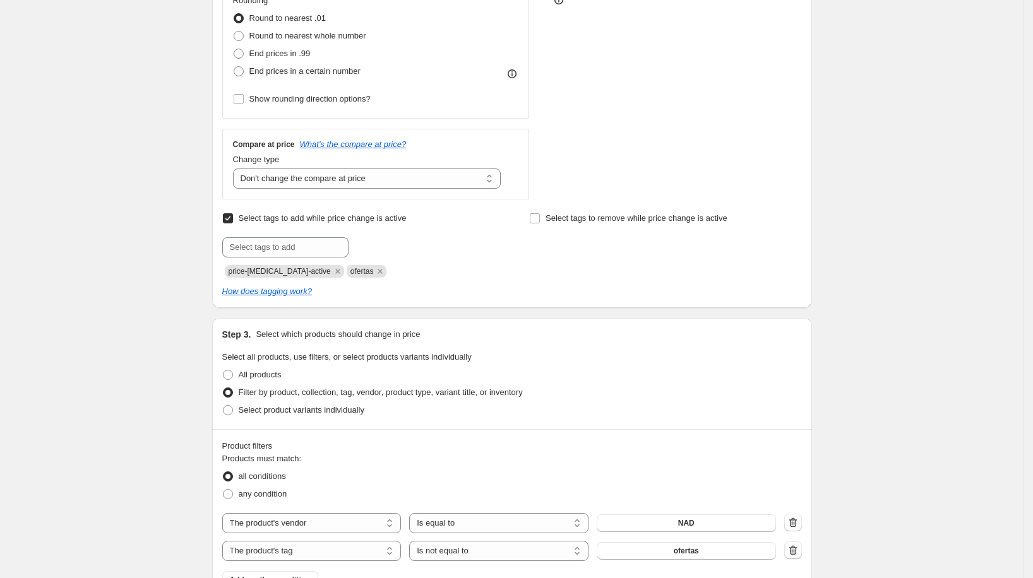
scroll to position [461, 0]
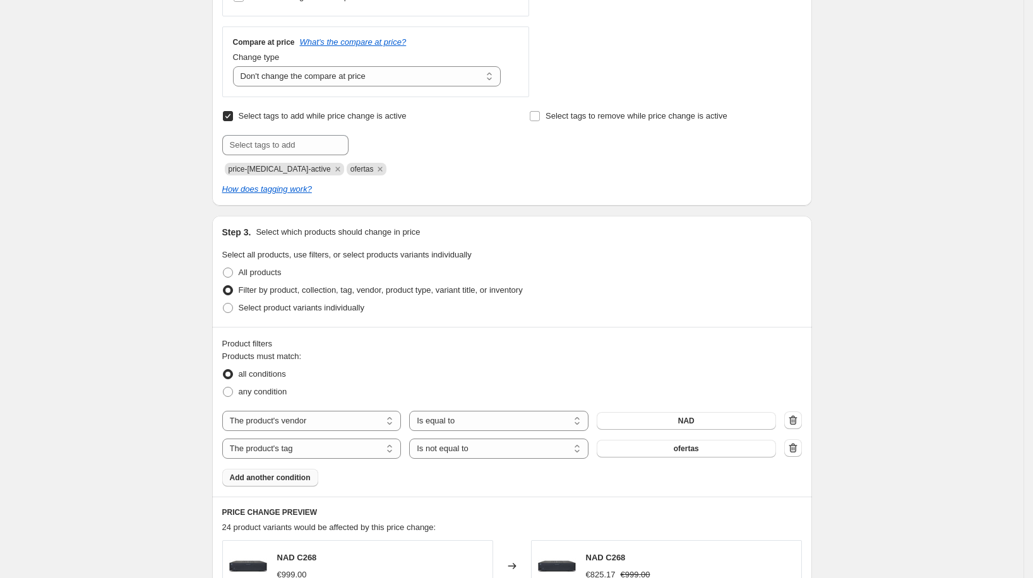
type input "nad dsi 3-7 octubre exepto nad masters y CI"
click at [285, 482] on button "Add another condition" at bounding box center [270, 478] width 96 height 18
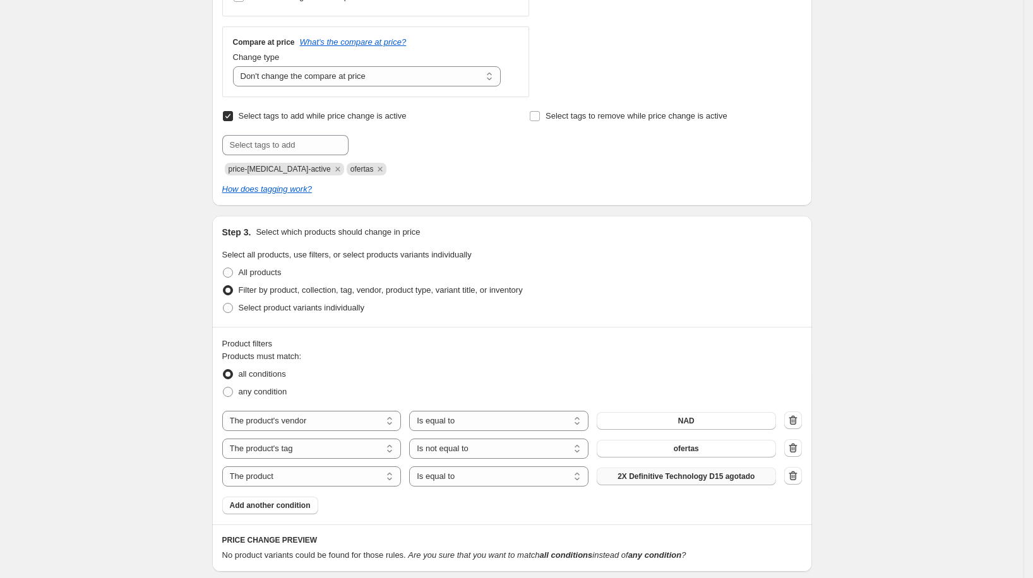
click at [721, 477] on span "2X Definitive Technology D15 agotado" at bounding box center [686, 477] width 137 height 10
click at [369, 479] on select "The product The product's collection The product's tag The product's vendor The…" at bounding box center [311, 477] width 179 height 20
select select "tag"
click at [660, 468] on button "0-200 EUR" at bounding box center [686, 477] width 179 height 18
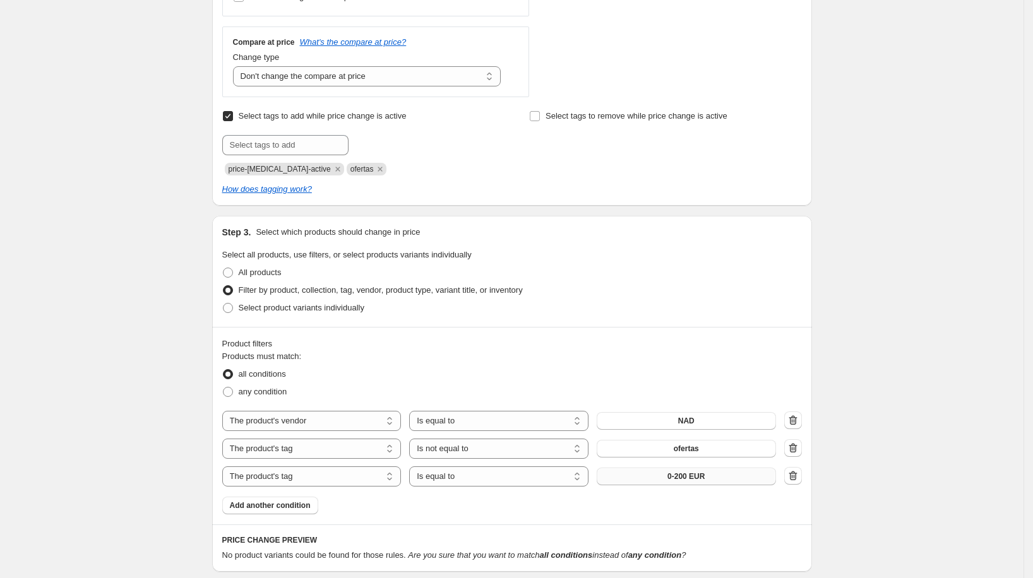
scroll to position [0, 0]
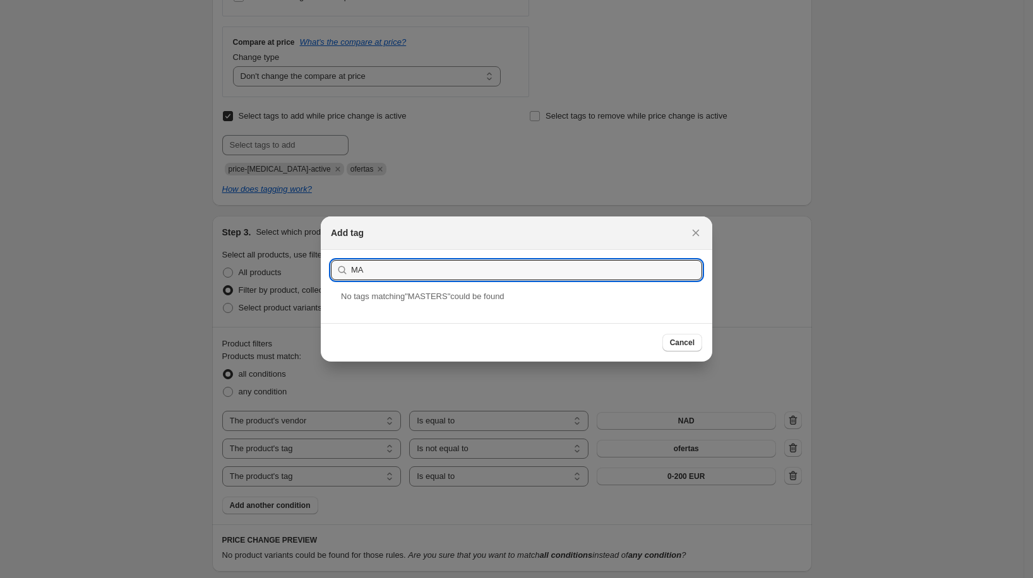
type input "M"
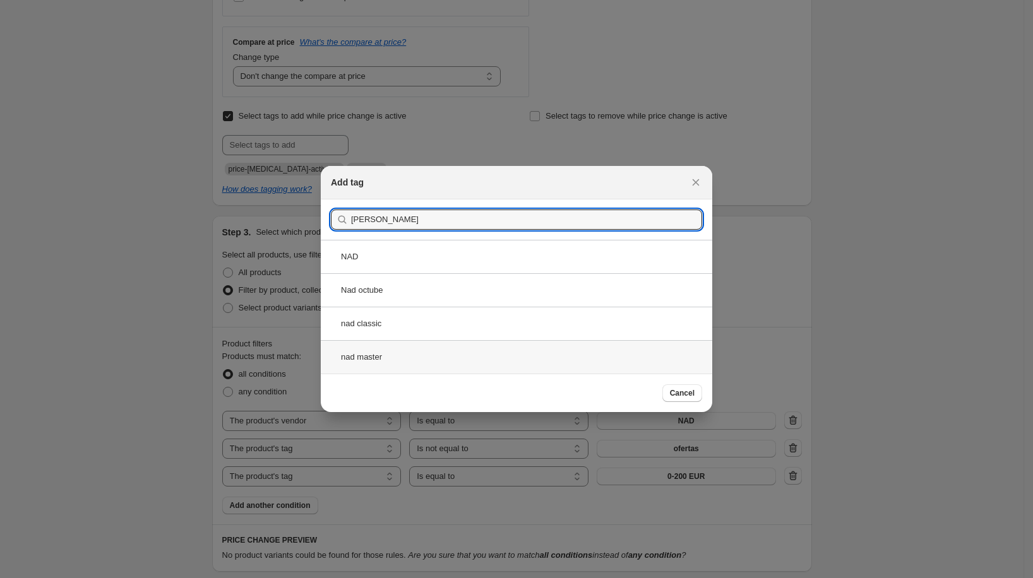
type input "Nad"
click at [424, 357] on div "nad master" at bounding box center [516, 356] width 391 height 33
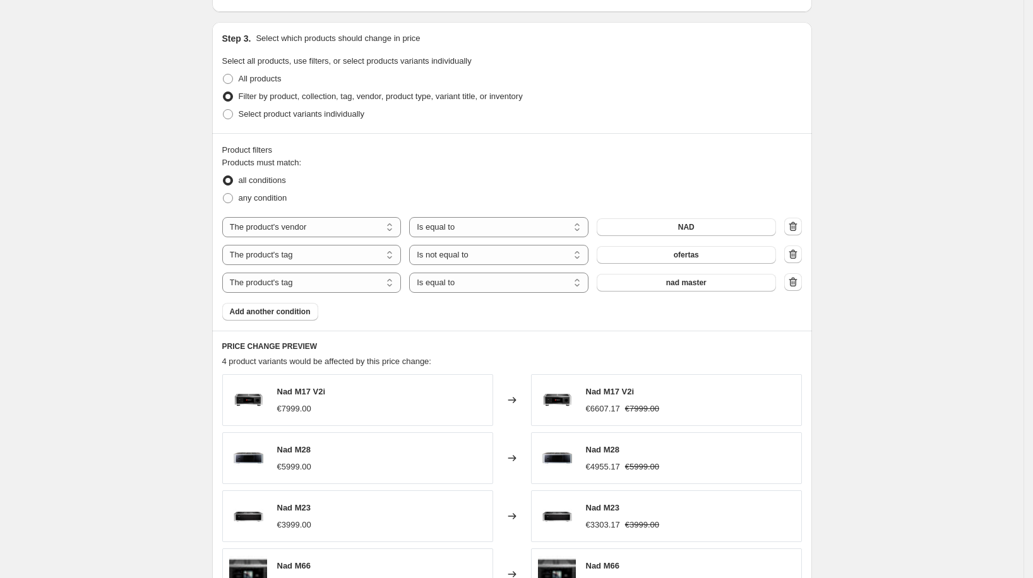
scroll to position [686, 0]
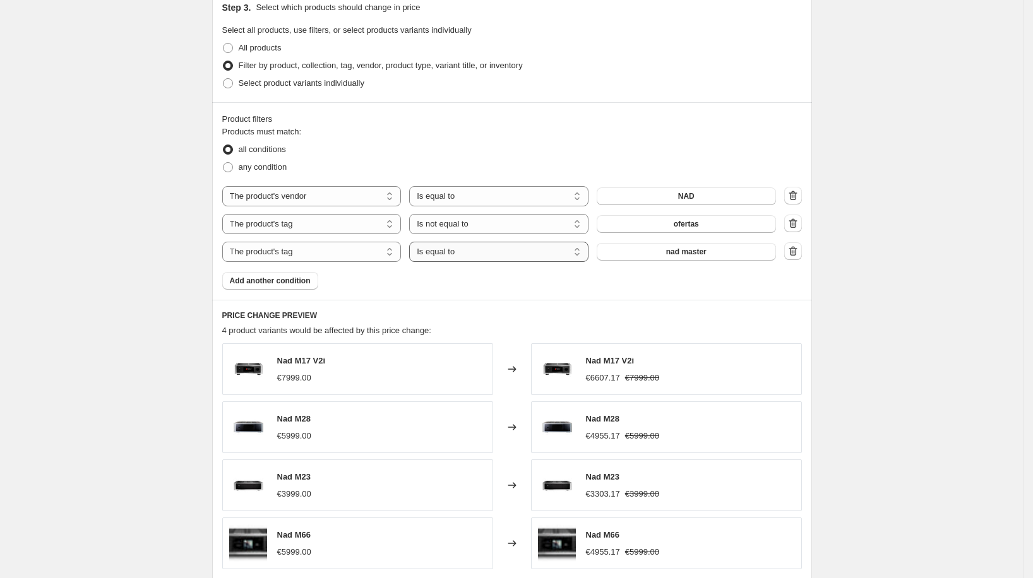
click at [478, 250] on select "Is equal to Is not equal to" at bounding box center [498, 252] width 179 height 20
select select "not_equal"
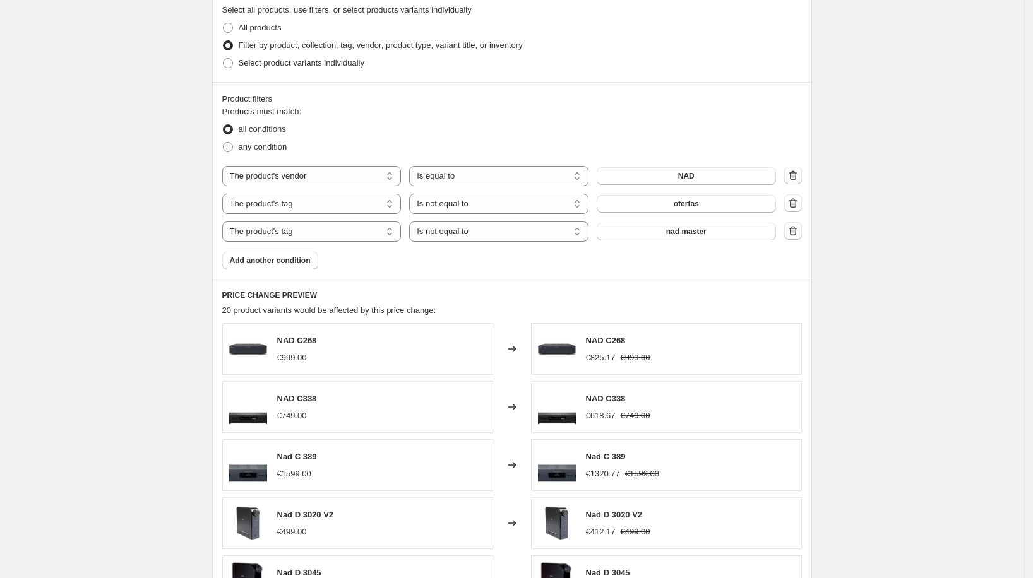
scroll to position [756, 0]
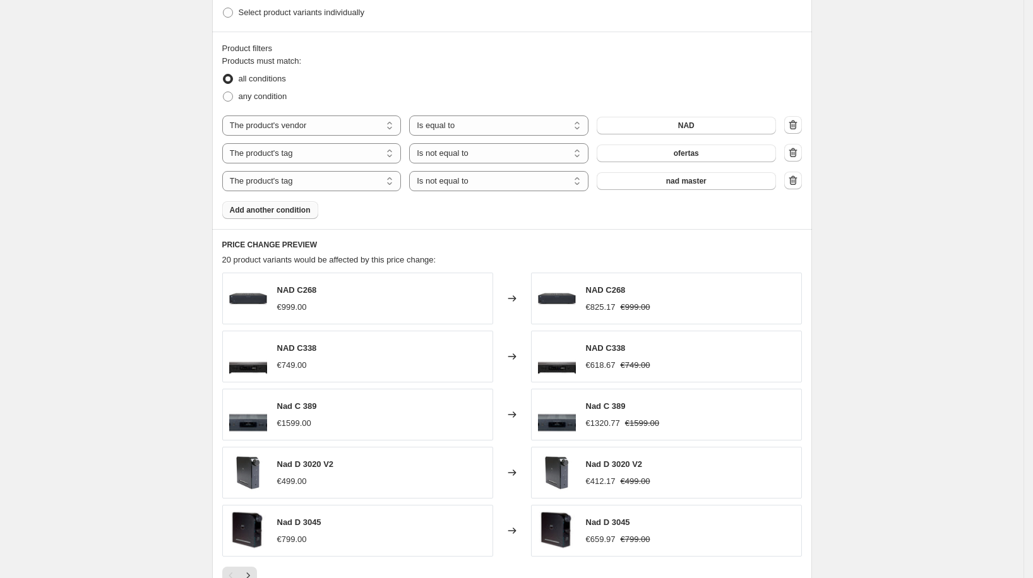
click at [317, 204] on button "Add another condition" at bounding box center [270, 210] width 96 height 18
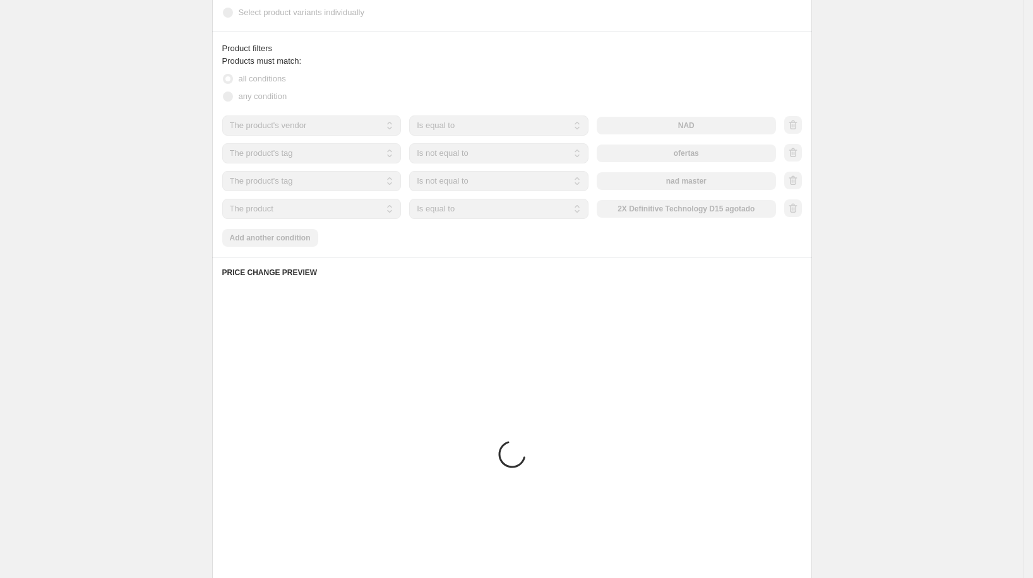
scroll to position [676, 0]
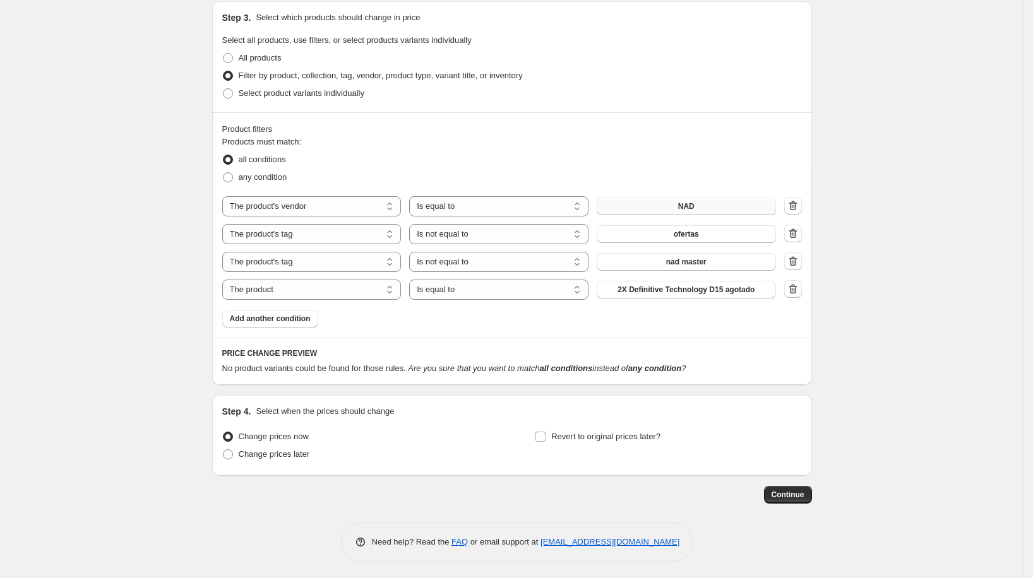
click at [656, 206] on button "NAD" at bounding box center [686, 207] width 179 height 18
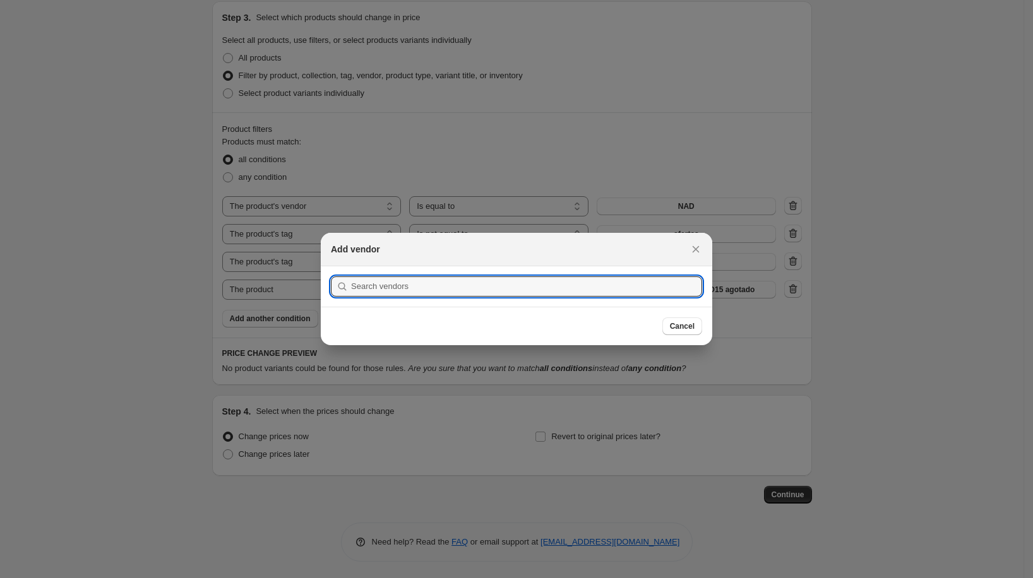
click at [674, 162] on div at bounding box center [516, 289] width 1033 height 578
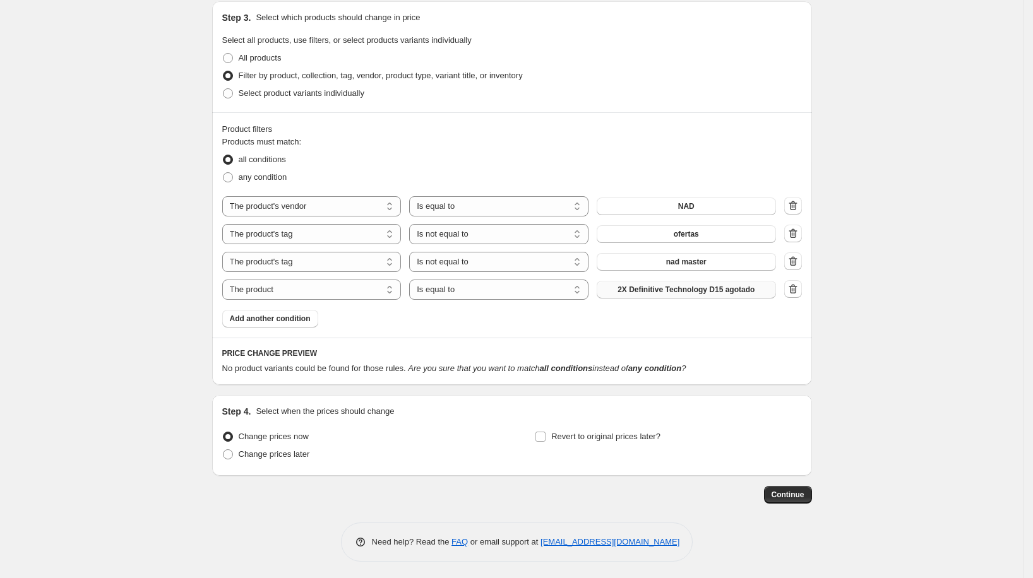
click at [682, 290] on span "2X Definitive Technology D15 agotado" at bounding box center [686, 290] width 137 height 10
click at [345, 292] on select "The product The product's collection The product's tag The product's vendor The…" at bounding box center [311, 290] width 179 height 20
select select "tag"
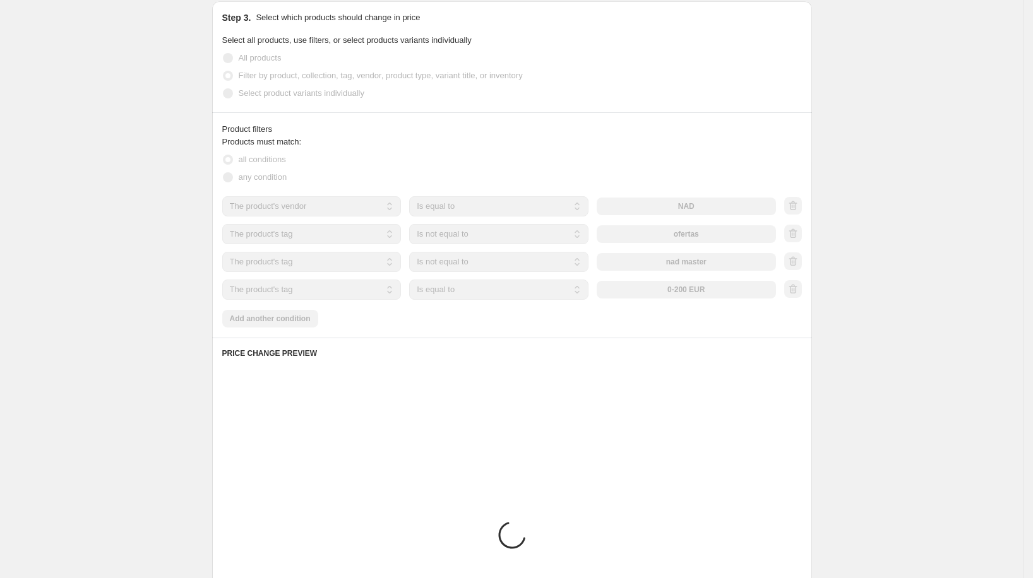
click at [486, 289] on select "Is equal to Is not equal to" at bounding box center [498, 290] width 179 height 20
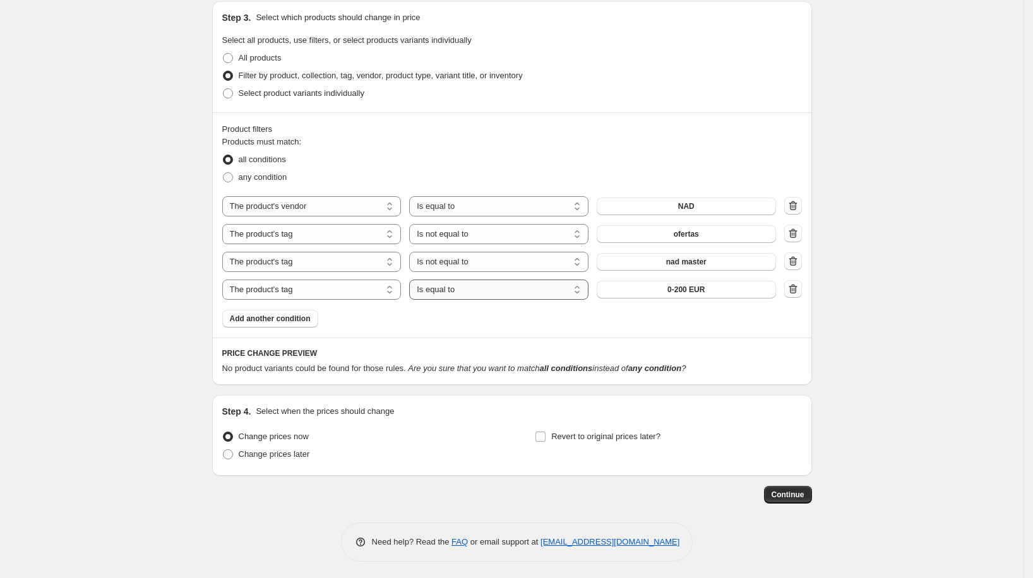
click at [486, 289] on select "Is equal to Is not equal to" at bounding box center [498, 290] width 179 height 20
select select "not_equal"
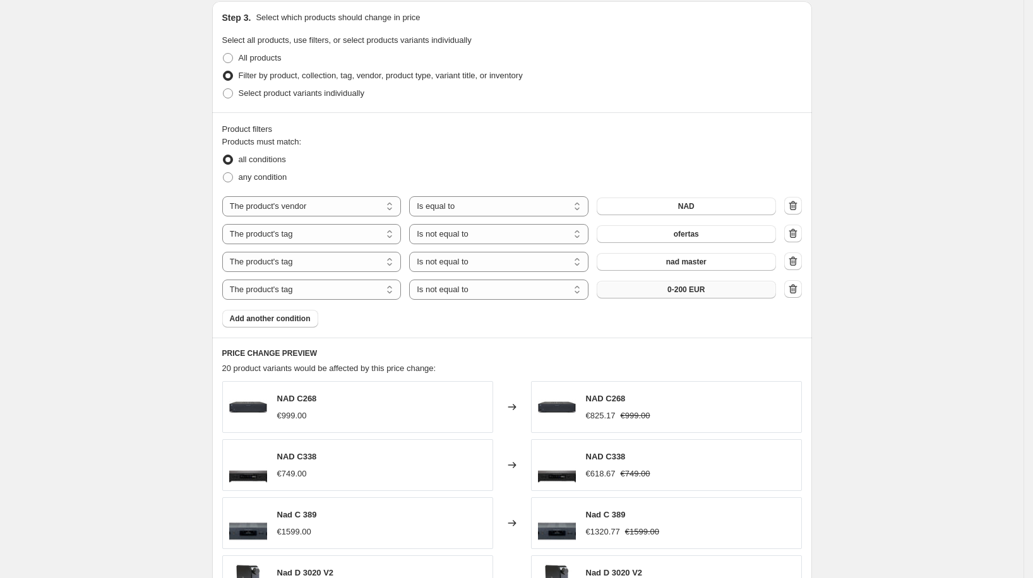
click at [666, 287] on button "0-200 EUR" at bounding box center [686, 290] width 179 height 18
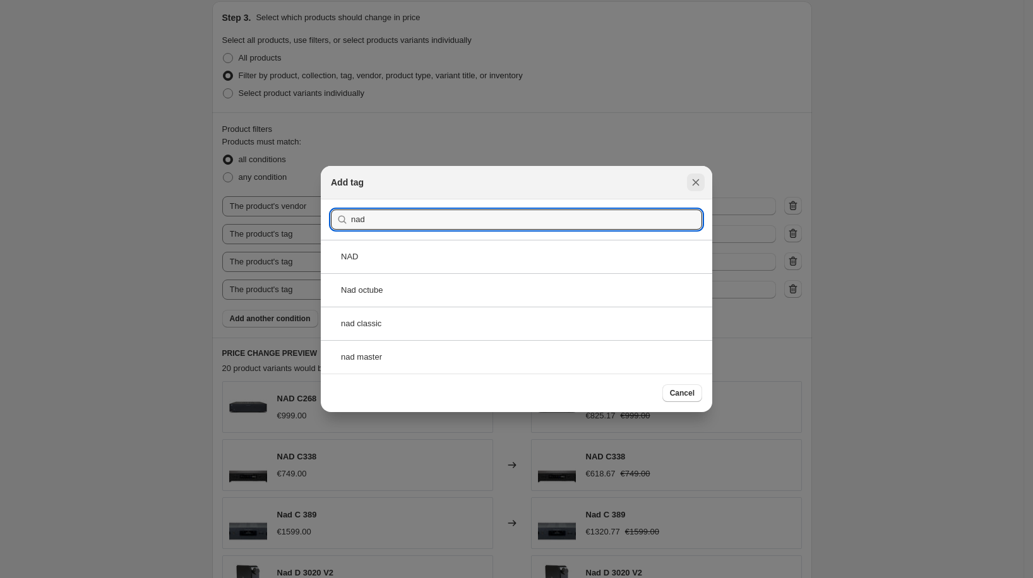
type input "nad"
click at [703, 184] on button "Close" at bounding box center [696, 183] width 18 height 18
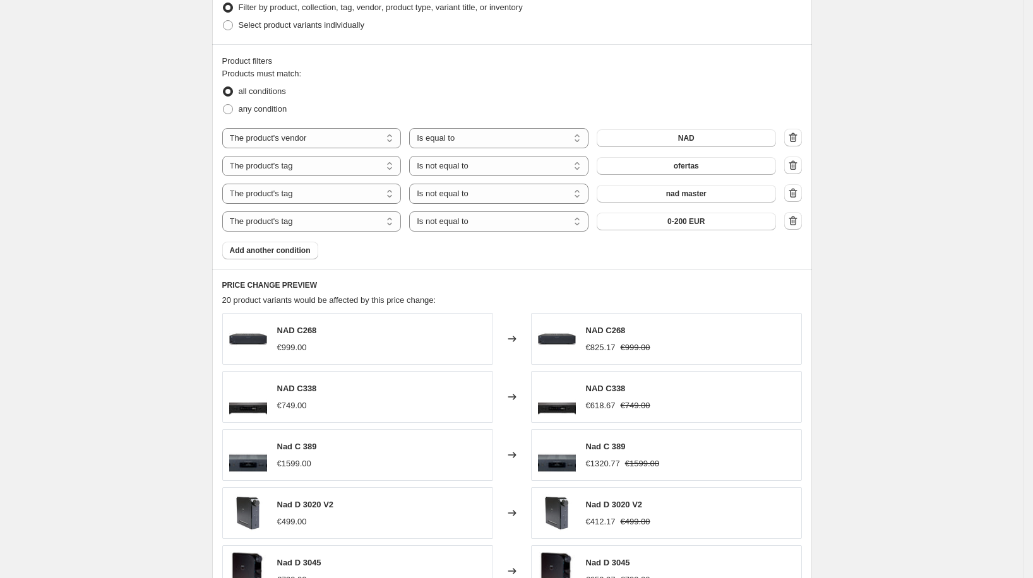
scroll to position [734, 0]
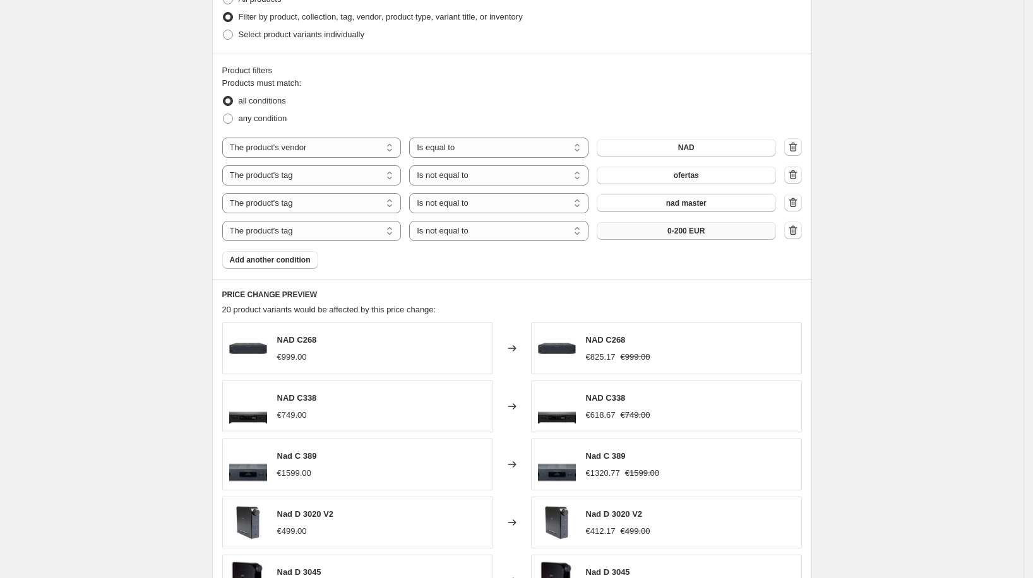
click at [740, 234] on button "0-200 EUR" at bounding box center [686, 231] width 179 height 18
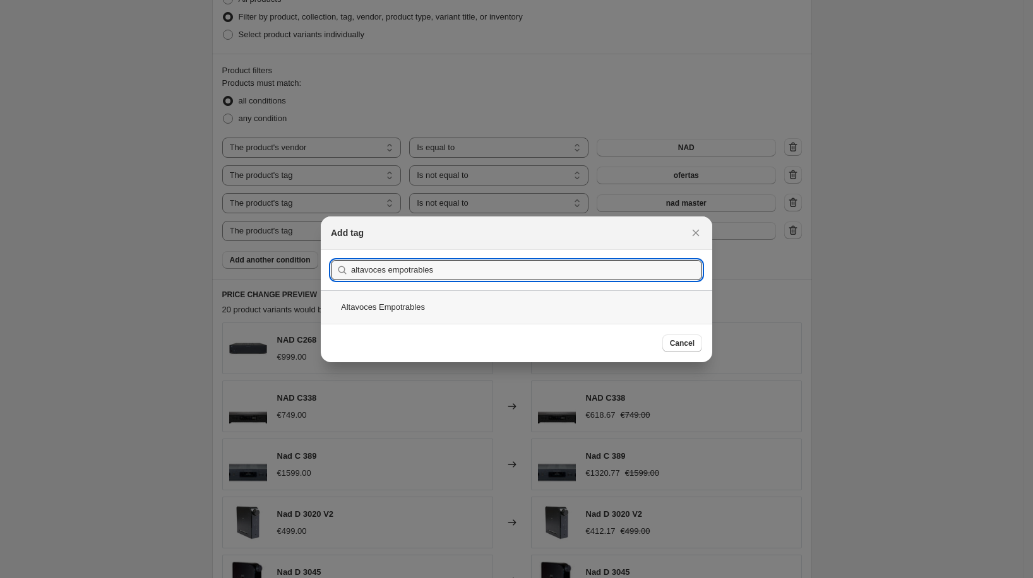
type input "altavoces empotrables"
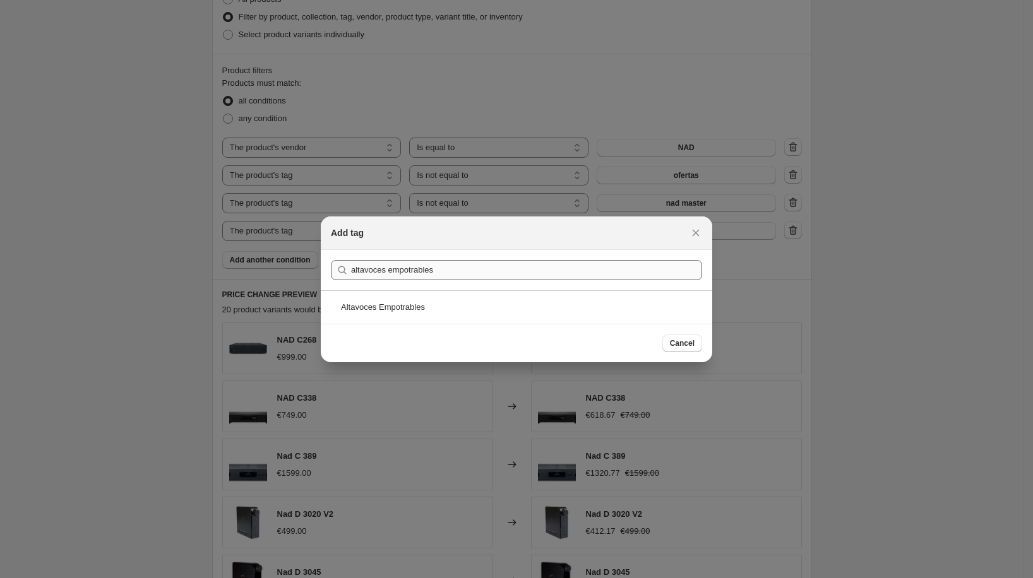
drag, startPoint x: 443, startPoint y: 311, endPoint x: 448, endPoint y: 315, distance: 7.2
click at [442, 311] on div "Altavoces Empotrables" at bounding box center [516, 306] width 391 height 33
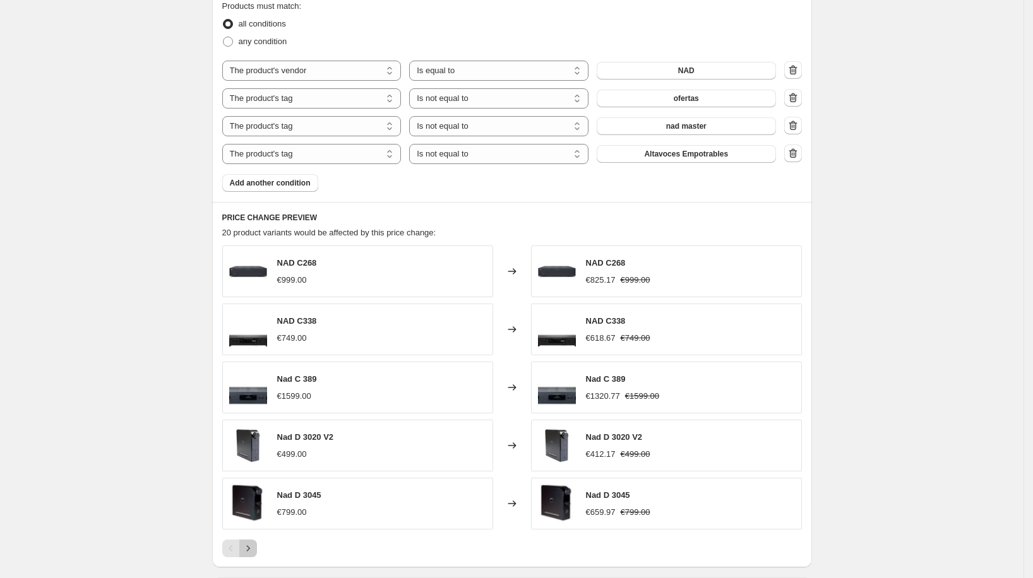
scroll to position [802, 0]
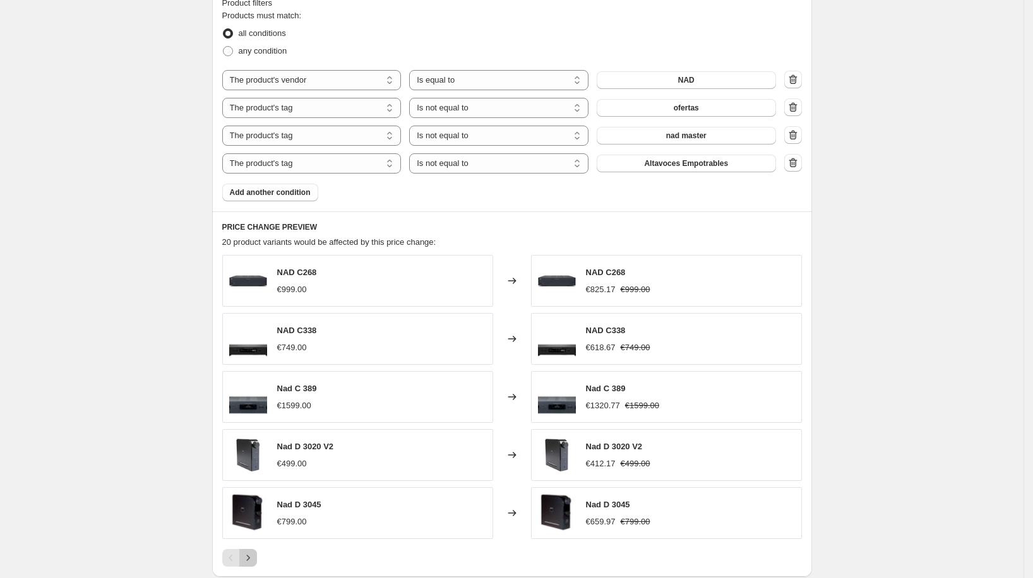
click at [251, 549] on button "Next" at bounding box center [248, 558] width 18 height 18
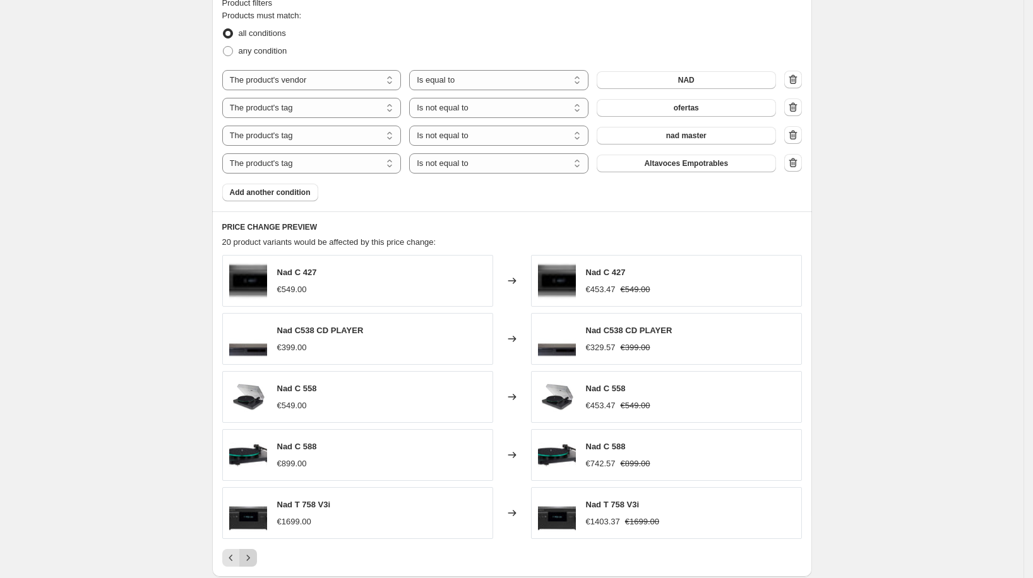
click at [254, 552] on icon "Next" at bounding box center [248, 558] width 13 height 13
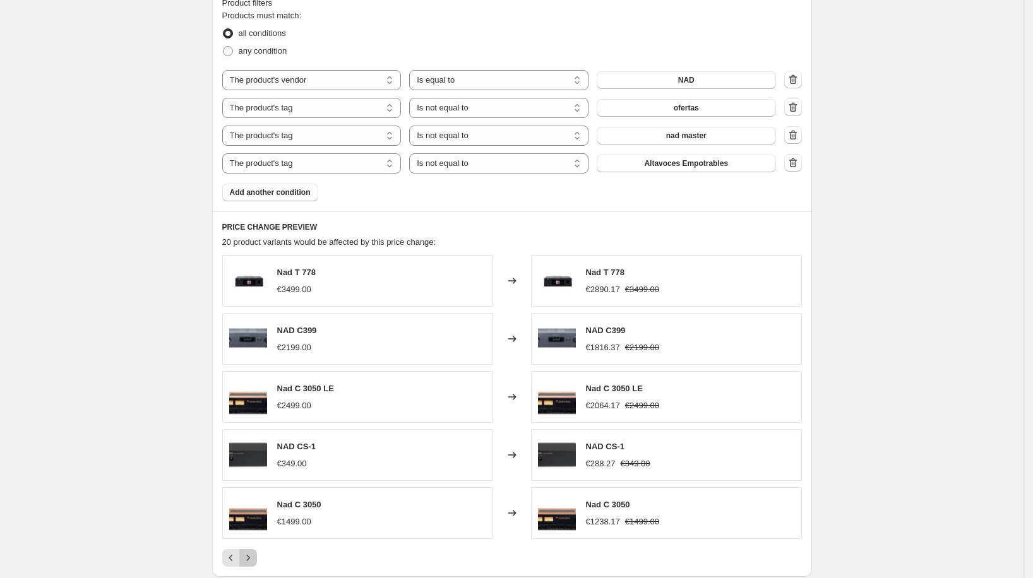
click at [252, 557] on icon "Next" at bounding box center [248, 558] width 13 height 13
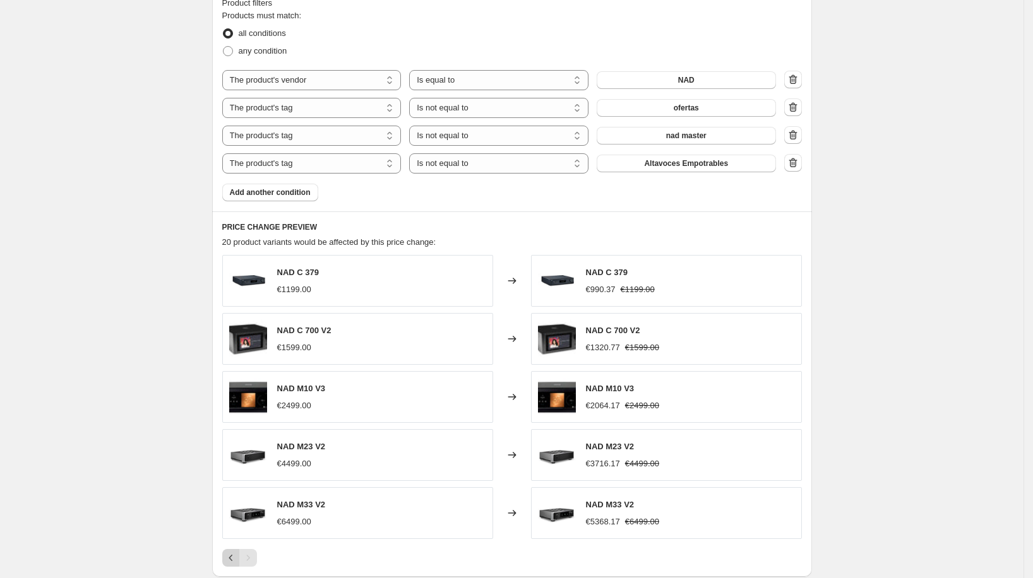
click at [233, 553] on icon "Previous" at bounding box center [231, 558] width 13 height 13
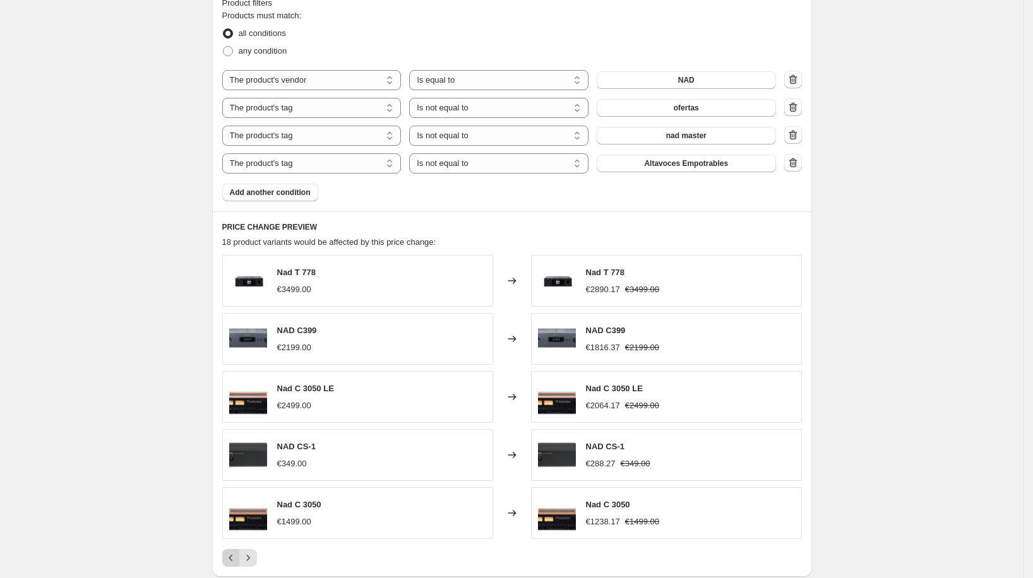
click at [230, 553] on icon "Previous" at bounding box center [231, 558] width 13 height 13
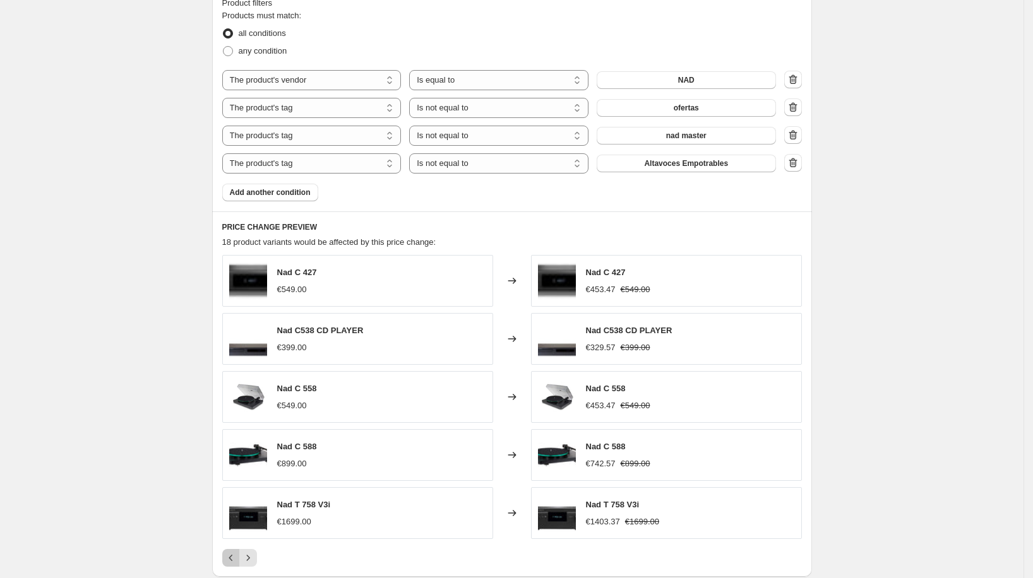
click at [232, 553] on icon "Previous" at bounding box center [231, 558] width 13 height 13
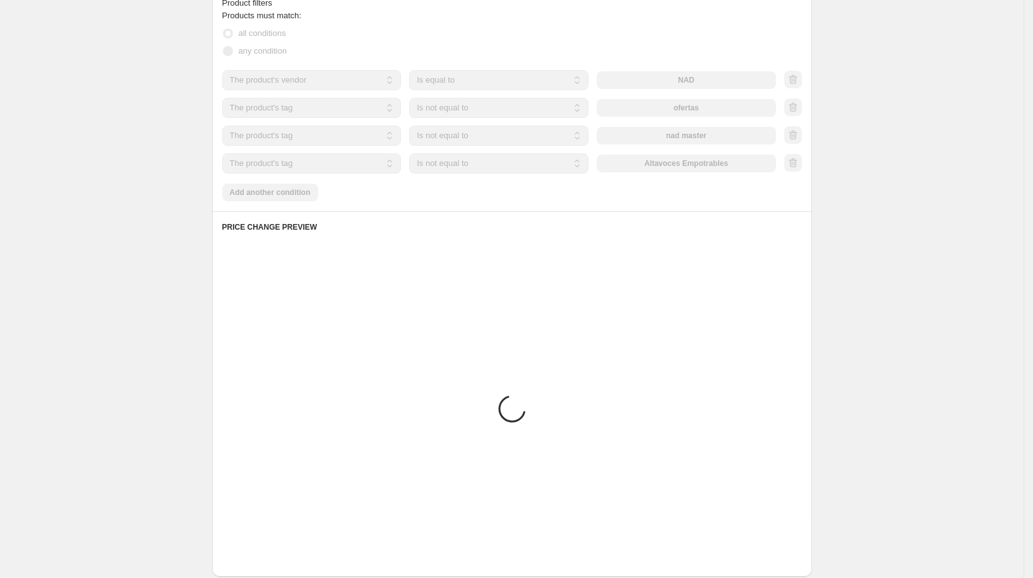
click at [232, 553] on icon "Previous" at bounding box center [231, 558] width 13 height 13
click at [232, 553] on div "Pagination" at bounding box center [231, 558] width 18 height 18
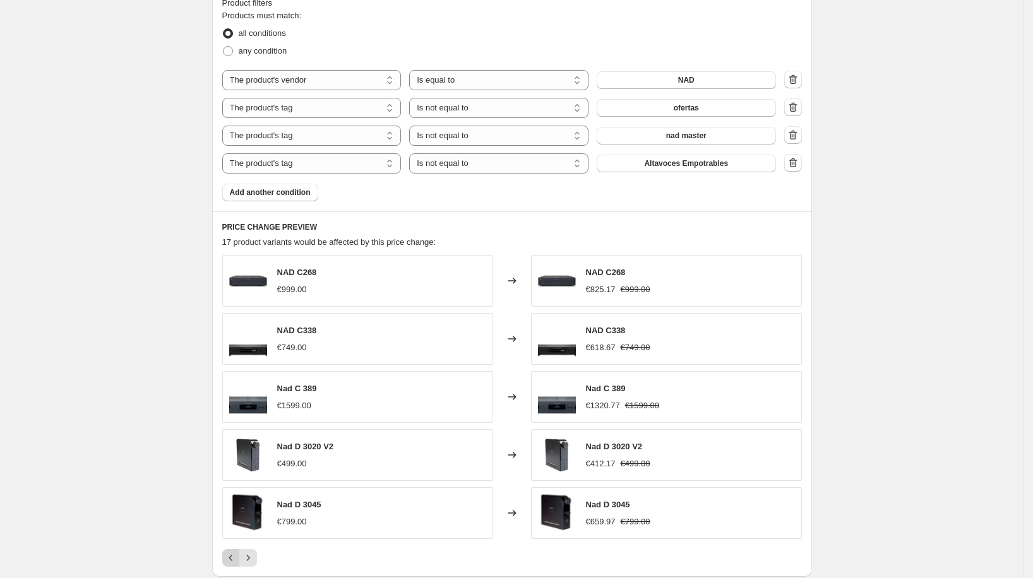
click at [232, 553] on div "Pagination" at bounding box center [231, 558] width 18 height 18
click at [252, 552] on icon "Next" at bounding box center [248, 558] width 13 height 13
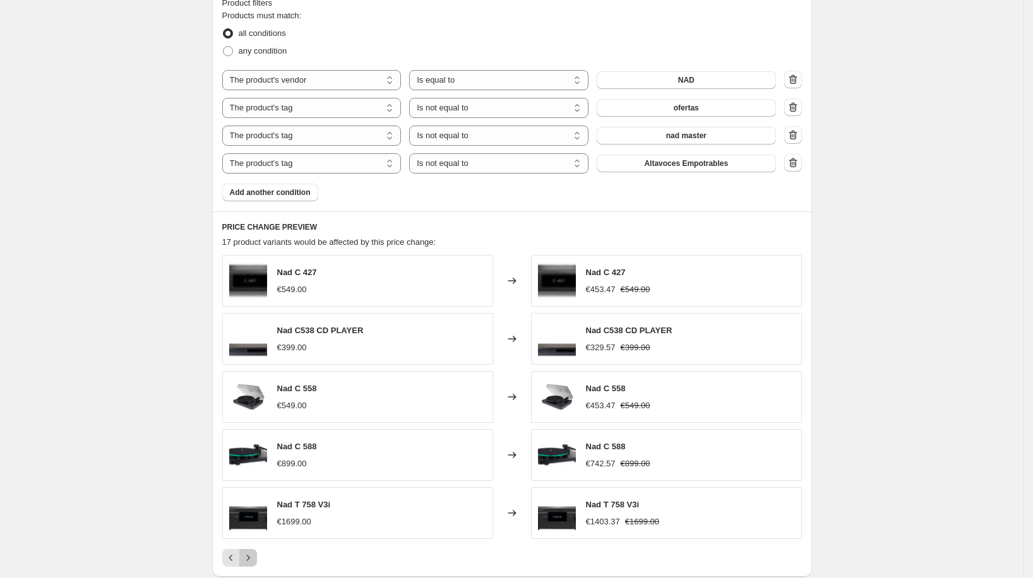
click at [253, 552] on icon "Next" at bounding box center [248, 558] width 13 height 13
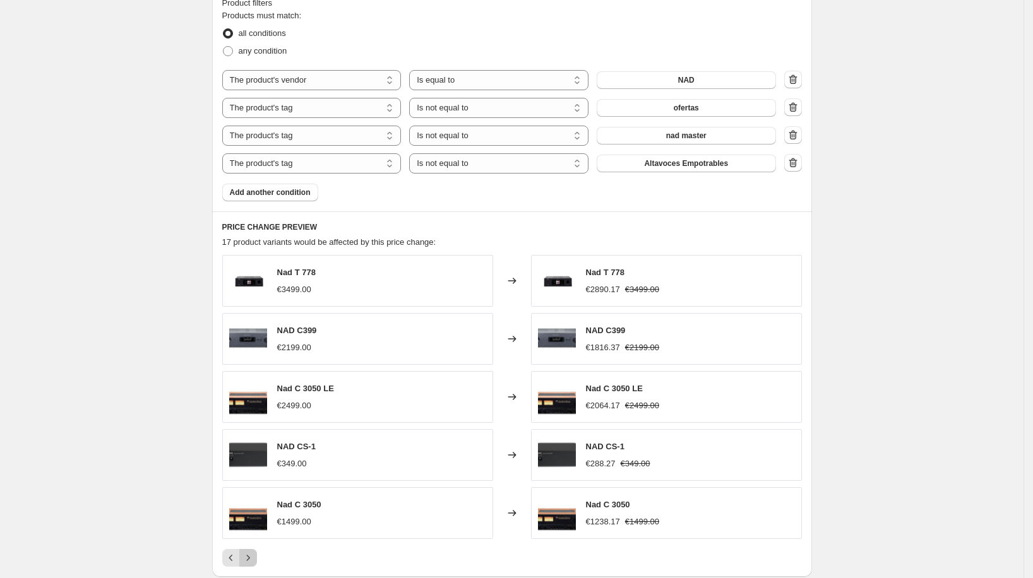
click at [253, 552] on icon "Next" at bounding box center [248, 558] width 13 height 13
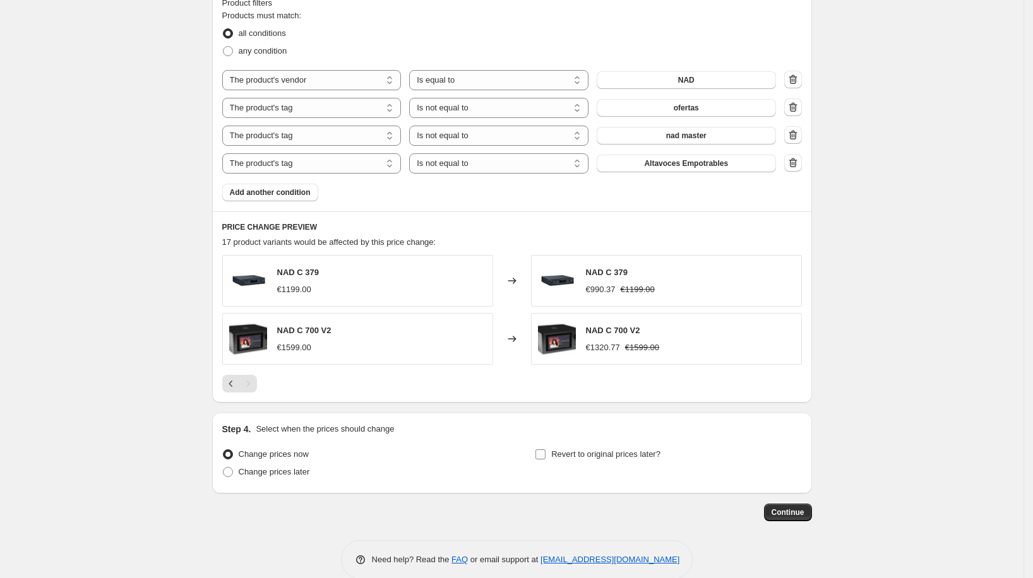
click at [602, 450] on span "Revert to original prices later?" at bounding box center [605, 454] width 109 height 9
click at [546, 450] on input "Revert to original prices later?" at bounding box center [540, 455] width 10 height 10
checkbox input "true"
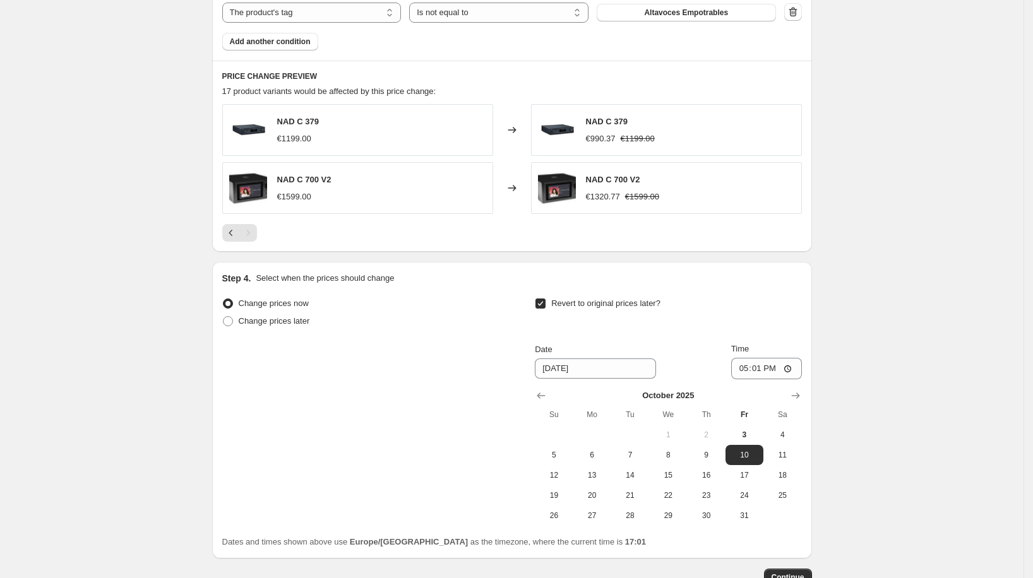
scroll to position [1029, 0]
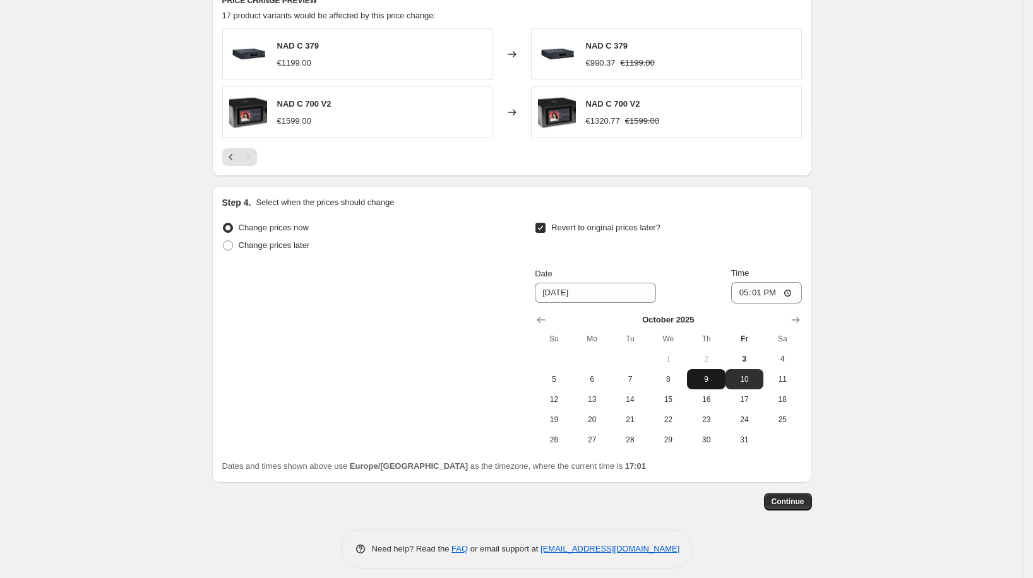
click at [706, 374] on span "9" at bounding box center [706, 379] width 28 height 10
click at [683, 369] on button "8" at bounding box center [668, 379] width 38 height 20
type input "[DATE]"
click at [762, 289] on input "17:01" at bounding box center [766, 292] width 71 height 21
type input "00:00"
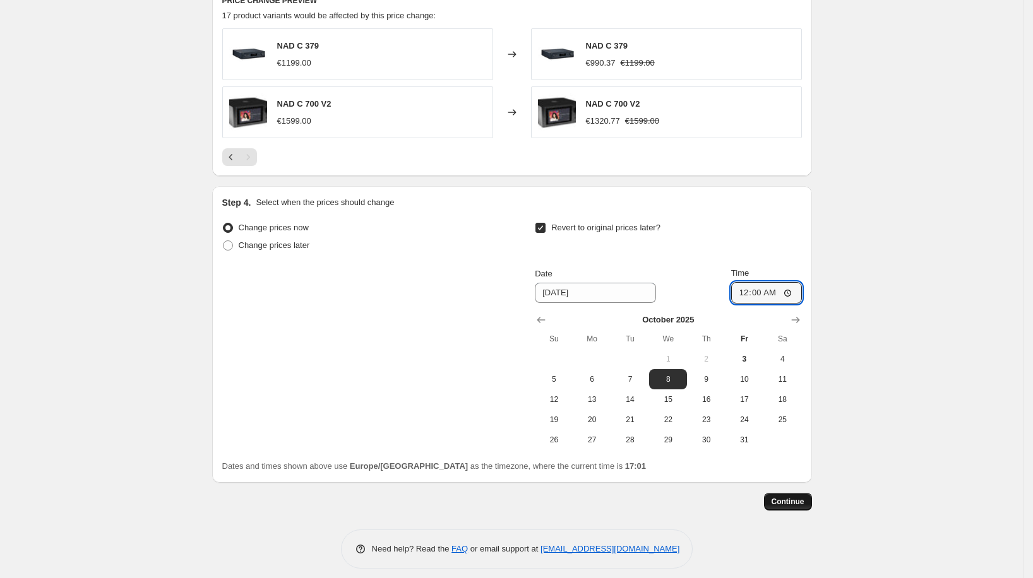
click at [790, 505] on button "Continue" at bounding box center [788, 502] width 48 height 18
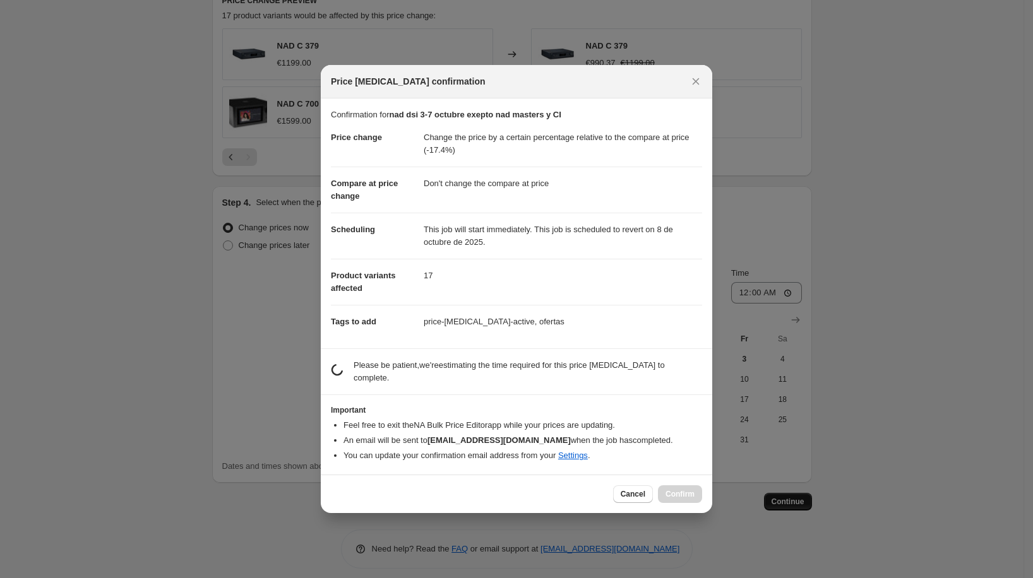
click at [790, 501] on div at bounding box center [516, 289] width 1033 height 578
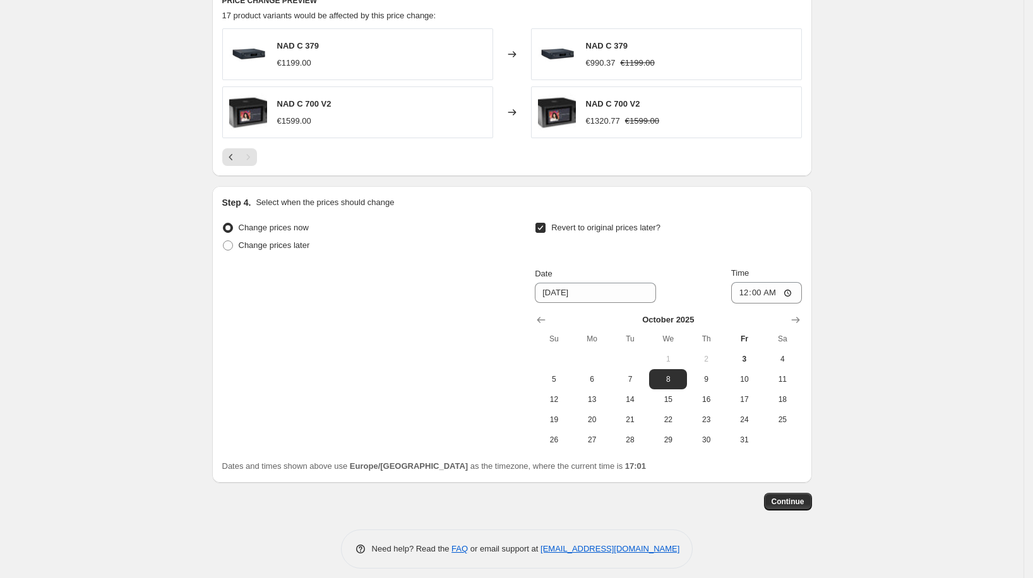
click at [784, 497] on span "Continue" at bounding box center [788, 502] width 33 height 10
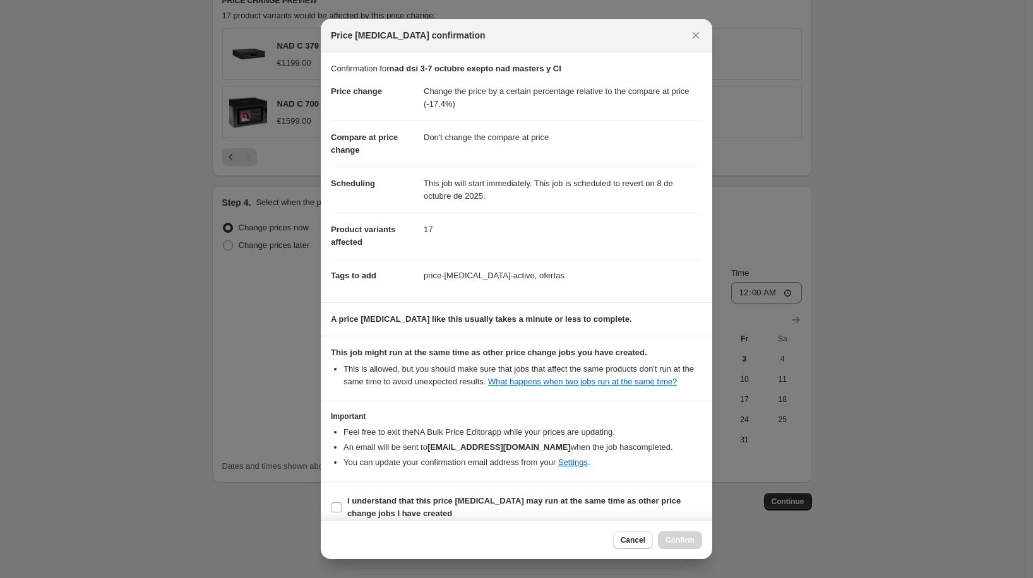
scroll to position [21, 0]
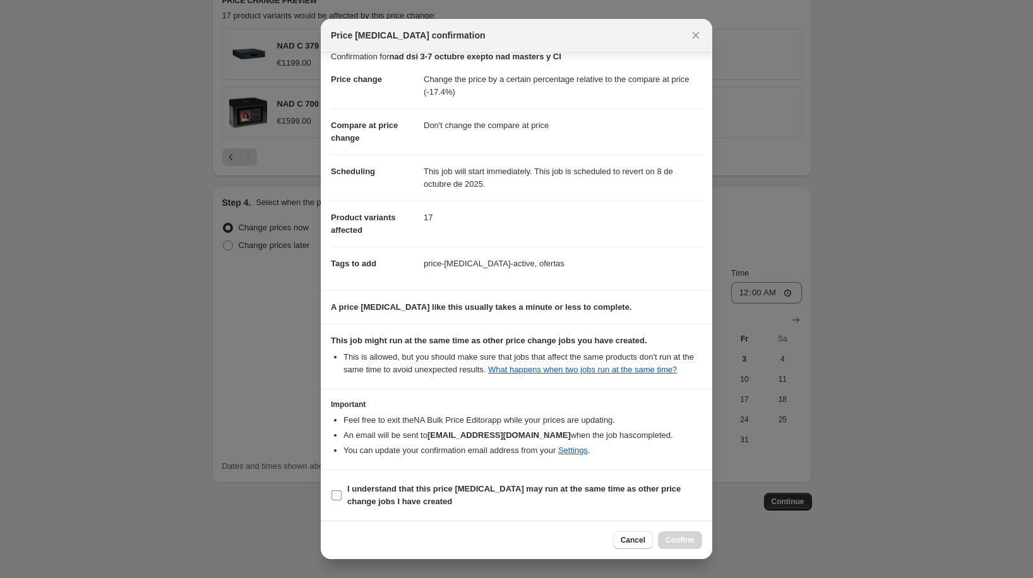
click at [626, 500] on span "I understand that this price change job may run at the same time as other price…" at bounding box center [524, 495] width 355 height 25
click at [342, 500] on input "I understand that this price change job may run at the same time as other price…" at bounding box center [337, 496] width 10 height 10
checkbox input "true"
click at [687, 547] on button "Confirm" at bounding box center [680, 541] width 44 height 18
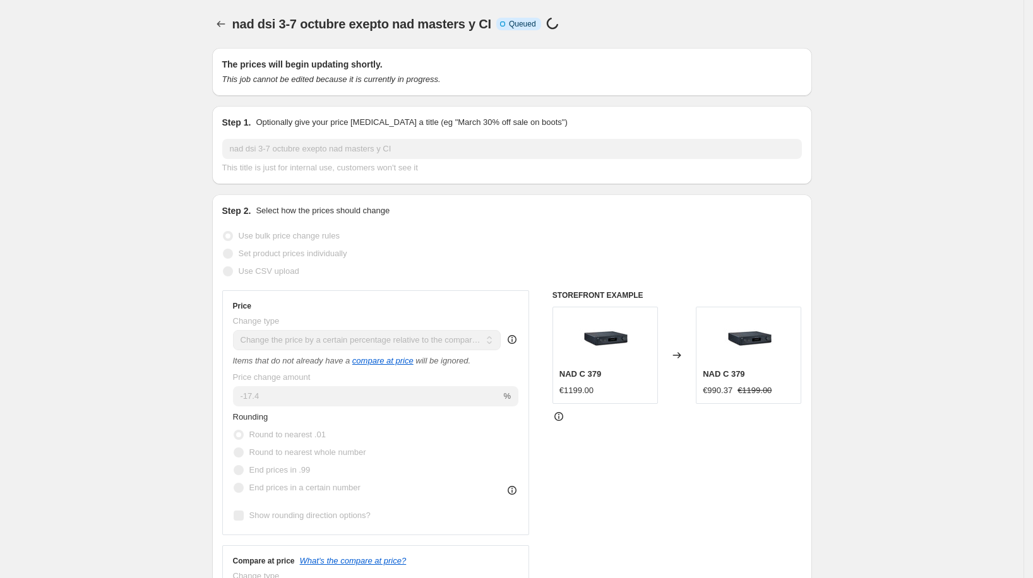
scroll to position [1029, 0]
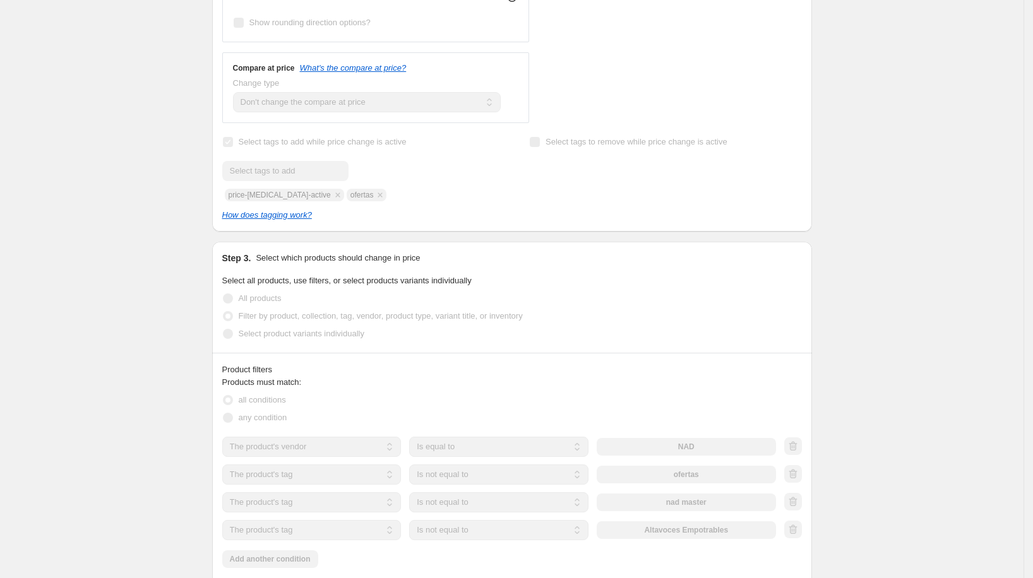
scroll to position [0, 0]
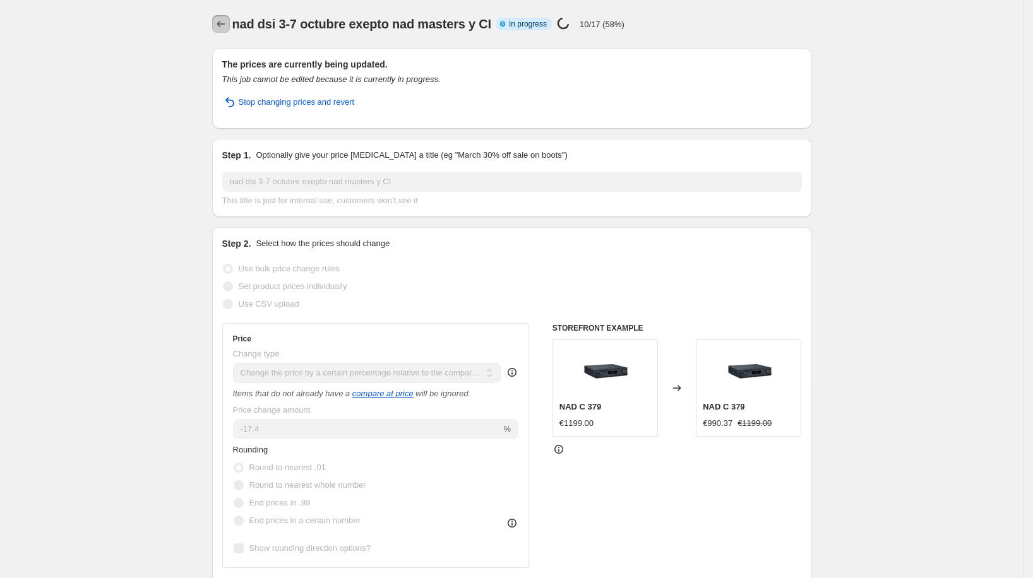
click at [223, 22] on icon "Price change jobs" at bounding box center [221, 24] width 13 height 13
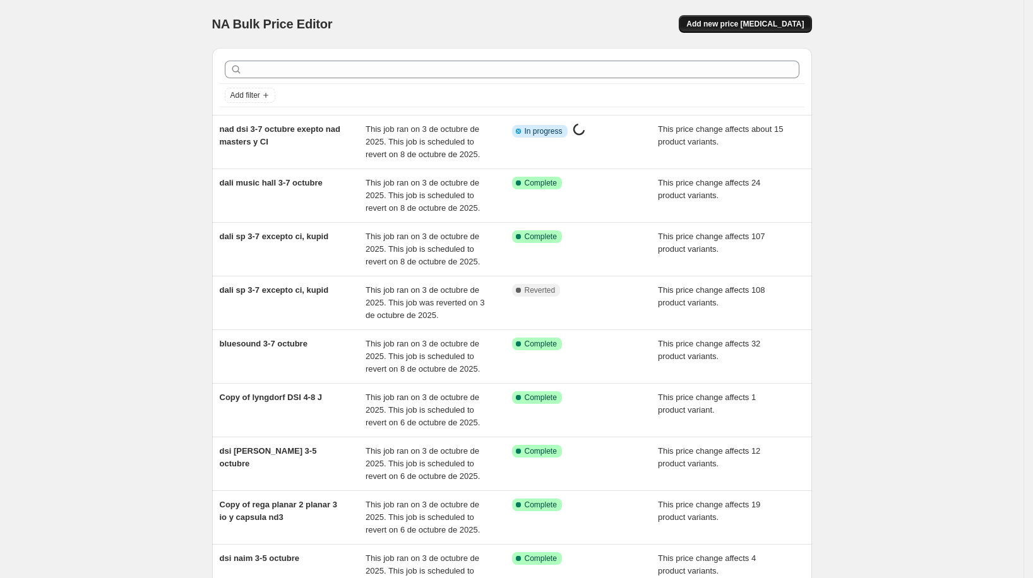
click at [792, 28] on span "Add new price [MEDICAL_DATA]" at bounding box center [744, 24] width 117 height 10
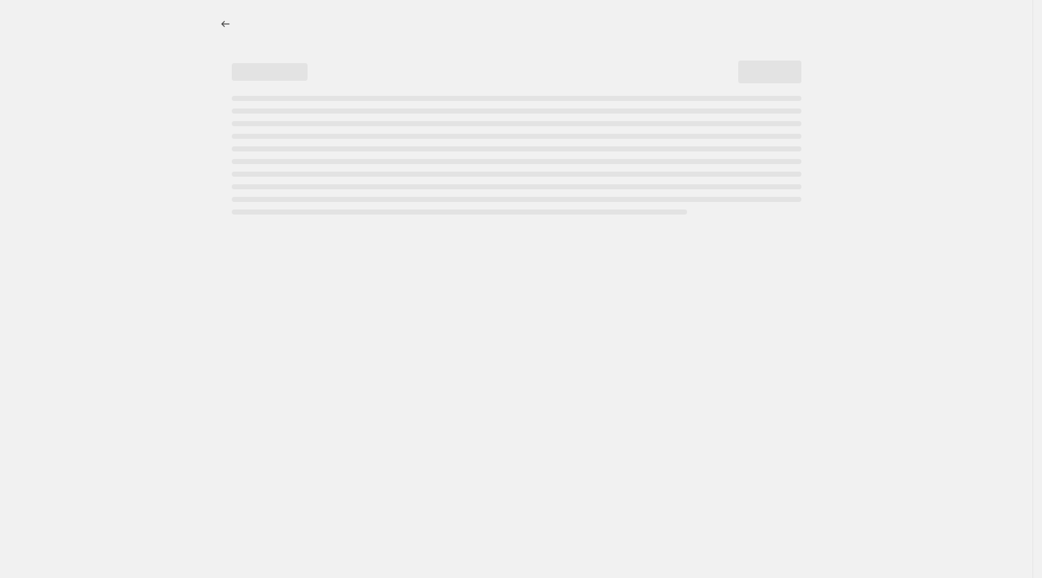
select select "percentage"
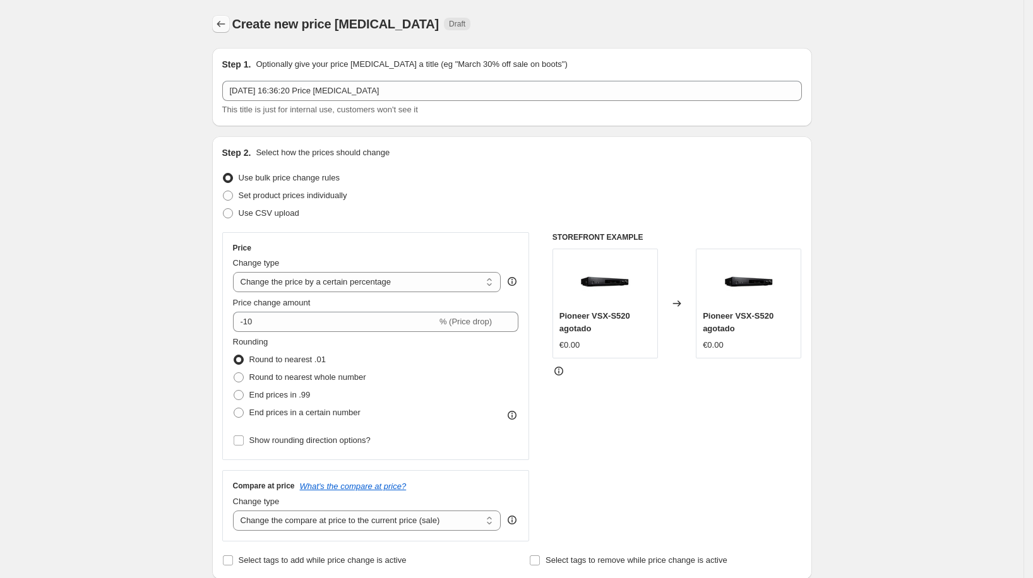
click at [226, 22] on icon "Price change jobs" at bounding box center [221, 24] width 13 height 13
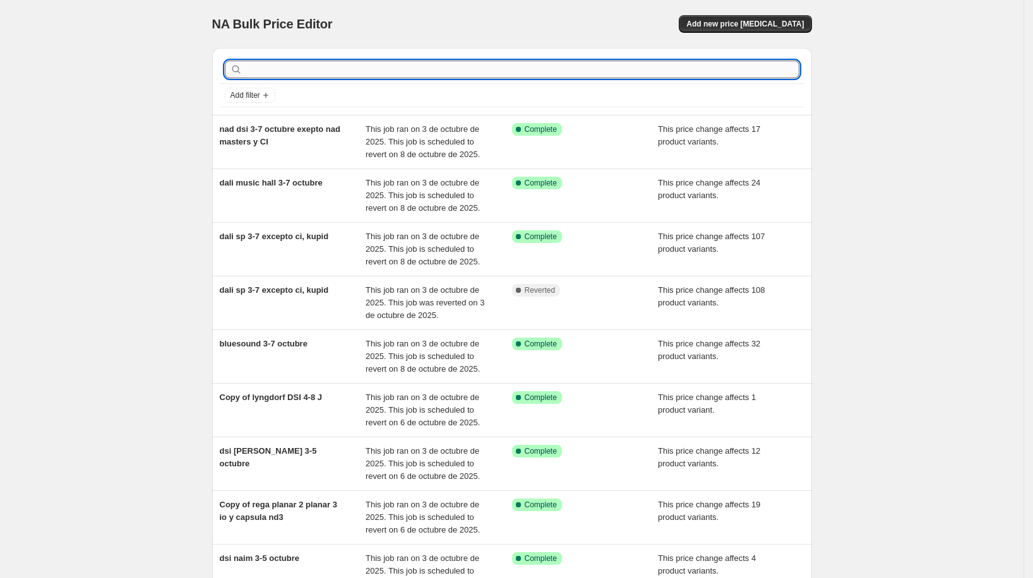
click at [298, 66] on input "text" at bounding box center [522, 70] width 554 height 18
type input "grado"
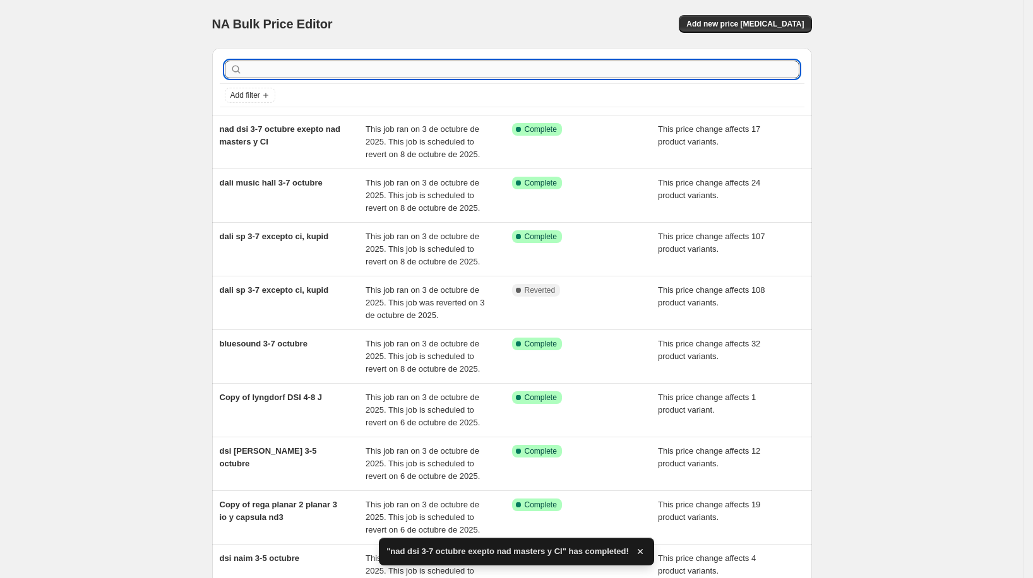
click at [313, 62] on input "text" at bounding box center [522, 70] width 554 height 18
type input "grado"
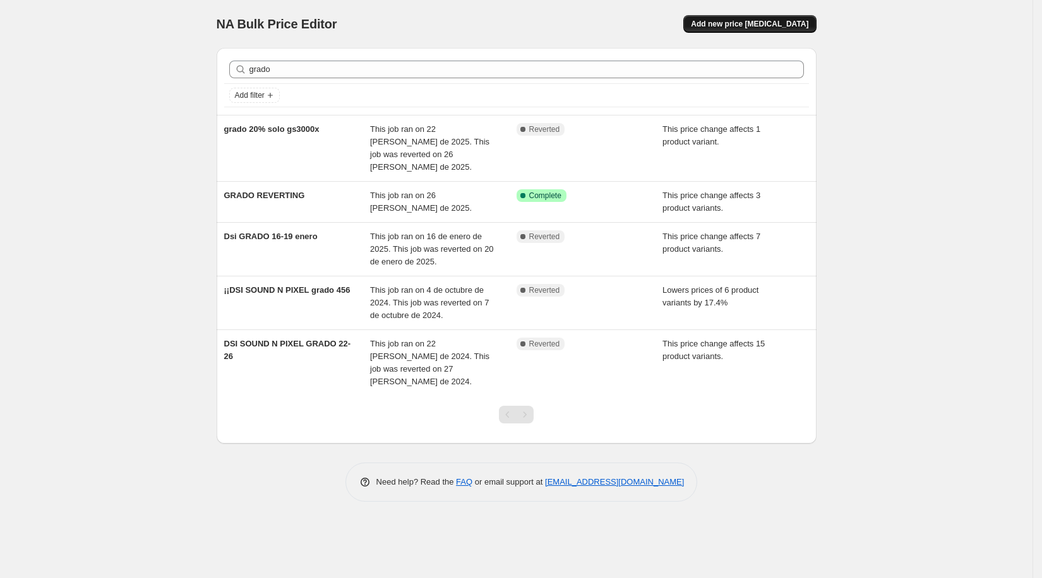
click at [746, 27] on span "Add new price [MEDICAL_DATA]" at bounding box center [749, 24] width 117 height 10
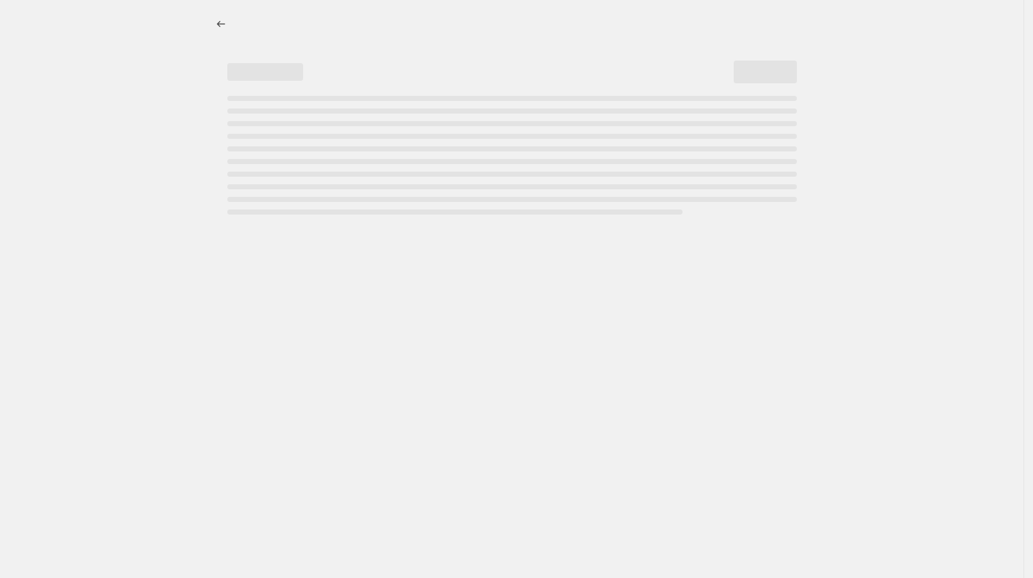
select select "percentage"
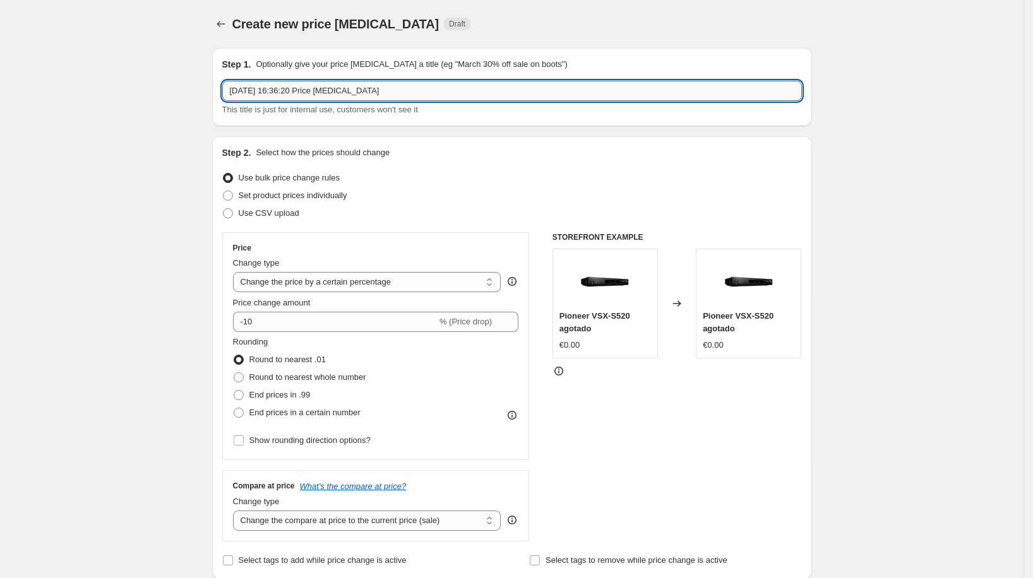
click at [452, 95] on input "3 oct 2025, 16:36:20 Price change job" at bounding box center [512, 91] width 580 height 20
click at [451, 95] on input "3 oct 2025, 16:36:20 Price change job" at bounding box center [512, 91] width 580 height 20
type input "grado dsi 3-7 octubre"
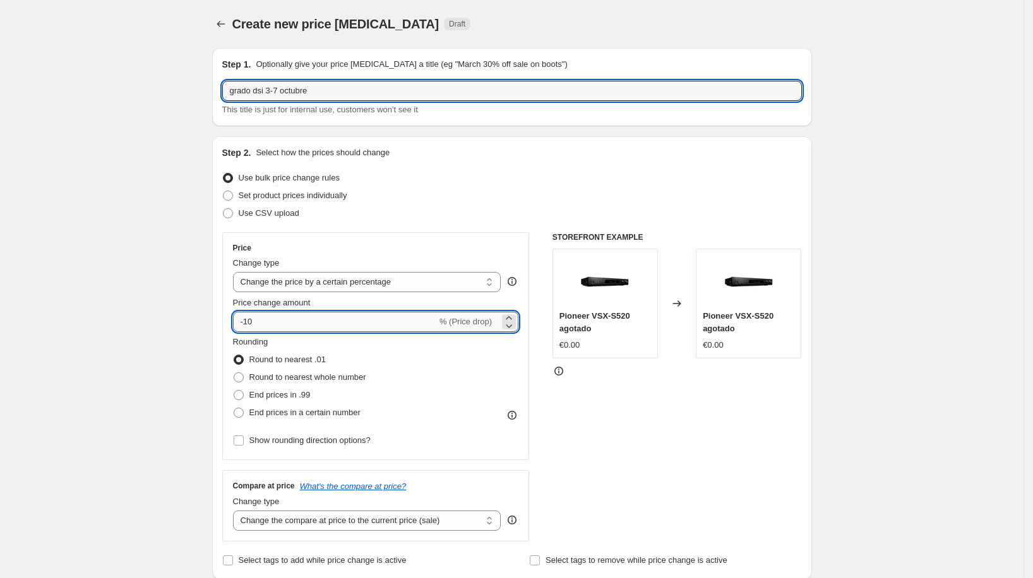
click at [375, 318] on input "-10" at bounding box center [335, 322] width 204 height 20
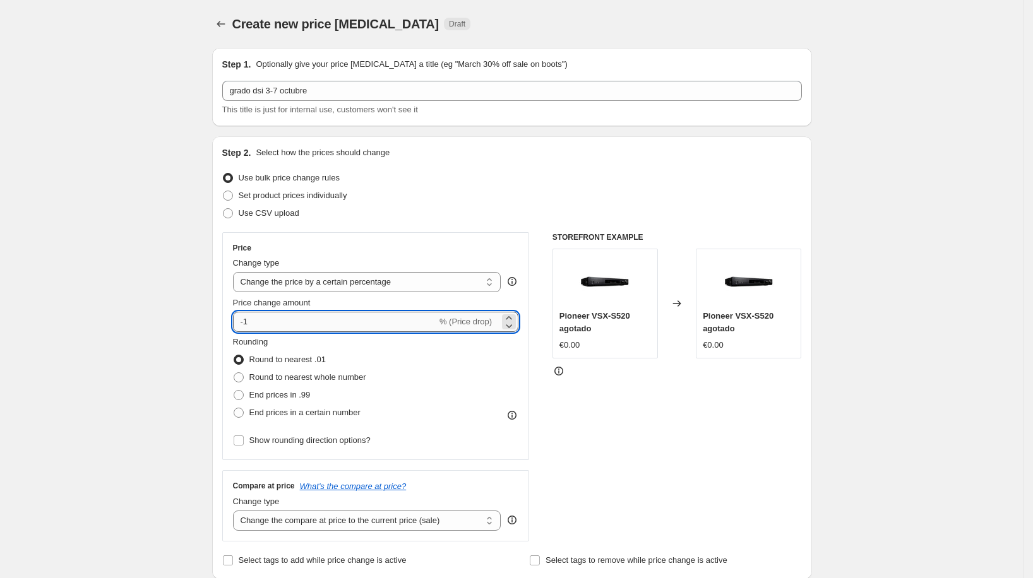
type input "-17"
type input "-17.4"
click at [428, 284] on select "Change the price to a certain amount Change the price by a certain amount Chang…" at bounding box center [367, 282] width 268 height 20
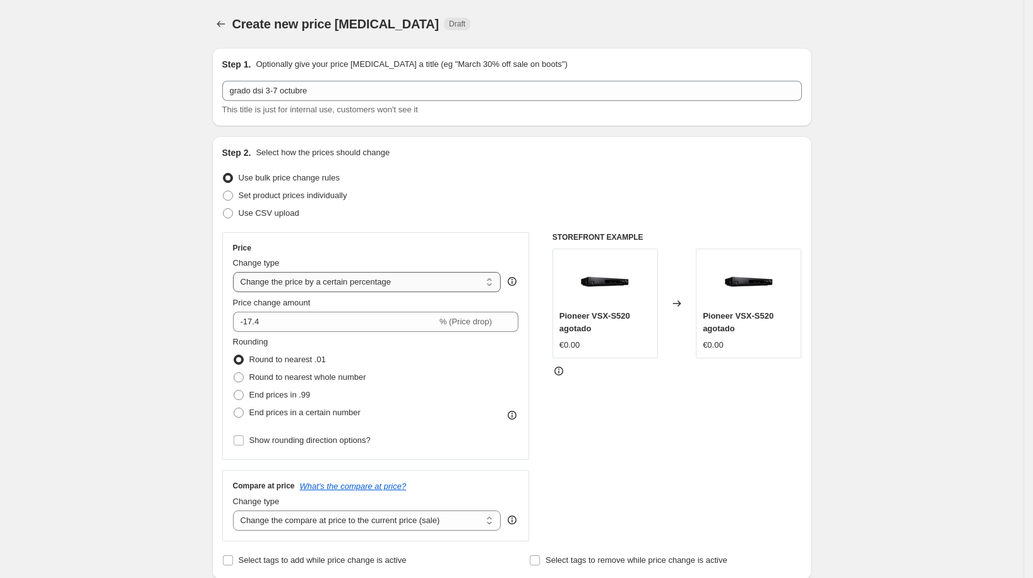
select select "pcap"
click at [237, 272] on select "Change the price to a certain amount Change the price by a certain amount Chang…" at bounding box center [367, 282] width 268 height 20
type input "-20"
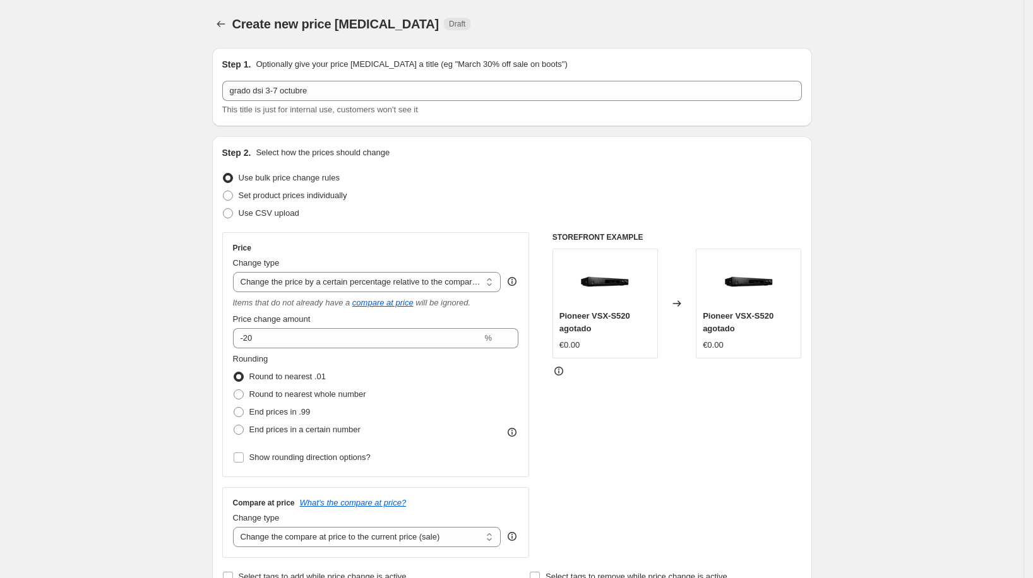
click at [439, 218] on div "Use CSV upload" at bounding box center [512, 214] width 580 height 18
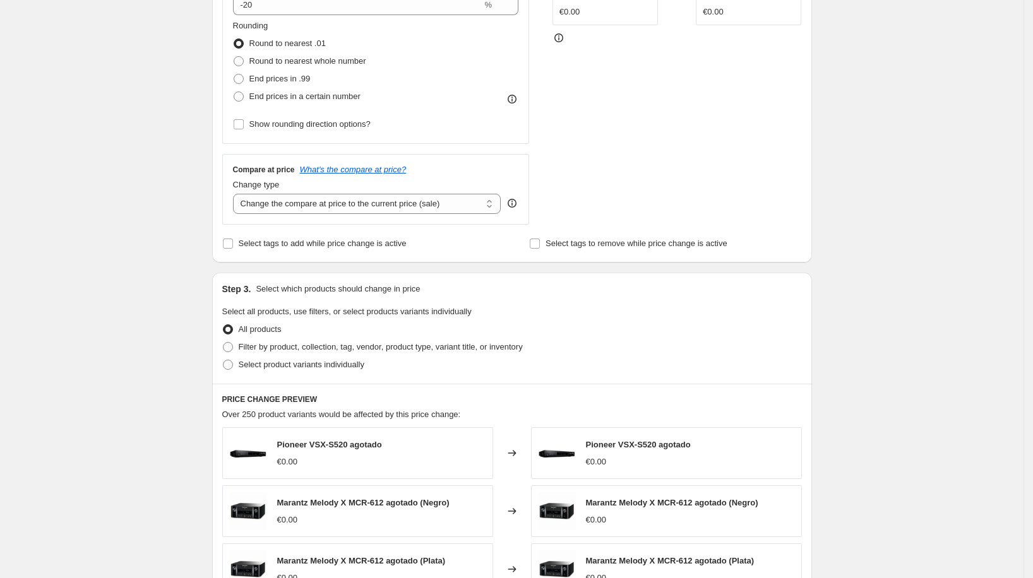
scroll to position [344, 0]
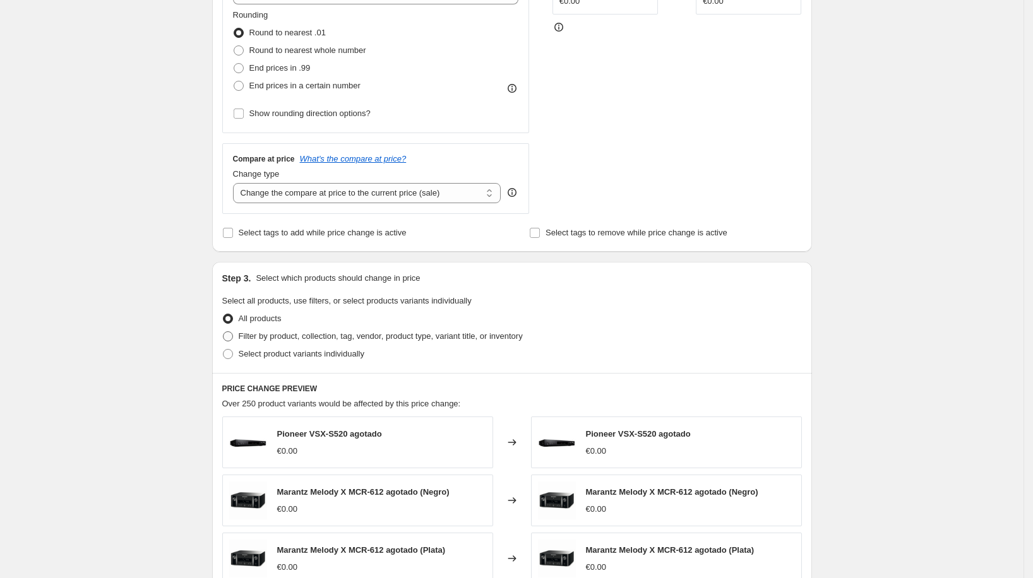
click at [313, 337] on span "Filter by product, collection, tag, vendor, product type, variant title, or inv…" at bounding box center [381, 336] width 284 height 9
click at [224, 332] on input "Filter by product, collection, tag, vendor, product type, variant title, or inv…" at bounding box center [223, 332] width 1 height 1
radio input "true"
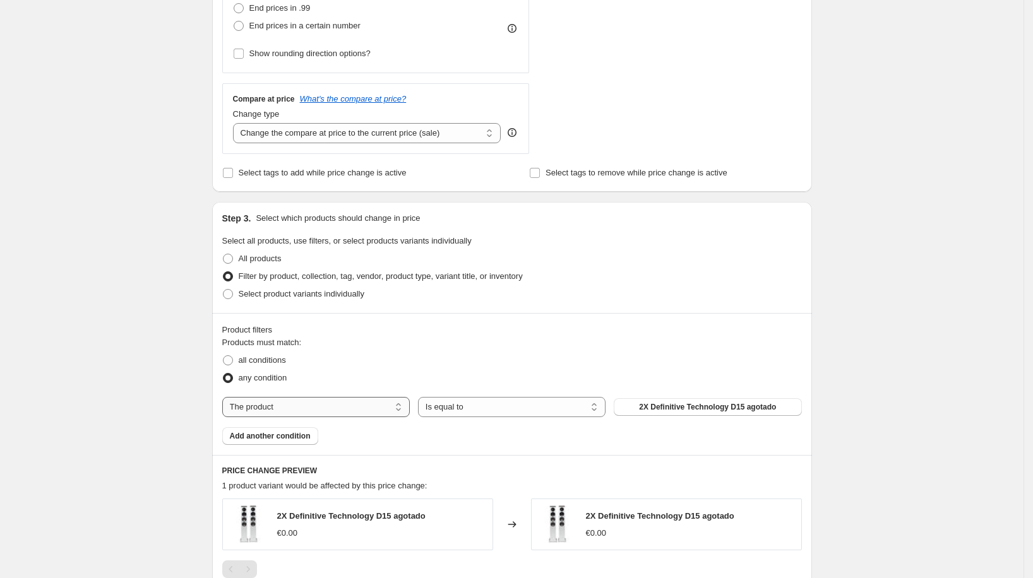
scroll to position [395, 0]
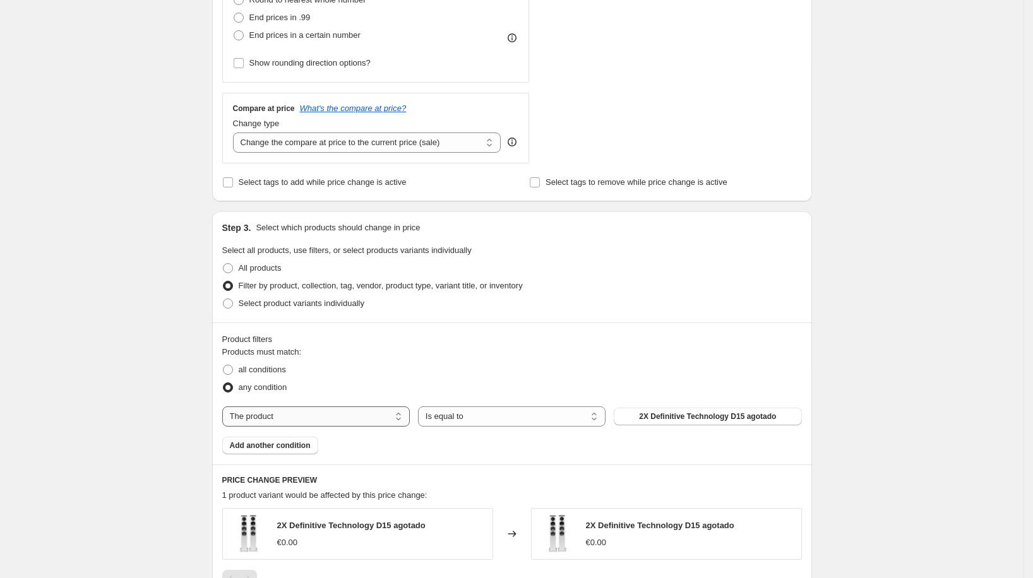
click at [393, 403] on div "Products must match: all conditions any condition The product The product's col…" at bounding box center [512, 400] width 580 height 109
click at [357, 420] on select "The product The product's collection The product's tag The product's vendor The…" at bounding box center [316, 417] width 188 height 20
select select "vendor"
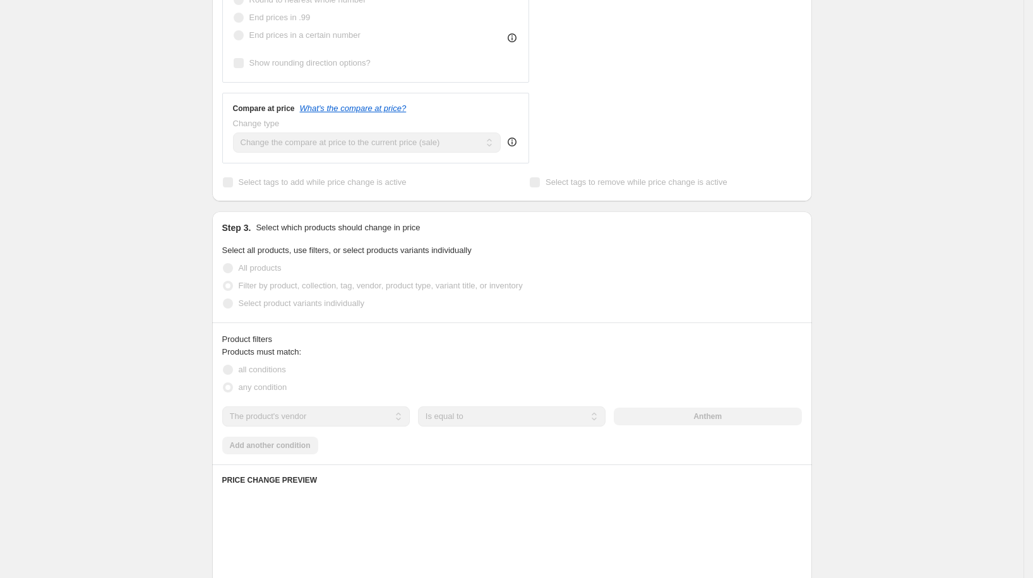
click at [702, 415] on div "Anthem" at bounding box center [708, 417] width 188 height 18
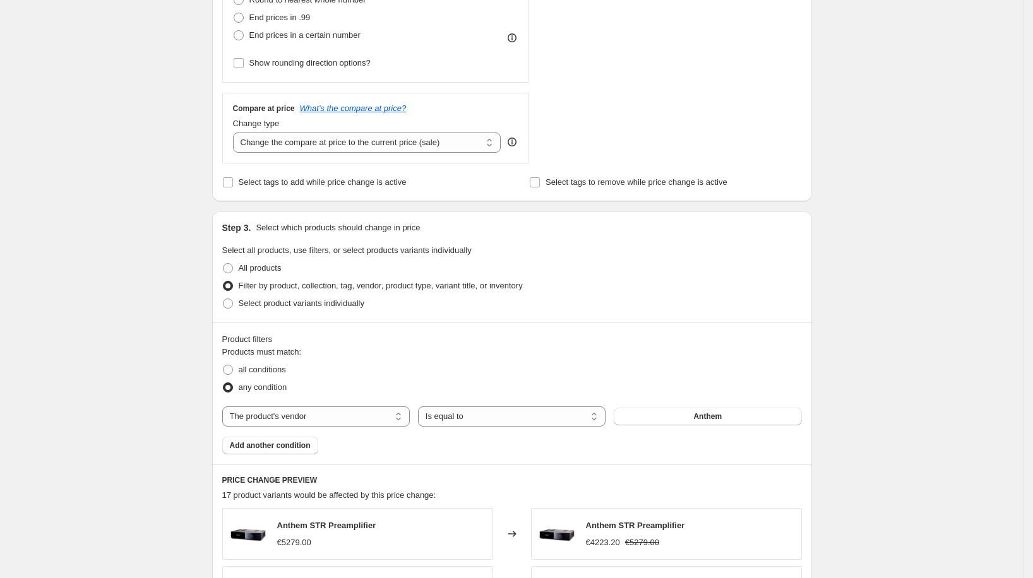
click at [702, 415] on span "Anthem" at bounding box center [707, 417] width 28 height 10
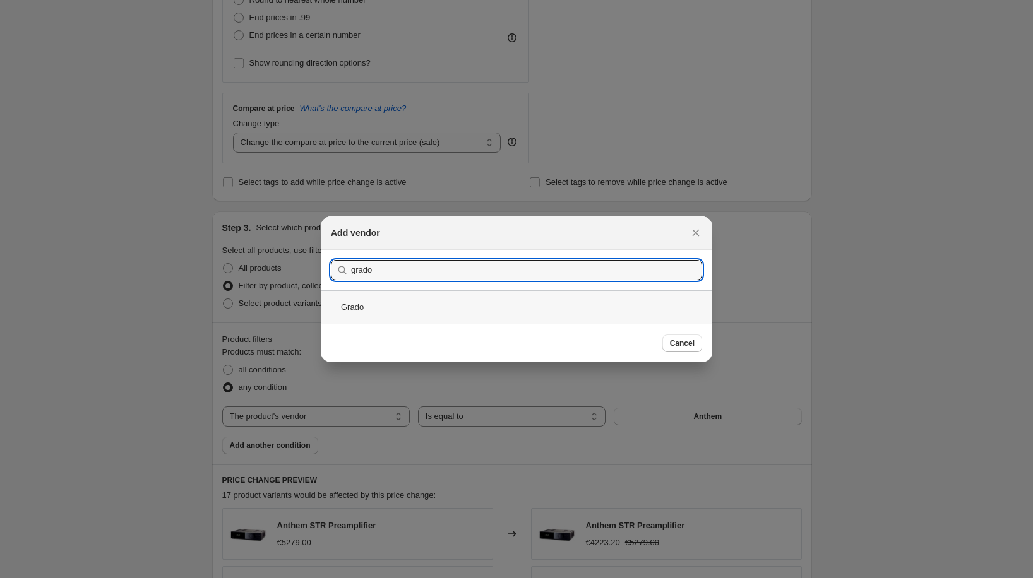
type input "grado"
click at [402, 312] on div "Grado" at bounding box center [516, 306] width 391 height 33
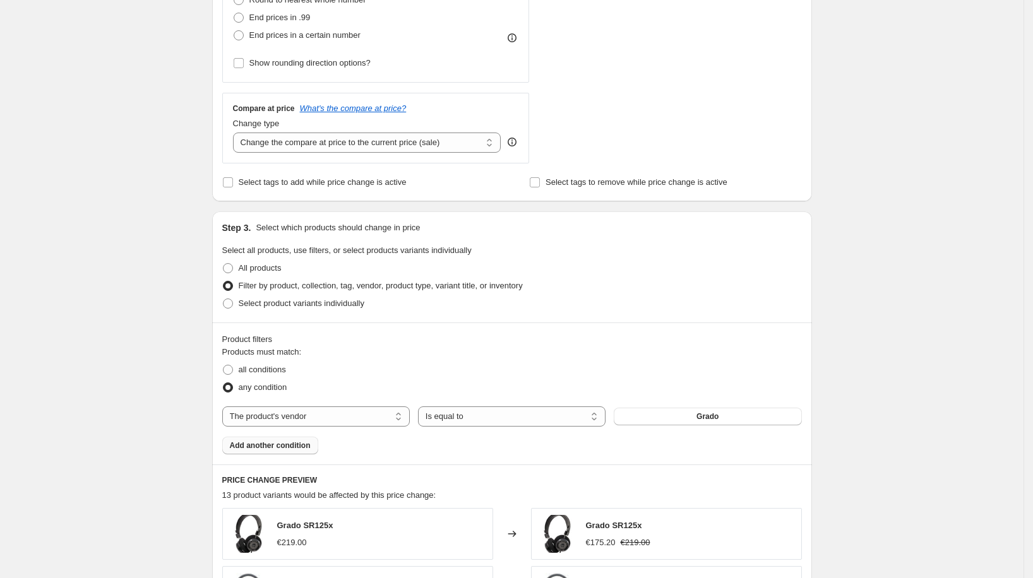
click at [302, 448] on span "Add another condition" at bounding box center [270, 446] width 81 height 10
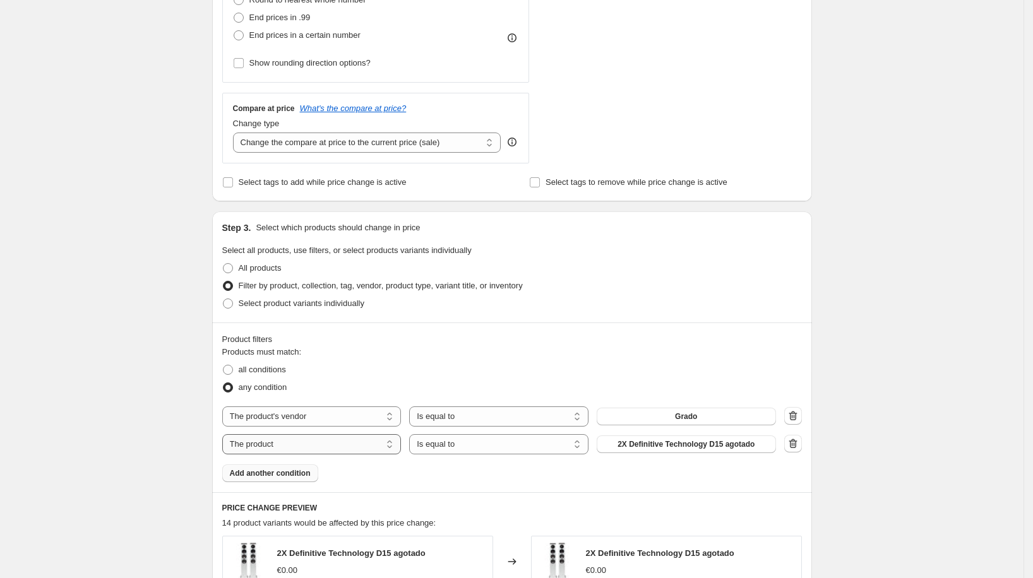
click at [347, 451] on select "The product The product's collection The product's tag The product's vendor The…" at bounding box center [311, 444] width 179 height 20
click at [487, 442] on select "Is equal to Is not equal to" at bounding box center [498, 444] width 179 height 20
select select "not_equal"
click at [346, 449] on select "The product The product's collection The product's tag The product's vendor The…" at bounding box center [311, 444] width 179 height 20
select select "tag"
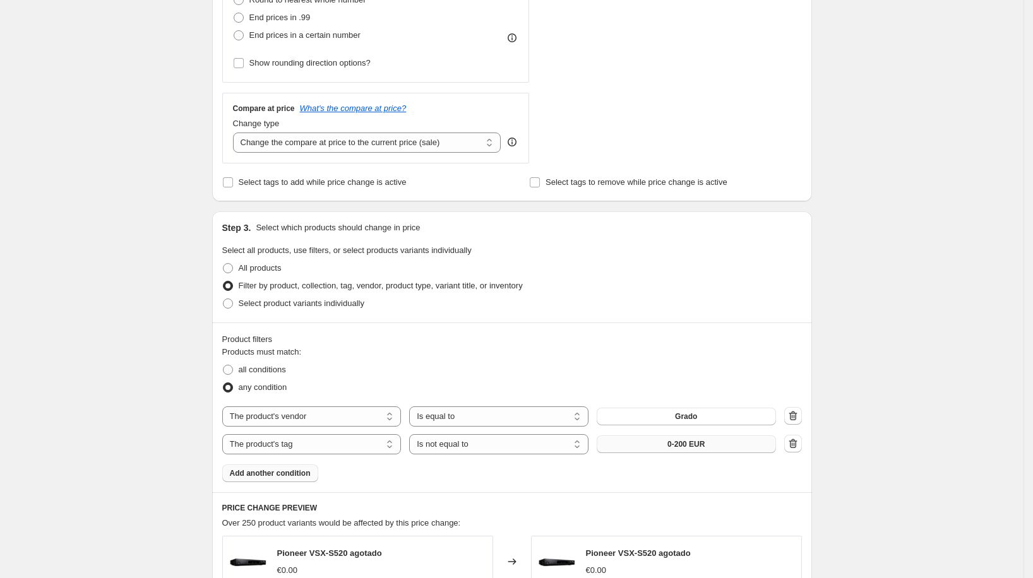
click at [645, 443] on button "0-200 EUR" at bounding box center [686, 445] width 179 height 18
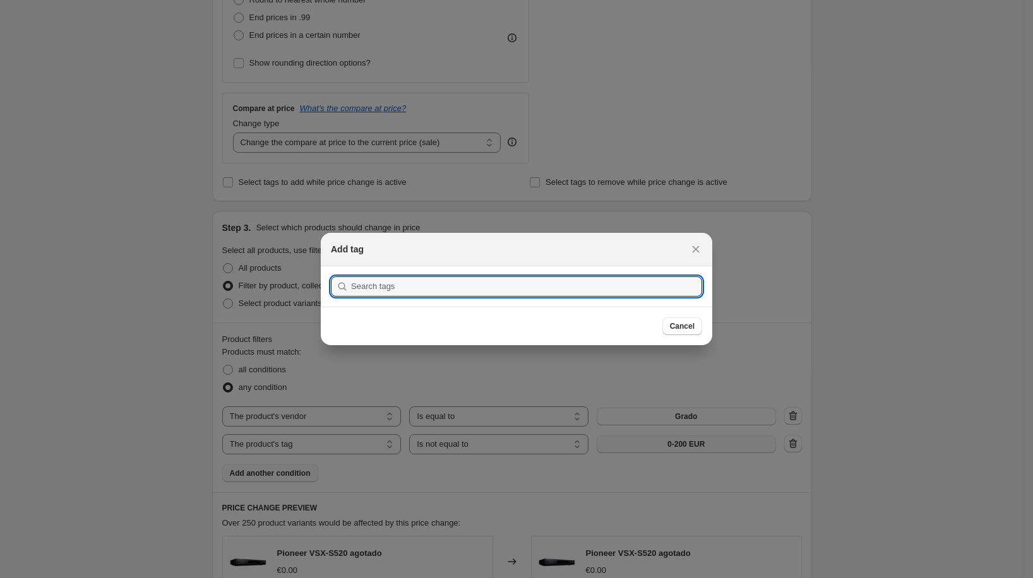
scroll to position [0, 0]
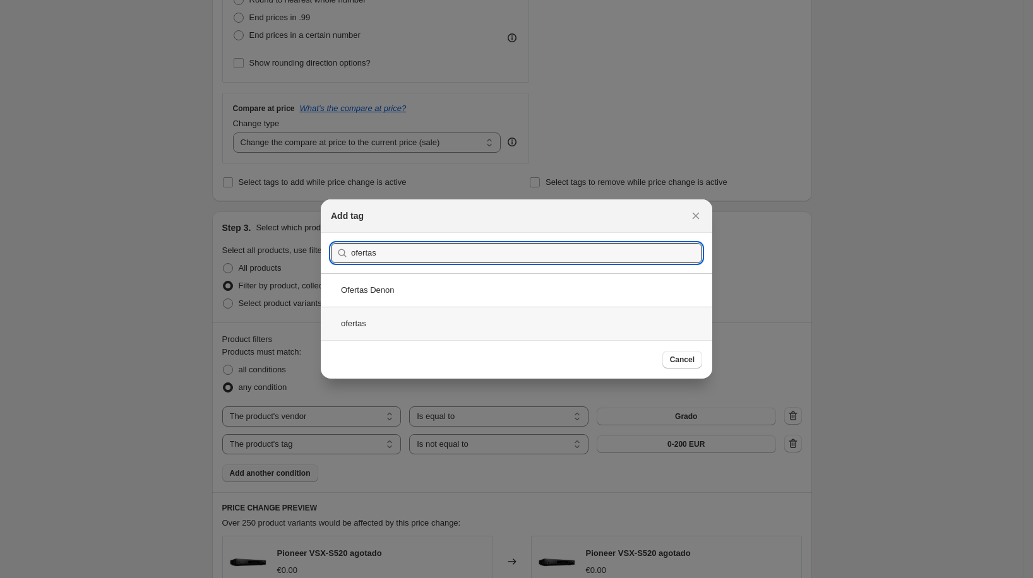
type input "ofertas"
click at [421, 315] on div "ofertas" at bounding box center [516, 323] width 391 height 33
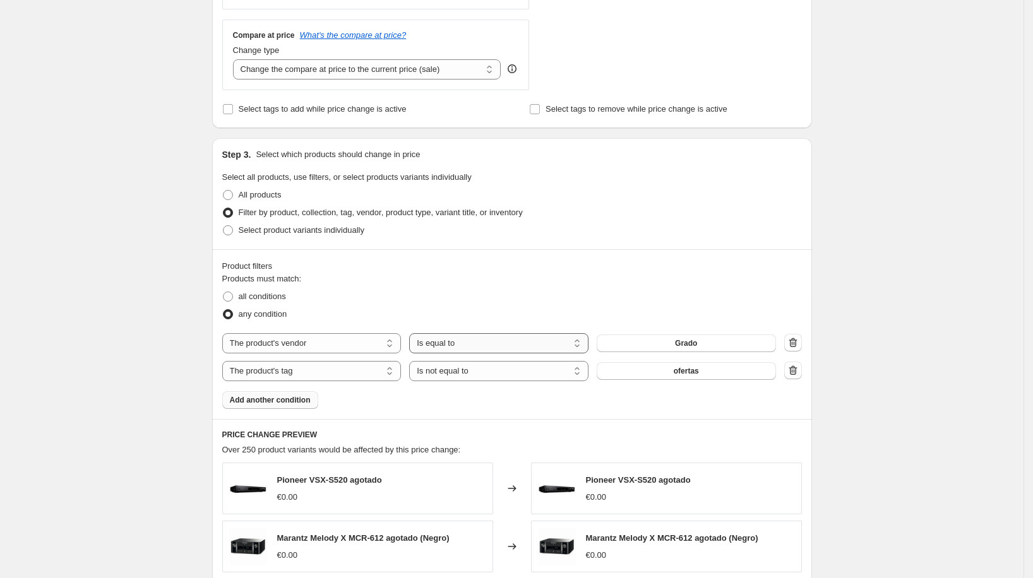
scroll to position [522, 0]
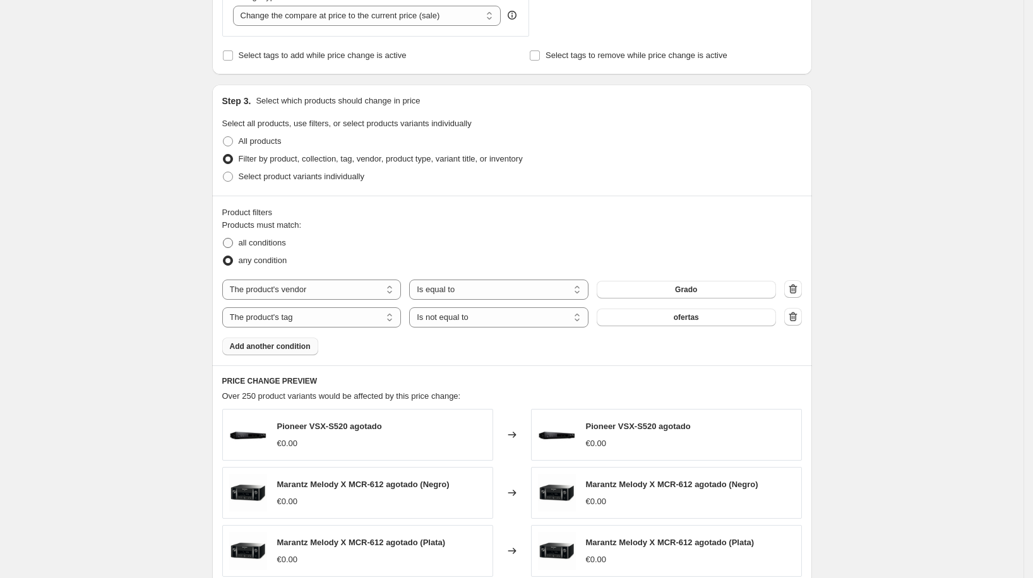
click at [263, 241] on span "all conditions" at bounding box center [262, 242] width 47 height 9
click at [224, 239] on input "all conditions" at bounding box center [223, 238] width 1 height 1
radio input "true"
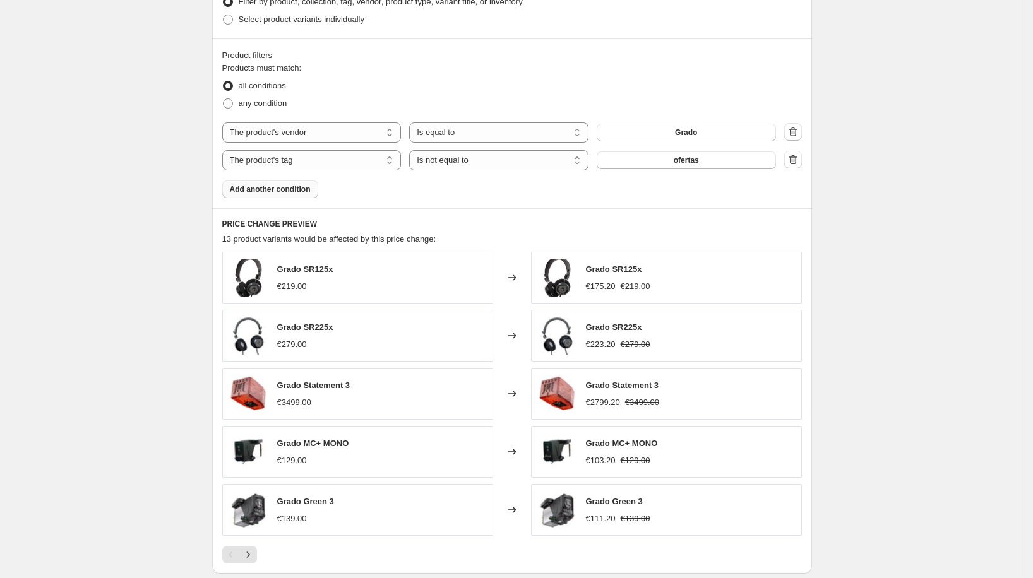
scroll to position [689, 0]
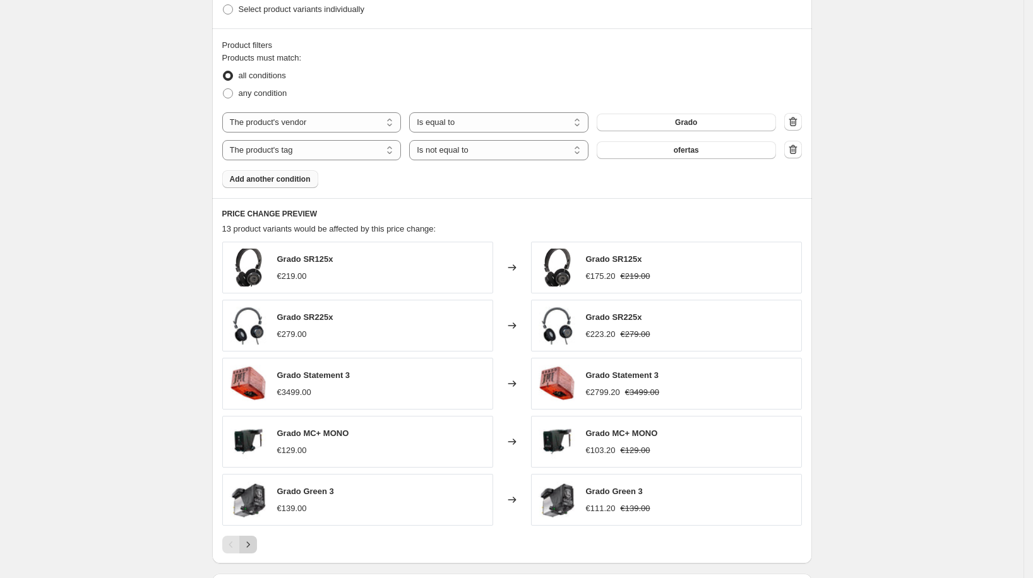
click at [254, 541] on icon "Next" at bounding box center [248, 545] width 13 height 13
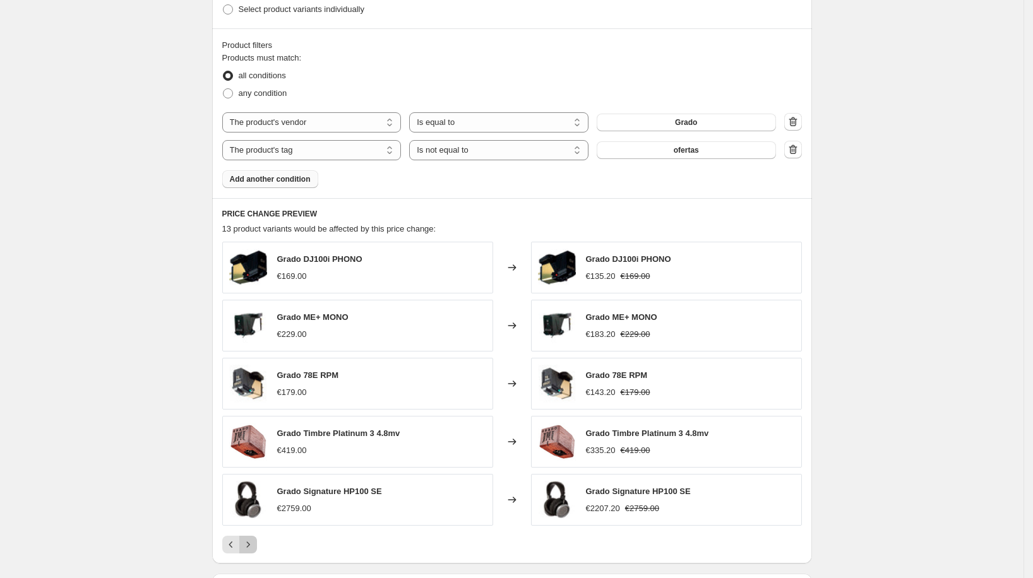
click at [254, 541] on icon "Next" at bounding box center [248, 545] width 13 height 13
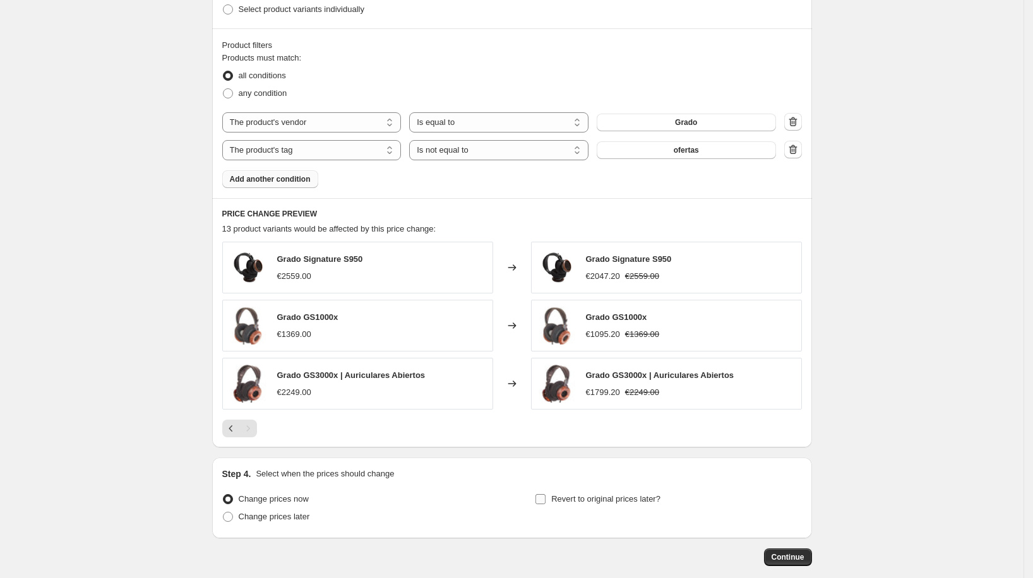
click at [568, 494] on span "Revert to original prices later?" at bounding box center [605, 498] width 109 height 9
click at [546, 494] on input "Revert to original prices later?" at bounding box center [540, 499] width 10 height 10
checkbox input "true"
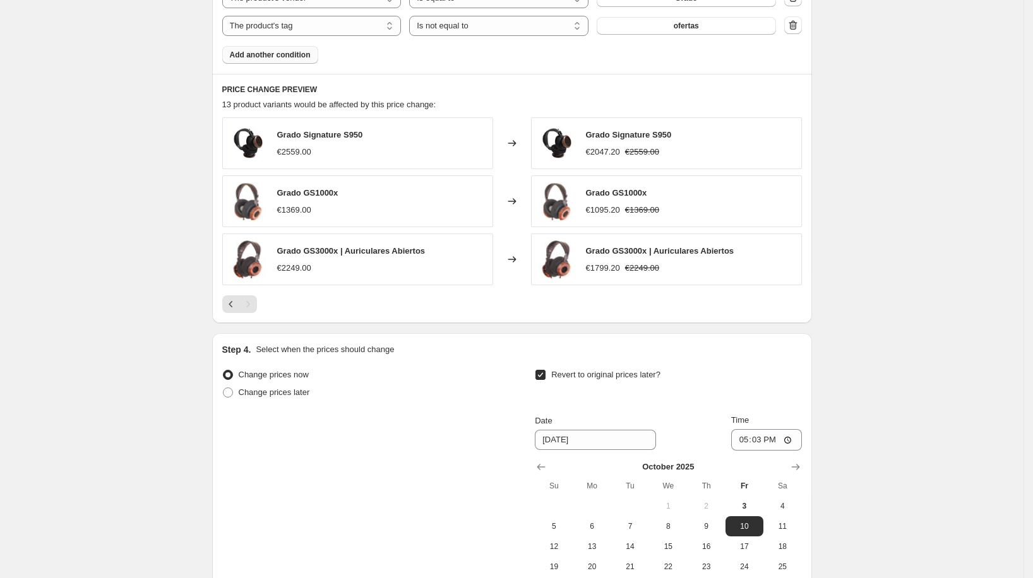
scroll to position [966, 0]
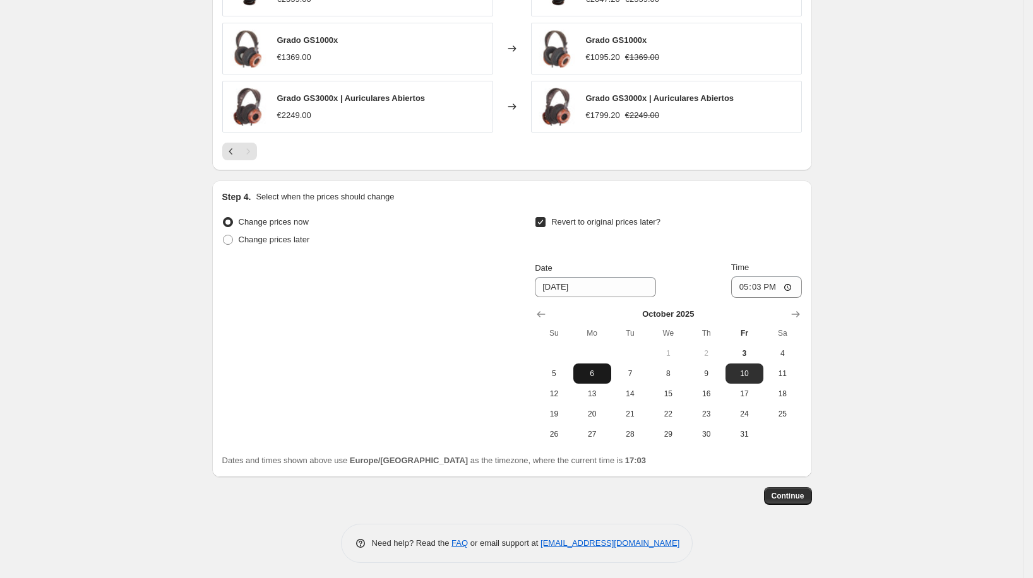
click at [602, 369] on span "6" at bounding box center [592, 374] width 28 height 10
click at [657, 367] on button "8" at bounding box center [668, 374] width 38 height 20
type input "[DATE]"
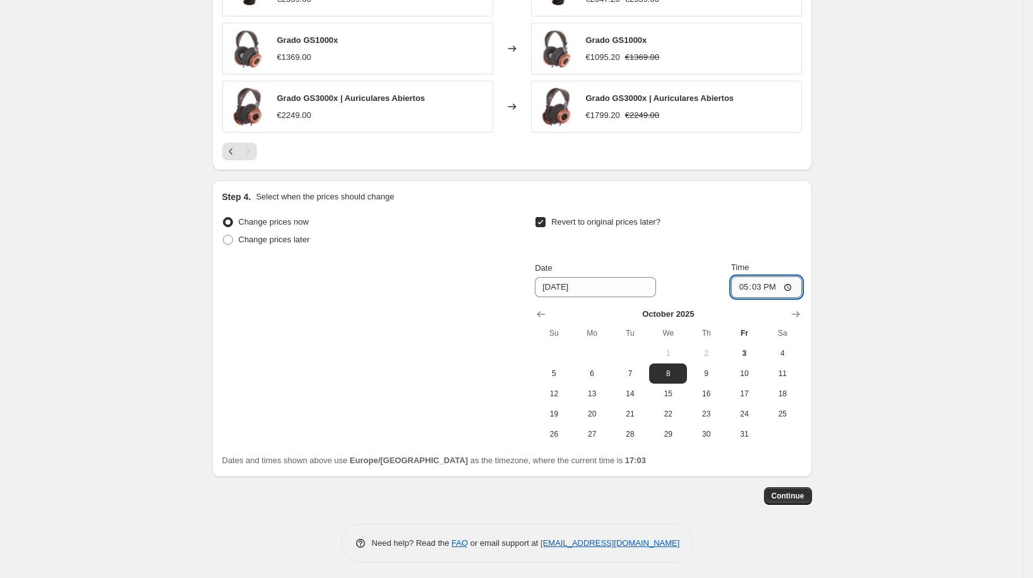
click at [762, 284] on input "17:03" at bounding box center [766, 287] width 71 height 21
type input "00:00"
click at [786, 491] on span "Continue" at bounding box center [788, 496] width 33 height 10
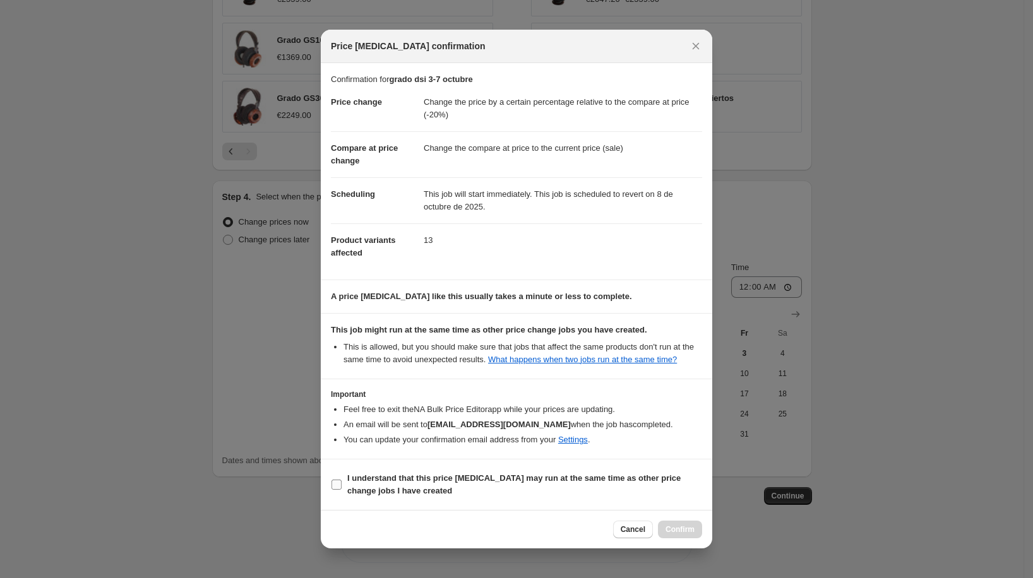
click at [638, 496] on span "I understand that this price change job may run at the same time as other price…" at bounding box center [524, 484] width 355 height 25
click at [342, 490] on input "I understand that this price change job may run at the same time as other price…" at bounding box center [337, 485] width 10 height 10
checkbox input "true"
click at [674, 534] on span "Confirm" at bounding box center [680, 530] width 29 height 10
type input "grado dsi 3-7 octubre"
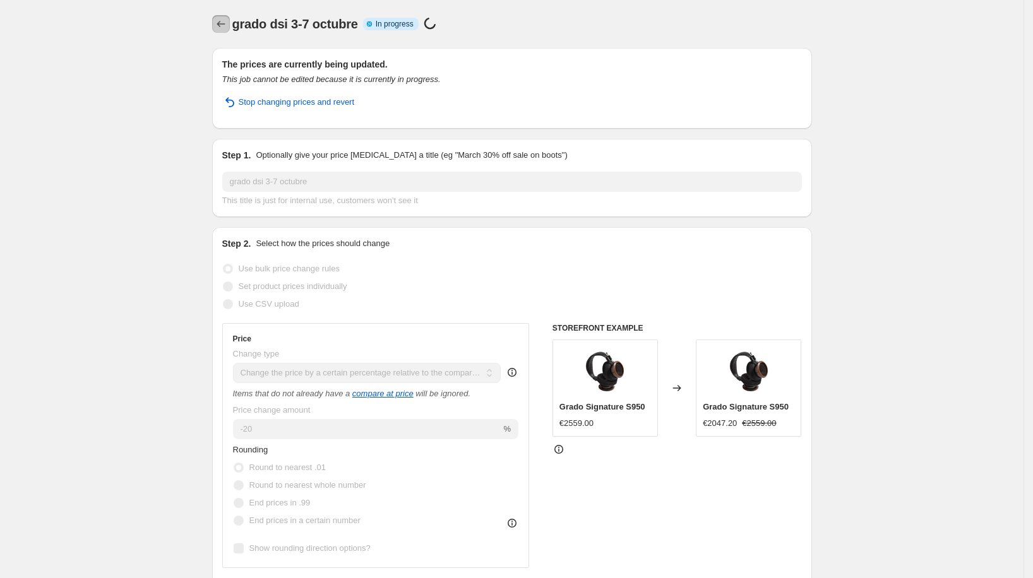
click at [225, 24] on icon "Price change jobs" at bounding box center [221, 24] width 13 height 13
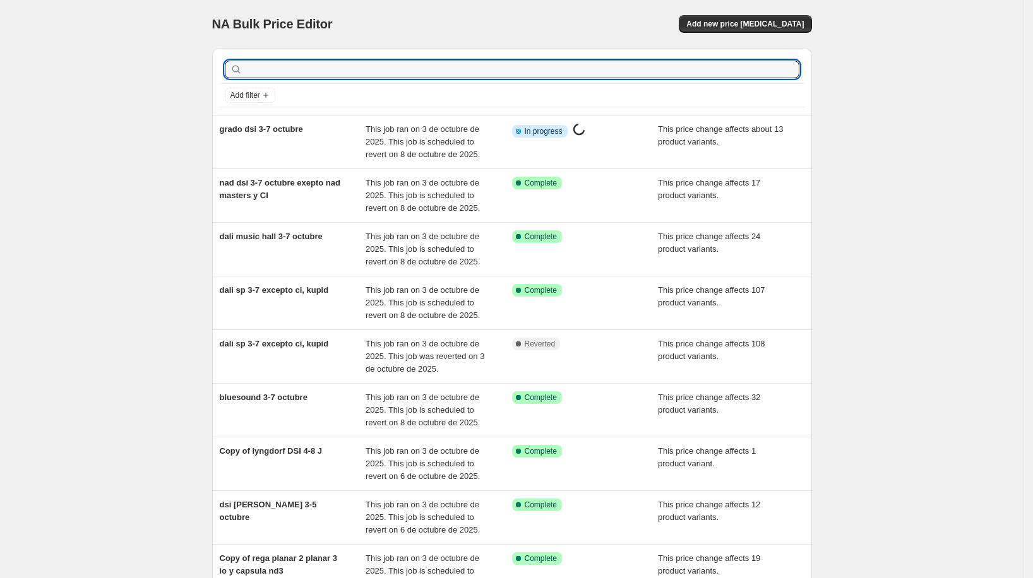
drag, startPoint x: 332, startPoint y: 74, endPoint x: 335, endPoint y: 93, distance: 19.2
click at [332, 74] on input "text" at bounding box center [522, 70] width 554 height 18
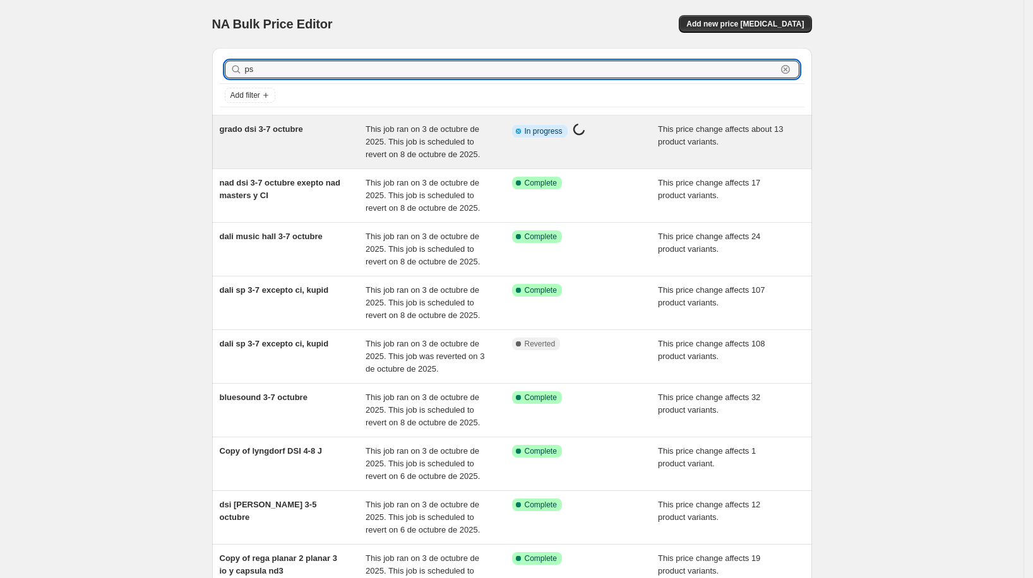
type input "psb"
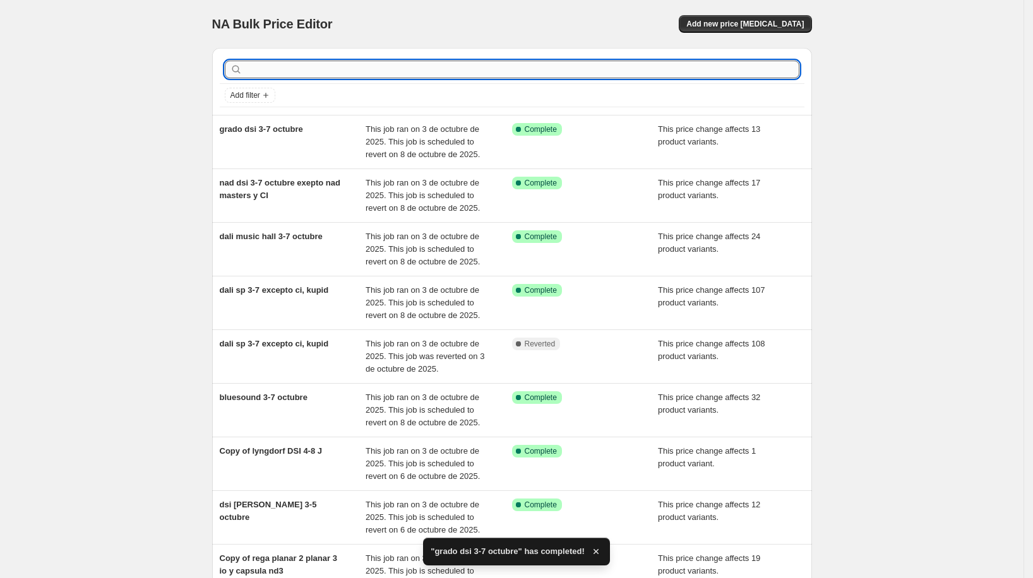
click at [383, 61] on input "text" at bounding box center [522, 70] width 554 height 18
type input "psb"
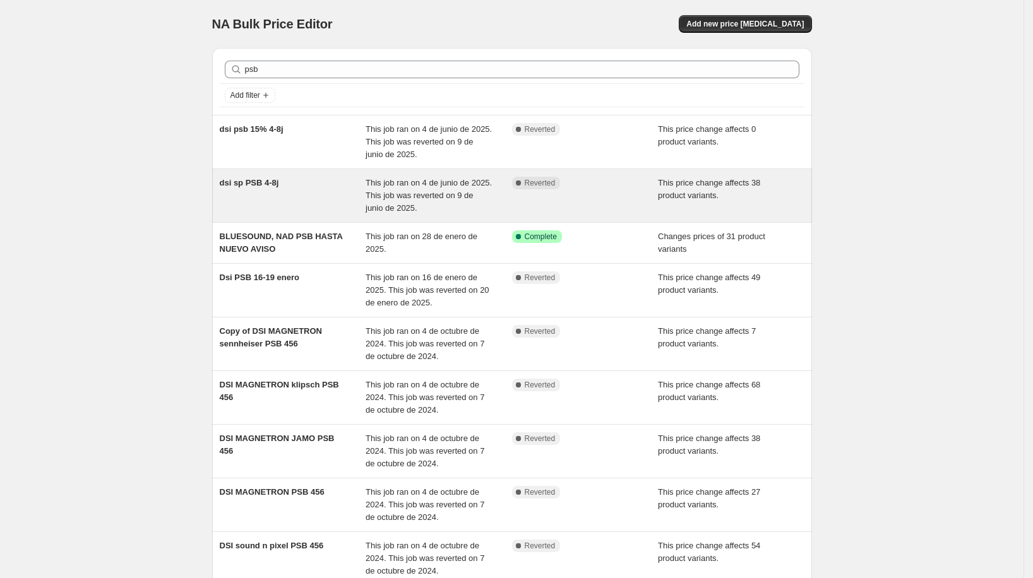
click at [326, 184] on div "dsi sp PSB 4-8j" at bounding box center [293, 196] width 146 height 38
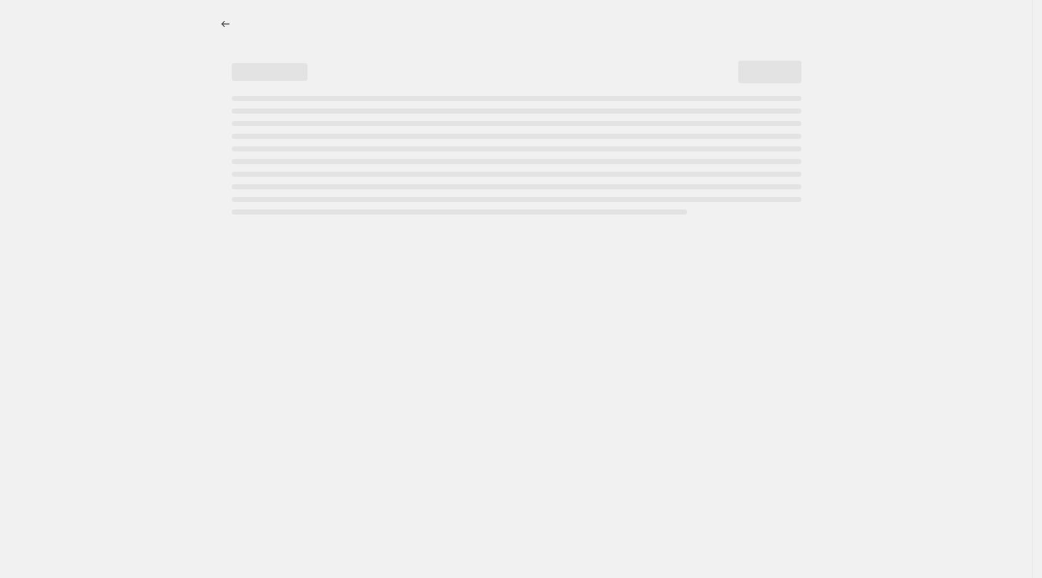
select select "pcap"
select select "no_change"
select select "vendor"
select select "tag"
select select "not_equal"
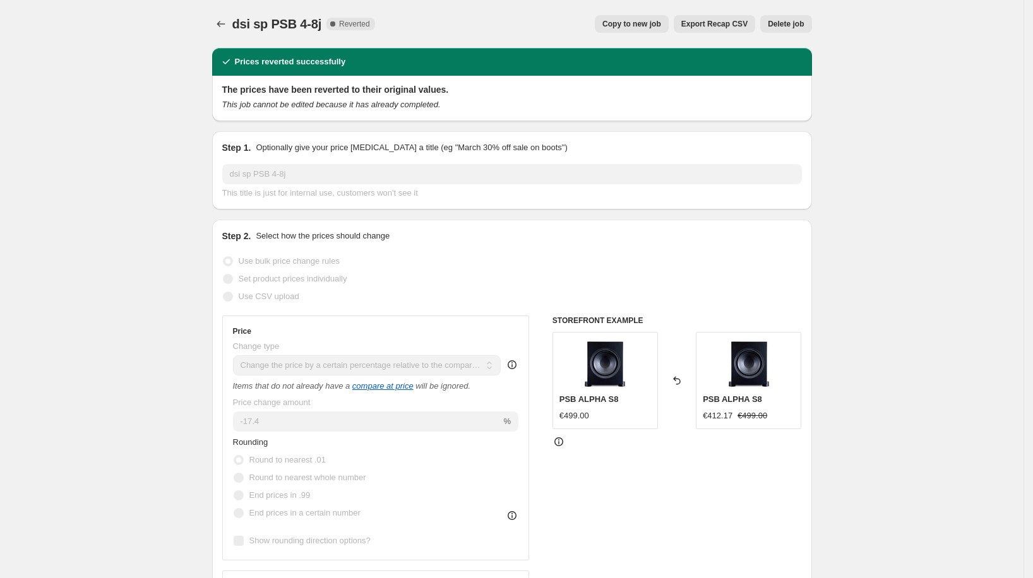
click at [612, 25] on span "Copy to new job" at bounding box center [631, 24] width 59 height 10
select select "pcap"
select select "no_change"
select select "vendor"
select select "tag"
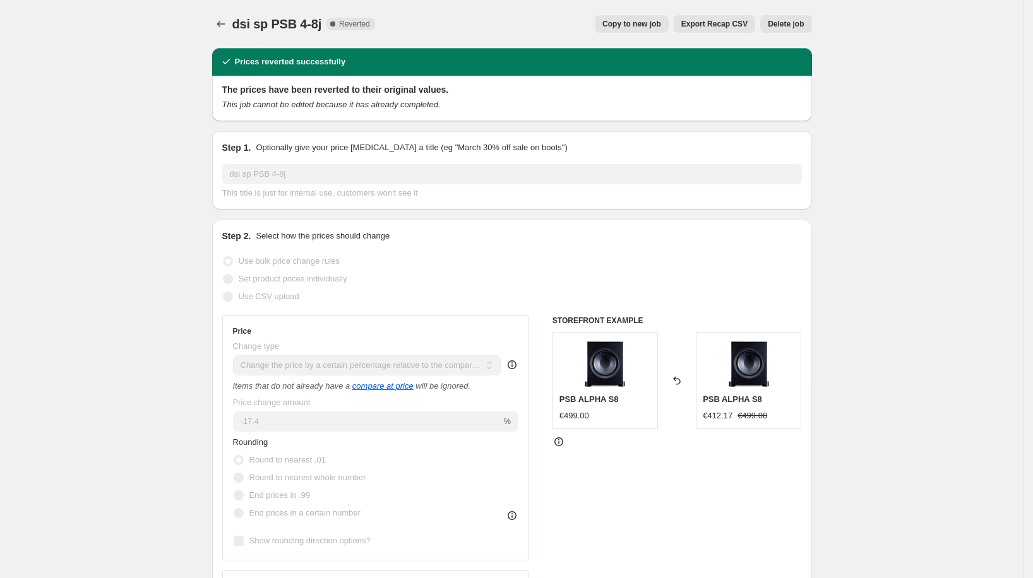
select select "not_equal"
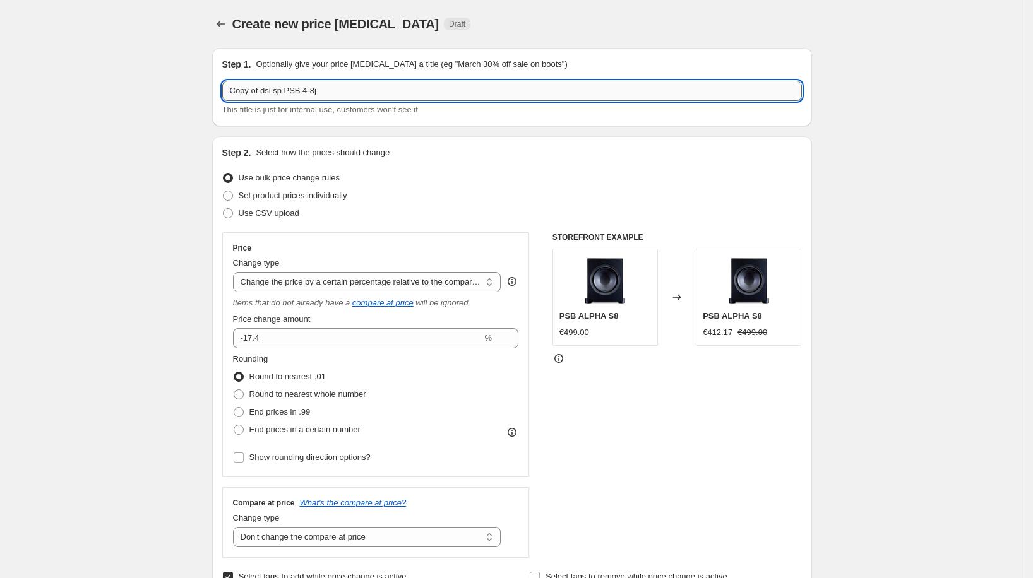
click at [397, 94] on input "Copy of dsi sp PSB 4-8j" at bounding box center [512, 91] width 580 height 20
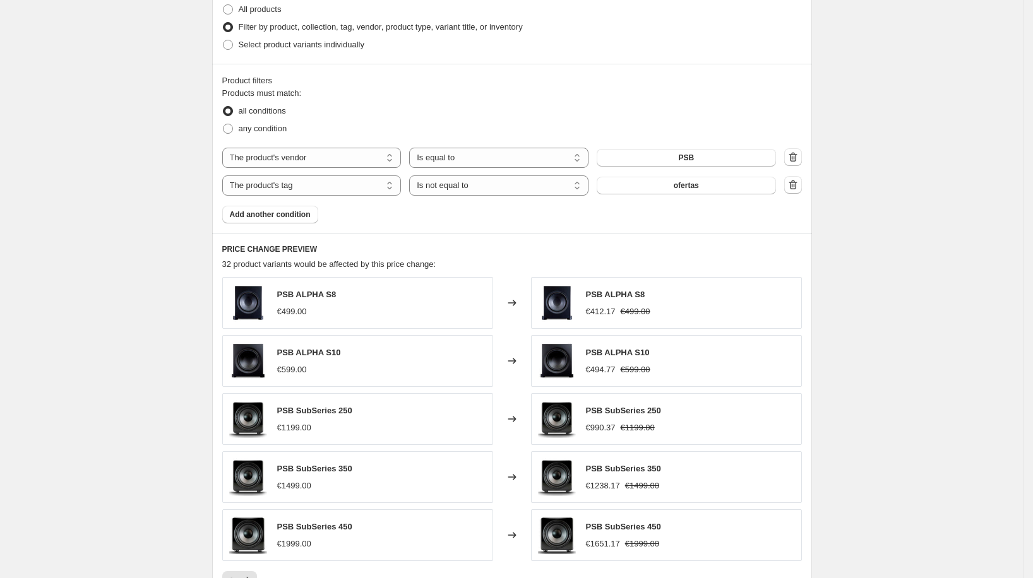
scroll to position [782, 0]
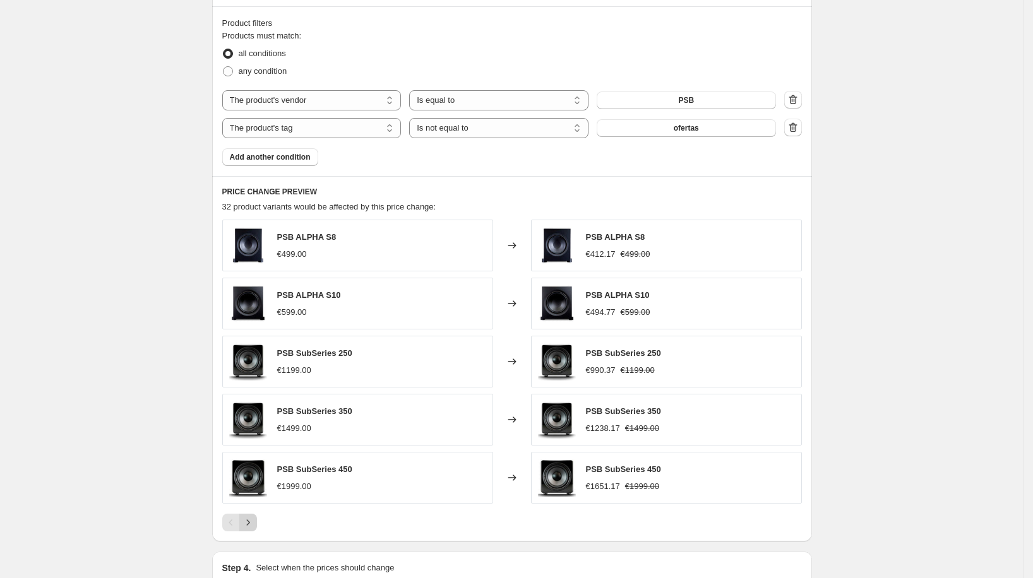
type input "dsi psb 3-7 octubre"
click at [253, 517] on icon "Next" at bounding box center [248, 523] width 13 height 13
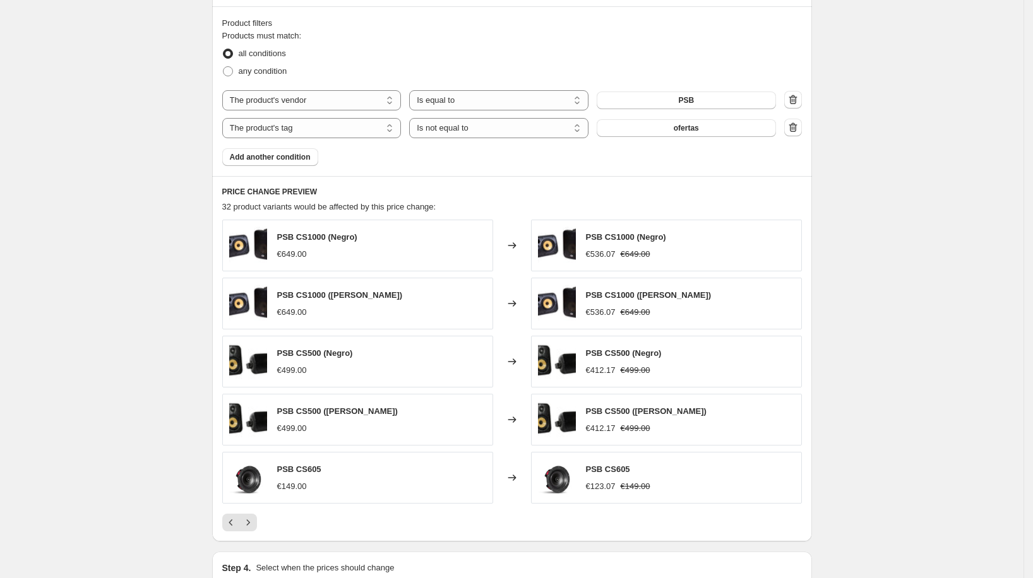
click at [306, 465] on span "PSB CS605" at bounding box center [299, 469] width 44 height 9
copy span "PSB CS605"
click at [292, 155] on span "Add another condition" at bounding box center [270, 157] width 81 height 10
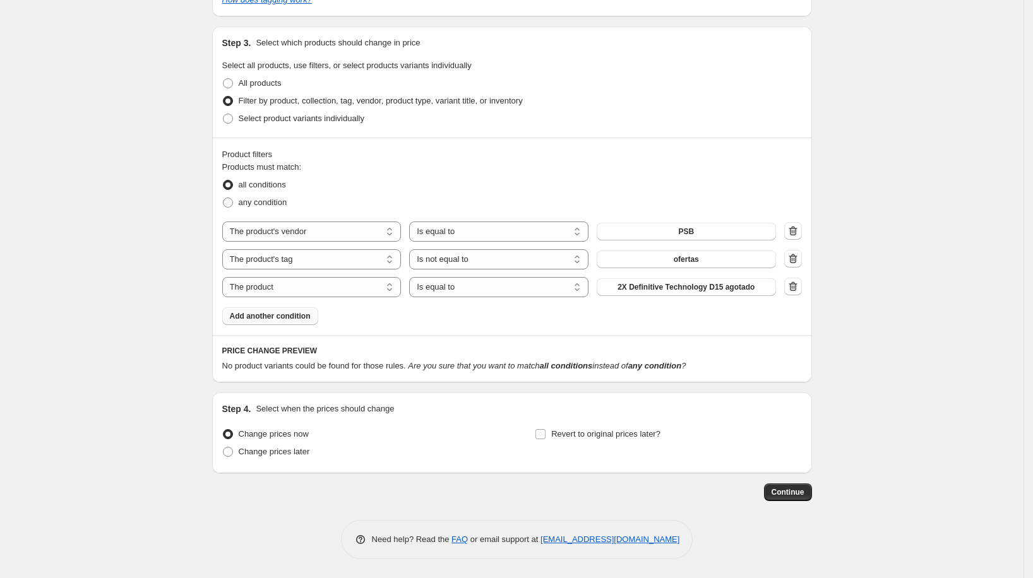
scroll to position [648, 0]
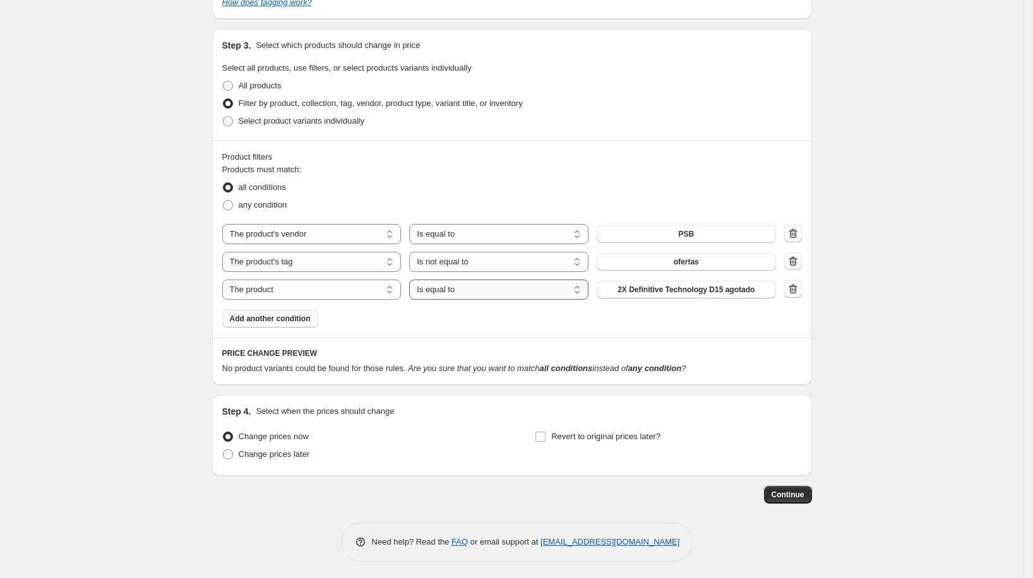
click at [488, 294] on select "Is equal to Is not equal to" at bounding box center [498, 290] width 179 height 20
click at [355, 289] on select "The product The product's collection The product's tag The product's vendor The…" at bounding box center [311, 290] width 179 height 20
select select "tag"
click at [469, 289] on select "Is equal to Is not equal to" at bounding box center [498, 290] width 179 height 20
select select "not_equal"
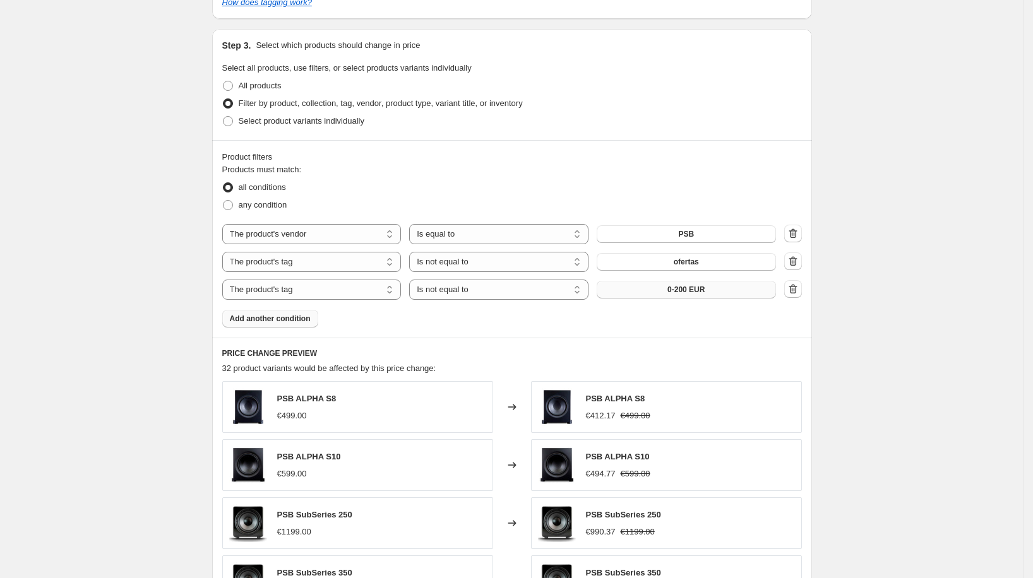
click at [662, 289] on button "0-200 EUR" at bounding box center [686, 290] width 179 height 18
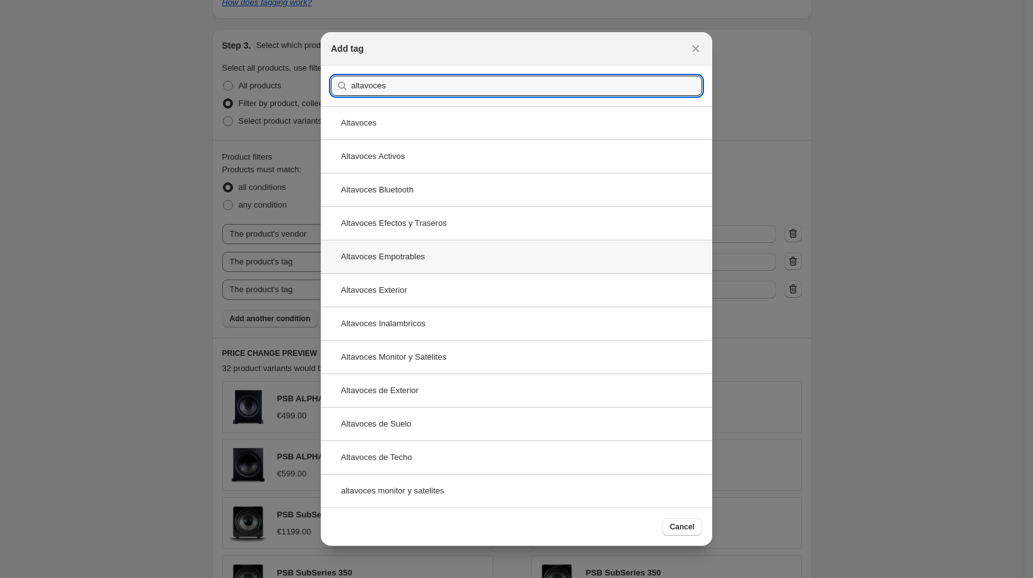
type input "altavoces"
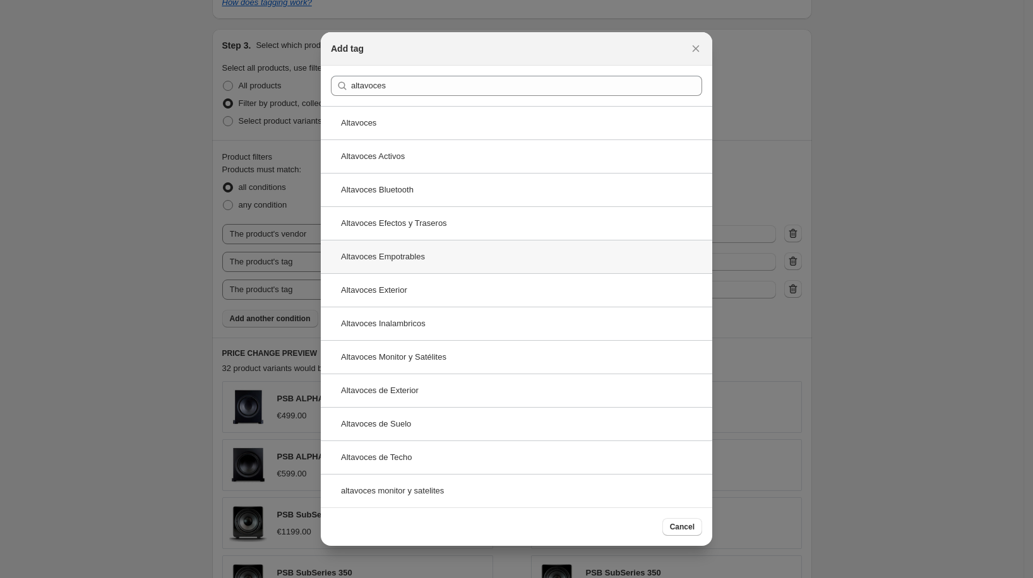
click at [434, 260] on div "Altavoces Empotrables" at bounding box center [516, 256] width 391 height 33
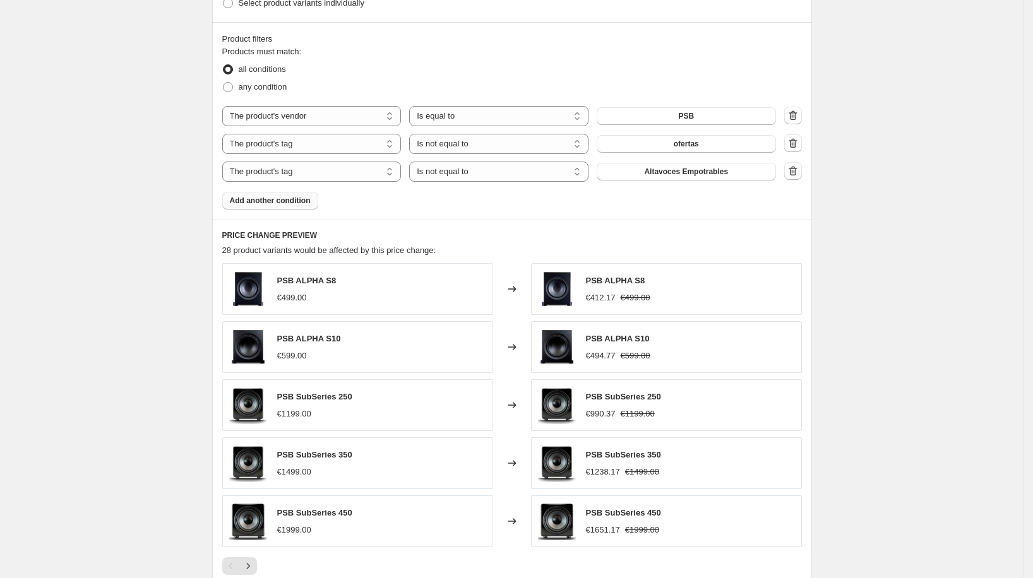
scroll to position [799, 0]
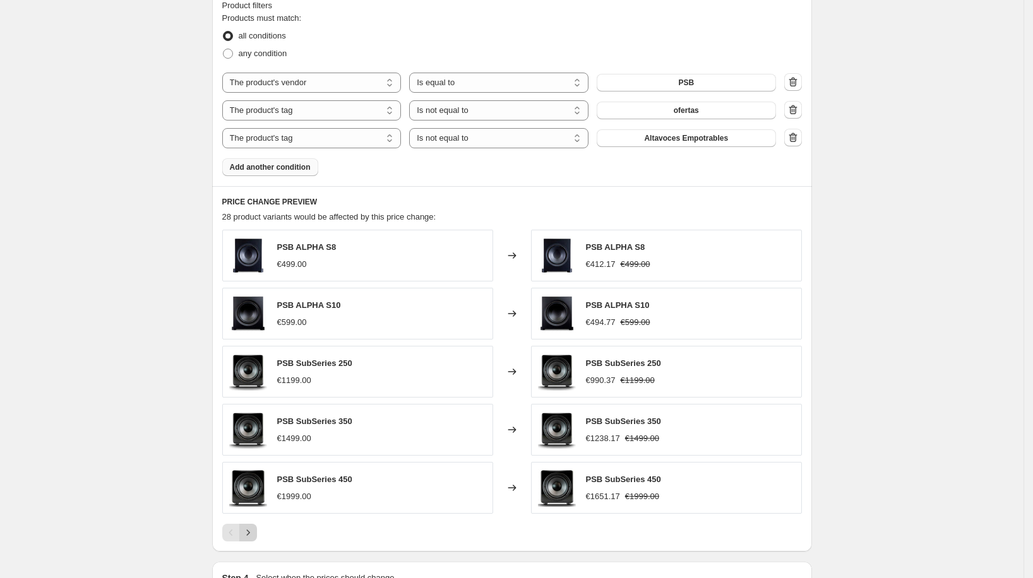
click at [251, 528] on icon "Next" at bounding box center [248, 533] width 13 height 13
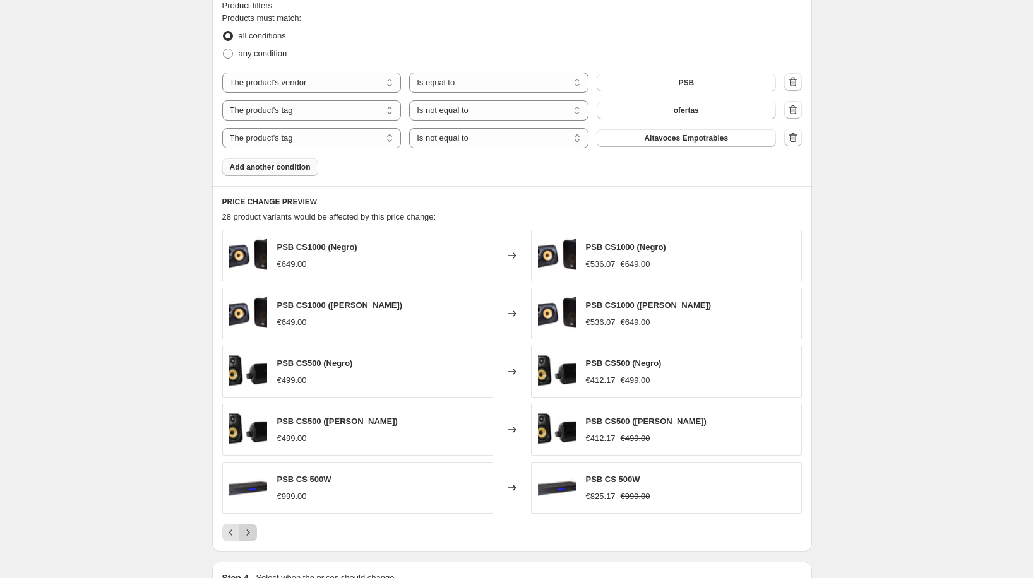
scroll to position [820, 0]
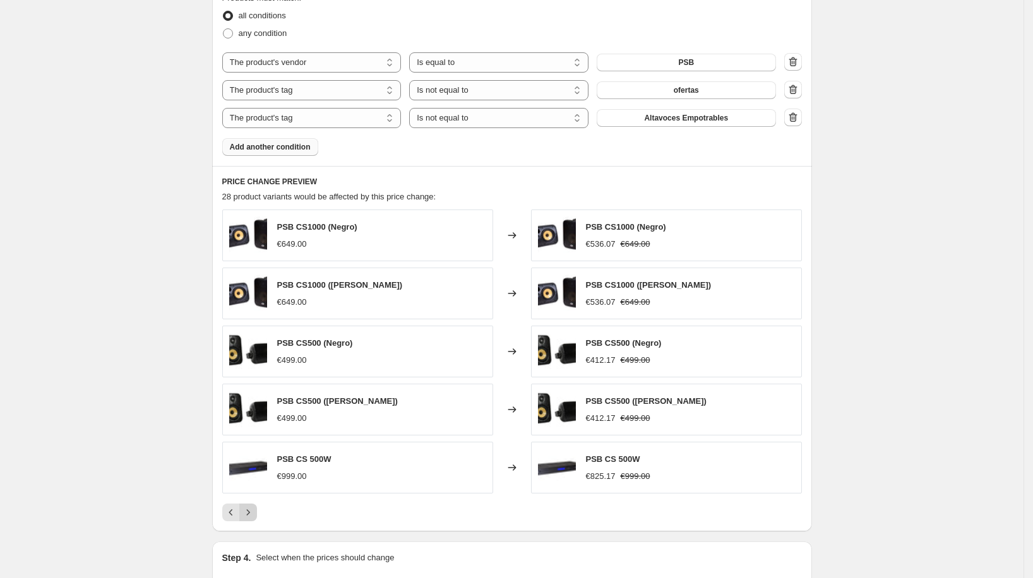
click at [254, 512] on icon "Next" at bounding box center [248, 512] width 13 height 13
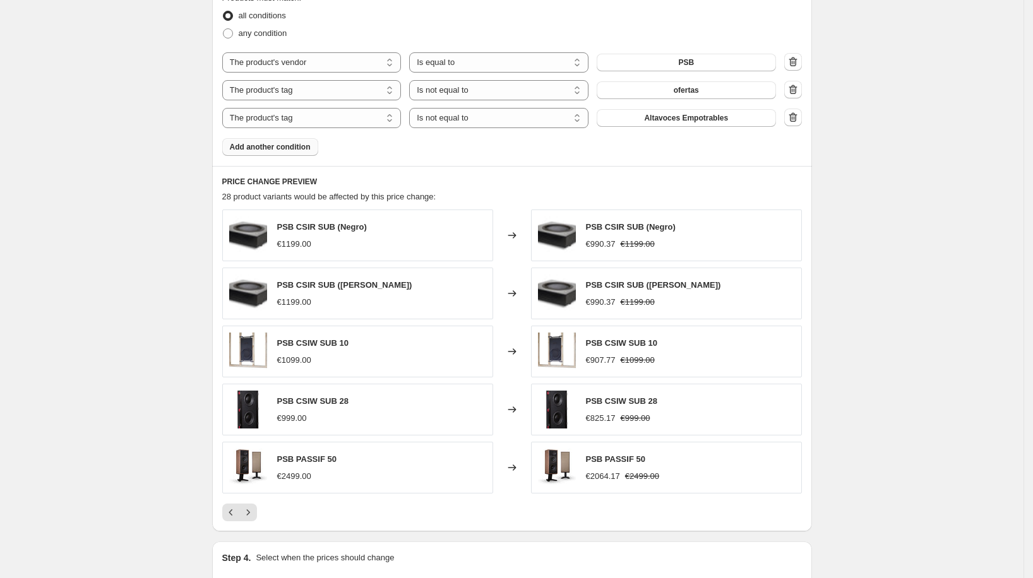
scroll to position [830, 0]
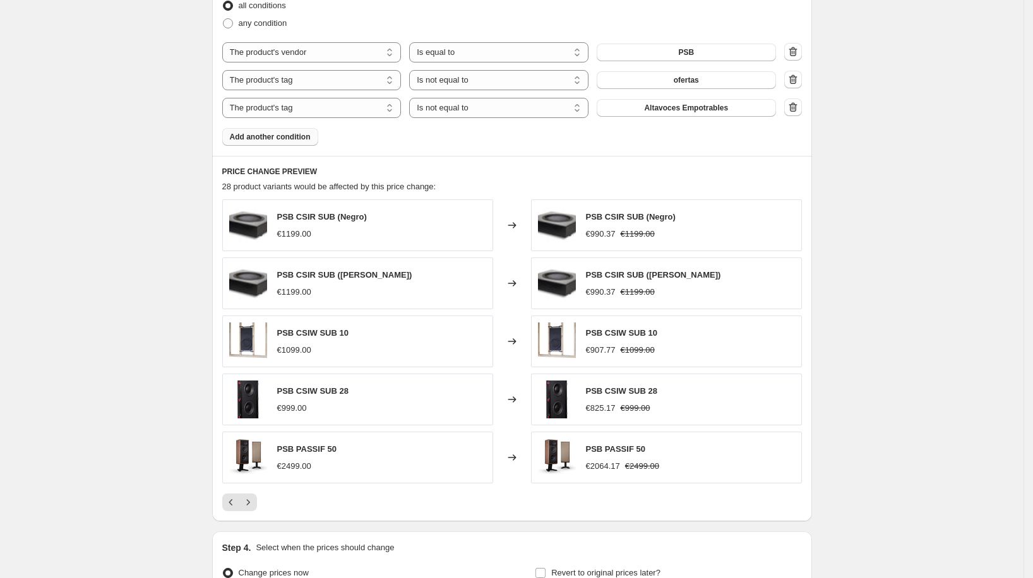
click at [330, 332] on span "PSB CSIW SUB 10" at bounding box center [312, 332] width 71 height 9
copy span "PSB CSIW SUB 10"
click at [314, 386] on span "PSB CSIW SUB 28" at bounding box center [312, 390] width 71 height 9
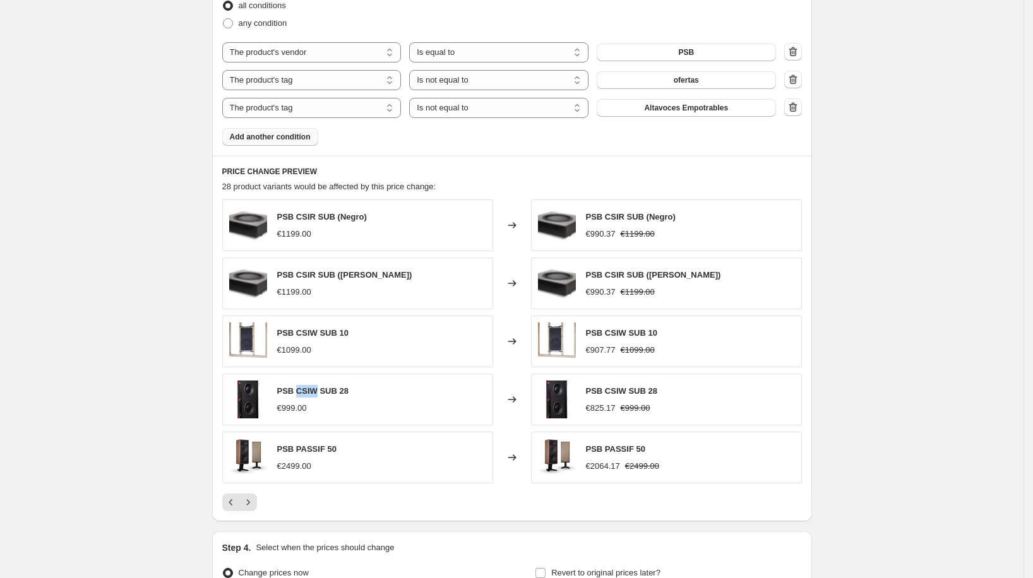
click at [314, 386] on span "PSB CSIW SUB 28" at bounding box center [312, 390] width 71 height 9
copy span "PSB CSIW SUB 28"
click at [249, 500] on icon "Next" at bounding box center [247, 503] width 3 height 6
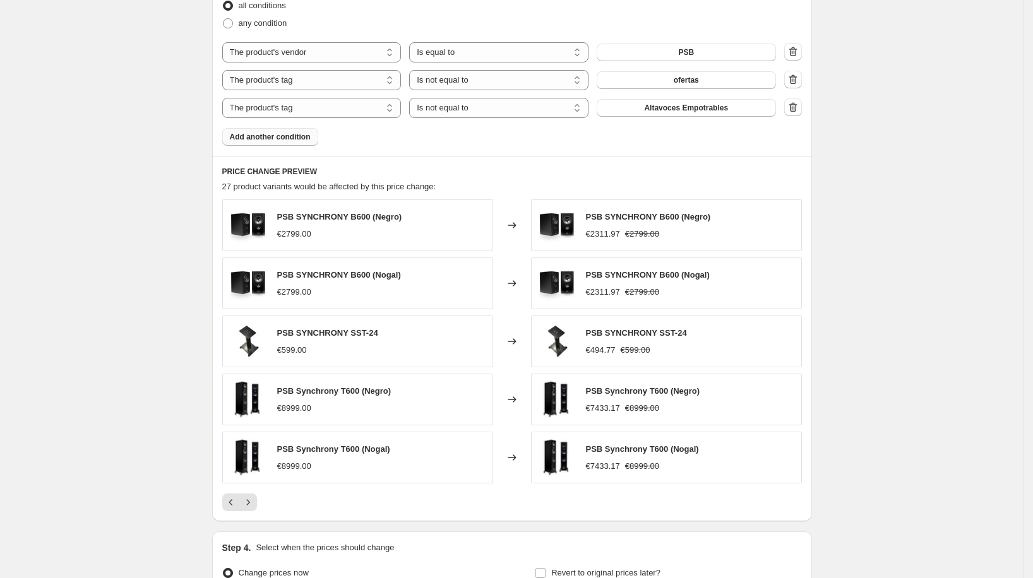
click at [326, 333] on span "PSB SYNCHRONY SST-24" at bounding box center [327, 332] width 101 height 9
copy span "PSB SYNCHRONY SST-24"
click at [290, 142] on button "Add another condition" at bounding box center [270, 137] width 96 height 18
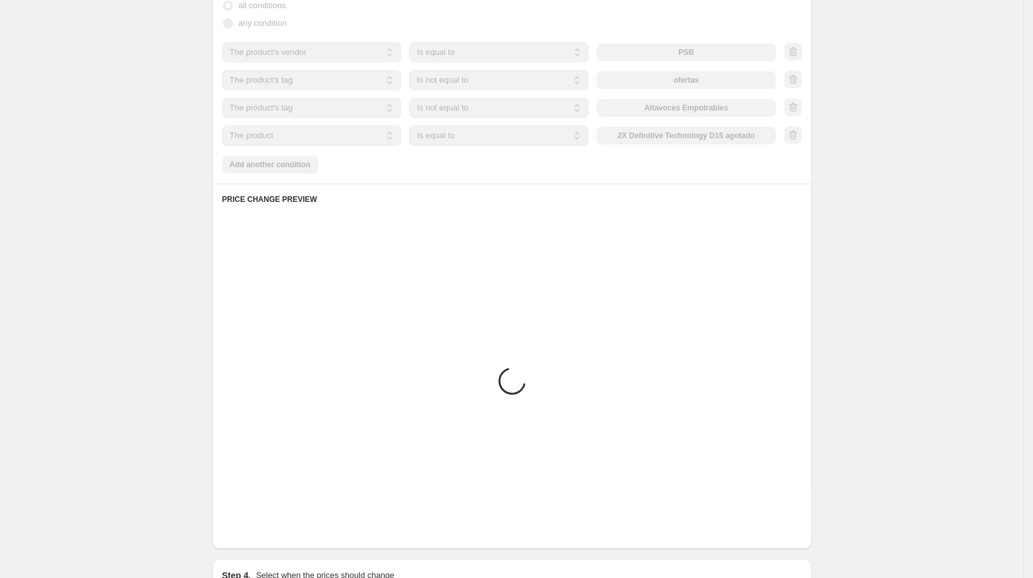
scroll to position [676, 0]
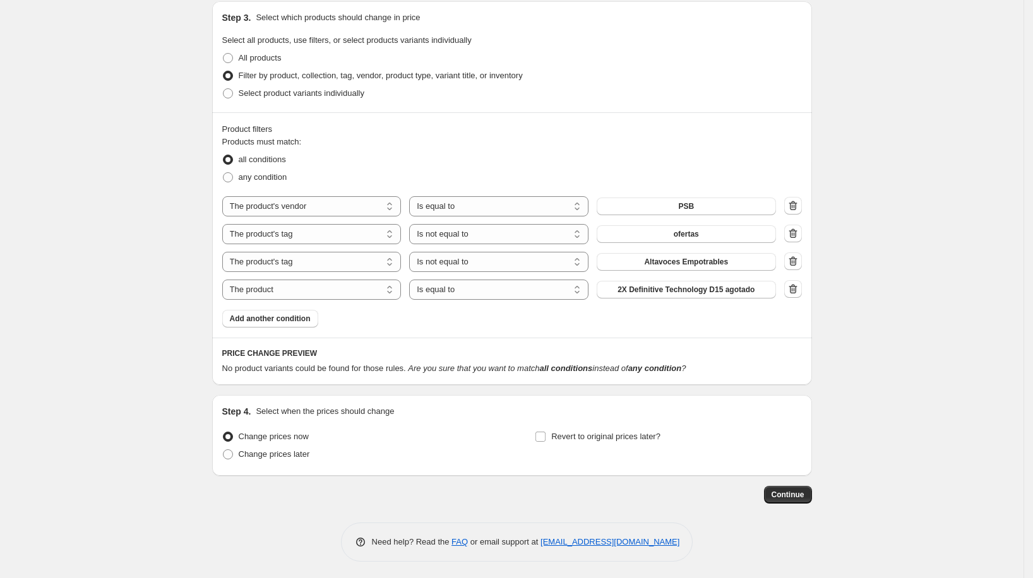
click at [323, 138] on fieldset "Products must match: all conditions any condition" at bounding box center [512, 161] width 580 height 51
click at [328, 286] on select "The product The product's collection The product's tag The product's vendor The…" at bounding box center [311, 290] width 179 height 20
select select "tag"
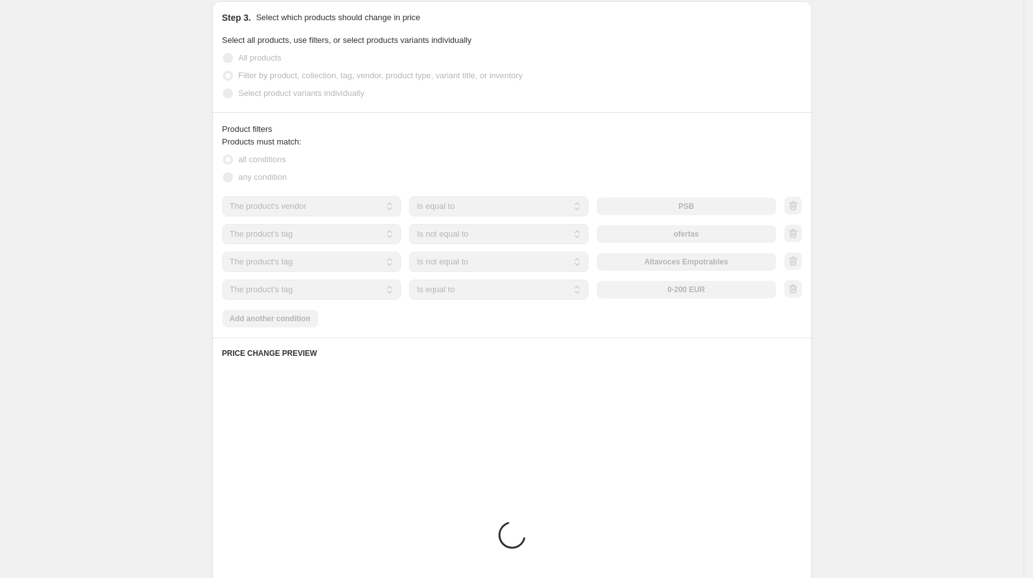
click at [482, 292] on select "Is equal to Is not equal to" at bounding box center [498, 290] width 179 height 20
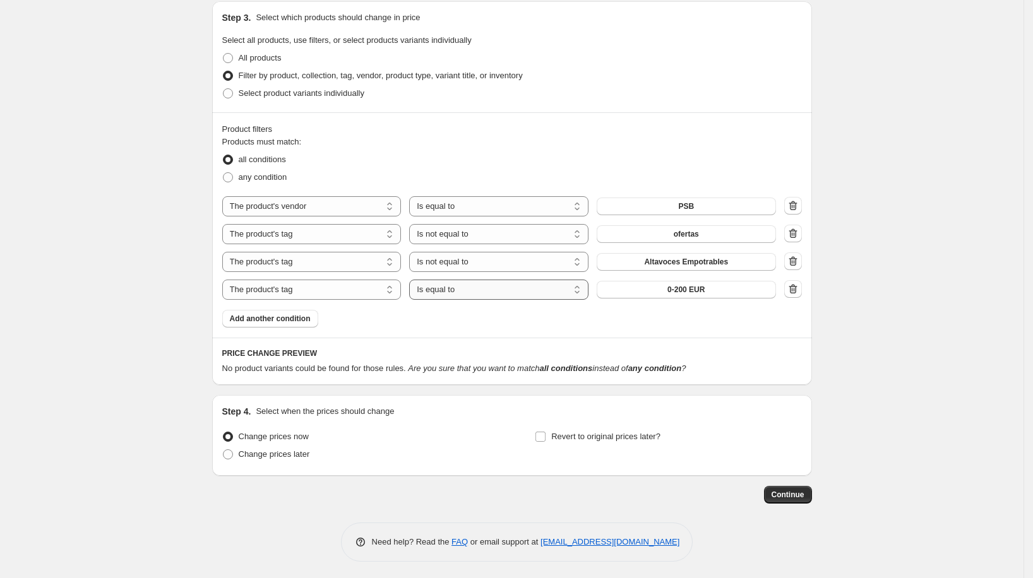
select select "not_equal"
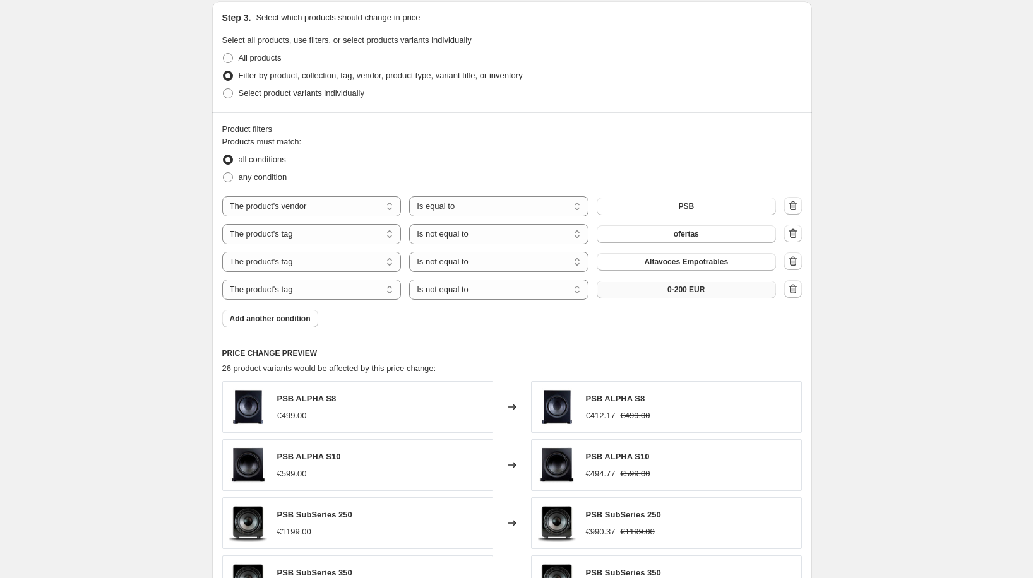
click at [666, 290] on button "0-200 EUR" at bounding box center [686, 290] width 179 height 18
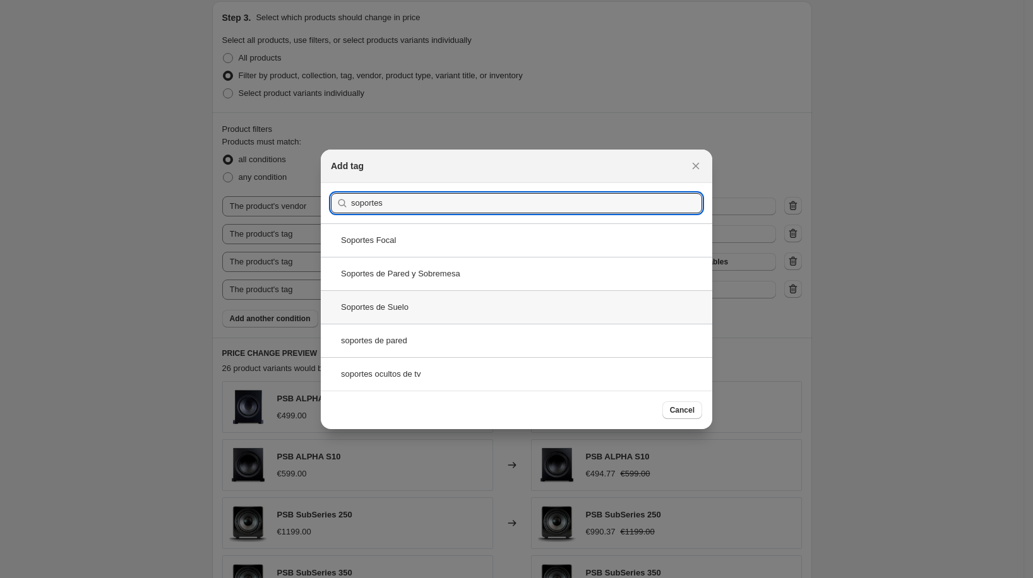
type input "soportes"
click at [414, 301] on div "Soportes de Suelo" at bounding box center [516, 306] width 391 height 33
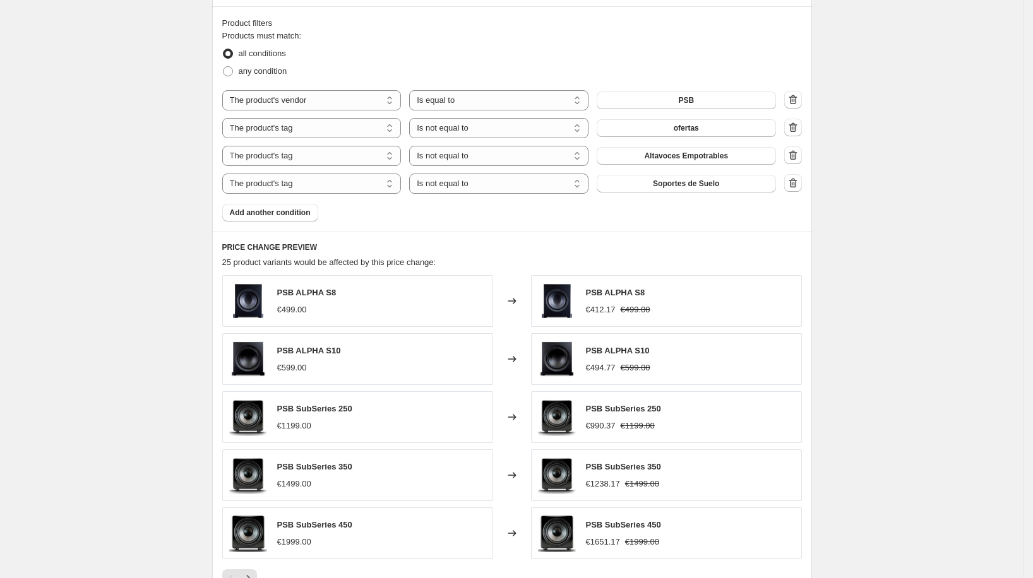
scroll to position [792, 0]
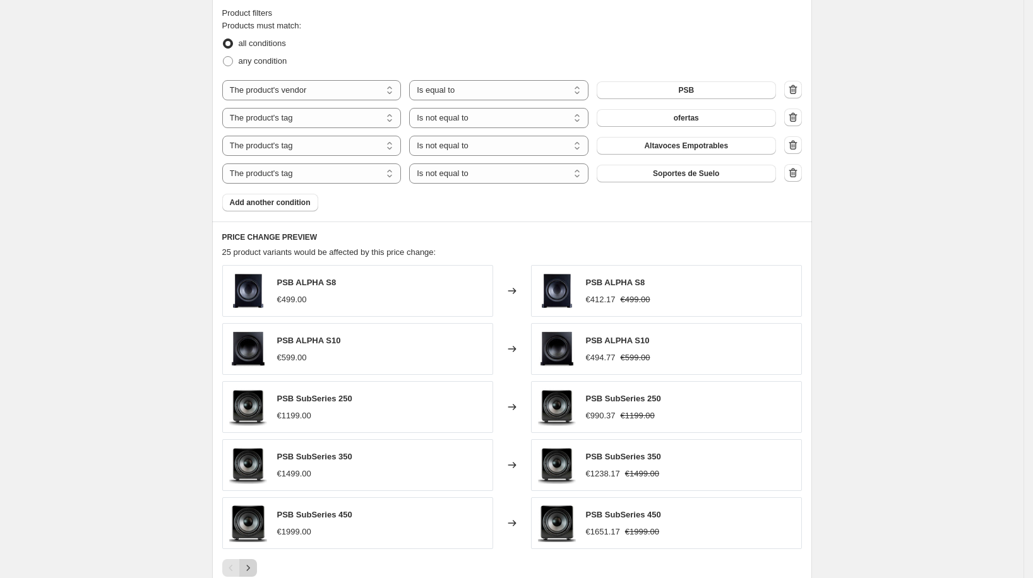
click at [251, 564] on icon "Next" at bounding box center [248, 568] width 13 height 13
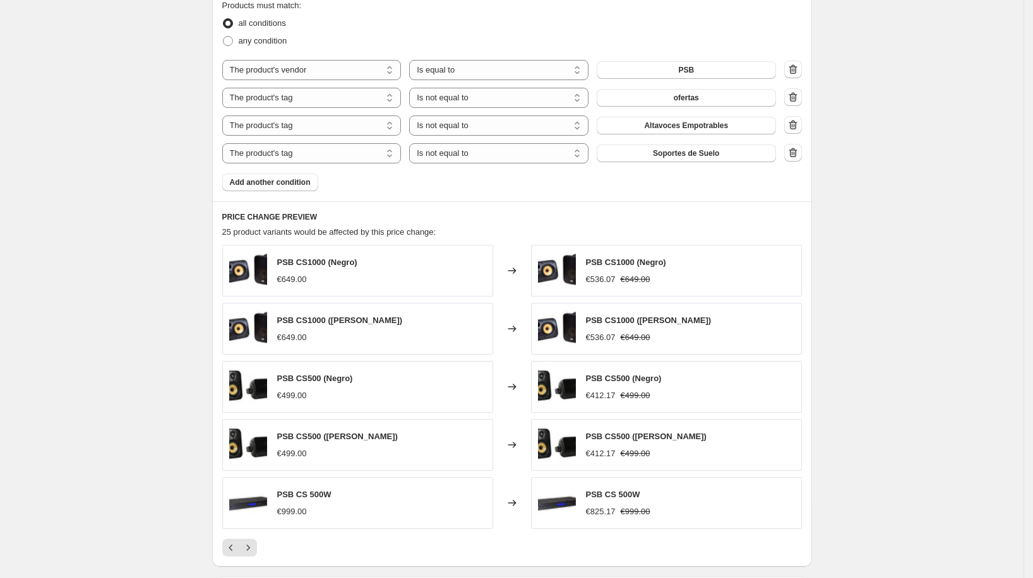
scroll to position [823, 0]
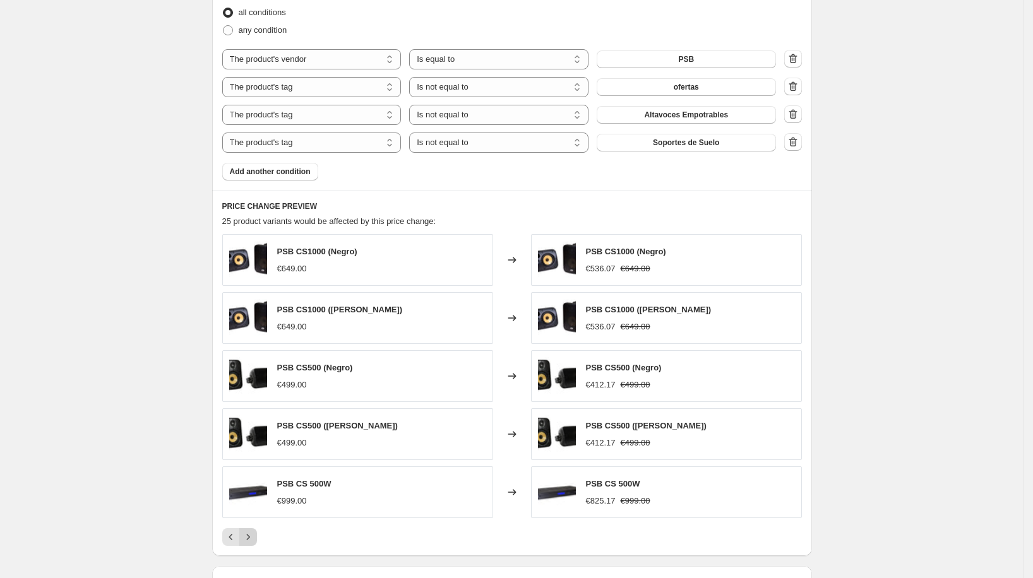
click at [253, 531] on icon "Next" at bounding box center [248, 537] width 13 height 13
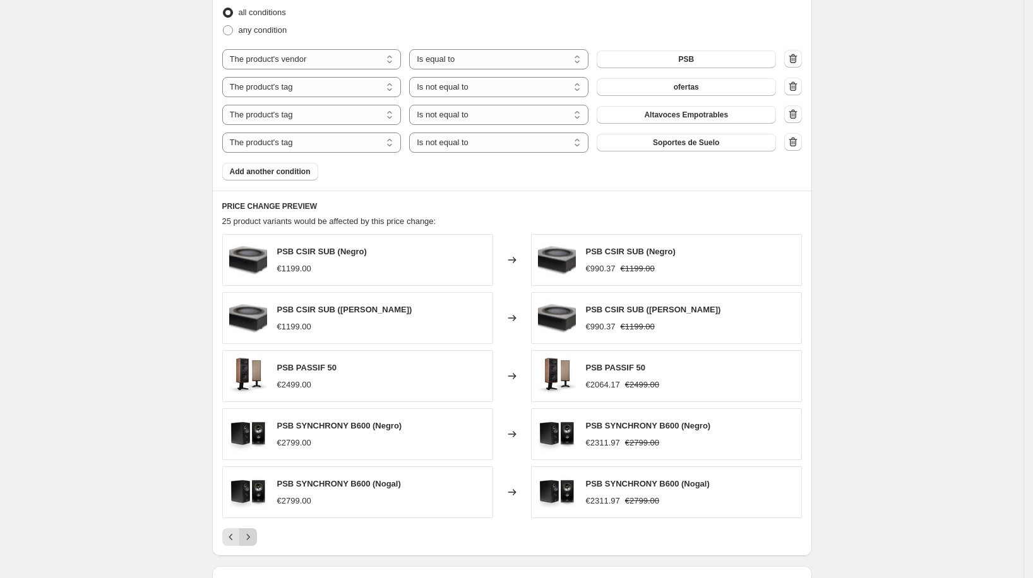
click at [253, 532] on icon "Next" at bounding box center [248, 537] width 13 height 13
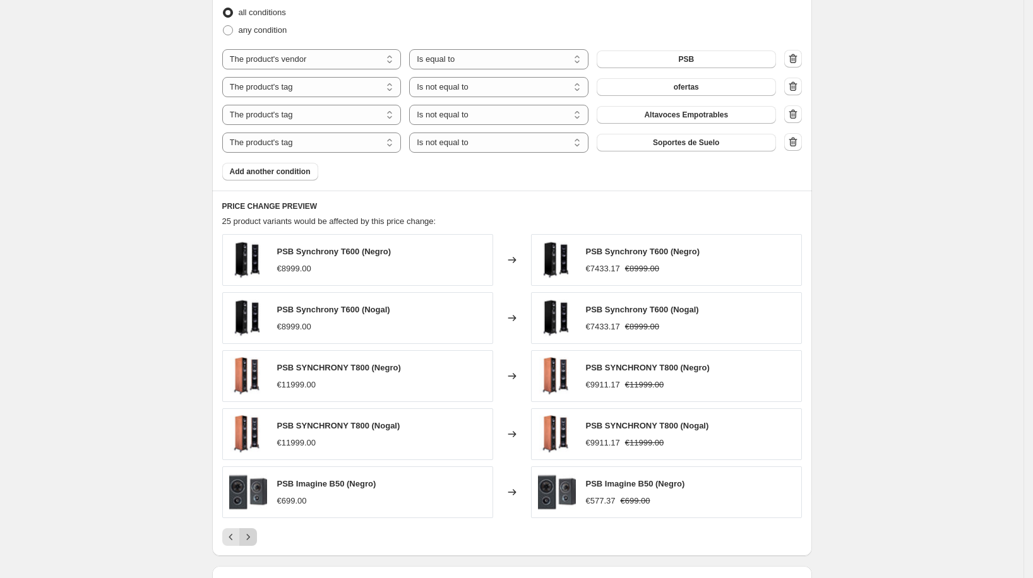
click at [253, 532] on icon "Next" at bounding box center [248, 537] width 13 height 13
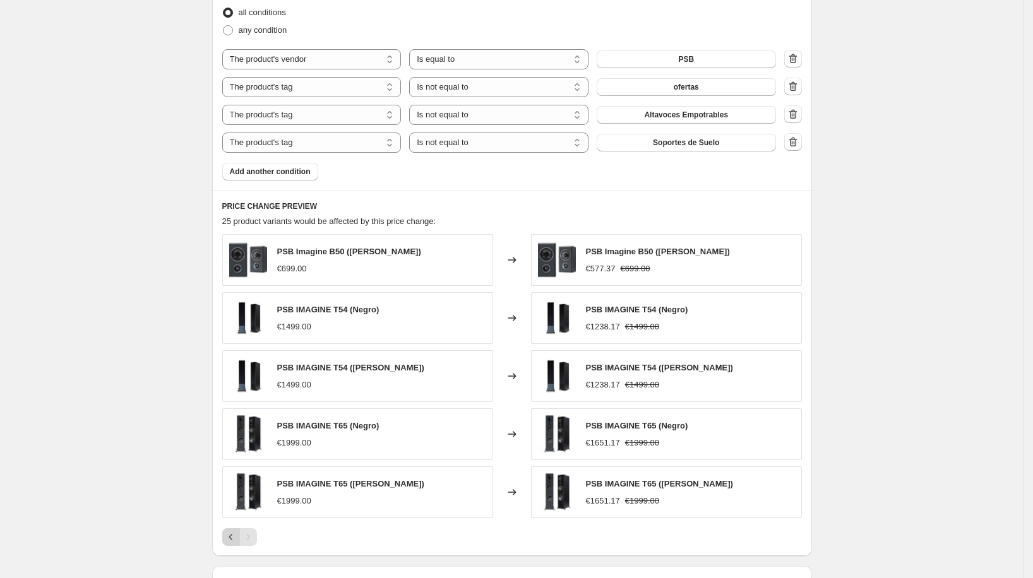
click at [237, 529] on button "Previous" at bounding box center [231, 538] width 18 height 18
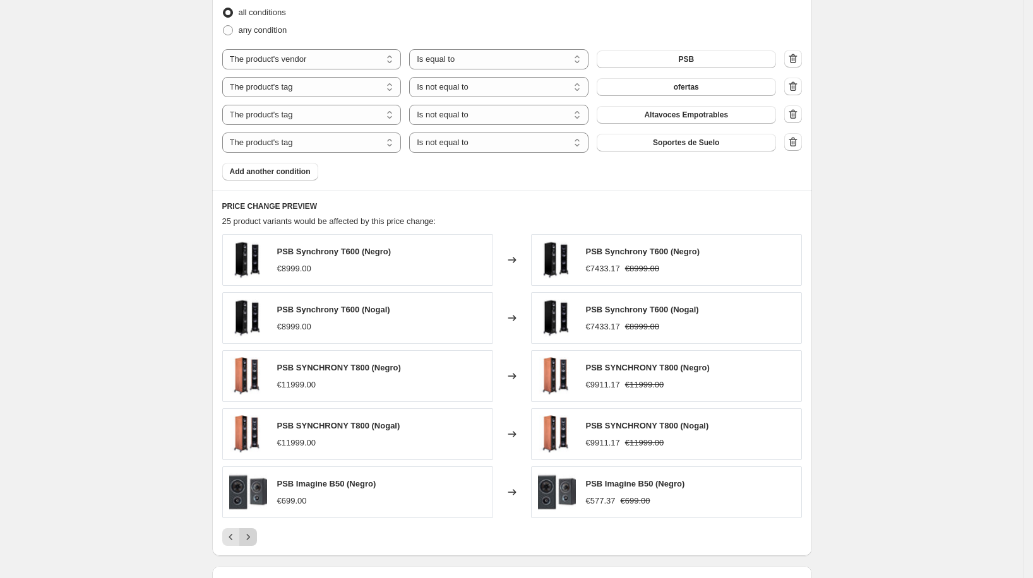
click at [254, 537] on icon "Next" at bounding box center [248, 537] width 13 height 13
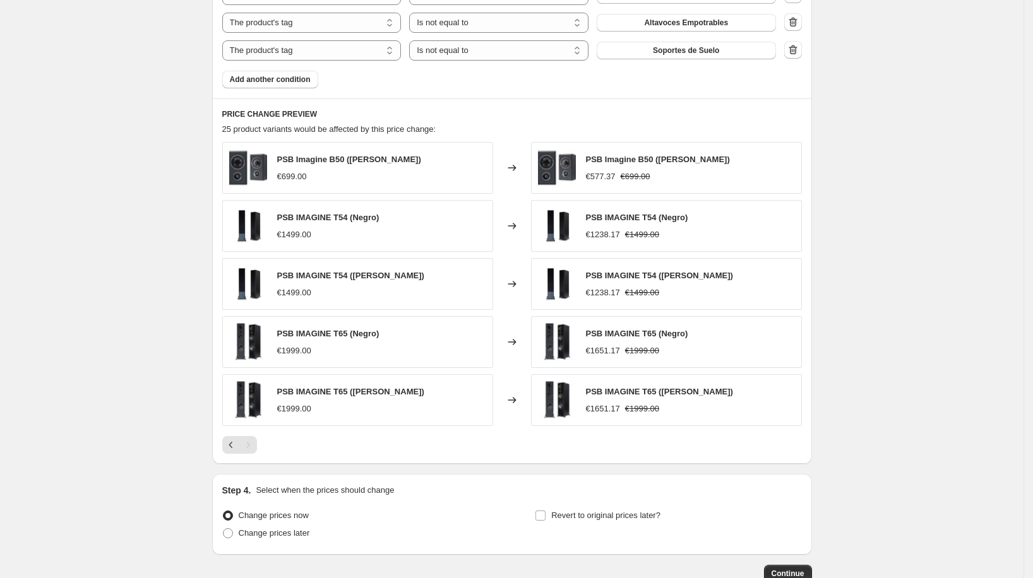
scroll to position [970, 0]
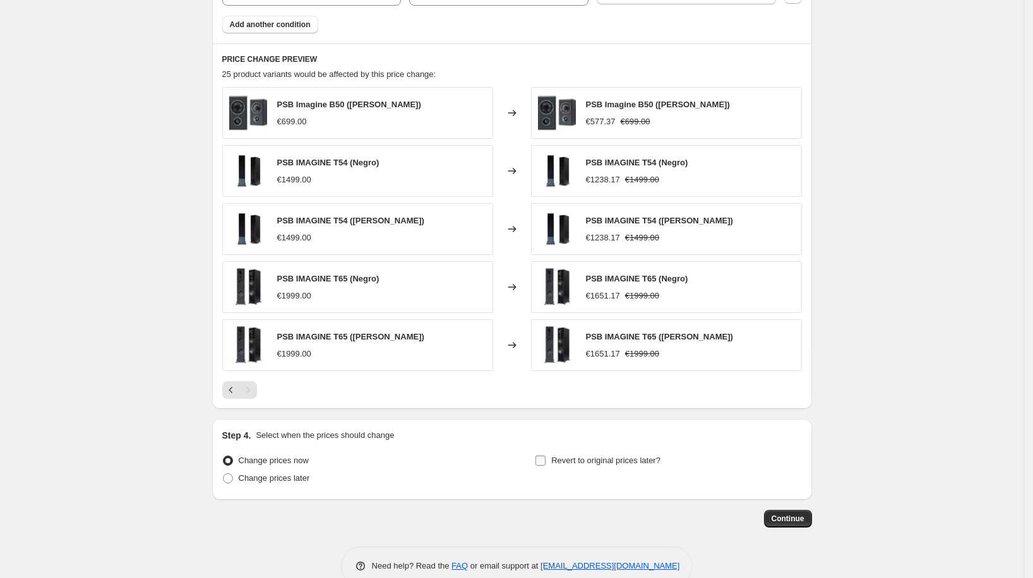
click at [569, 457] on span "Revert to original prices later?" at bounding box center [605, 460] width 109 height 9
click at [546, 457] on input "Revert to original prices later?" at bounding box center [540, 461] width 10 height 10
checkbox input "true"
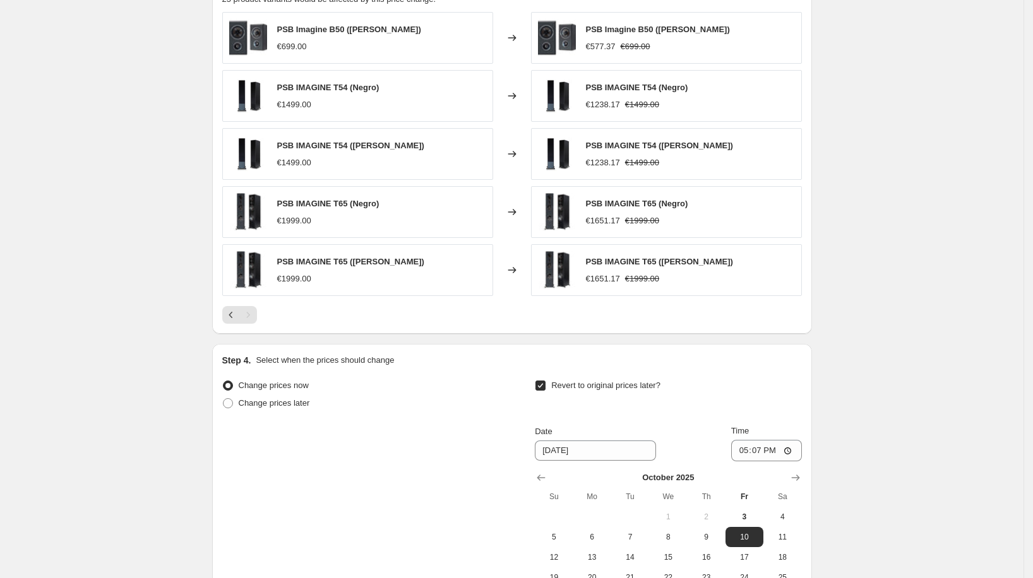
scroll to position [1108, 0]
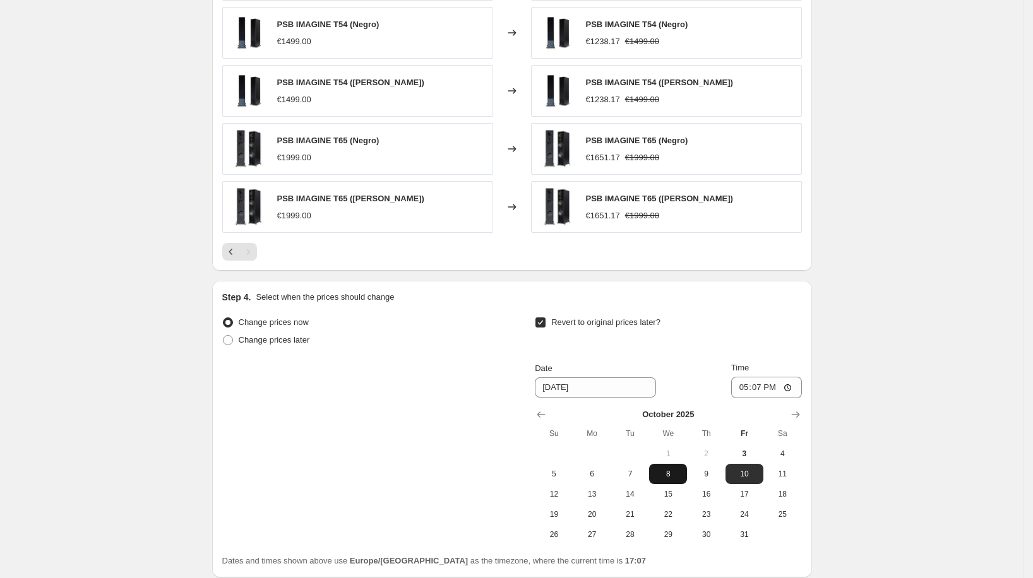
click at [659, 472] on span "8" at bounding box center [668, 474] width 28 height 10
type input "[DATE]"
click at [761, 385] on input "17:07" at bounding box center [766, 387] width 71 height 21
type input "00:00"
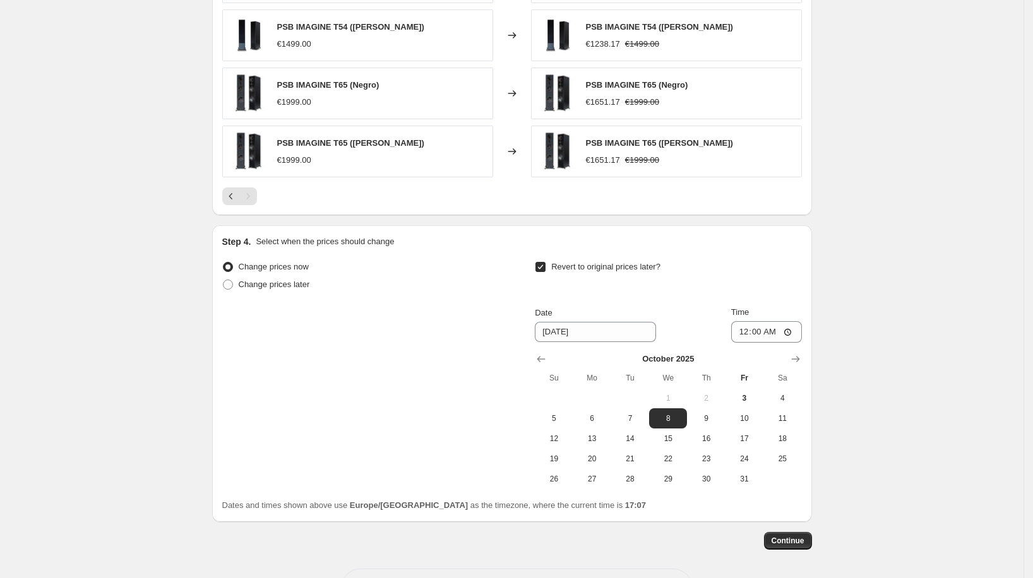
scroll to position [1208, 0]
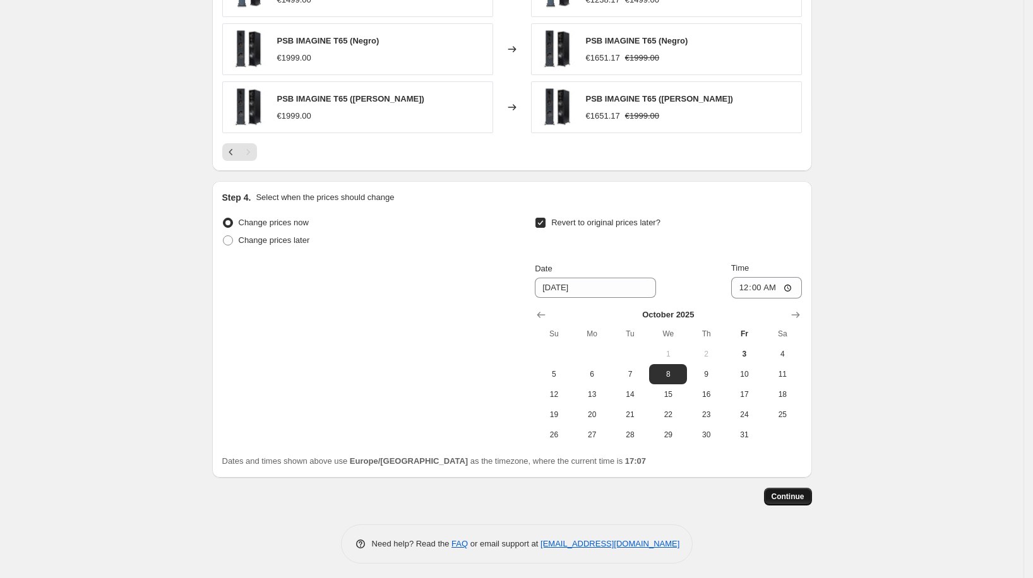
click at [801, 494] on span "Continue" at bounding box center [788, 497] width 33 height 10
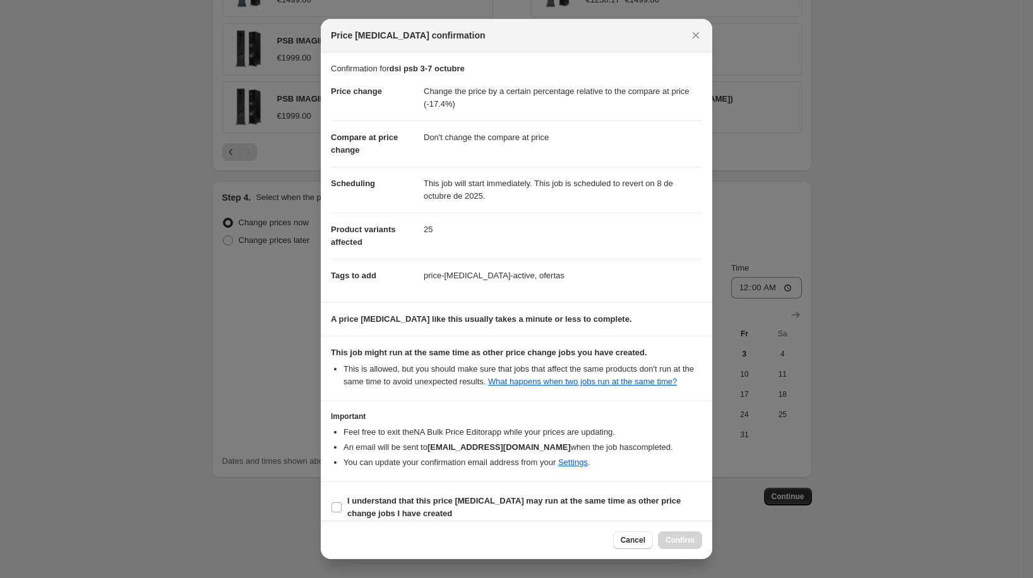
scroll to position [21, 0]
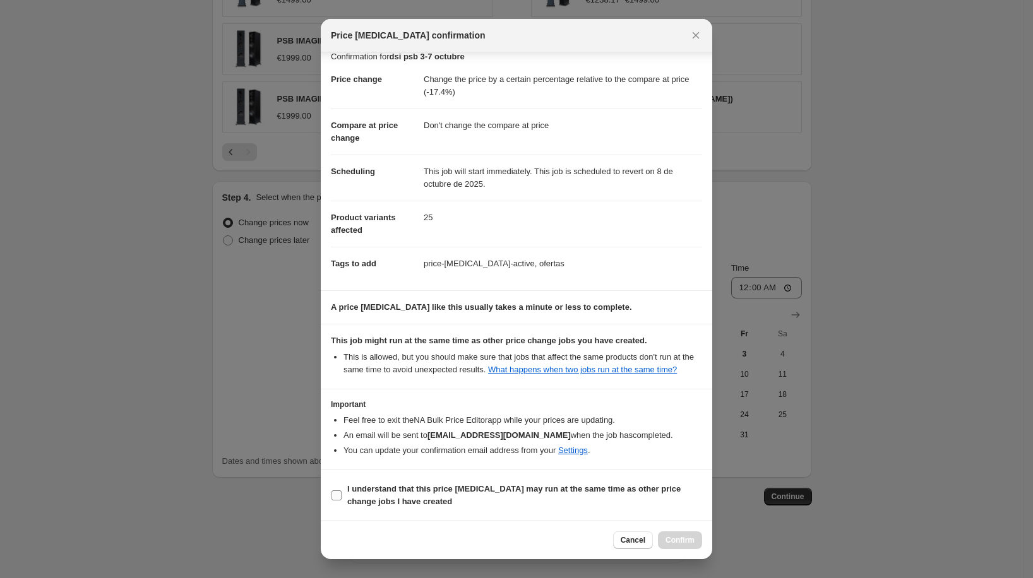
click at [628, 487] on b "I understand that this price change job may run at the same time as other price…" at bounding box center [513, 495] width 333 height 22
click at [342, 491] on input "I understand that this price change job may run at the same time as other price…" at bounding box center [337, 496] width 10 height 10
checkbox input "true"
click at [679, 537] on span "Confirm" at bounding box center [680, 540] width 29 height 10
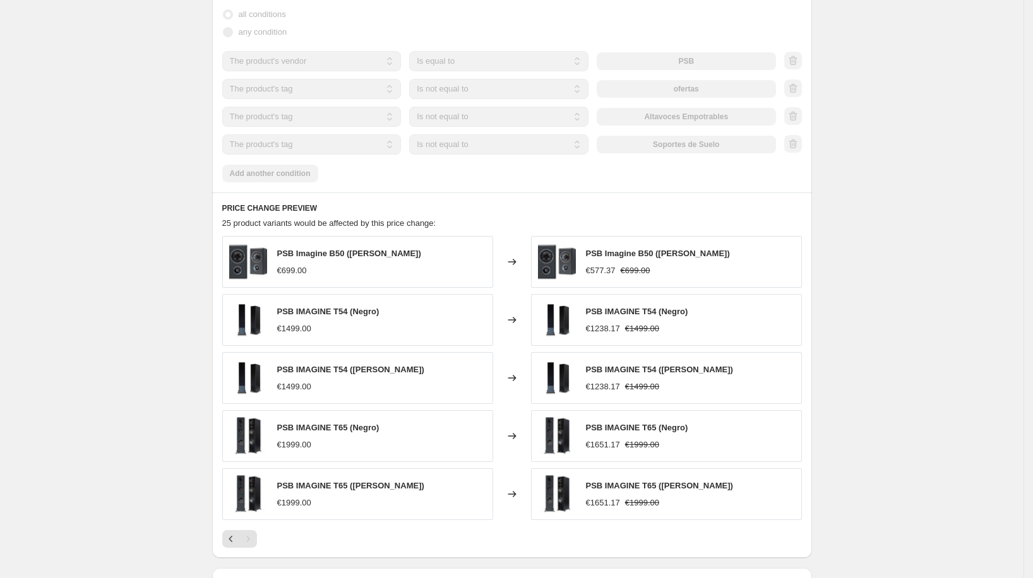
scroll to position [902, 0]
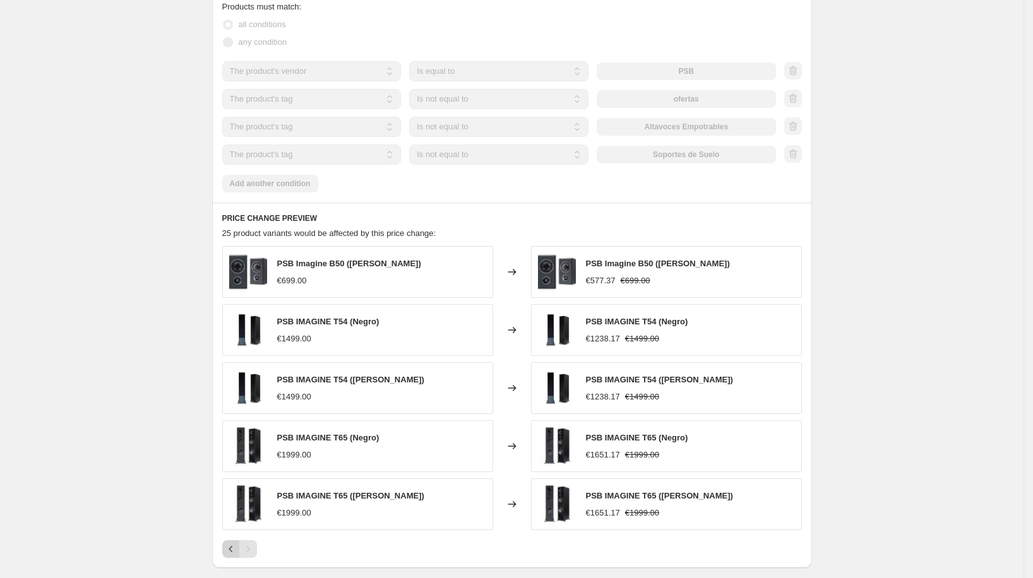
click at [237, 545] on icon "Previous" at bounding box center [231, 549] width 13 height 13
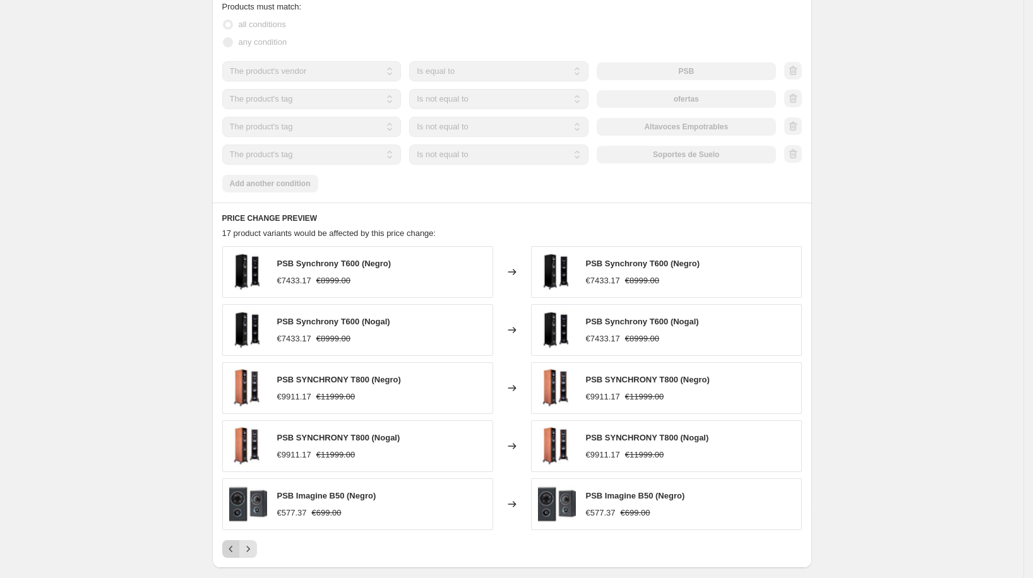
click at [237, 544] on icon "Previous" at bounding box center [231, 549] width 13 height 13
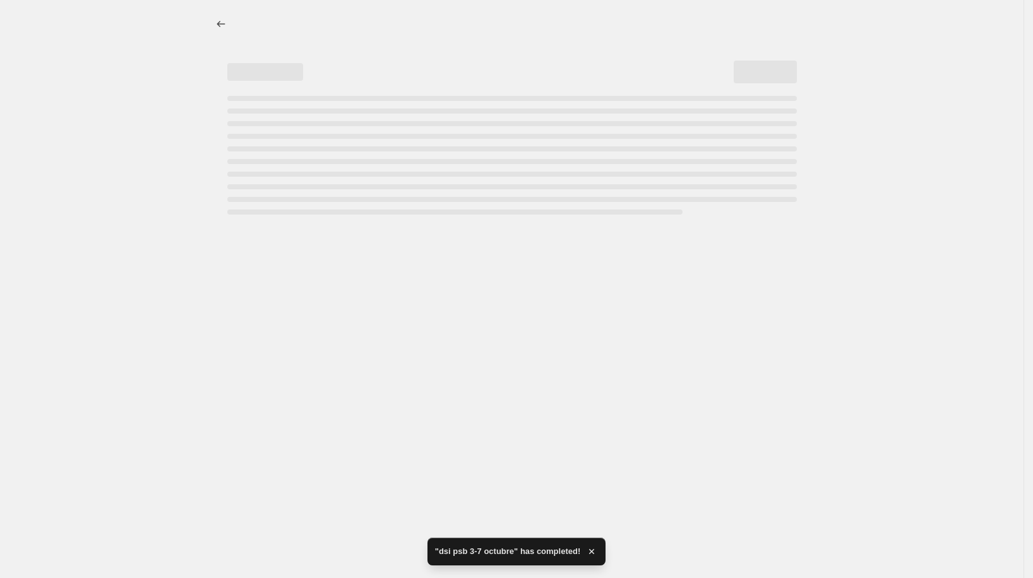
scroll to position [0, 0]
select select "pcap"
select select "no_change"
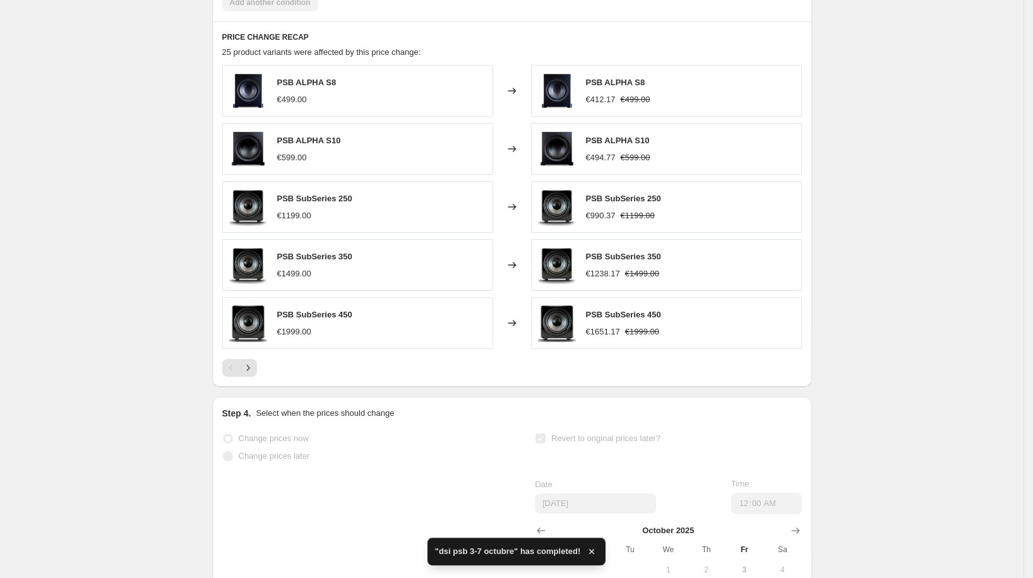
scroll to position [1135, 0]
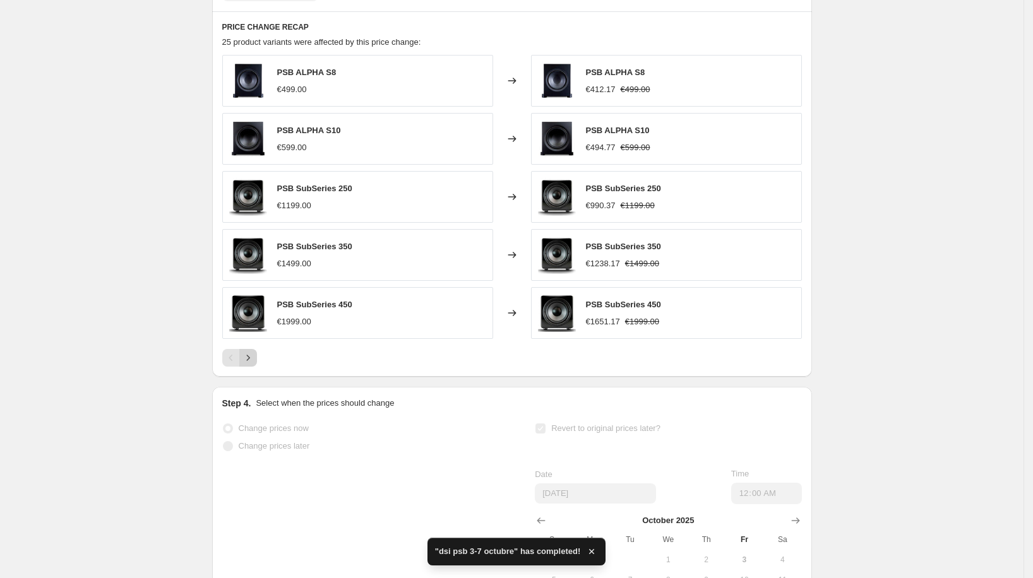
click at [254, 357] on icon "Next" at bounding box center [248, 358] width 13 height 13
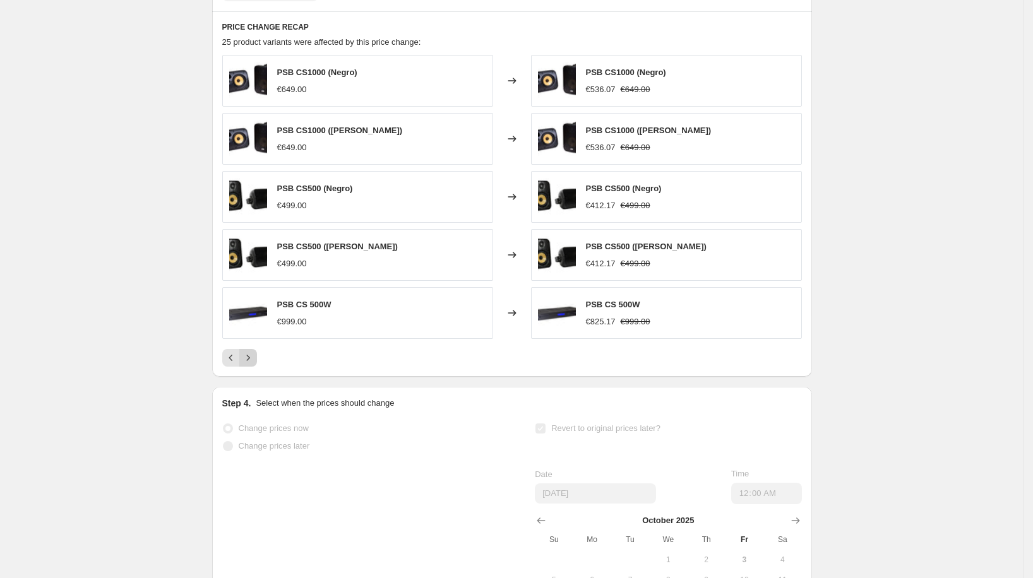
click at [254, 357] on icon "Next" at bounding box center [248, 358] width 13 height 13
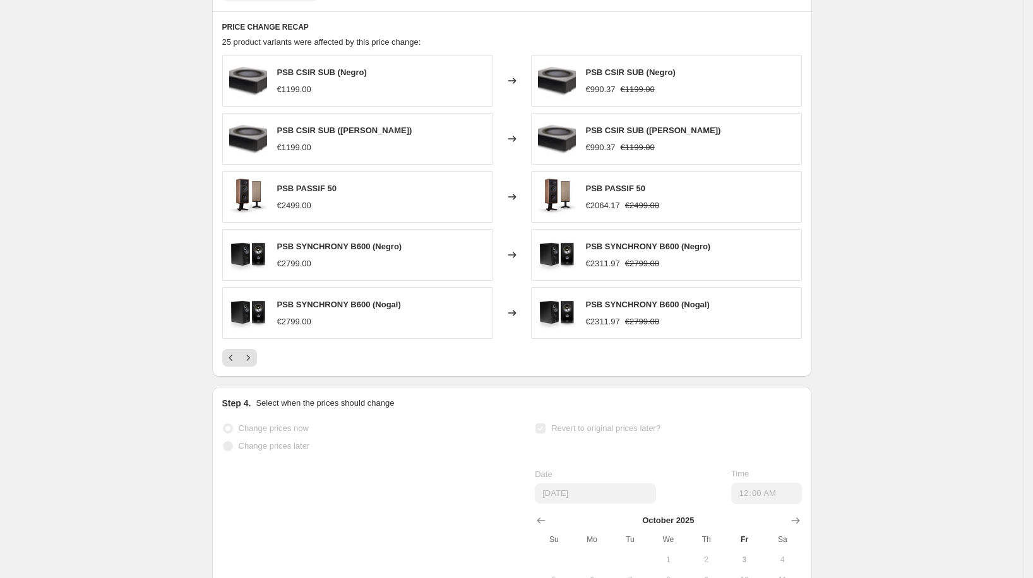
click at [314, 71] on span "PSB CSIR SUB (Negro)" at bounding box center [322, 72] width 90 height 9
click at [320, 72] on span "PSB CSIR SUB (Negro)" at bounding box center [322, 72] width 90 height 9
drag, startPoint x: 337, startPoint y: 71, endPoint x: 285, endPoint y: 71, distance: 51.8
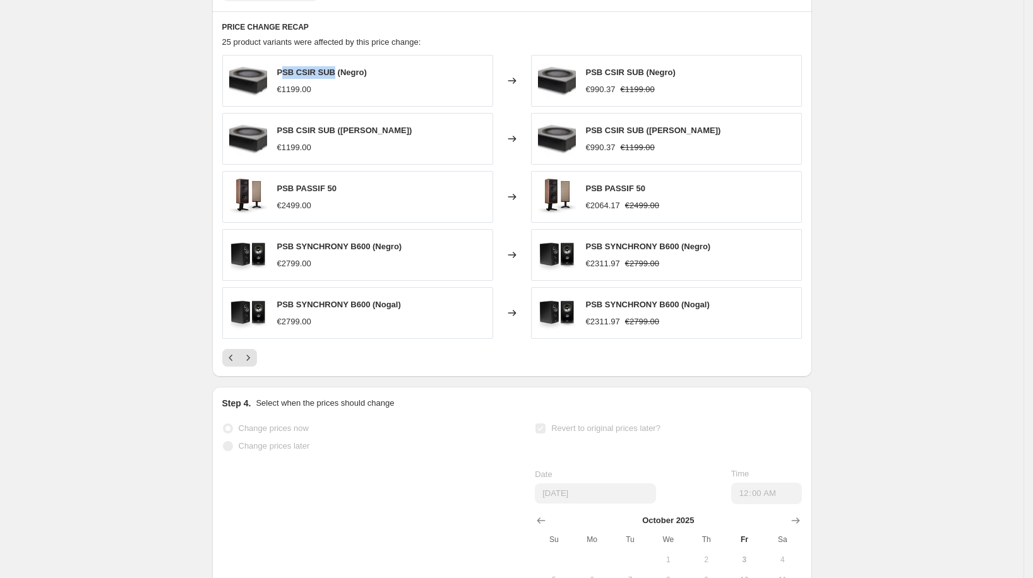
click at [285, 71] on span "PSB CSIR SUB (Negro)" at bounding box center [322, 72] width 90 height 9
click at [292, 77] on div "PSB CSIR SUB (Negro) €1199.00" at bounding box center [322, 80] width 90 height 29
drag, startPoint x: 281, startPoint y: 70, endPoint x: 337, endPoint y: 73, distance: 55.7
click at [337, 73] on span "PSB CSIR SUB (Negro)" at bounding box center [322, 72] width 90 height 9
copy span "PSB CSIR SUB"
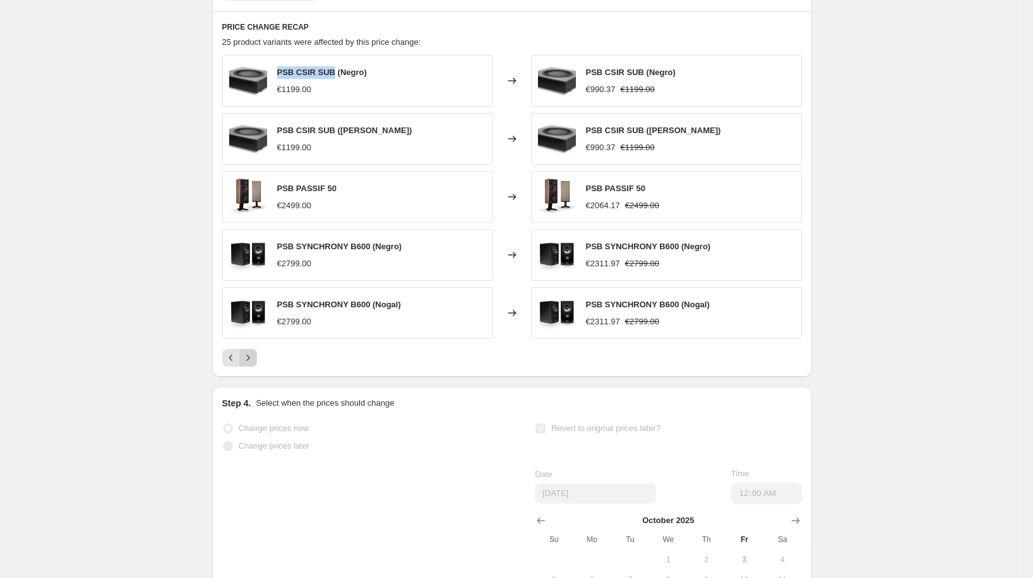
click at [254, 355] on icon "Next" at bounding box center [248, 358] width 13 height 13
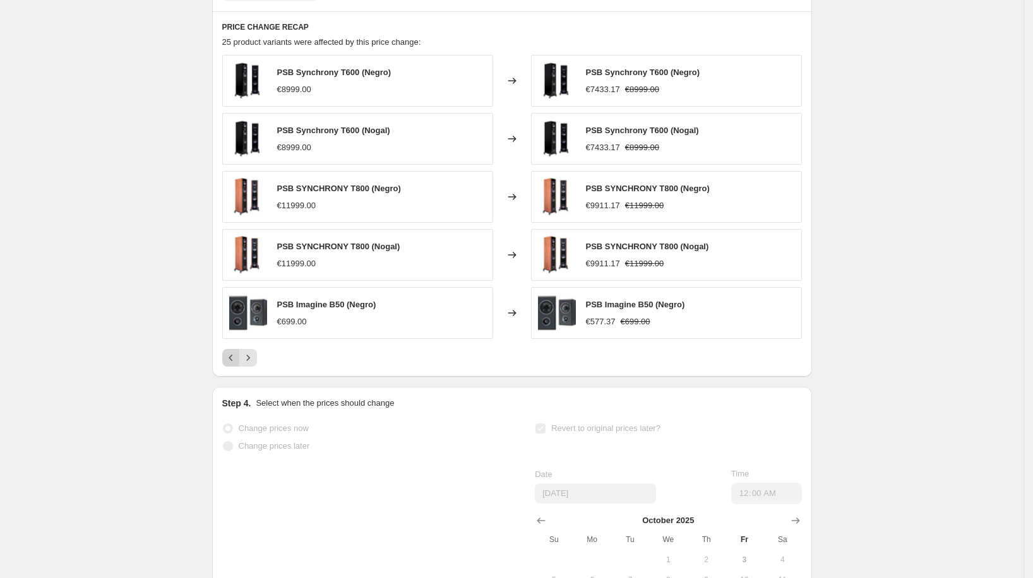
click at [232, 354] on icon "Previous" at bounding box center [231, 358] width 13 height 13
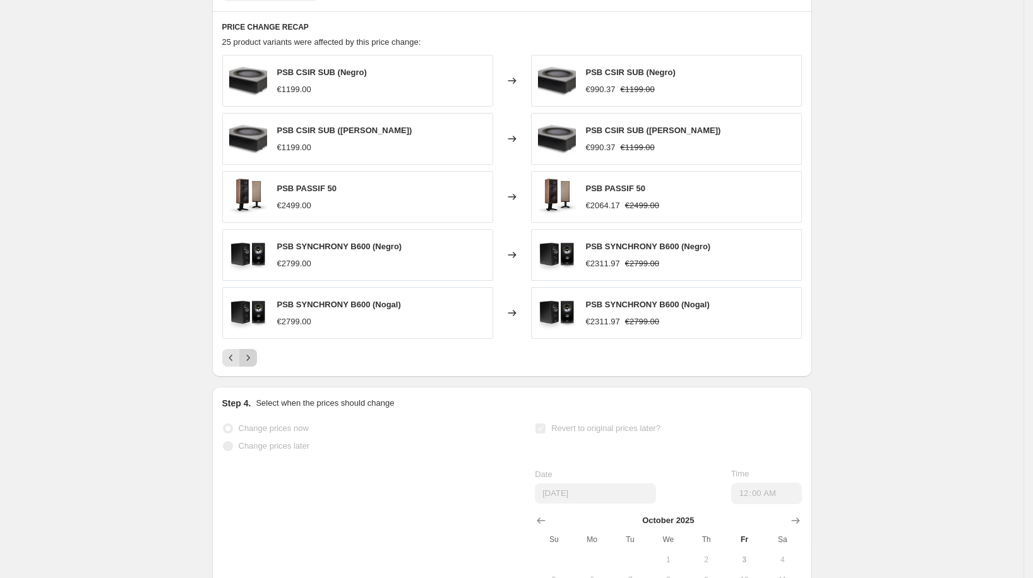
click at [254, 353] on icon "Next" at bounding box center [248, 358] width 13 height 13
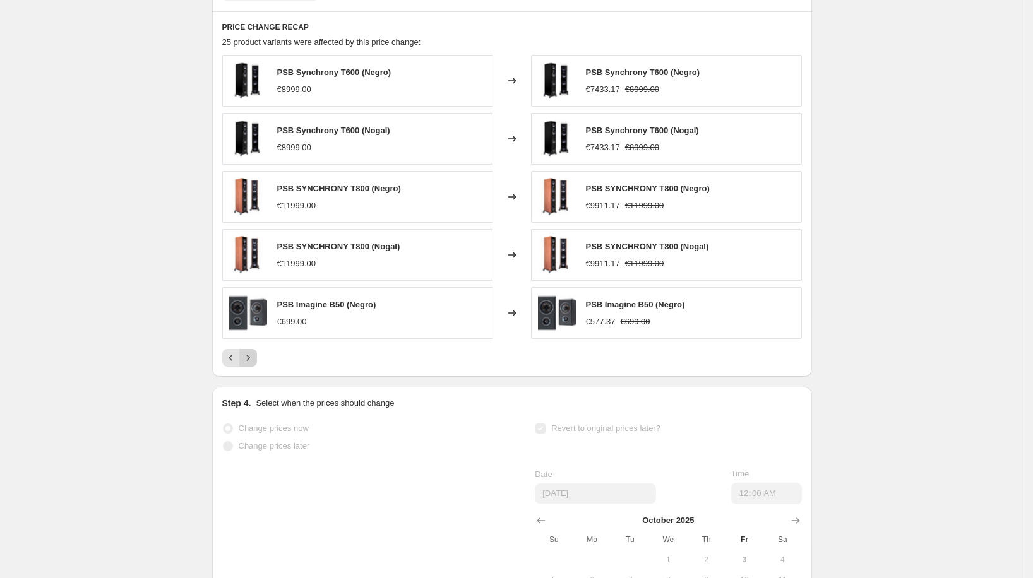
click at [254, 353] on icon "Next" at bounding box center [248, 358] width 13 height 13
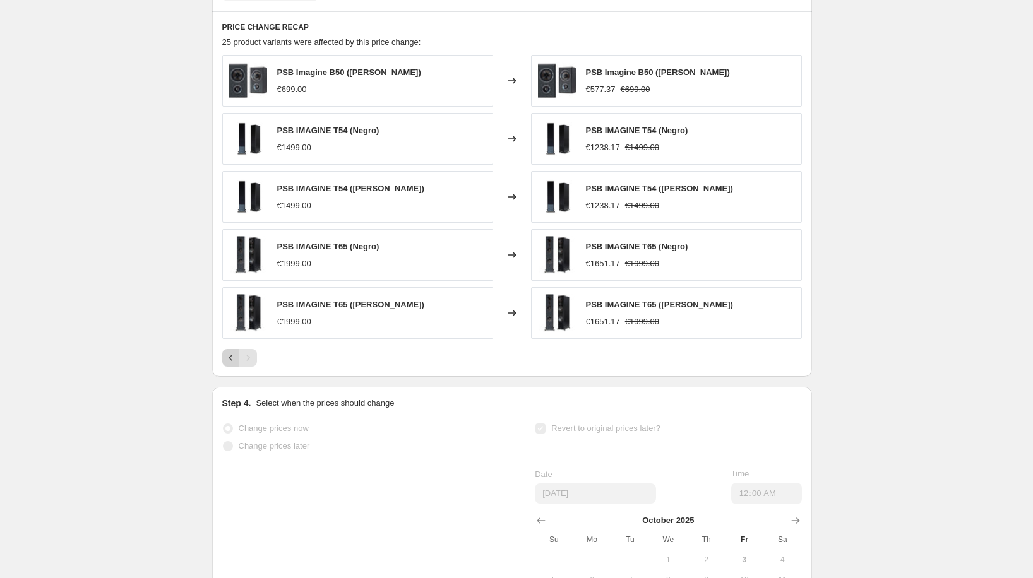
click at [235, 356] on icon "Previous" at bounding box center [231, 358] width 13 height 13
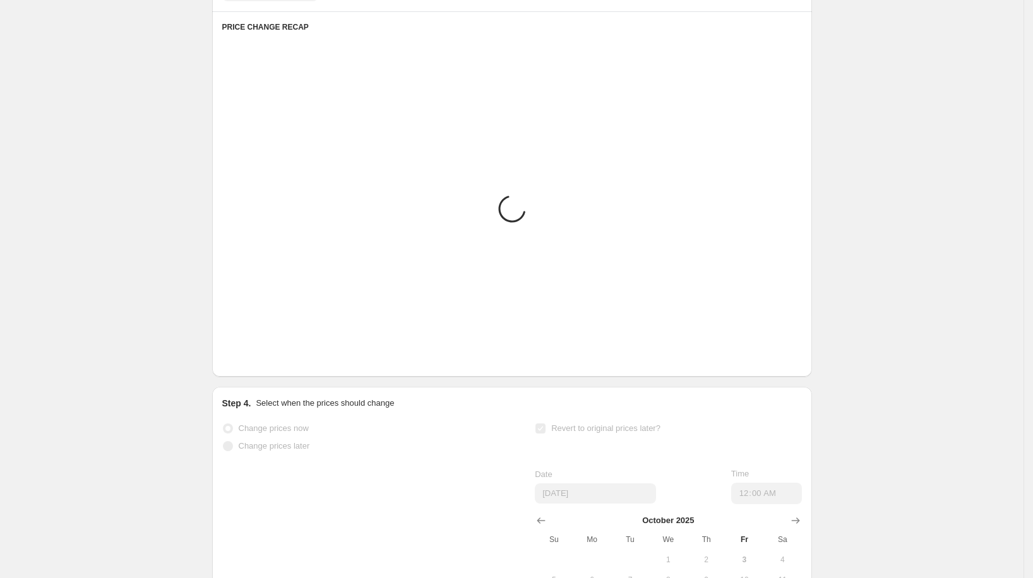
click at [235, 356] on icon "Previous" at bounding box center [231, 358] width 13 height 13
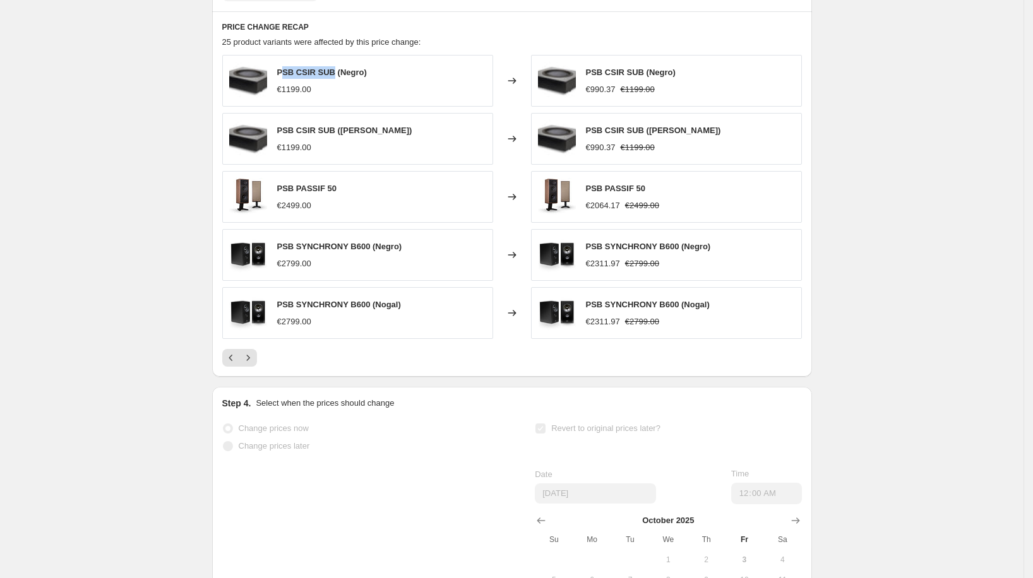
drag, startPoint x: 334, startPoint y: 72, endPoint x: 285, endPoint y: 72, distance: 49.3
click at [285, 72] on span "PSB CSIR SUB (Negro)" at bounding box center [322, 72] width 90 height 9
click at [301, 68] on span "PSB CSIR SUB (Negro)" at bounding box center [322, 72] width 90 height 9
click at [294, 69] on span "PSB CSIR SUB (Negro)" at bounding box center [322, 72] width 90 height 9
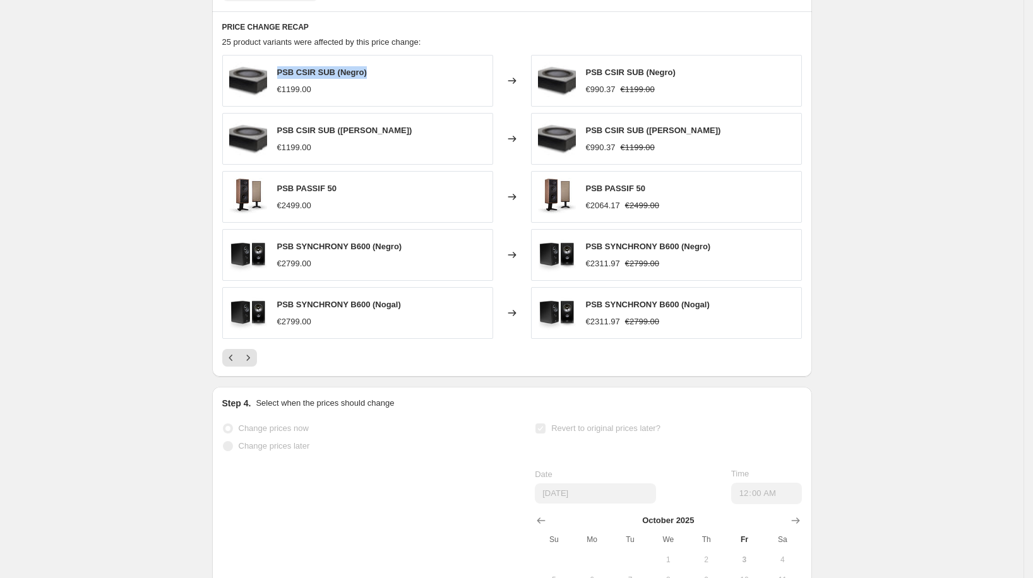
click at [294, 69] on span "PSB CSIR SUB (Negro)" at bounding box center [322, 72] width 90 height 9
copy span "PSB CSIR SUB (Negro)"
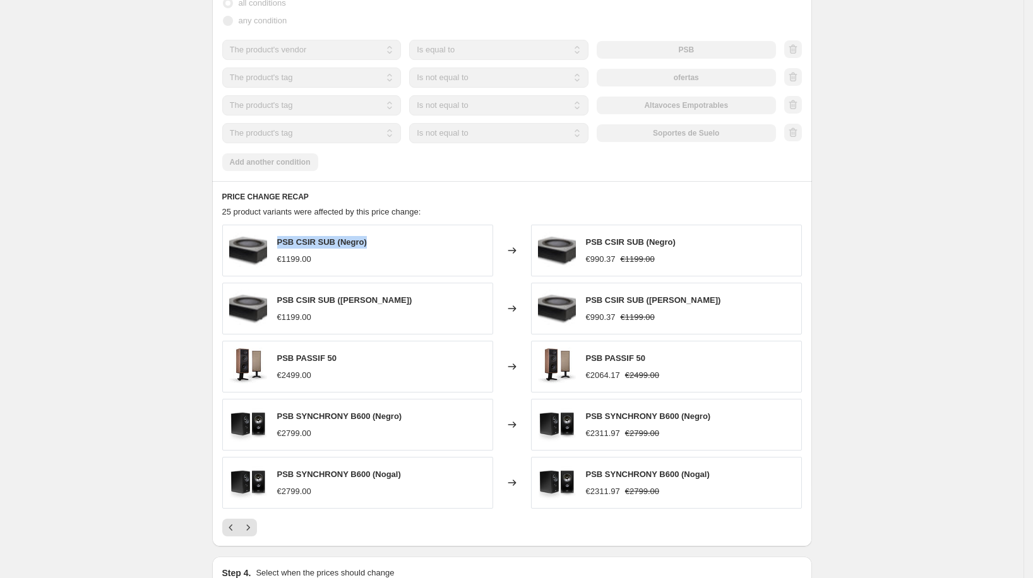
scroll to position [790, 0]
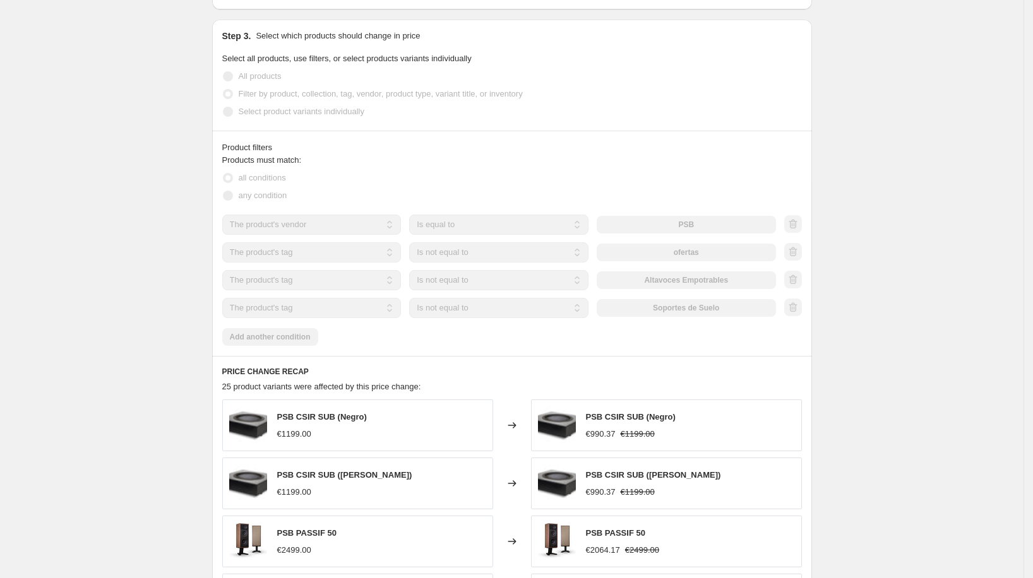
click at [308, 342] on div "Products must match: all conditions any condition The product The product's col…" at bounding box center [512, 250] width 580 height 192
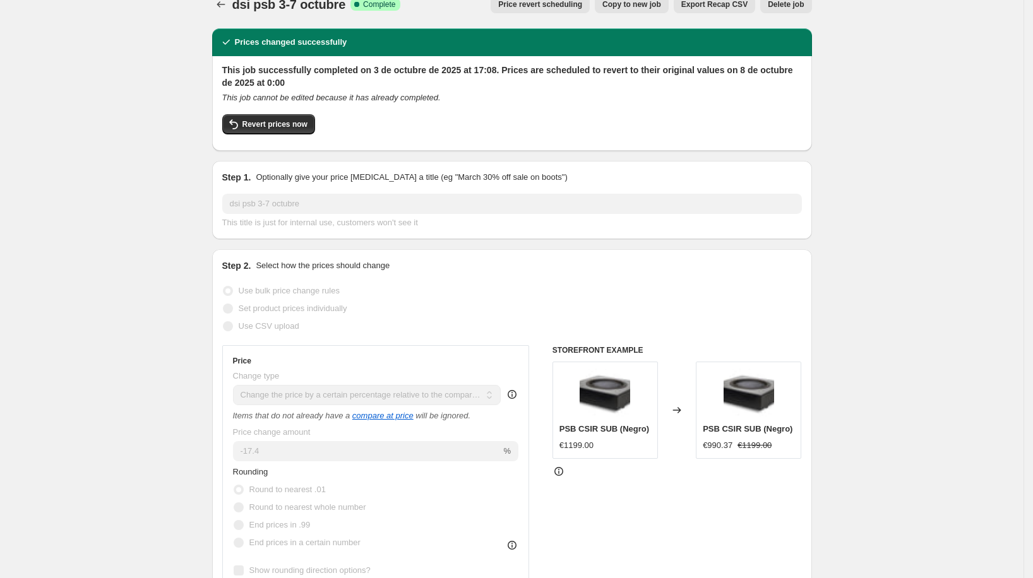
scroll to position [0, 0]
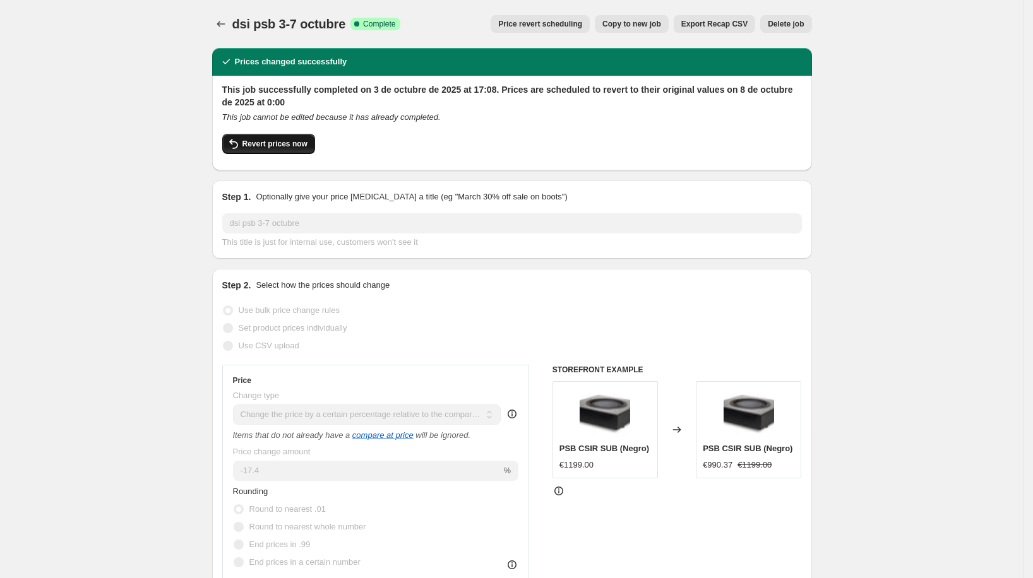
click at [293, 146] on span "Revert prices now" at bounding box center [274, 144] width 65 height 10
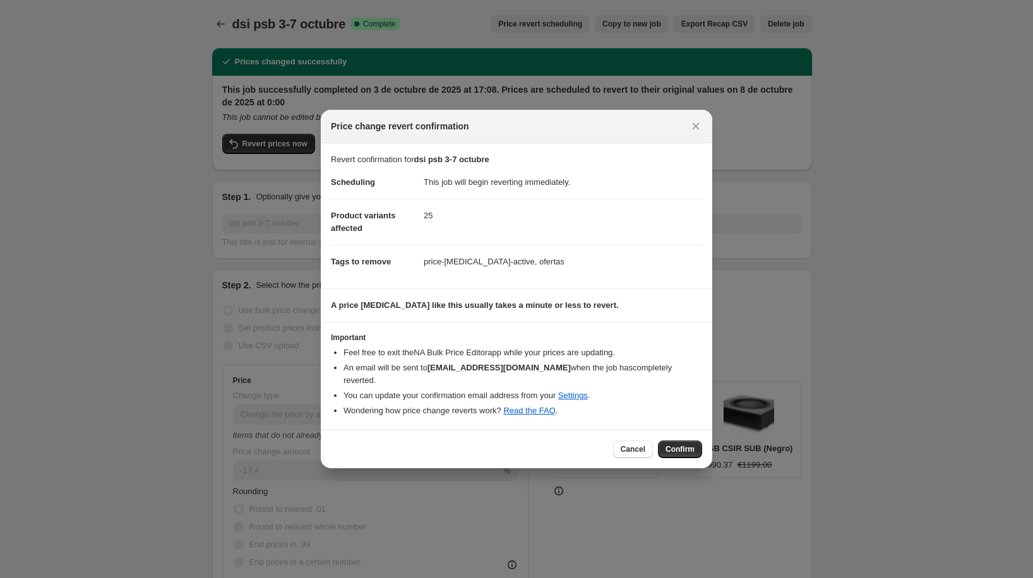
click at [683, 445] on span "Confirm" at bounding box center [680, 450] width 29 height 10
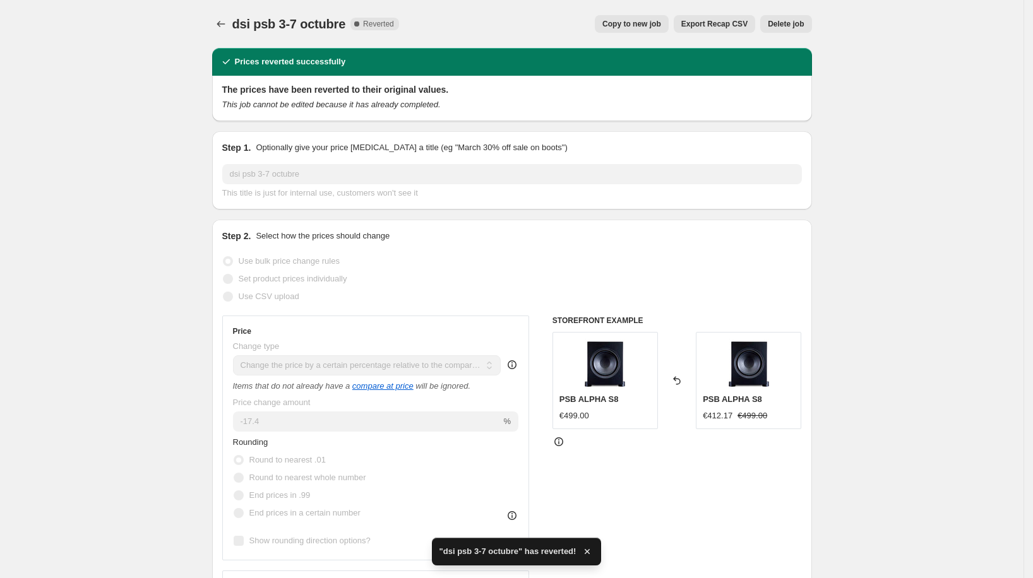
click at [635, 24] on span "Copy to new job" at bounding box center [631, 24] width 59 height 10
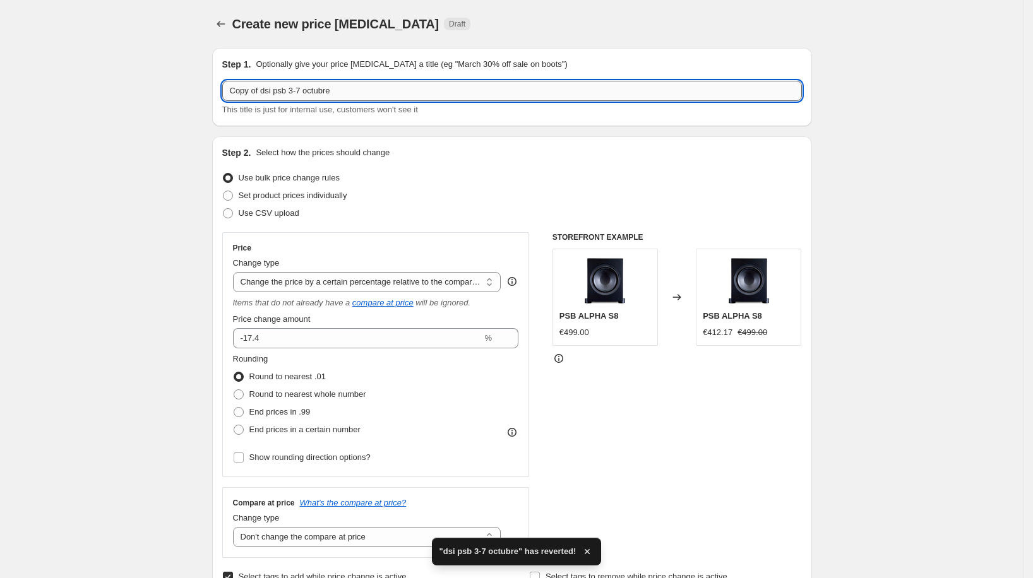
click at [302, 92] on input "Copy of dsi psb 3-7 octubre" at bounding box center [512, 91] width 580 height 20
click at [291, 96] on input "Copy of dsi psb 3-7 octubre" at bounding box center [512, 91] width 580 height 20
drag, startPoint x: 265, startPoint y: 92, endPoint x: 206, endPoint y: 91, distance: 59.4
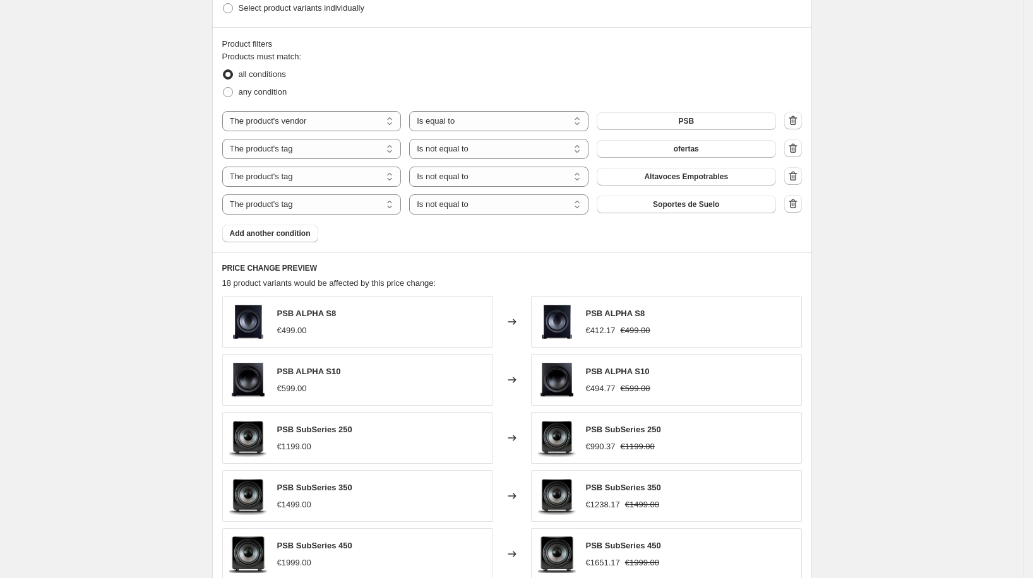
scroll to position [791, 0]
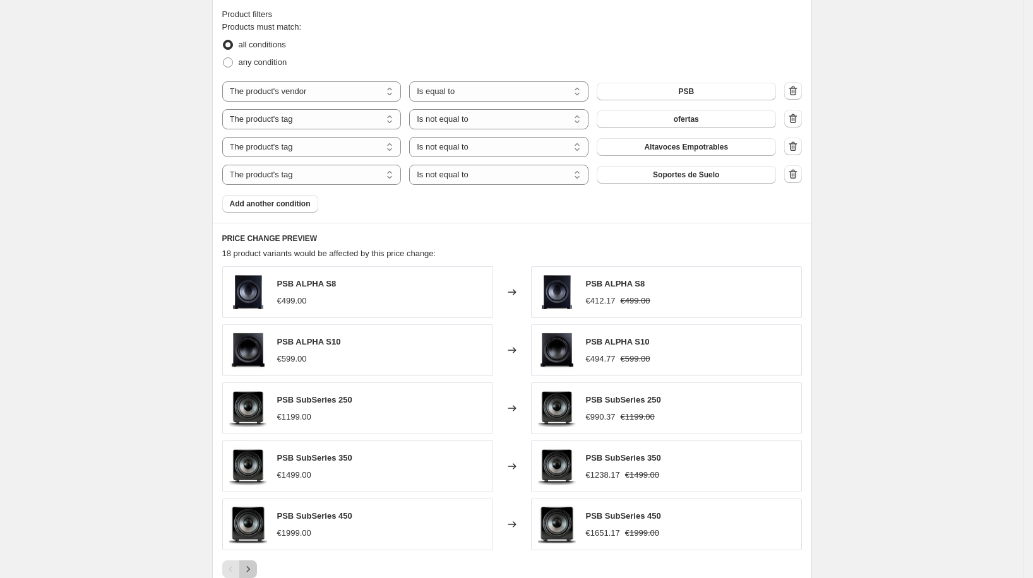
click at [254, 563] on icon "Next" at bounding box center [248, 569] width 13 height 13
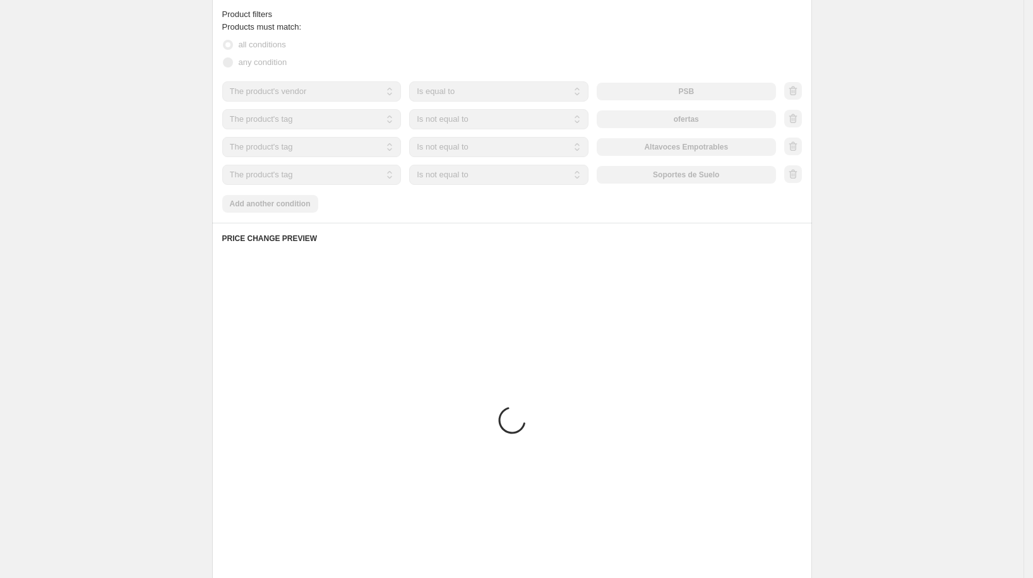
scroll to position [801, 0]
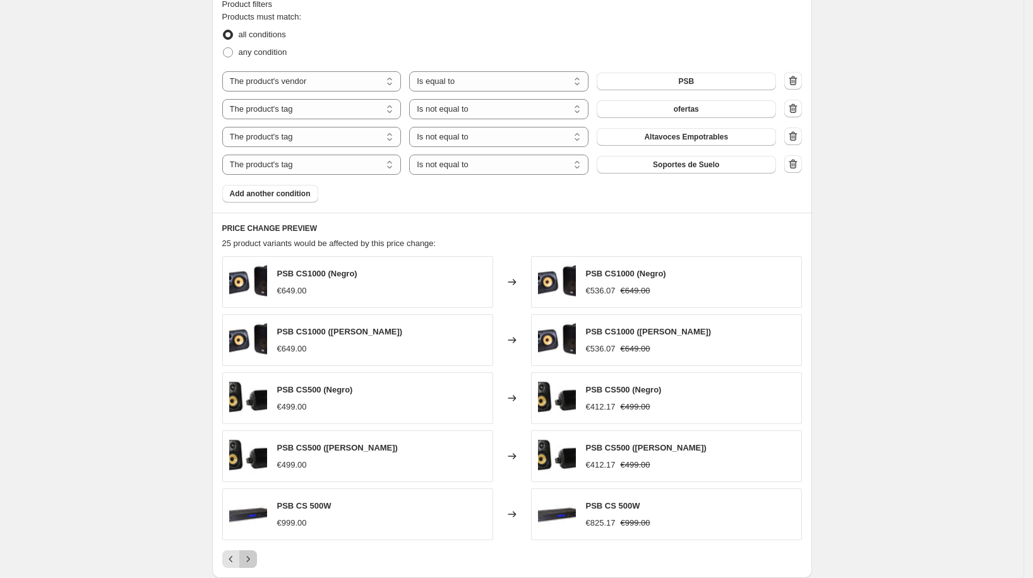
click at [254, 554] on icon "Next" at bounding box center [248, 559] width 13 height 13
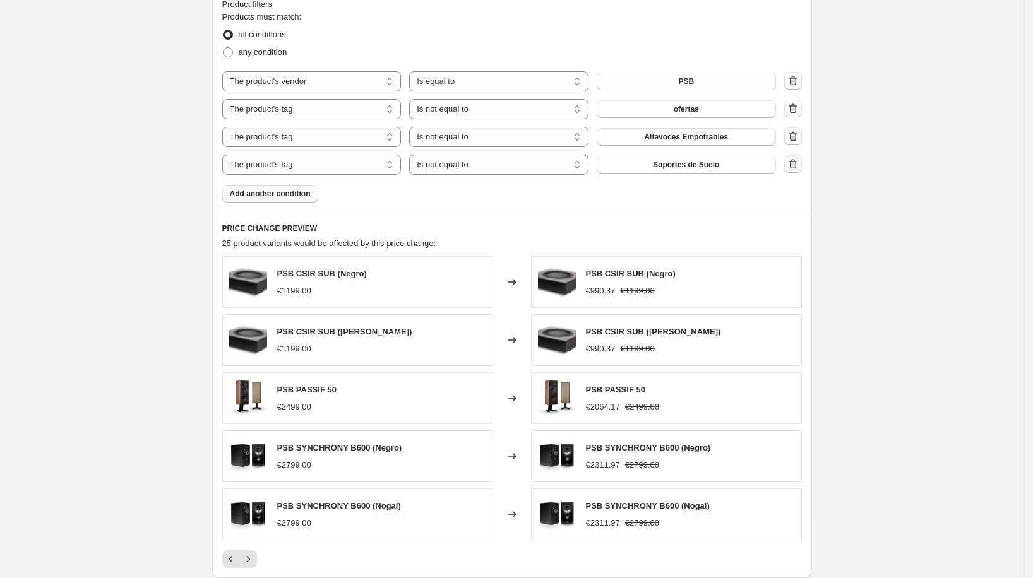
click at [310, 193] on span "Add another condition" at bounding box center [270, 194] width 81 height 10
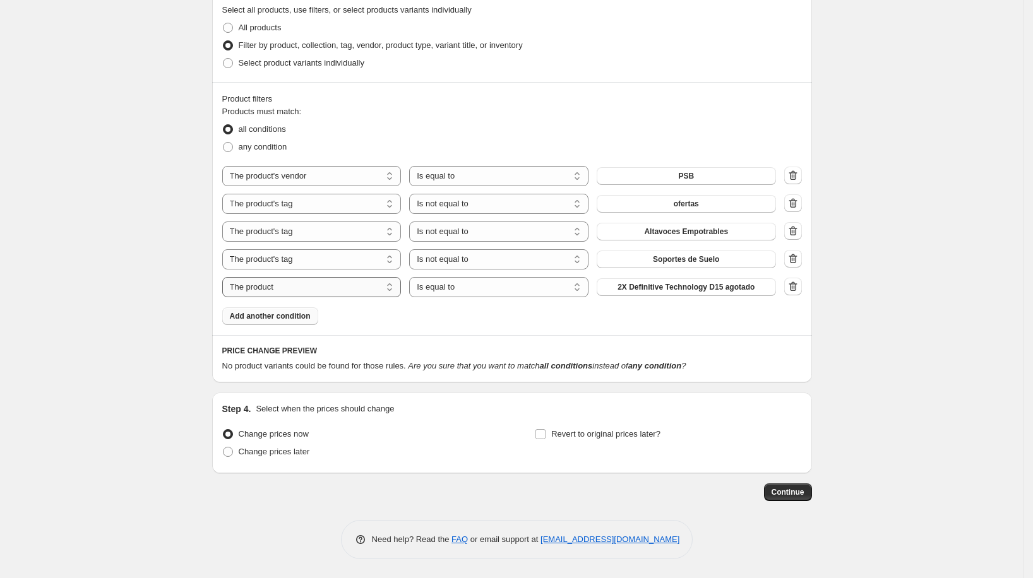
scroll to position [703, 0]
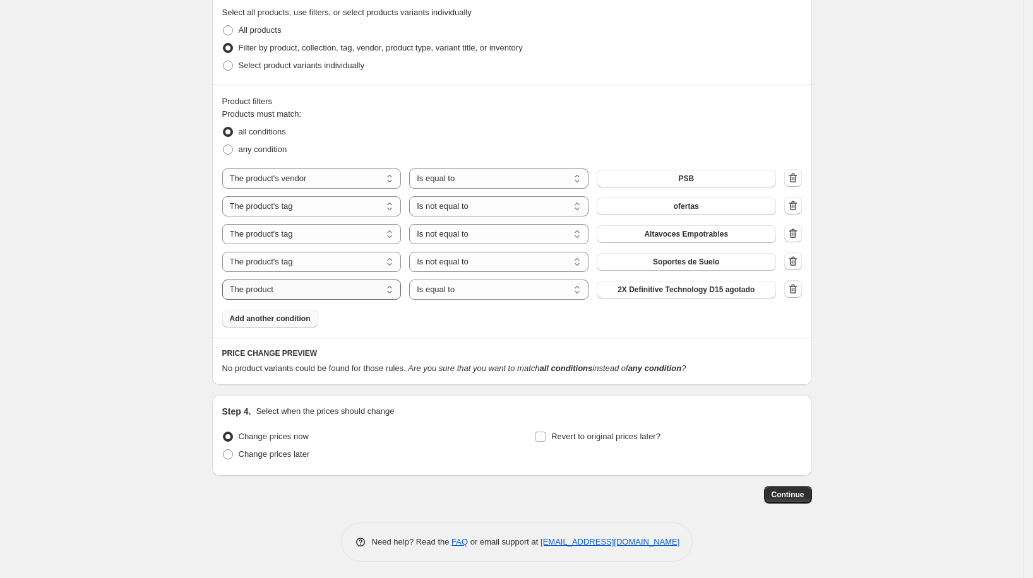
click at [357, 195] on div "The product The product's collection The product's tag The product's vendor The…" at bounding box center [512, 234] width 580 height 131
click at [317, 287] on select "The product The product's collection The product's tag The product's vendor The…" at bounding box center [311, 290] width 179 height 20
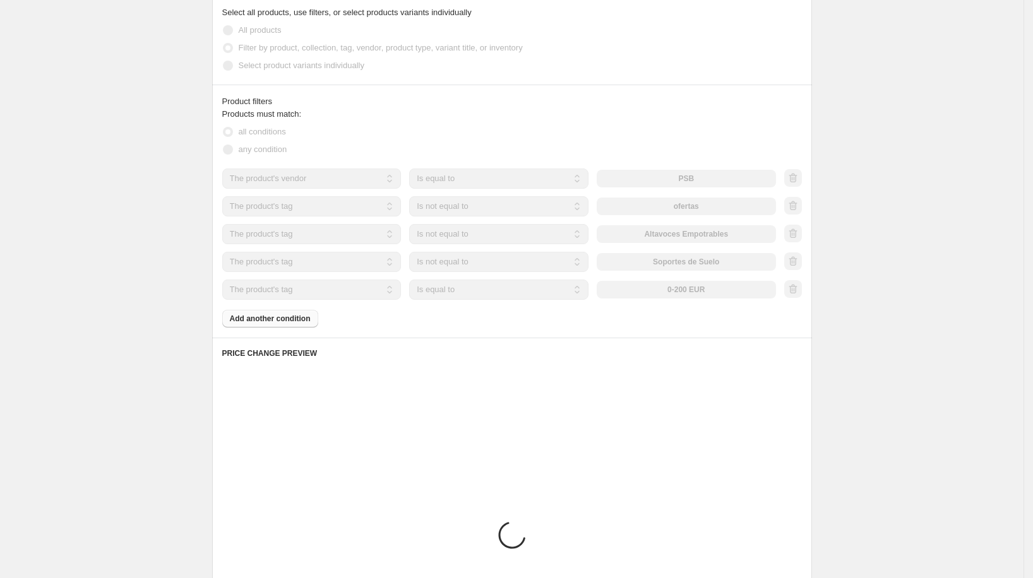
click at [491, 292] on select "Is equal to Is not equal to" at bounding box center [498, 290] width 179 height 20
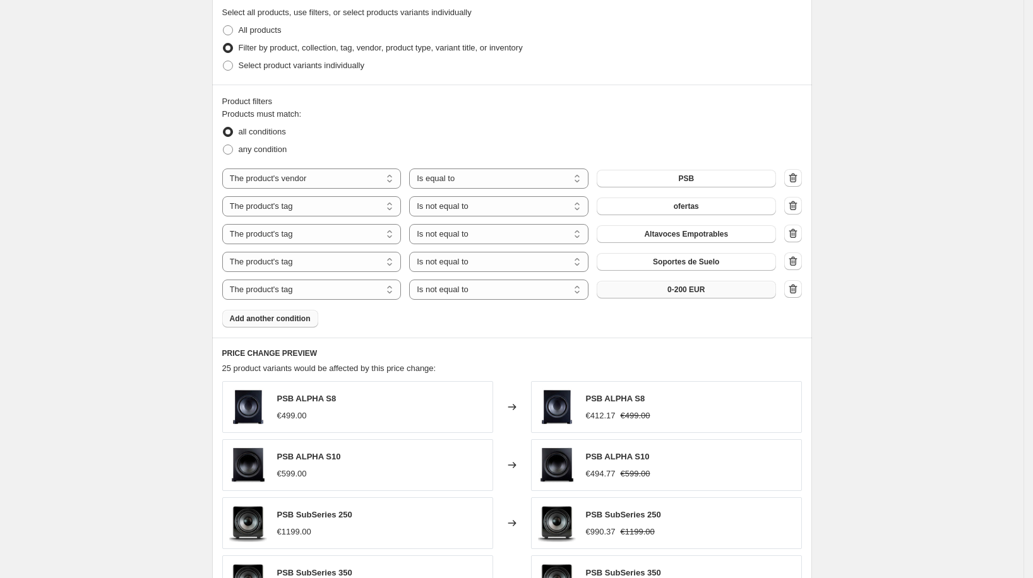
click at [652, 295] on button "0-200 EUR" at bounding box center [686, 290] width 179 height 18
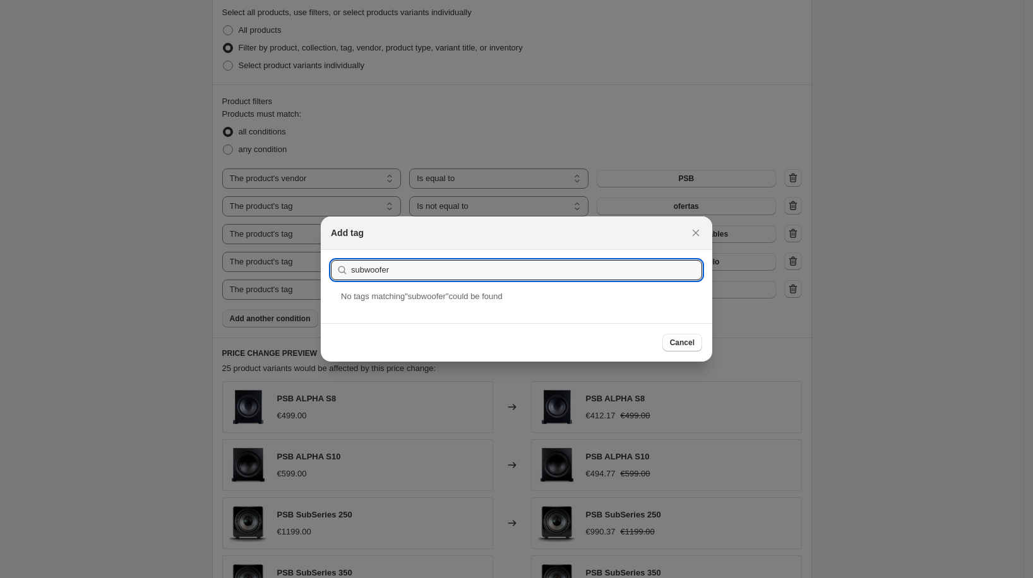
drag, startPoint x: 434, startPoint y: 273, endPoint x: 314, endPoint y: 268, distance: 119.4
drag, startPoint x: 440, startPoint y: 270, endPoint x: 338, endPoint y: 265, distance: 102.4
click at [338, 265] on div "Subwoofer" at bounding box center [516, 270] width 371 height 20
drag, startPoint x: 432, startPoint y: 305, endPoint x: 442, endPoint y: 305, distance: 10.1
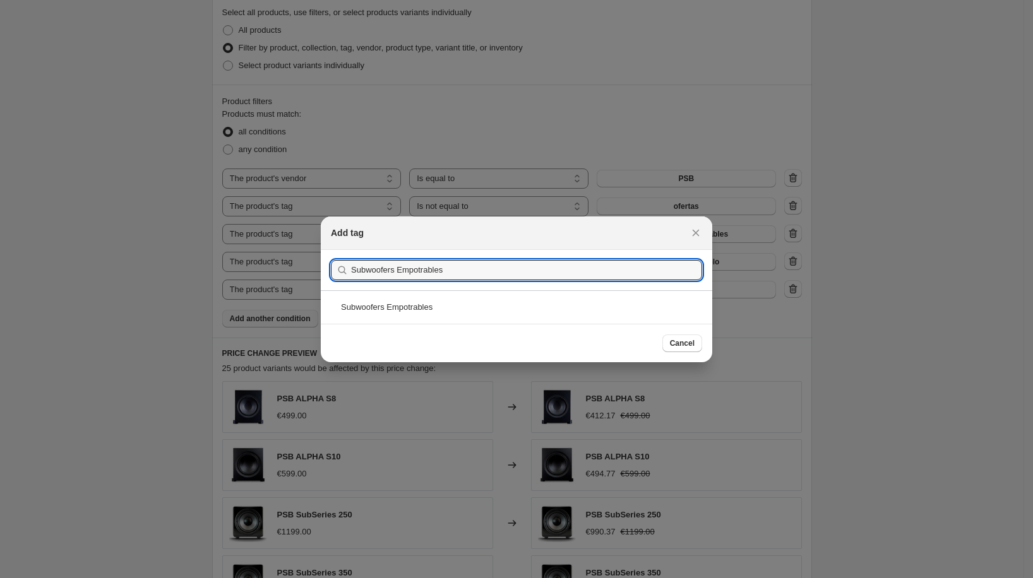
click at [432, 305] on div "Subwoofers Empotrables" at bounding box center [516, 306] width 391 height 33
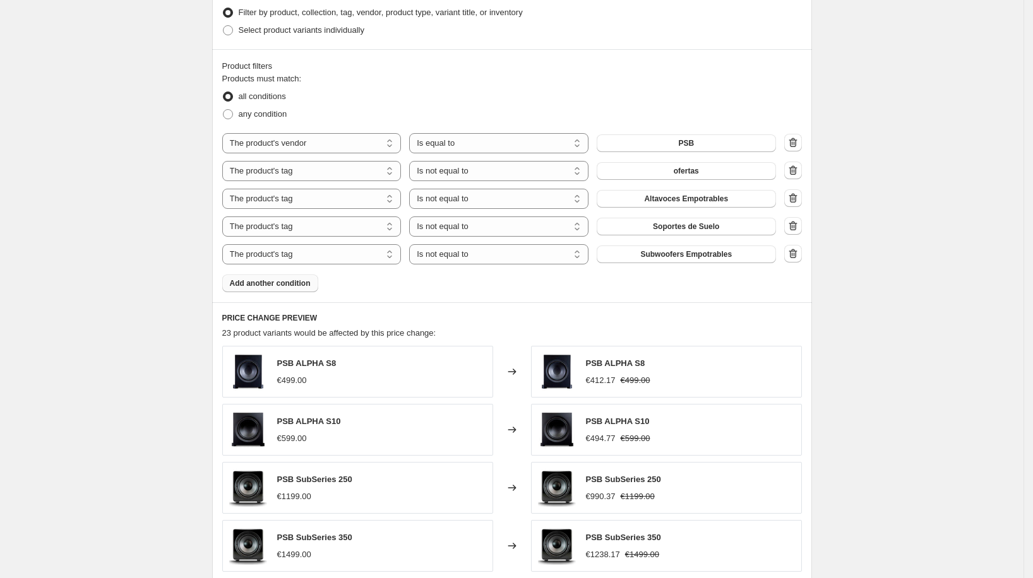
scroll to position [828, 0]
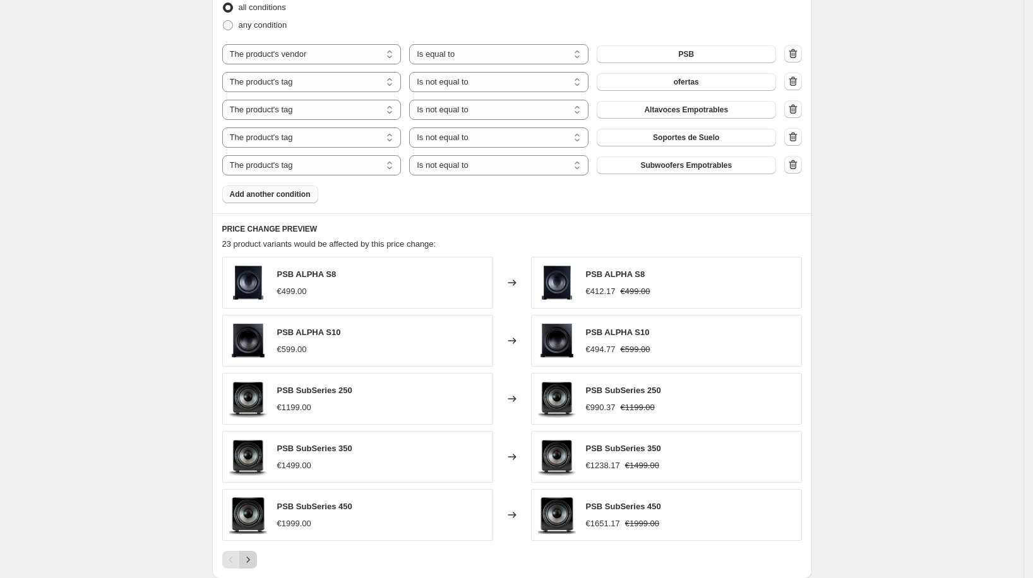
click at [254, 554] on icon "Next" at bounding box center [248, 560] width 13 height 13
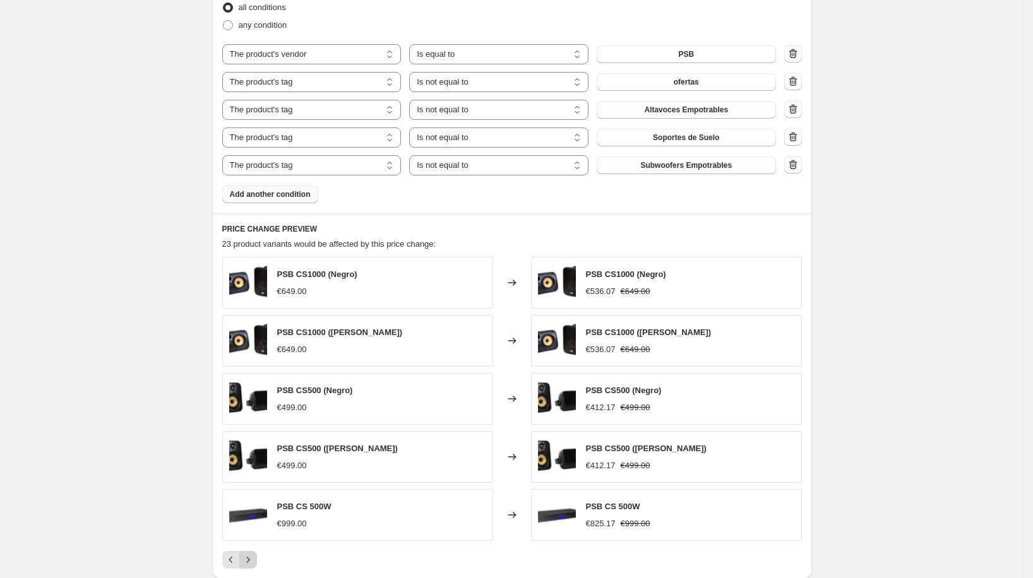
click at [253, 558] on icon "Next" at bounding box center [248, 560] width 13 height 13
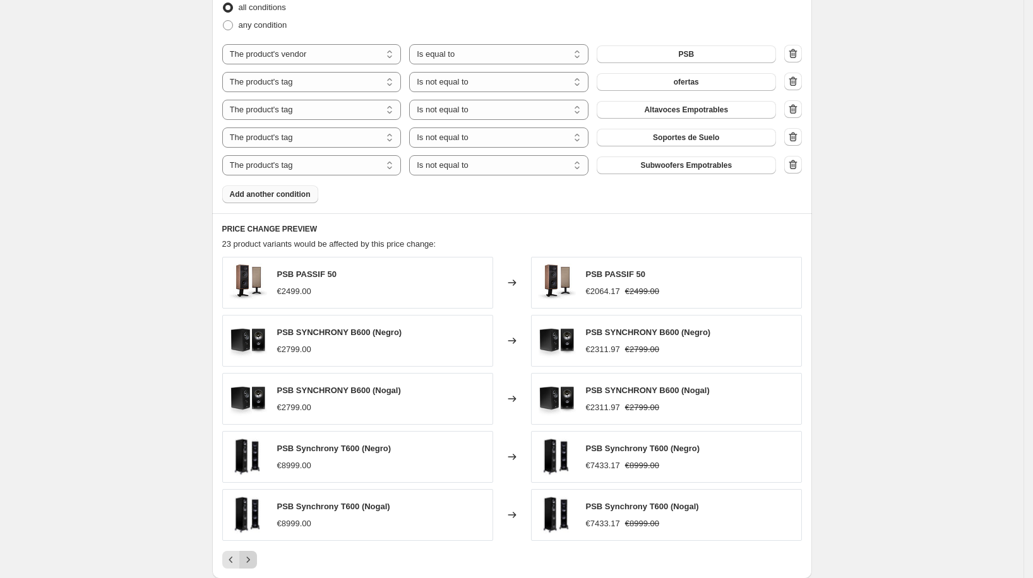
click at [253, 561] on icon "Next" at bounding box center [248, 560] width 13 height 13
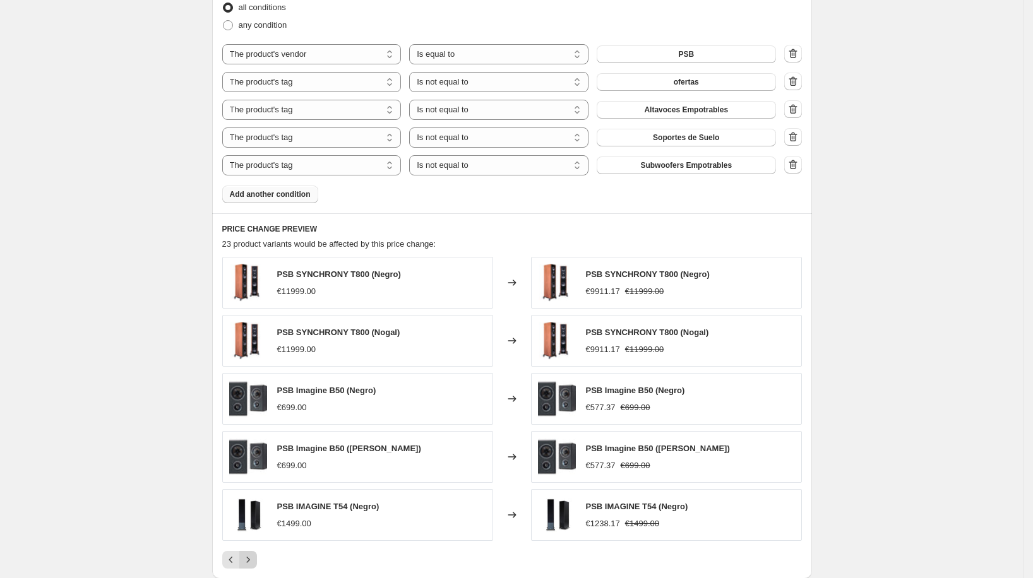
click at [257, 553] on button "Next" at bounding box center [248, 560] width 18 height 18
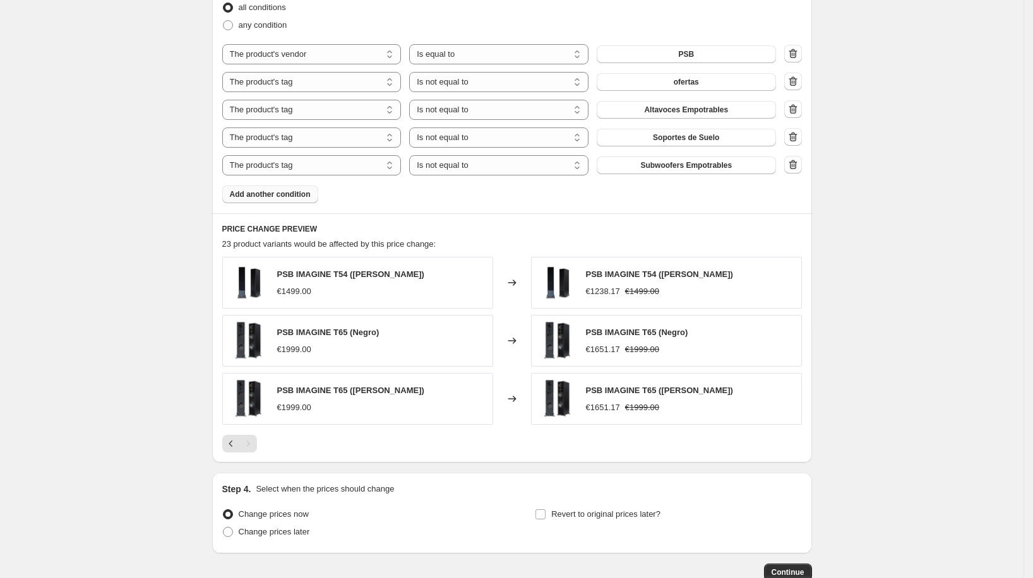
scroll to position [839, 0]
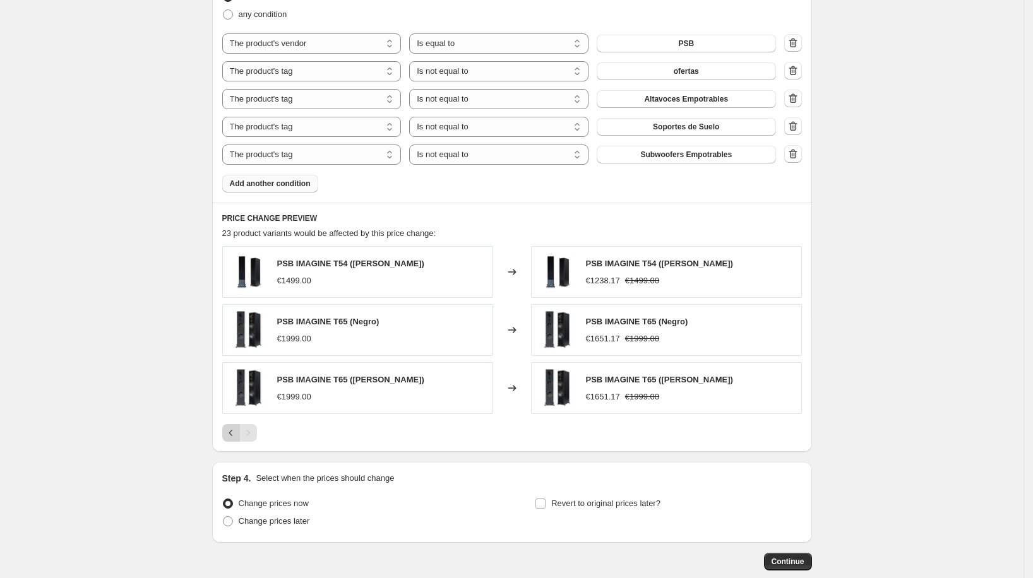
click at [234, 428] on icon "Previous" at bounding box center [231, 433] width 13 height 13
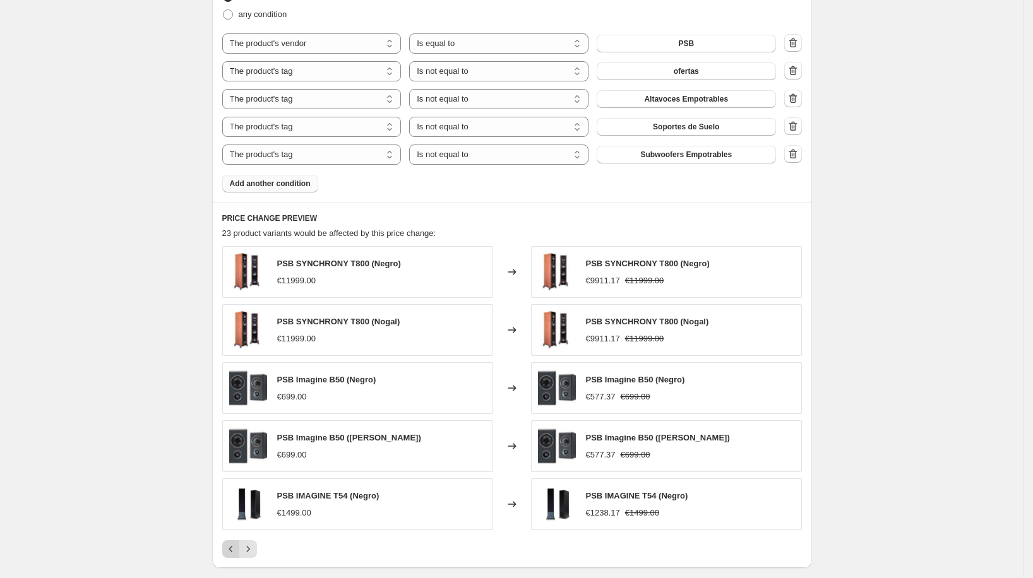
click at [232, 544] on icon "Previous" at bounding box center [231, 549] width 13 height 13
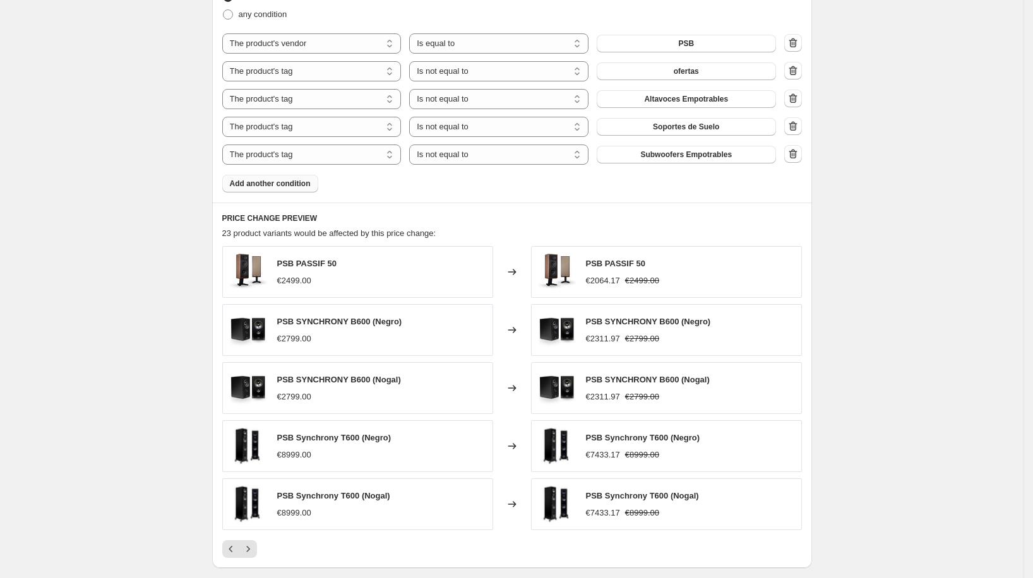
scroll to position [858, 0]
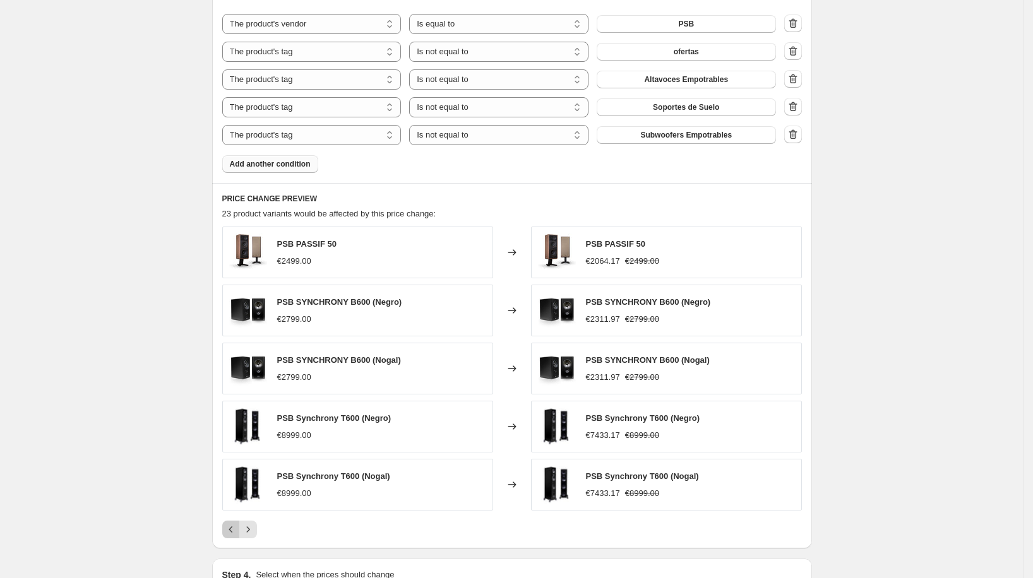
click at [231, 523] on icon "Previous" at bounding box center [231, 529] width 13 height 13
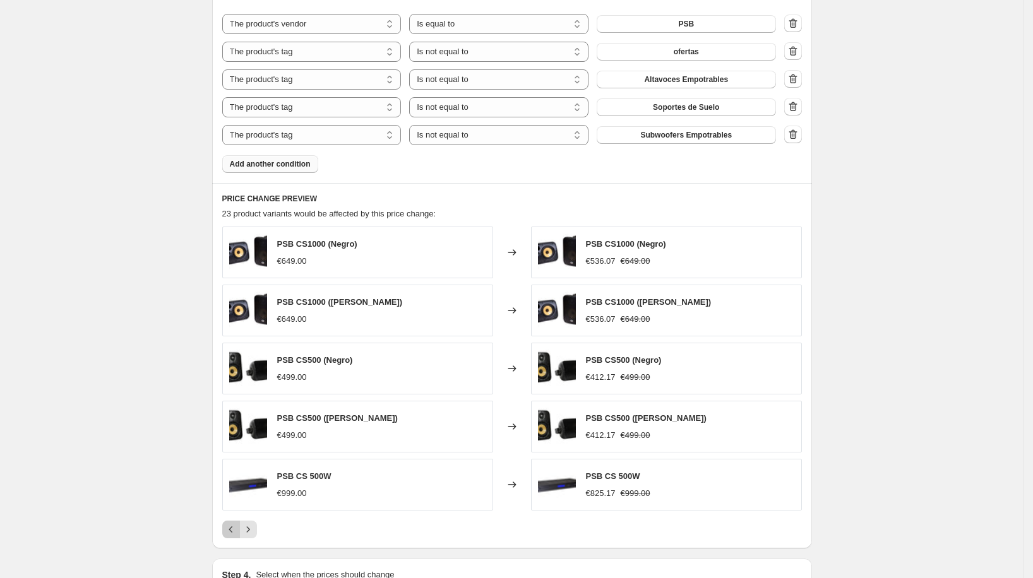
click at [231, 523] on icon "Previous" at bounding box center [231, 529] width 13 height 13
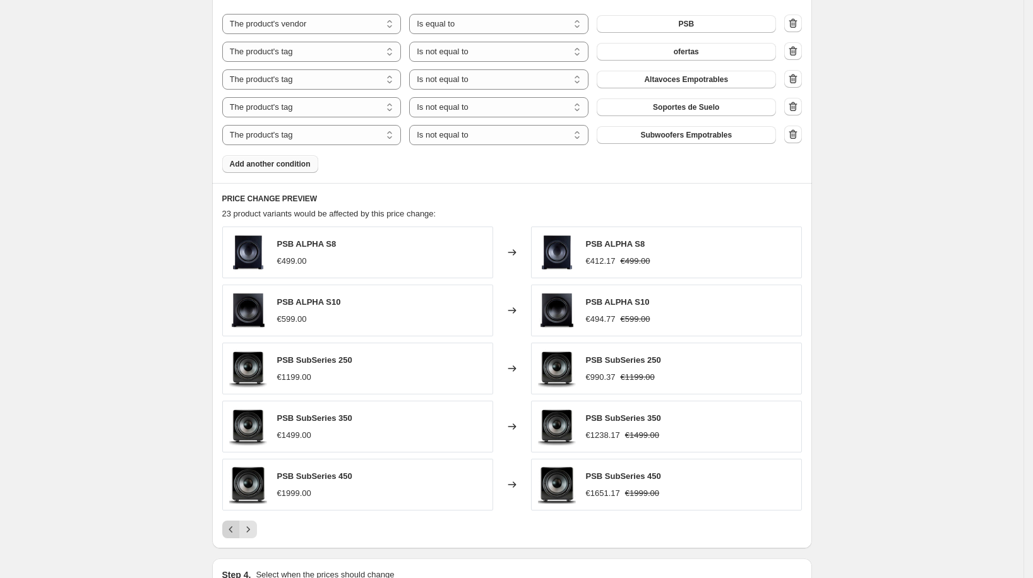
click at [231, 522] on div "Pagination" at bounding box center [231, 530] width 18 height 18
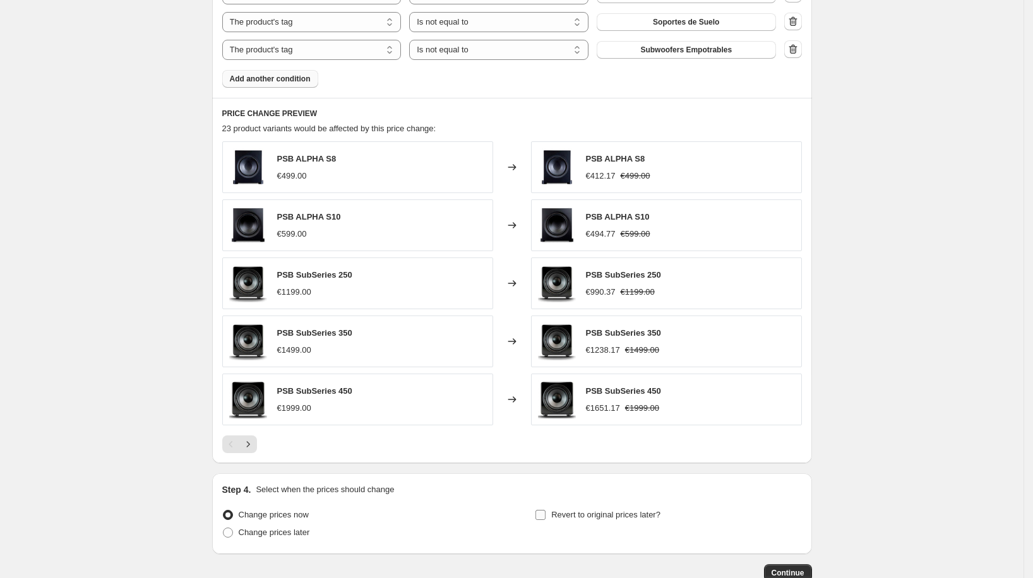
click at [585, 510] on span "Revert to original prices later?" at bounding box center [605, 514] width 109 height 9
click at [546, 510] on input "Revert to original prices later?" at bounding box center [540, 515] width 10 height 10
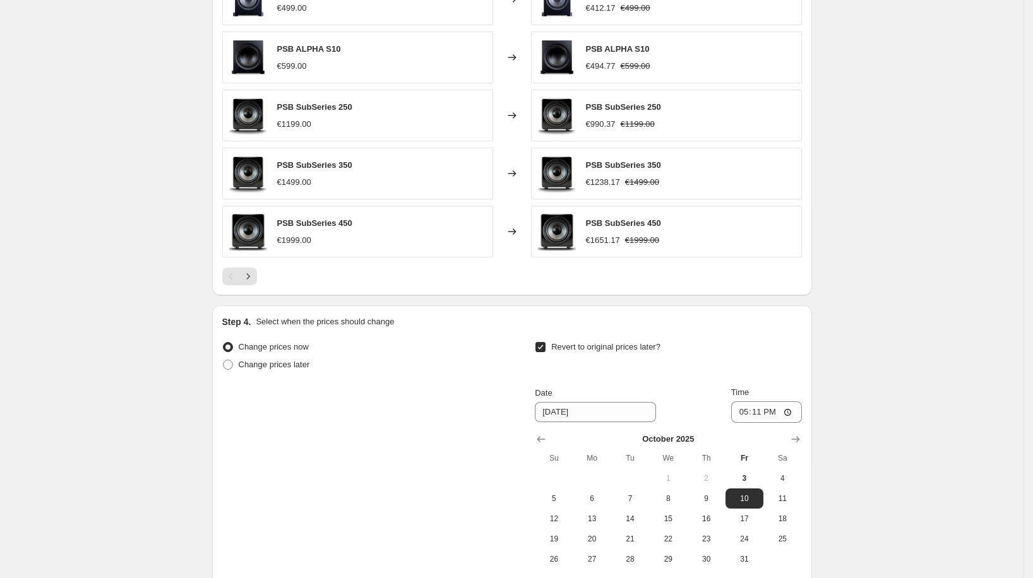
scroll to position [1199, 0]
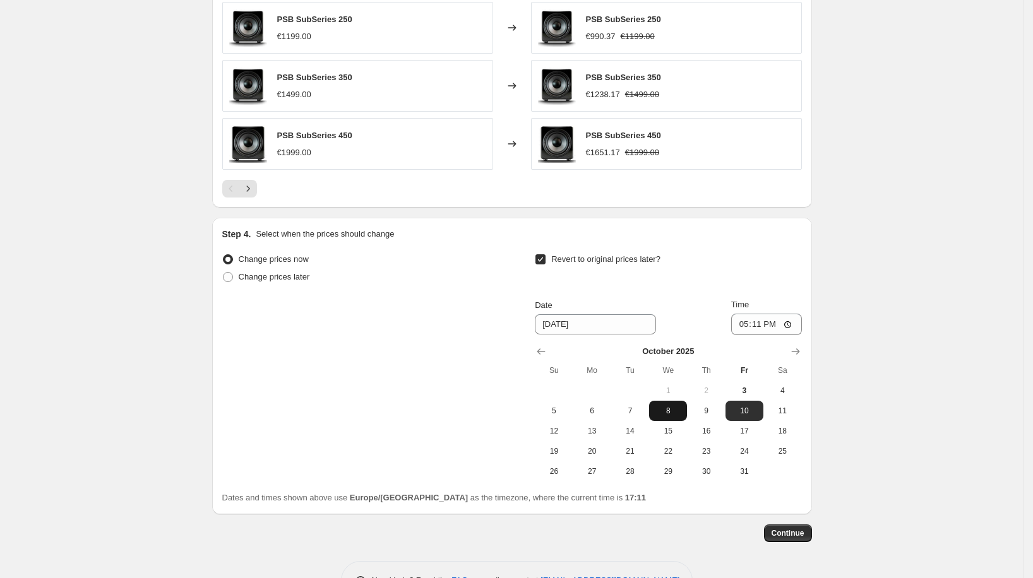
click at [677, 409] on span "8" at bounding box center [668, 411] width 28 height 10
click at [754, 335] on div "October 2025 Su Mo Tu We Th Fr Sa 1 2 3 4 5 6 7 8 9 10 11 12 13 14 15 16 17 18 …" at bounding box center [663, 408] width 277 height 146
click at [754, 328] on input "17:11" at bounding box center [766, 324] width 71 height 21
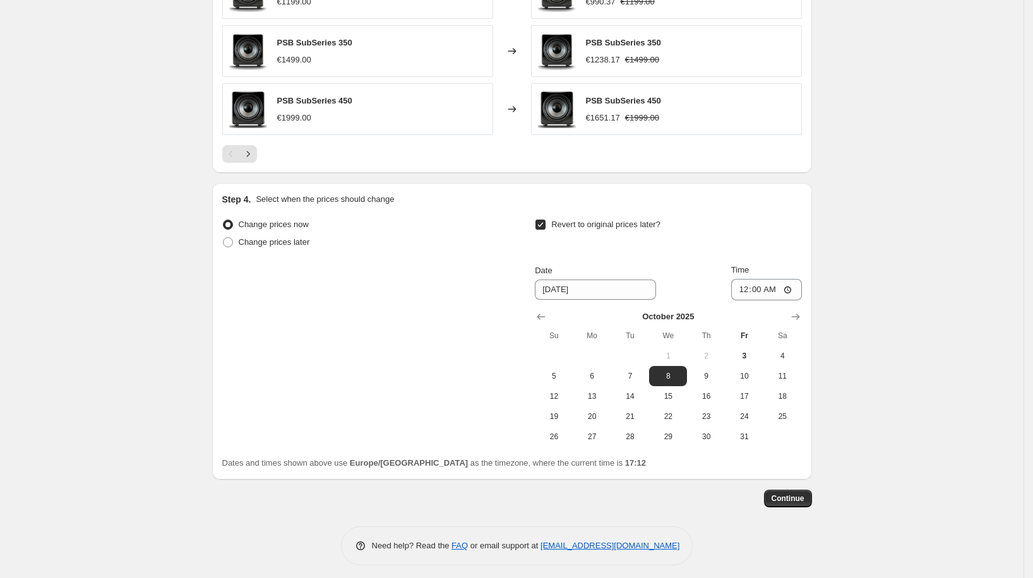
scroll to position [1235, 0]
click at [780, 489] on button "Continue" at bounding box center [788, 498] width 48 height 18
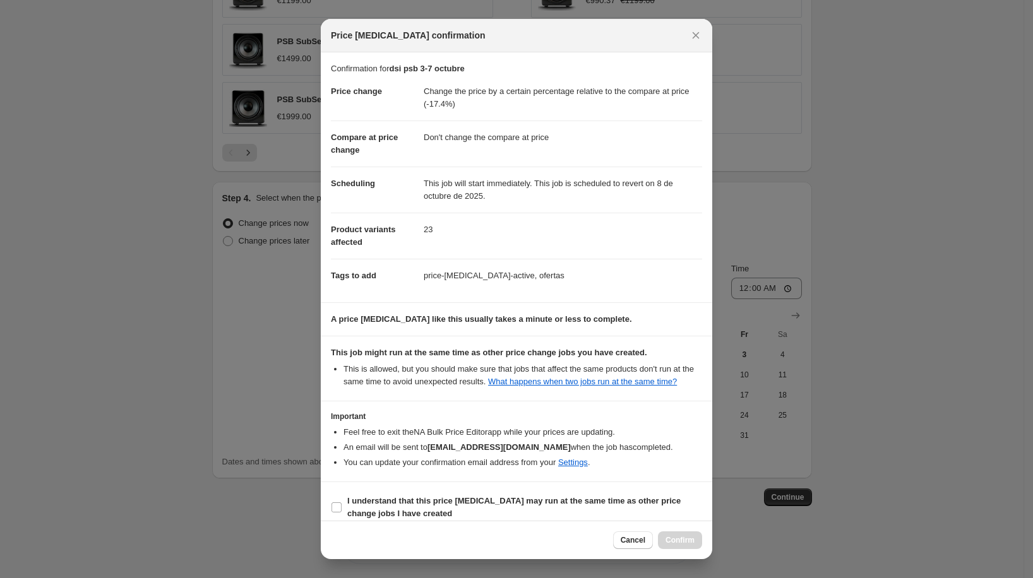
scroll to position [21, 0]
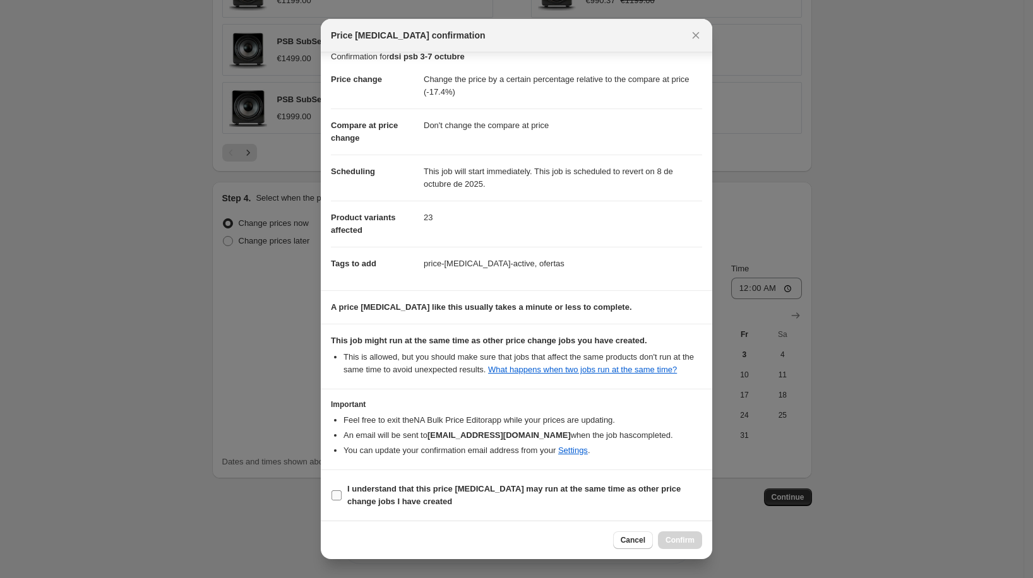
click at [542, 484] on span "I understand that this price change job may run at the same time as other price…" at bounding box center [524, 495] width 355 height 25
click at [342, 491] on input "I understand that this price change job may run at the same time as other price…" at bounding box center [337, 496] width 10 height 10
click at [681, 537] on span "Confirm" at bounding box center [680, 540] width 29 height 10
